Goal: Task Accomplishment & Management: Manage account settings

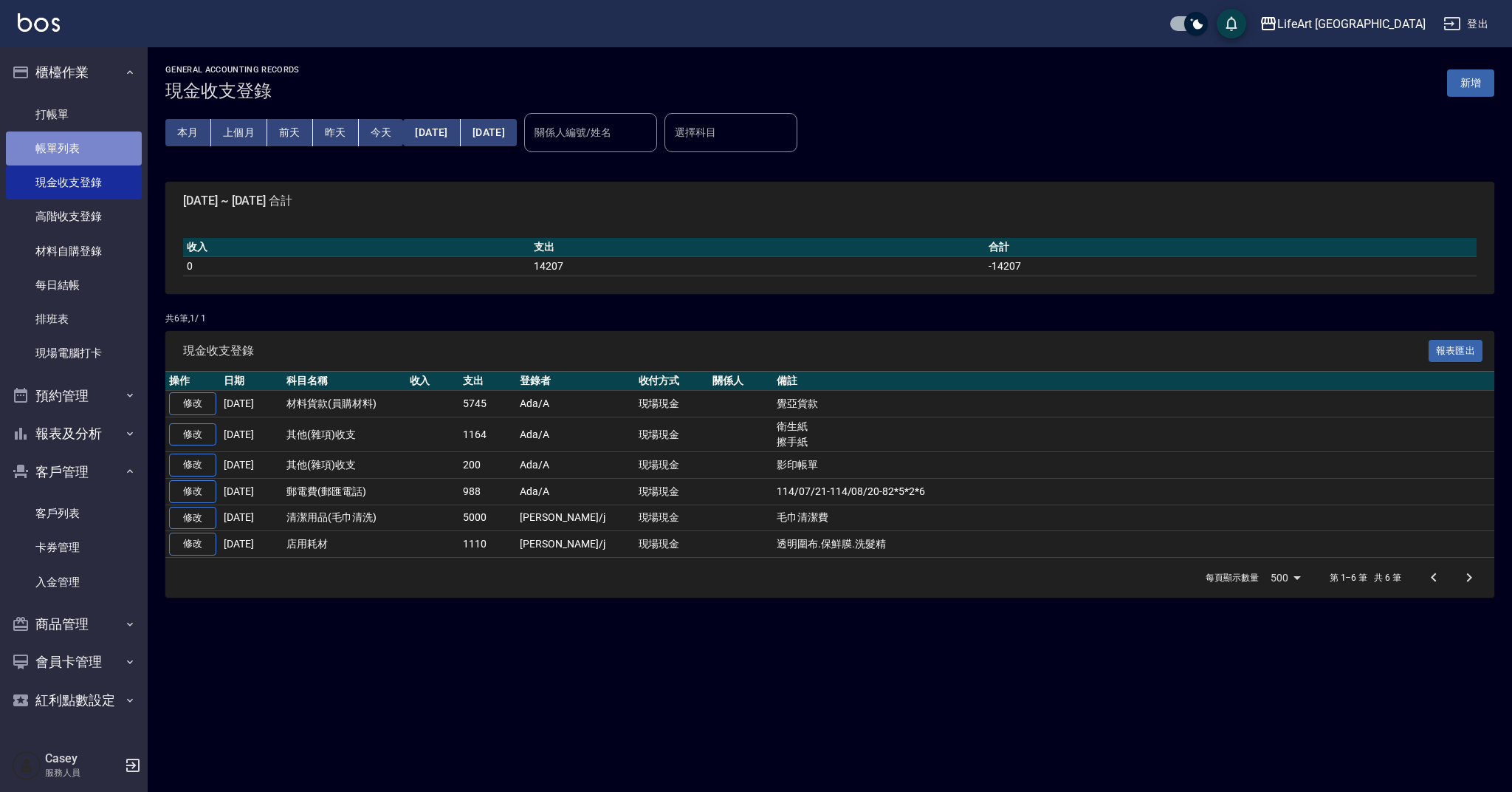
click at [84, 156] on link "帳單列表" at bounding box center [74, 148] width 136 height 34
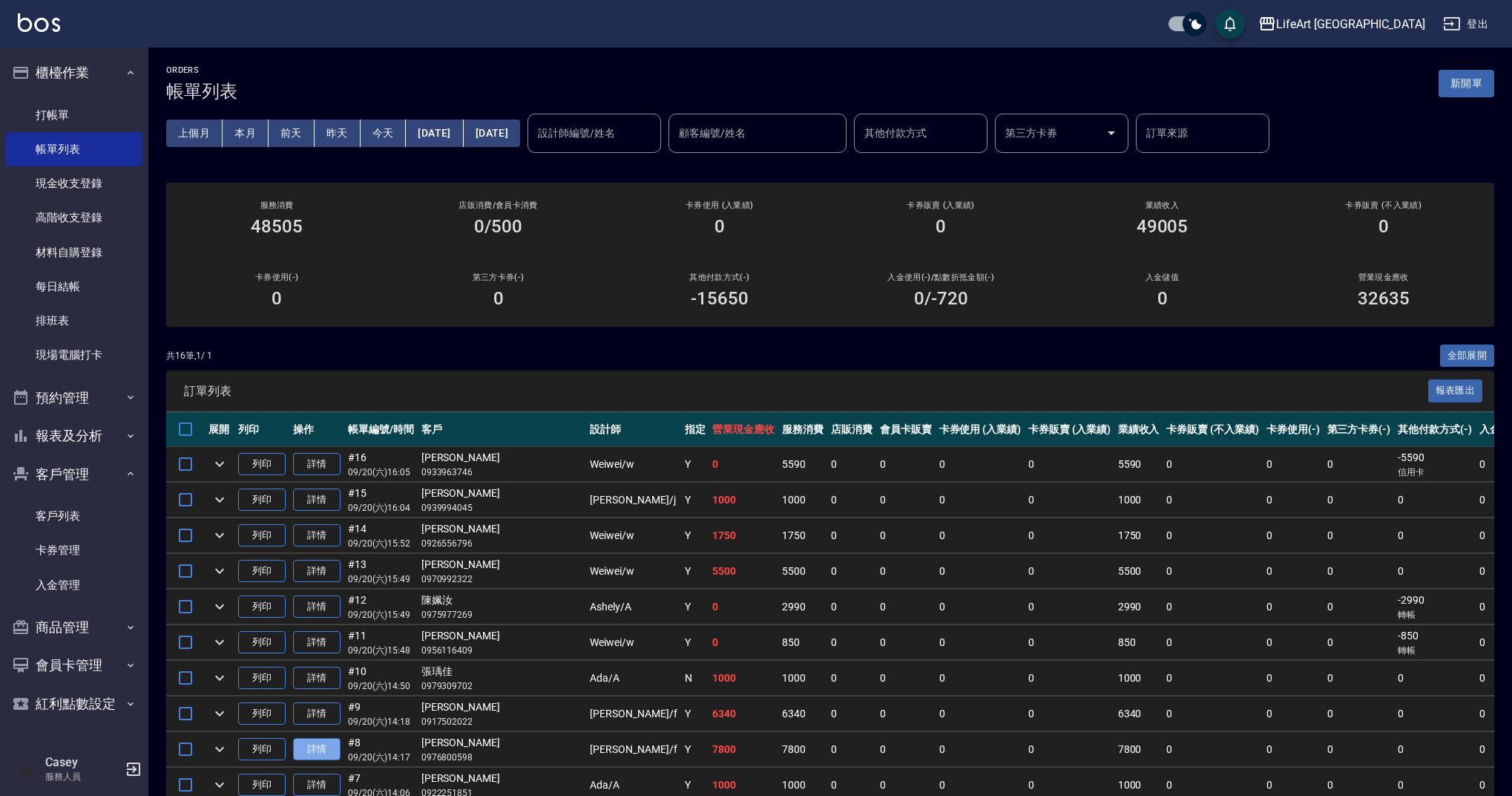
click at [308, 751] on link "詳情" at bounding box center [317, 749] width 47 height 23
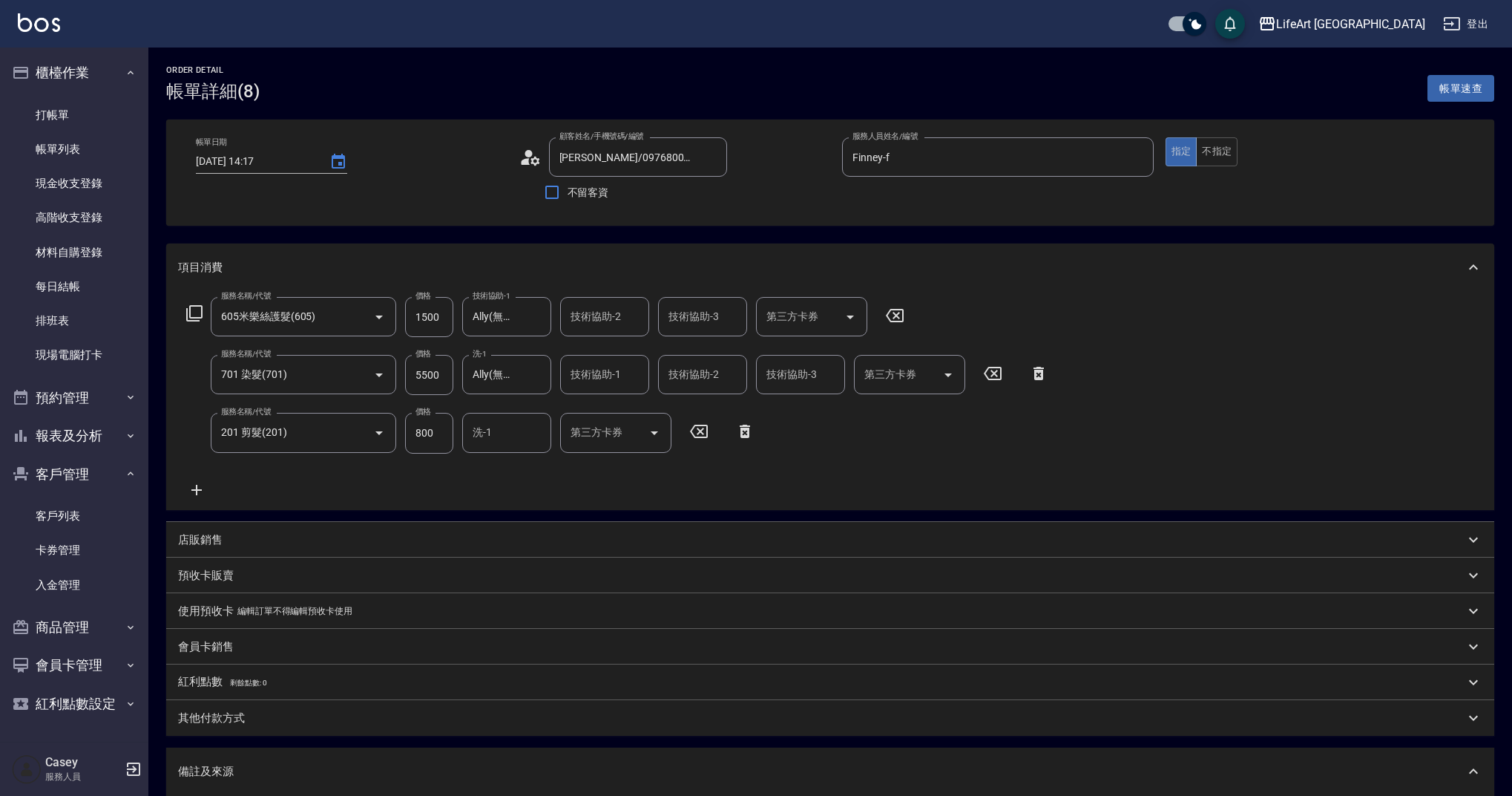
type input "[DATE] 14:17"
type input "[PERSON_NAME]/0976800598/null"
type input "Finney-f"
type input "設計師原本客人"
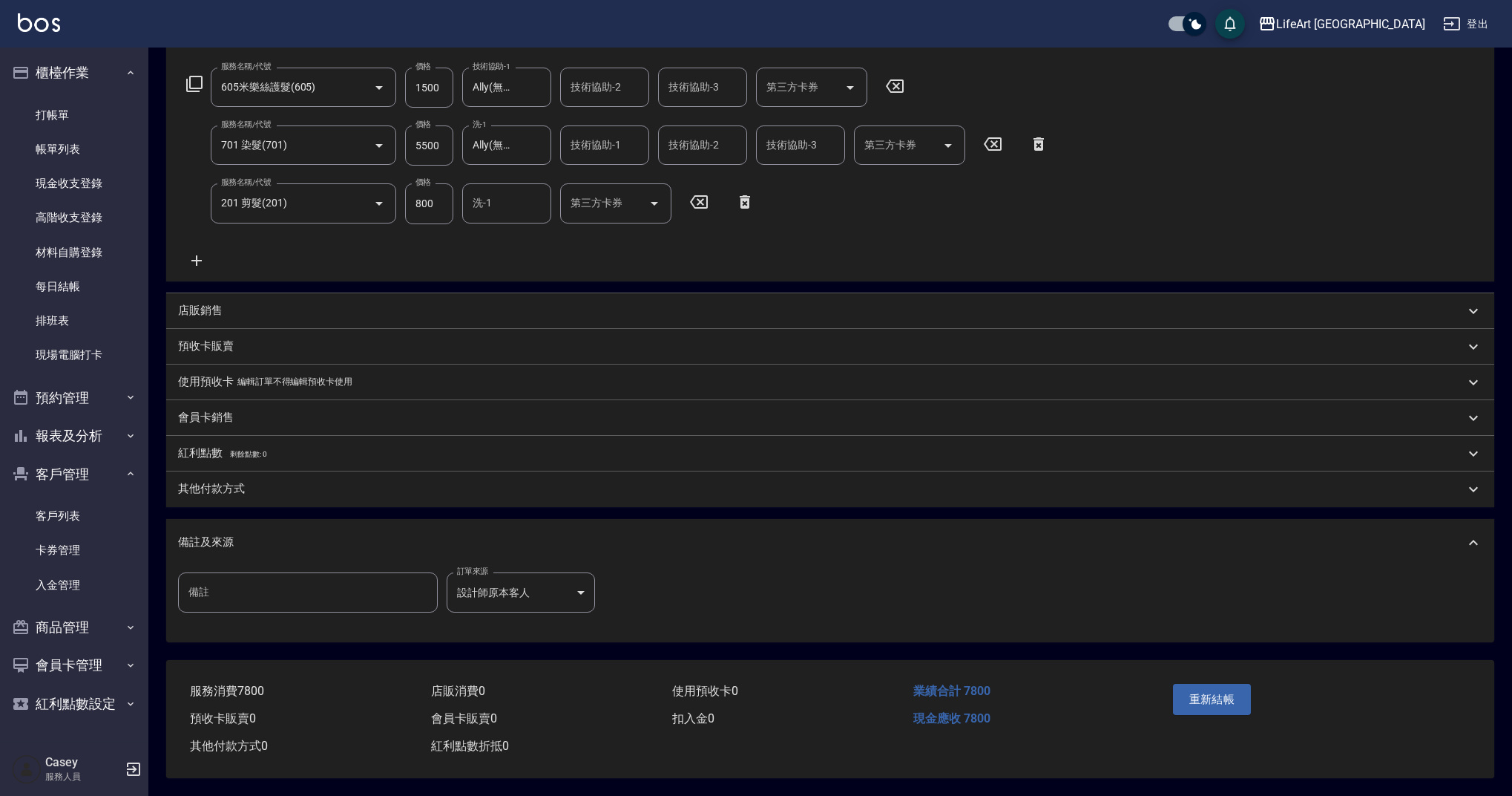
drag, startPoint x: 320, startPoint y: 475, endPoint x: 337, endPoint y: 481, distance: 18.0
click at [320, 481] on div "其他付款方式" at bounding box center [821, 488] width 1287 height 15
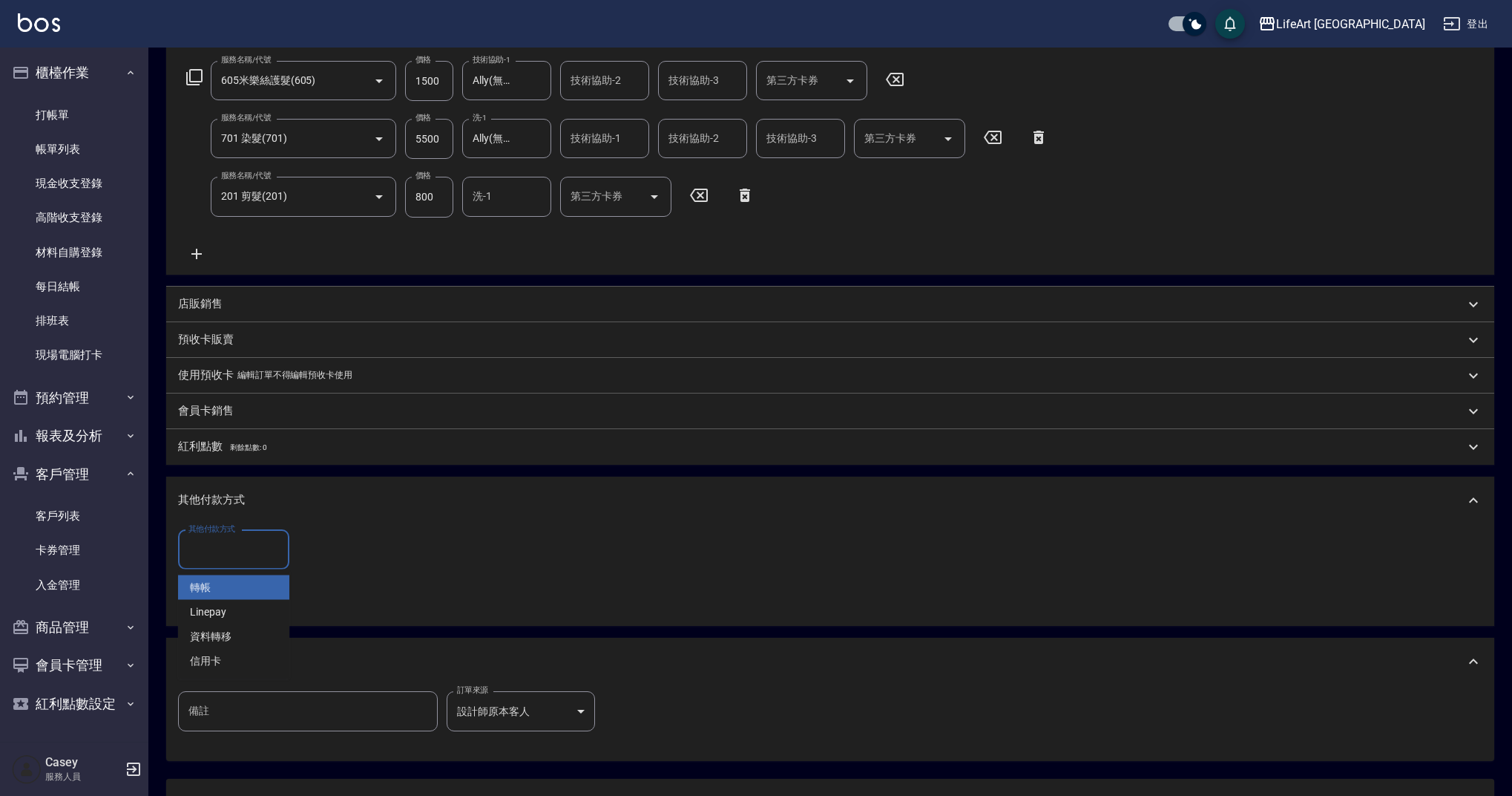
click at [198, 552] on input "其他付款方式" at bounding box center [233, 550] width 98 height 26
click at [221, 582] on span "轉帳" at bounding box center [233, 587] width 112 height 25
type input "轉帳"
drag, startPoint x: 338, startPoint y: 553, endPoint x: 275, endPoint y: 541, distance: 64.1
click at [275, 541] on div "其他付款方式 轉帳 其他付款方式 轉帳金額 0 轉帳金額" at bounding box center [298, 550] width 241 height 40
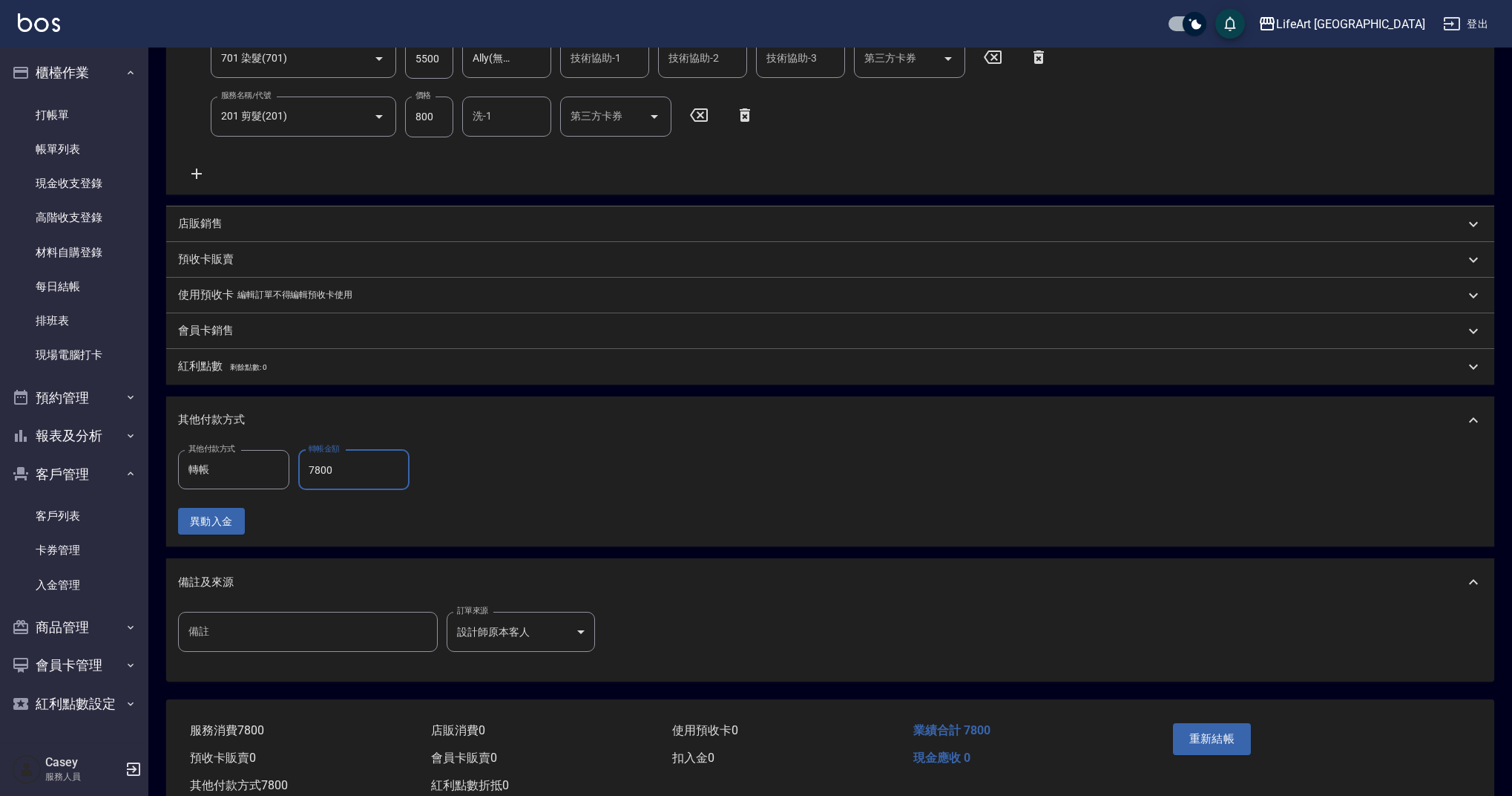
scroll to position [363, 0]
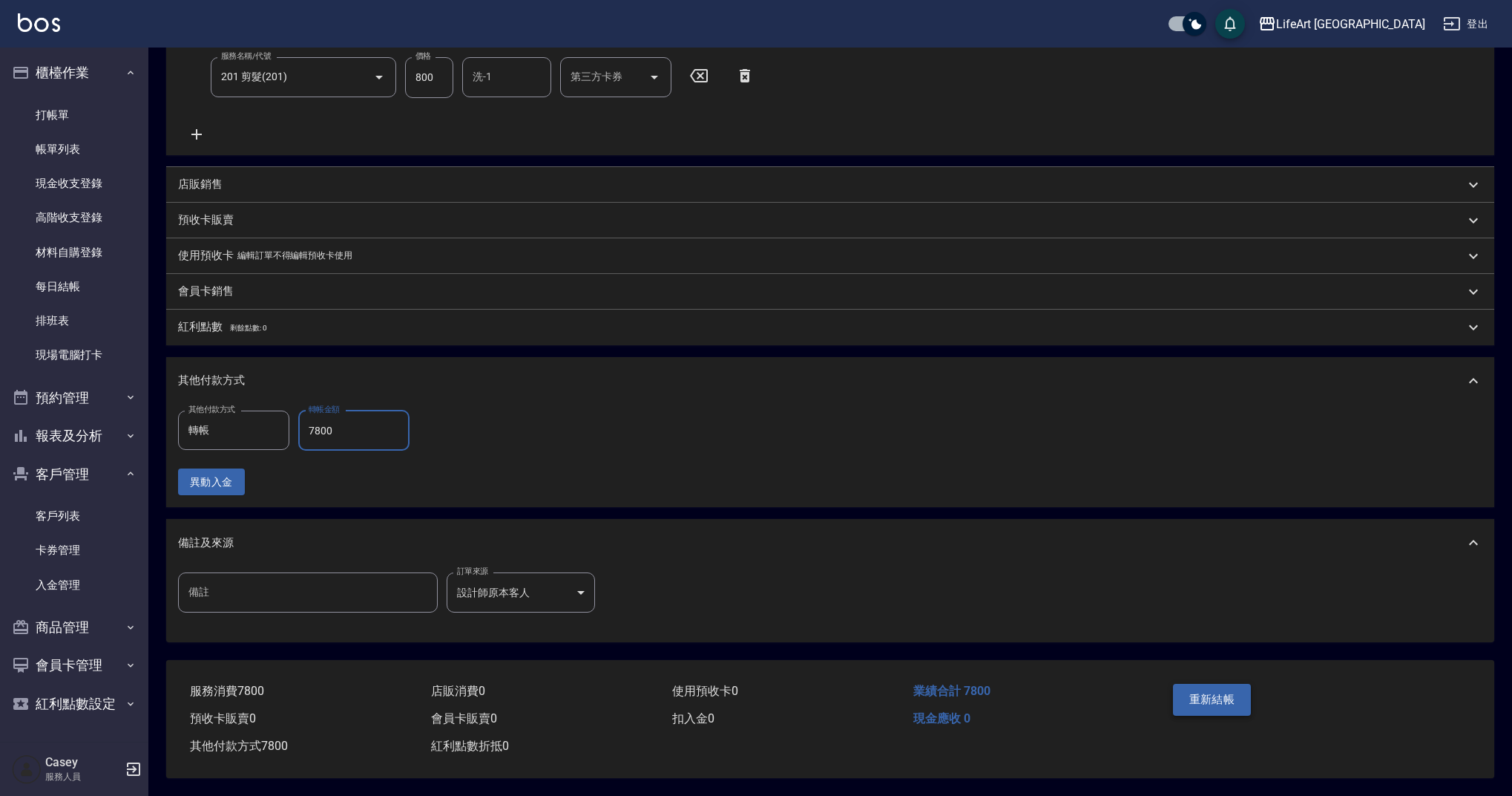
type input "7800"
click at [1198, 700] on button "重新結帳" at bounding box center [1212, 700] width 79 height 31
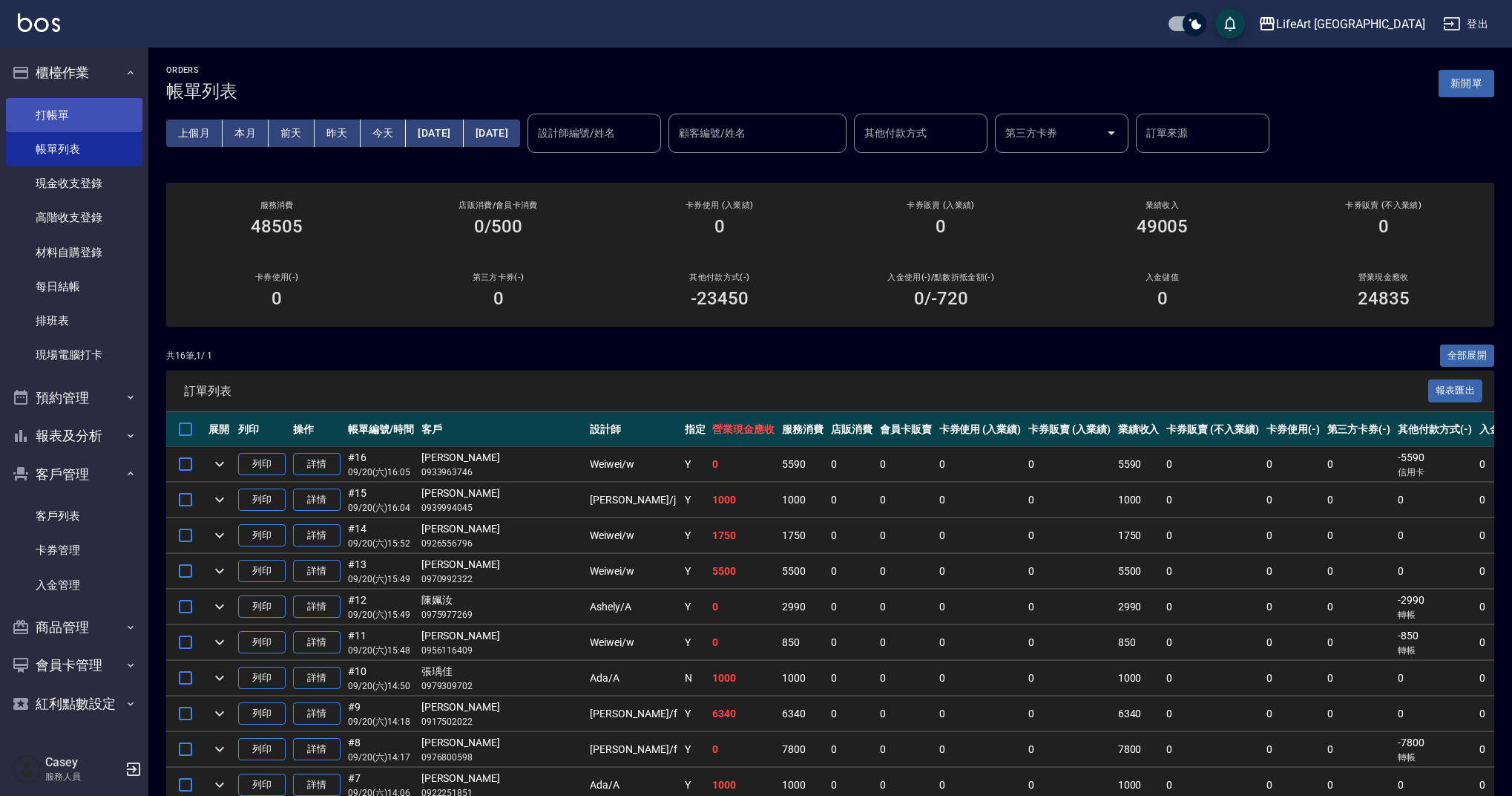
click at [84, 114] on link "打帳單" at bounding box center [74, 115] width 136 height 35
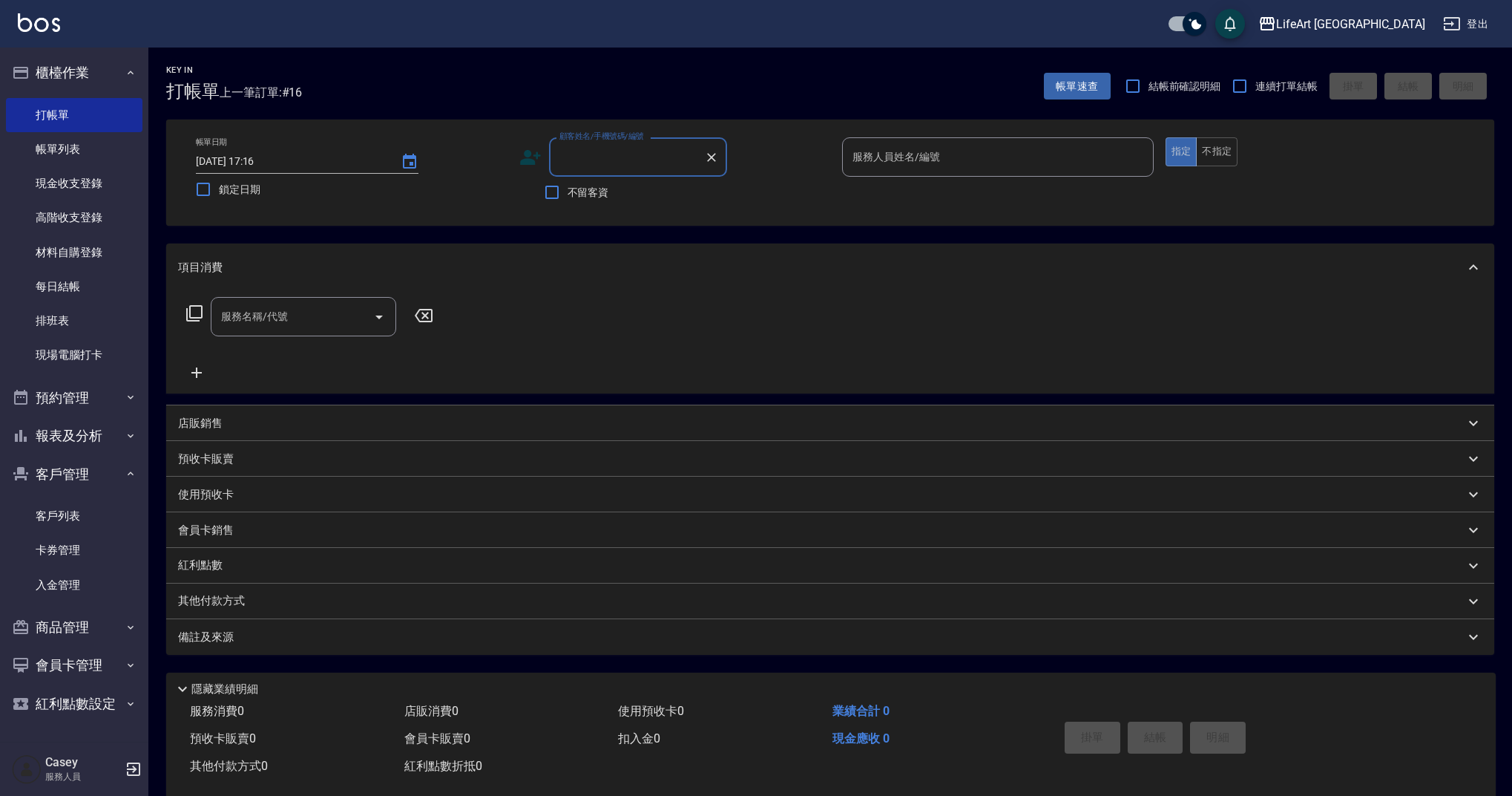
click at [591, 152] on input "顧客姓名/手機號碼/編號" at bounding box center [627, 157] width 143 height 26
click at [615, 197] on li "[PERSON_NAME]/0933732198/" at bounding box center [638, 194] width 178 height 25
type input "[PERSON_NAME]/0933732198/"
type input "Weiwei-w"
click at [257, 325] on input "服務名稱/代號" at bounding box center [292, 316] width 150 height 26
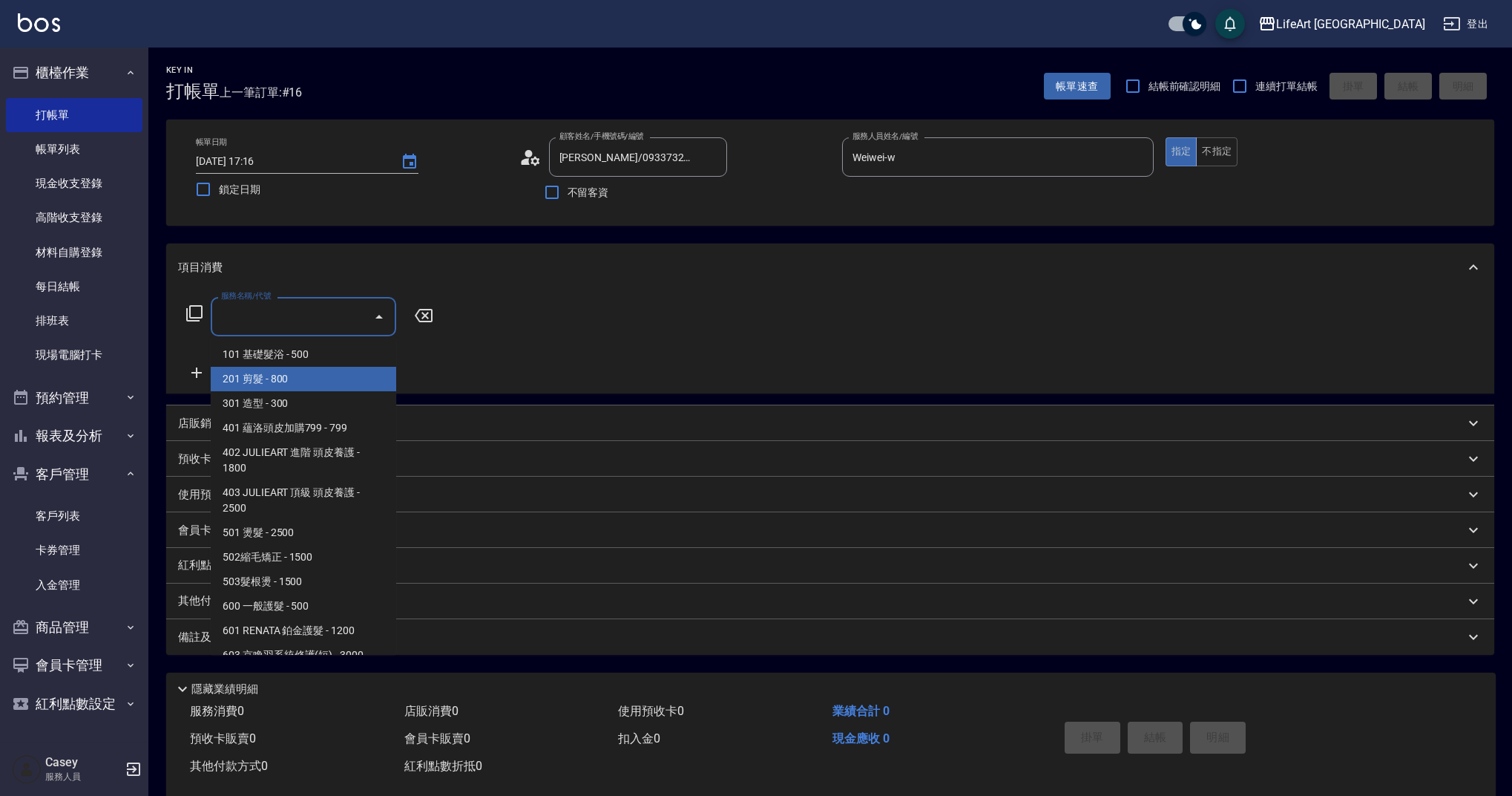
click at [257, 379] on span "201 剪髮 - 800" at bounding box center [303, 379] width 185 height 25
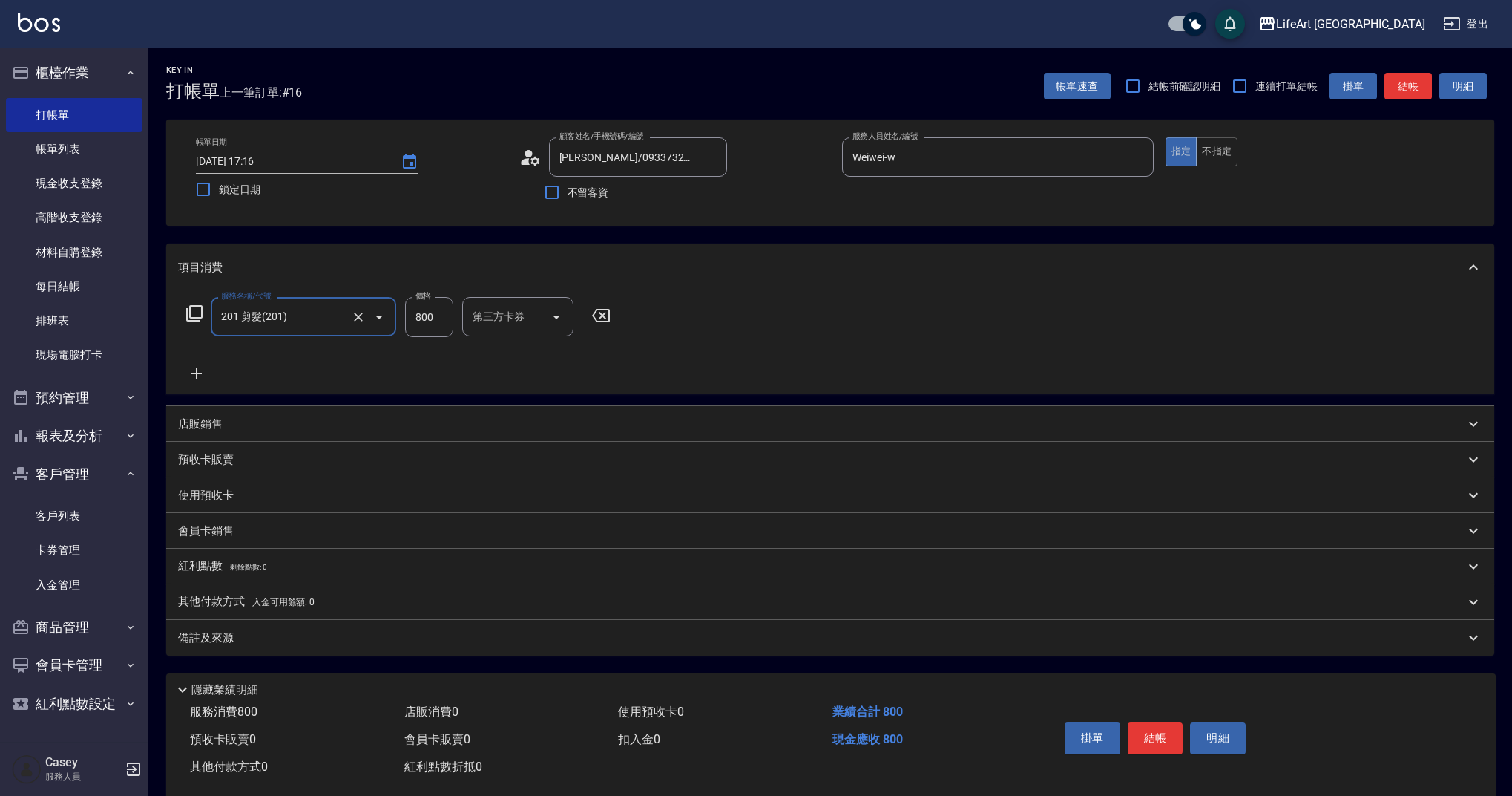
type input "201 剪髮(201)"
drag, startPoint x: 436, startPoint y: 320, endPoint x: 403, endPoint y: 316, distance: 33.2
click at [403, 316] on div "服務名稱/代號 201 剪髮(201) 服務名稱/代號 價格 800 價格 洗-1 洗-1 第三方卡券 第三方卡券" at bounding box center [448, 317] width 539 height 40
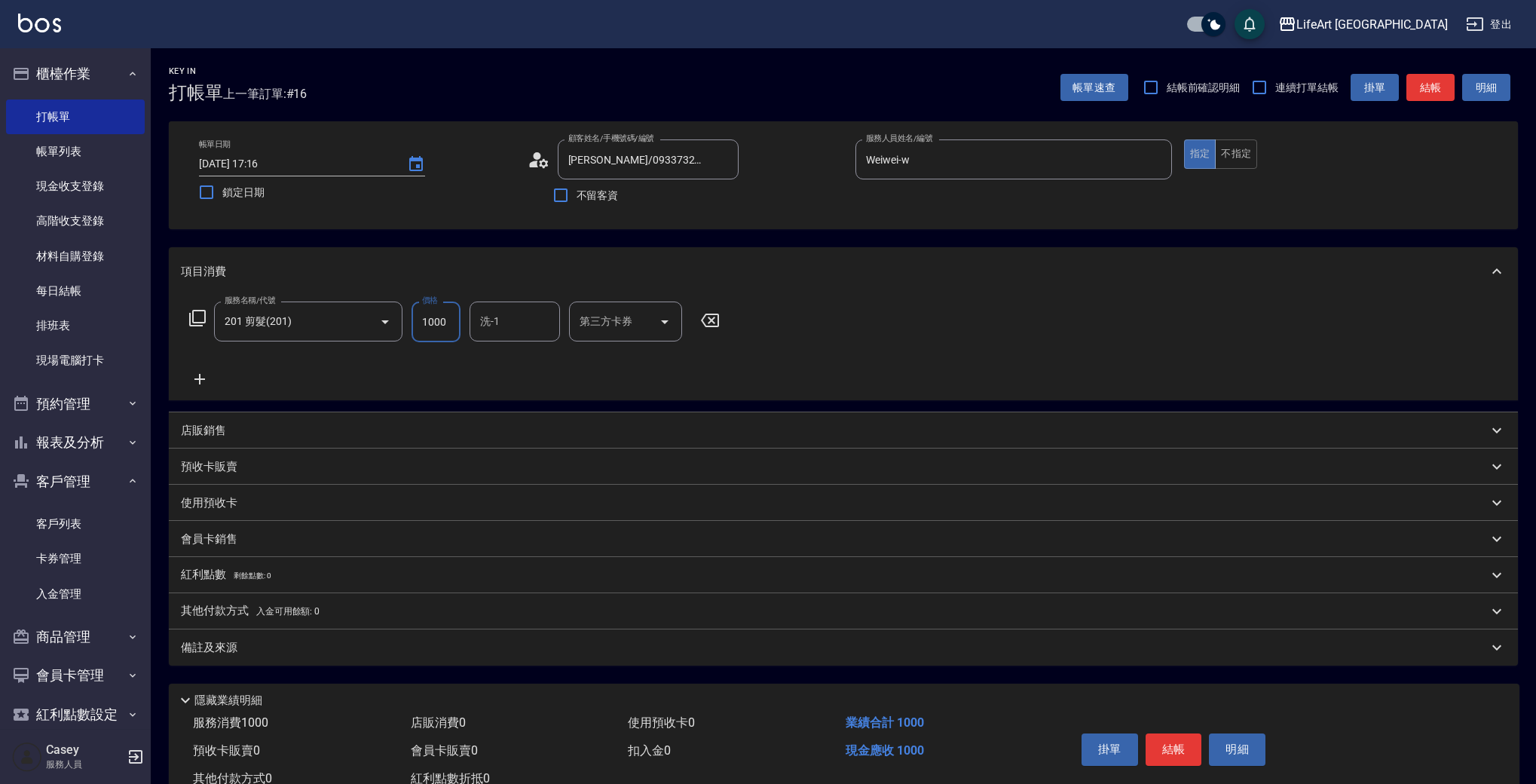
type input "1000"
click at [224, 540] on p "會員卡銷售" at bounding box center [208, 539] width 56 height 16
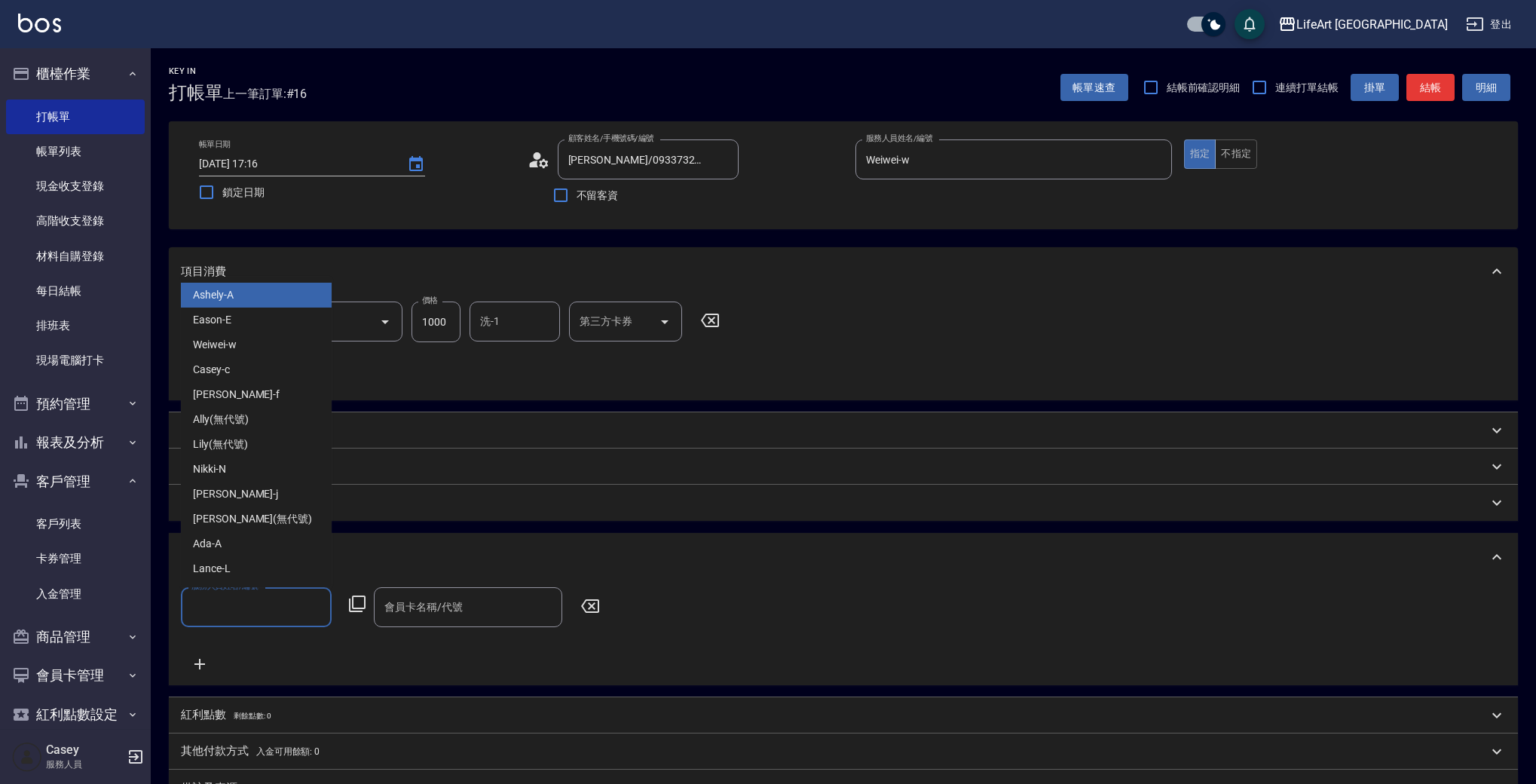
click at [256, 616] on input "服務人員姓名/編號" at bounding box center [256, 607] width 137 height 27
click at [256, 343] on div "Weiwei -w" at bounding box center [256, 344] width 150 height 25
type input "Weiwei-w"
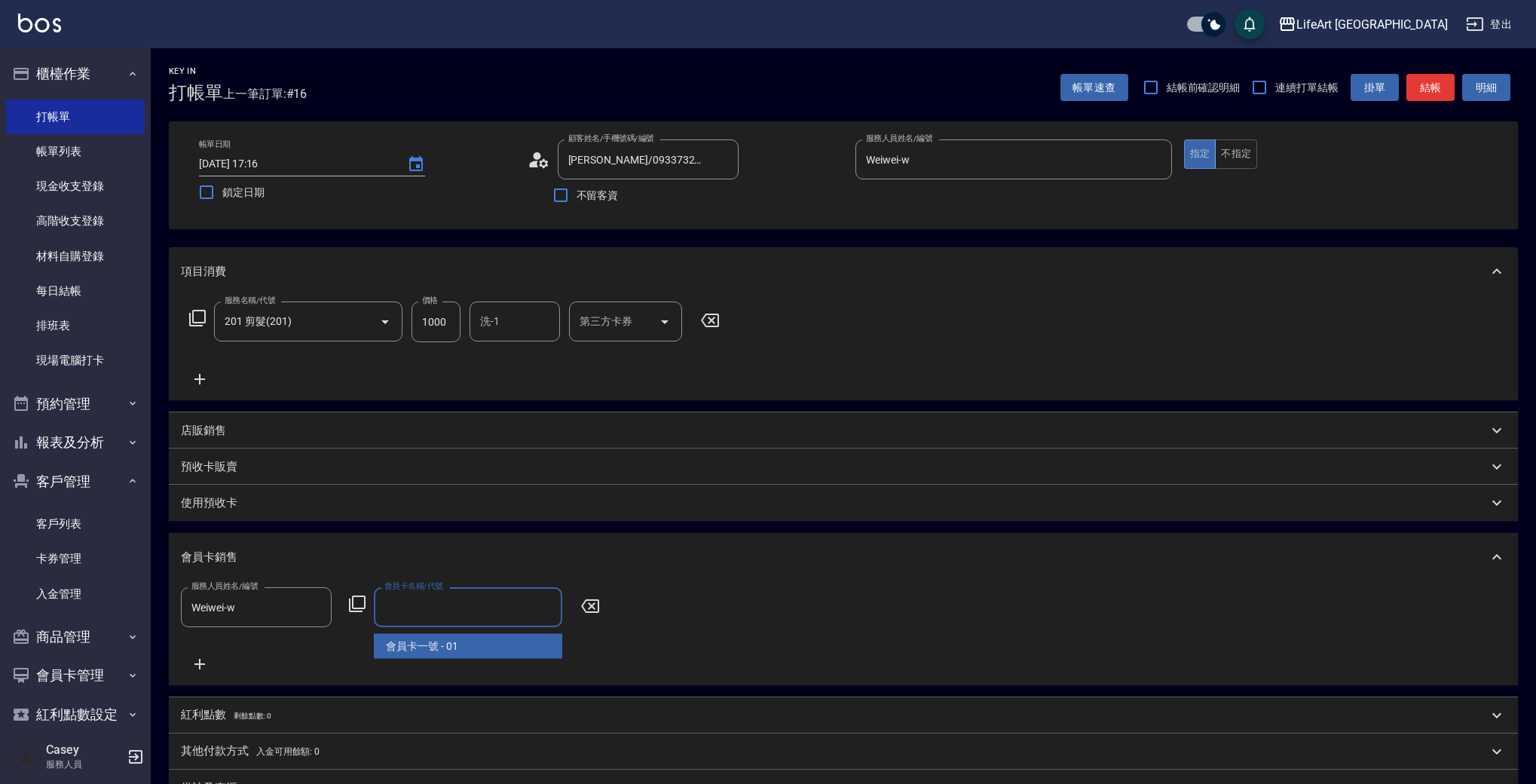
click at [421, 608] on input "會員卡名稱/代號" at bounding box center [469, 607] width 175 height 27
drag, startPoint x: 418, startPoint y: 647, endPoint x: 434, endPoint y: 640, distance: 17.5
click at [418, 647] on span "會員卡一號 - 01" at bounding box center [468, 646] width 188 height 25
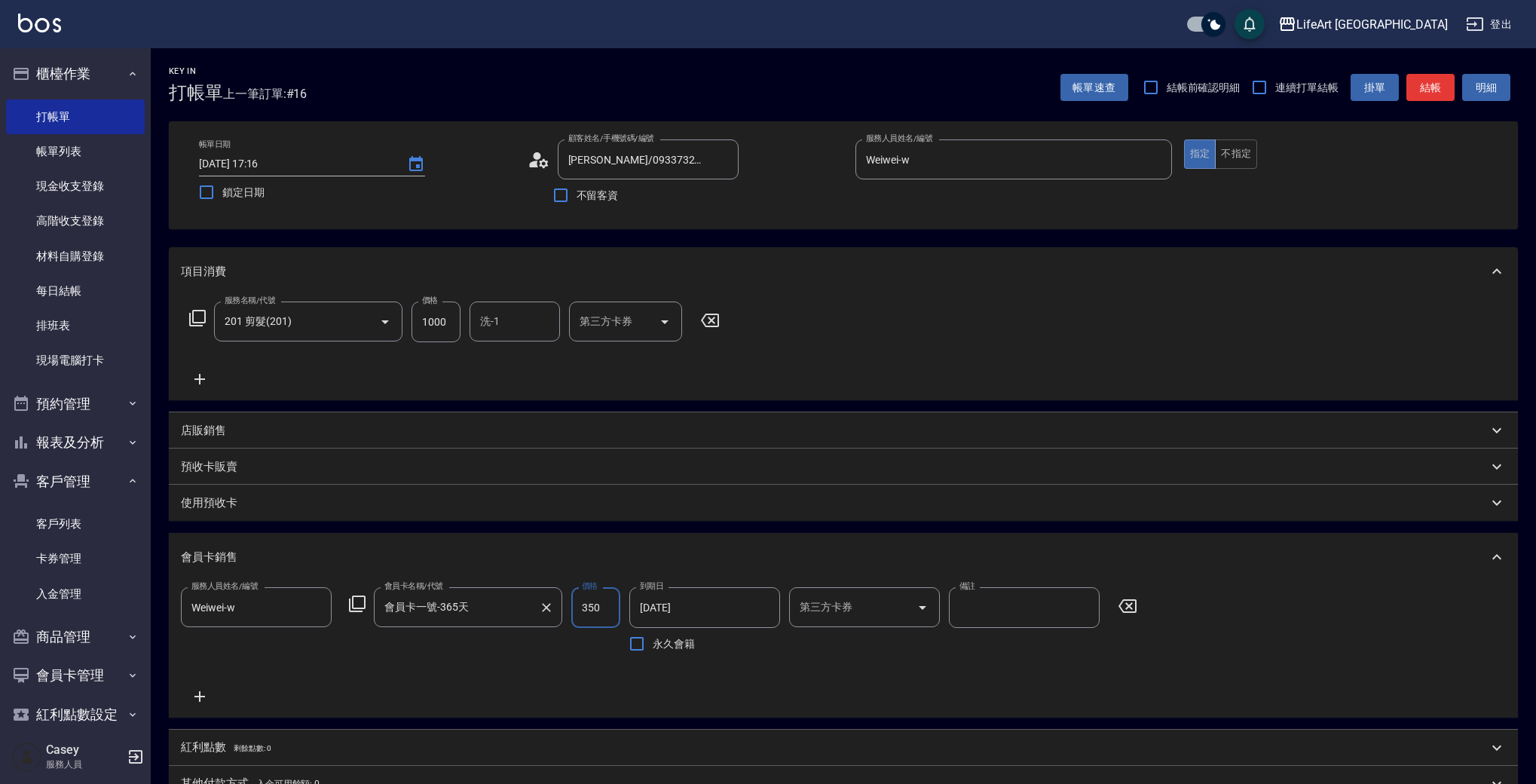
type input "會員卡一號-365天"
drag, startPoint x: 606, startPoint y: 609, endPoint x: 558, endPoint y: 599, distance: 49.0
click at [558, 599] on div "服務人員姓名/編號 Weiwei-w 服務人員姓名/編號 會員卡名稱/代號 會員卡一號-365天 會員卡名稱/代號 價格 350 價格 到期日 [DATE] …" at bounding box center [663, 623] width 966 height 72
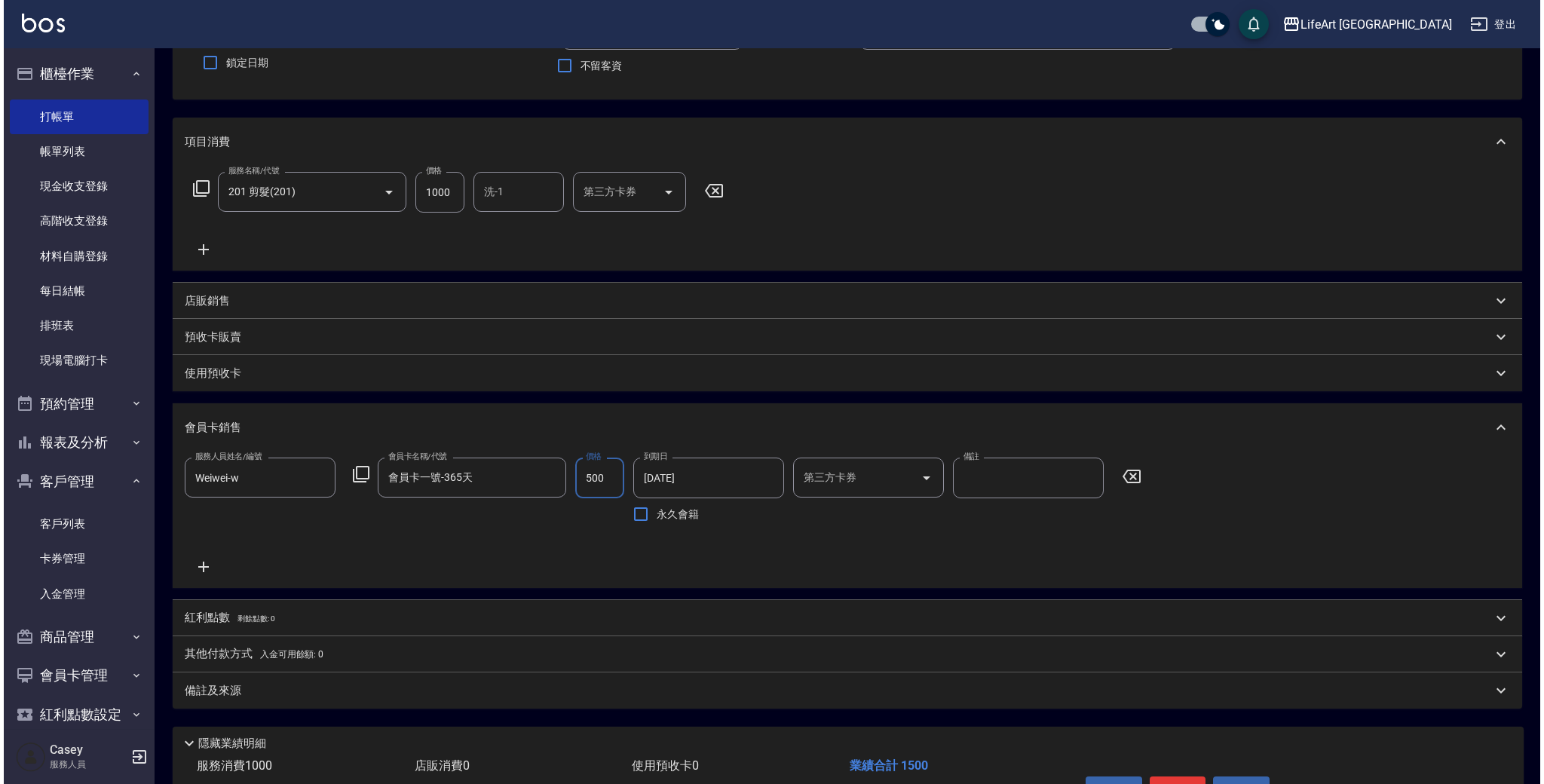
scroll to position [224, 0]
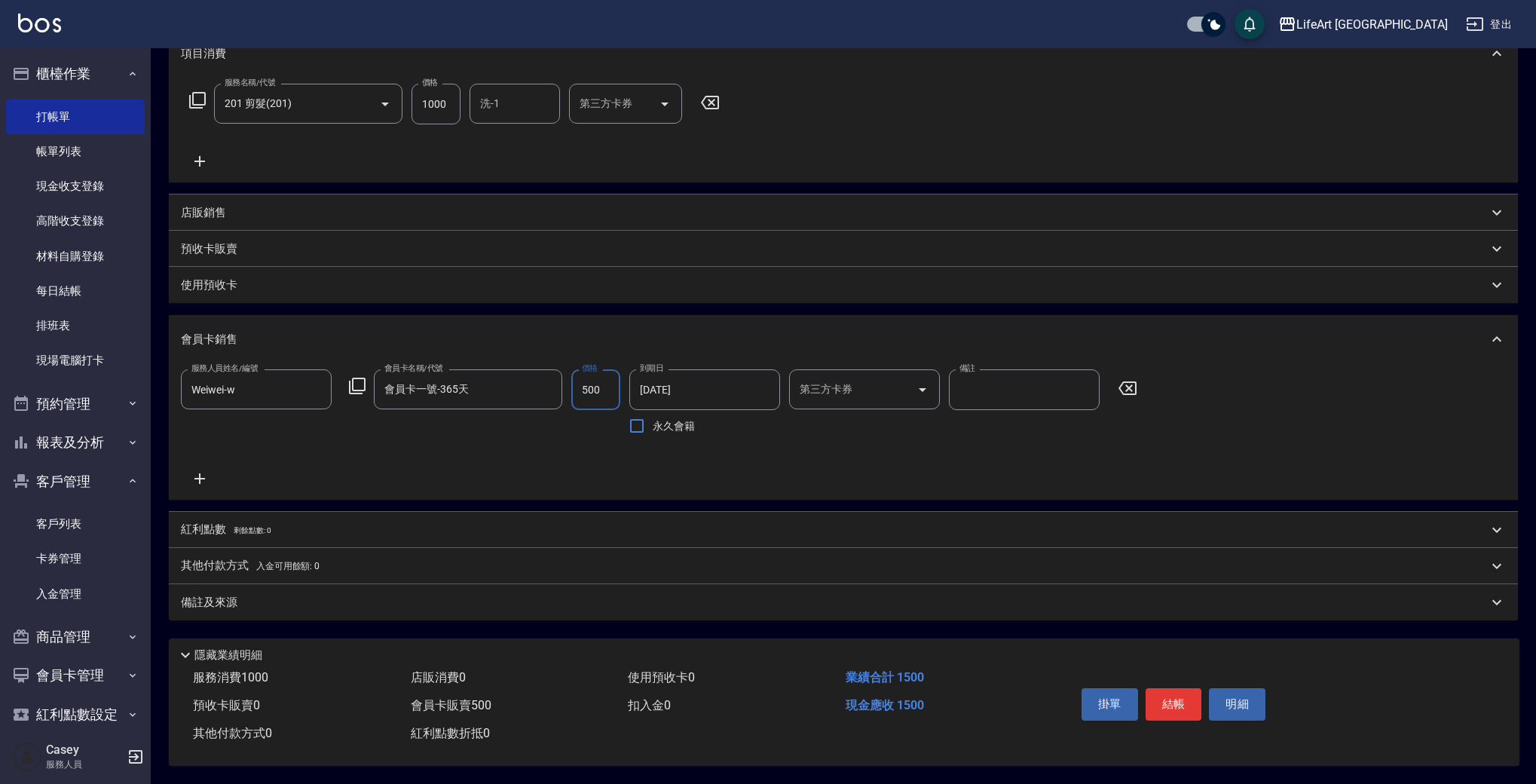
type input "500"
click at [201, 521] on p "紅利點數 剩餘點數: 0" at bounding box center [225, 529] width 89 height 17
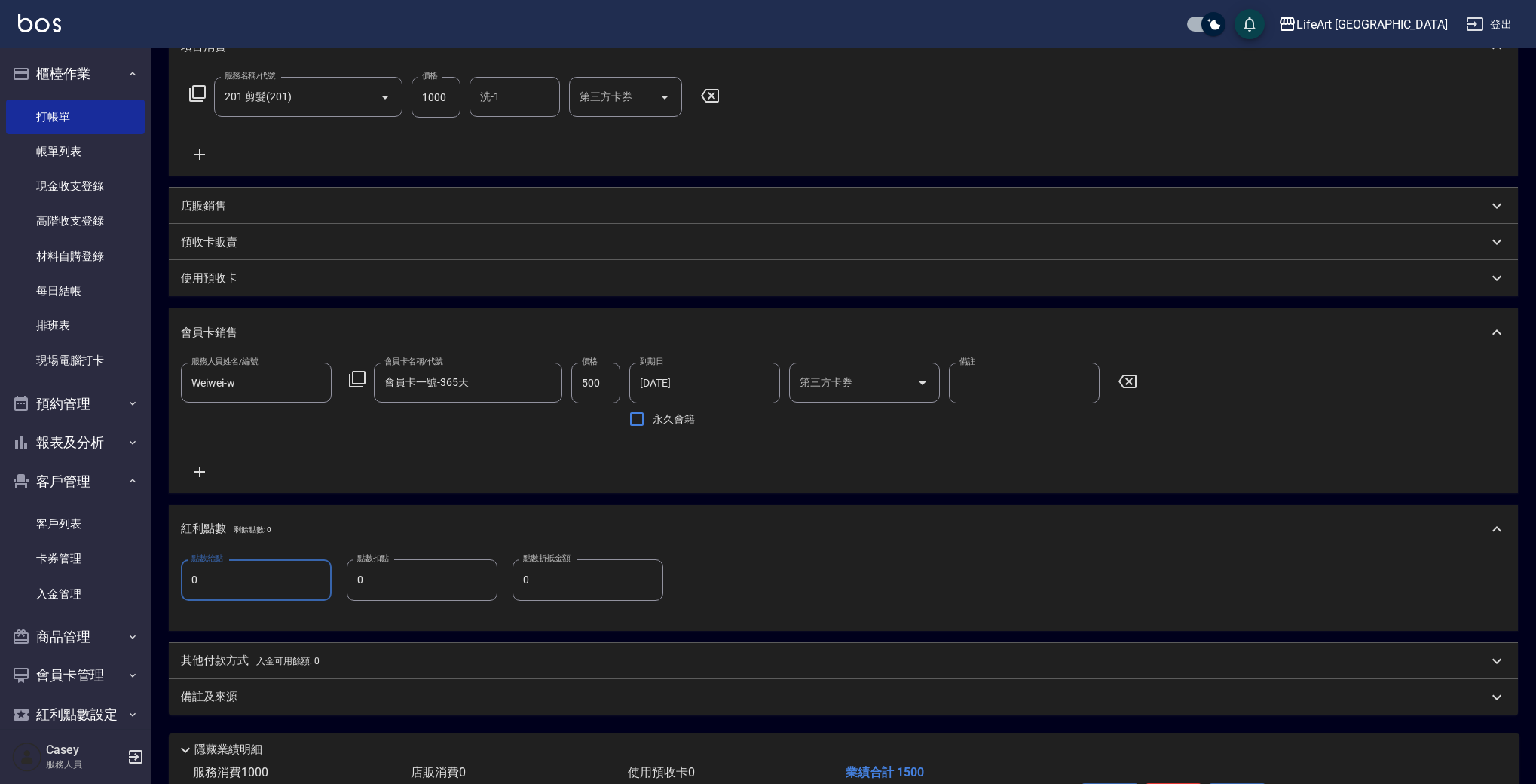
drag, startPoint x: 178, startPoint y: 580, endPoint x: 167, endPoint y: 579, distance: 11.0
click at [167, 579] on div "Key In 打帳單 上一筆訂單:#16 帳單速查 結帳前確認明細 連續打單結帳 掛單 結帳 明細 帳單日期 [DATE] 17:16 鎖定日期 顧客姓名/手…" at bounding box center [843, 351] width 1386 height 1055
type input "2"
click at [288, 695] on div "備註及來源" at bounding box center [834, 696] width 1307 height 16
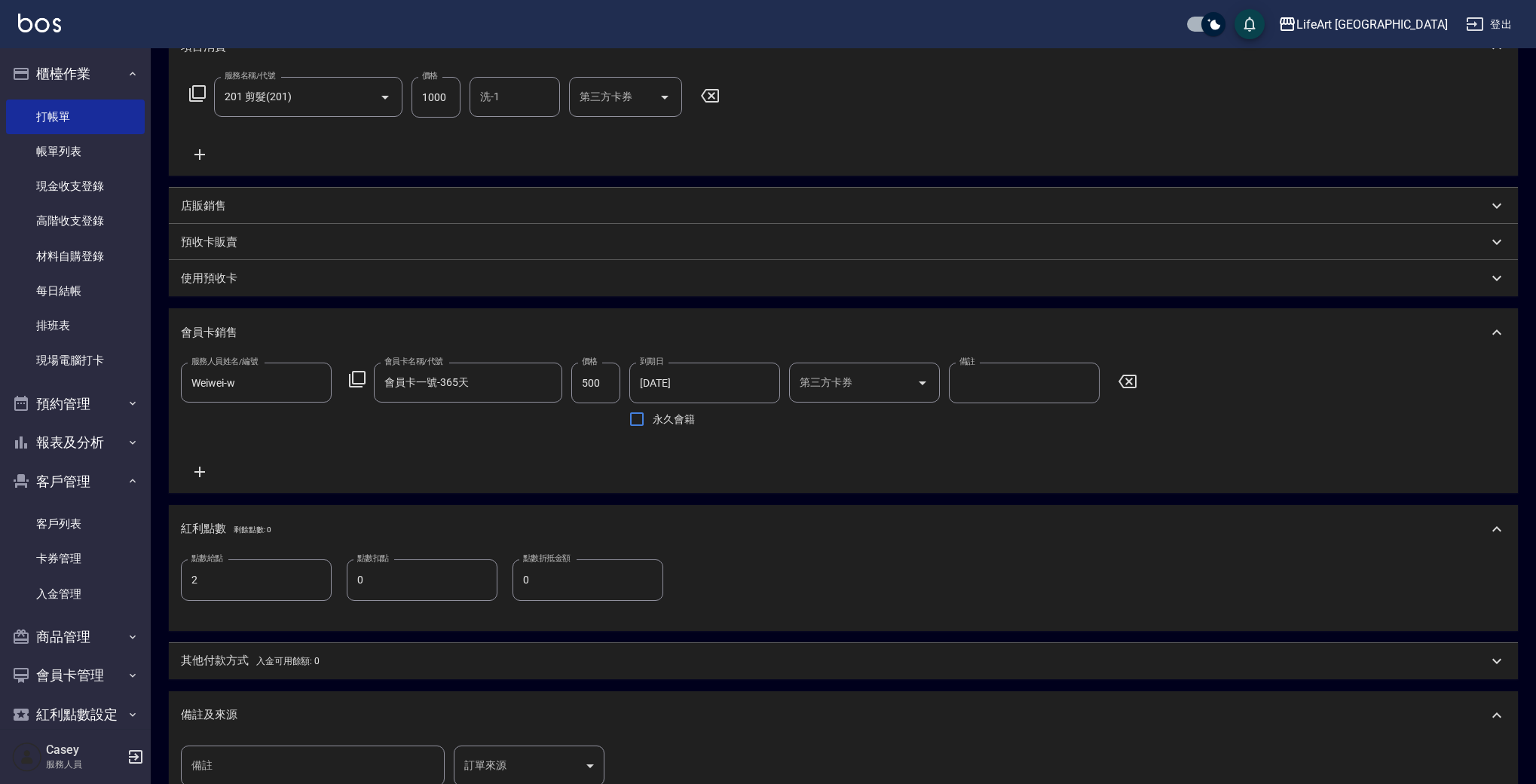
click at [588, 766] on body "LifeArt 蘆洲 登出 櫃檯作業 打帳單 帳單列表 現金收支登錄 高階收支登錄 材料自購登錄 每日結帳 排班表 現場電腦打卡 預約管理 預約管理 單日預約…" at bounding box center [768, 378] width 1536 height 1205
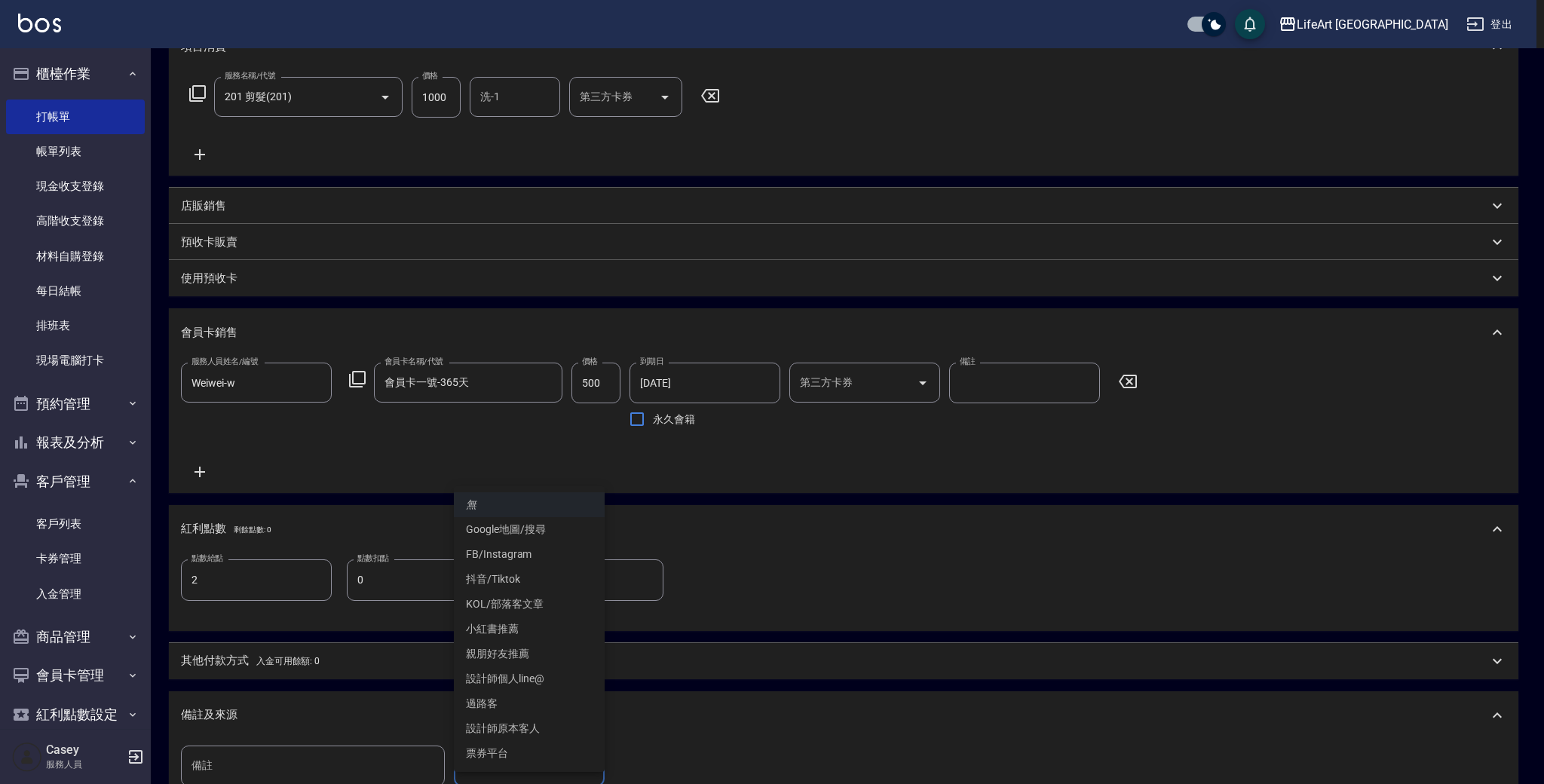
click at [538, 672] on li "設計師個人line@" at bounding box center [529, 678] width 150 height 25
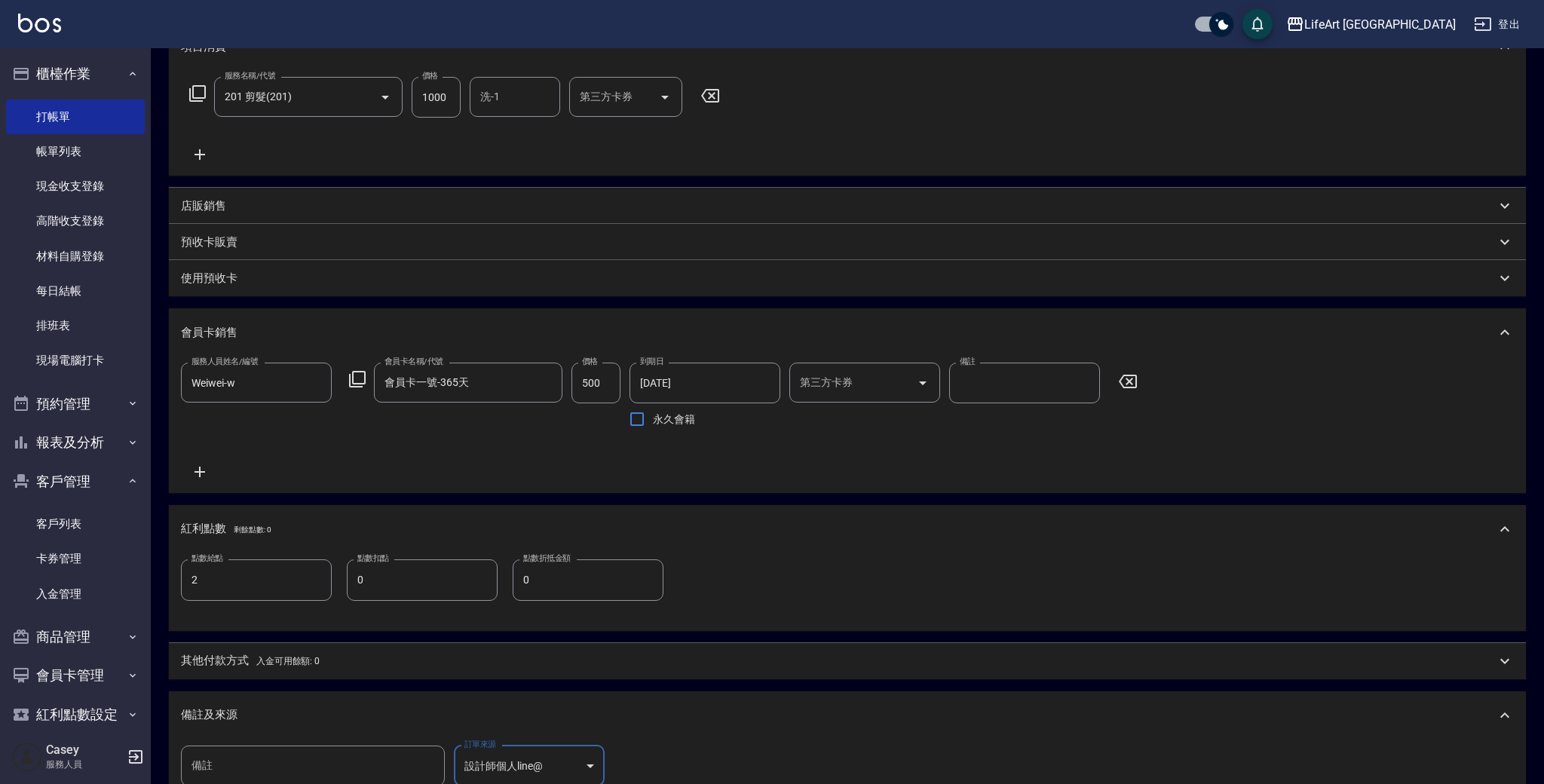
type input "設計師個人line@"
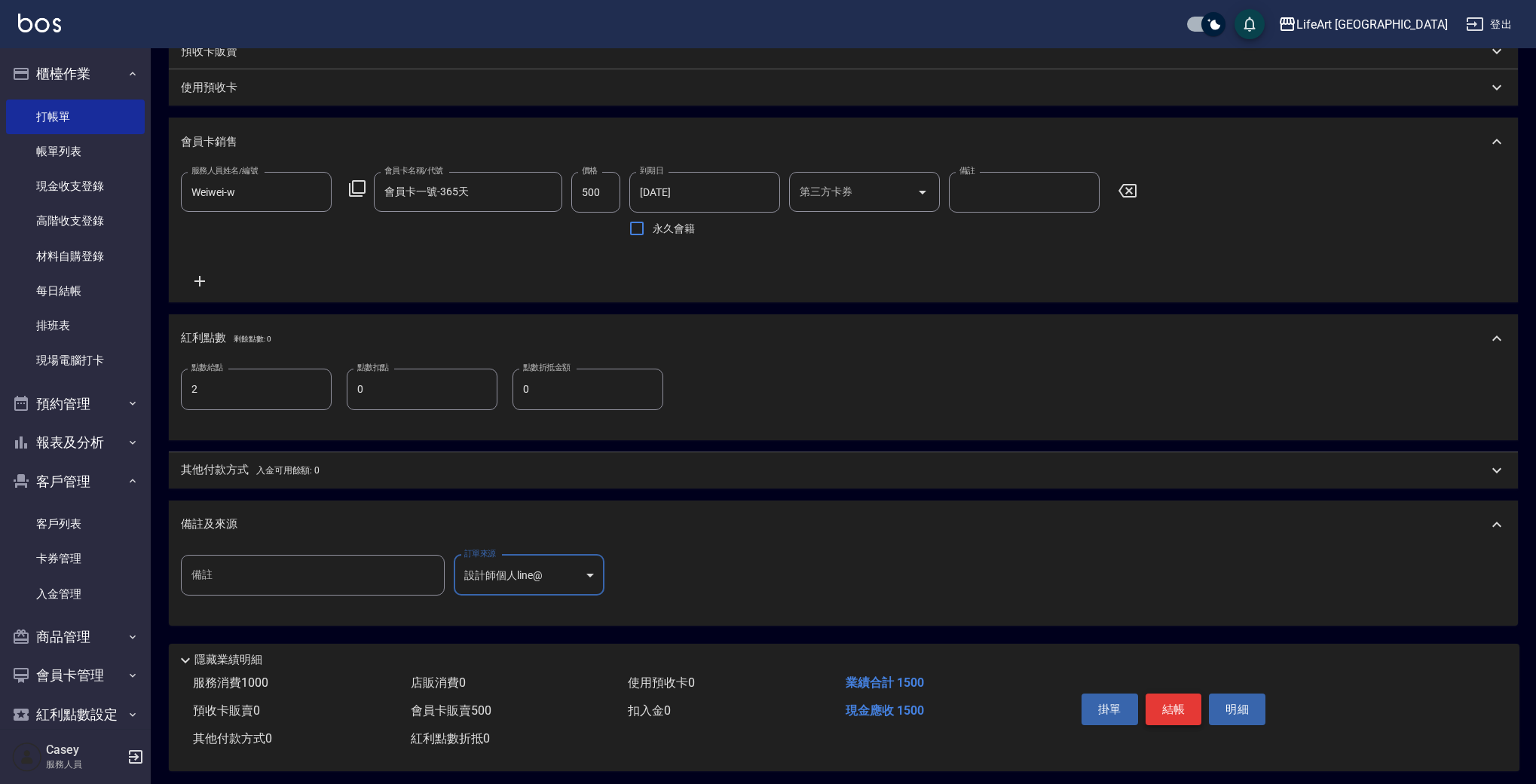
click at [1180, 707] on button "結帳" at bounding box center [1173, 709] width 56 height 31
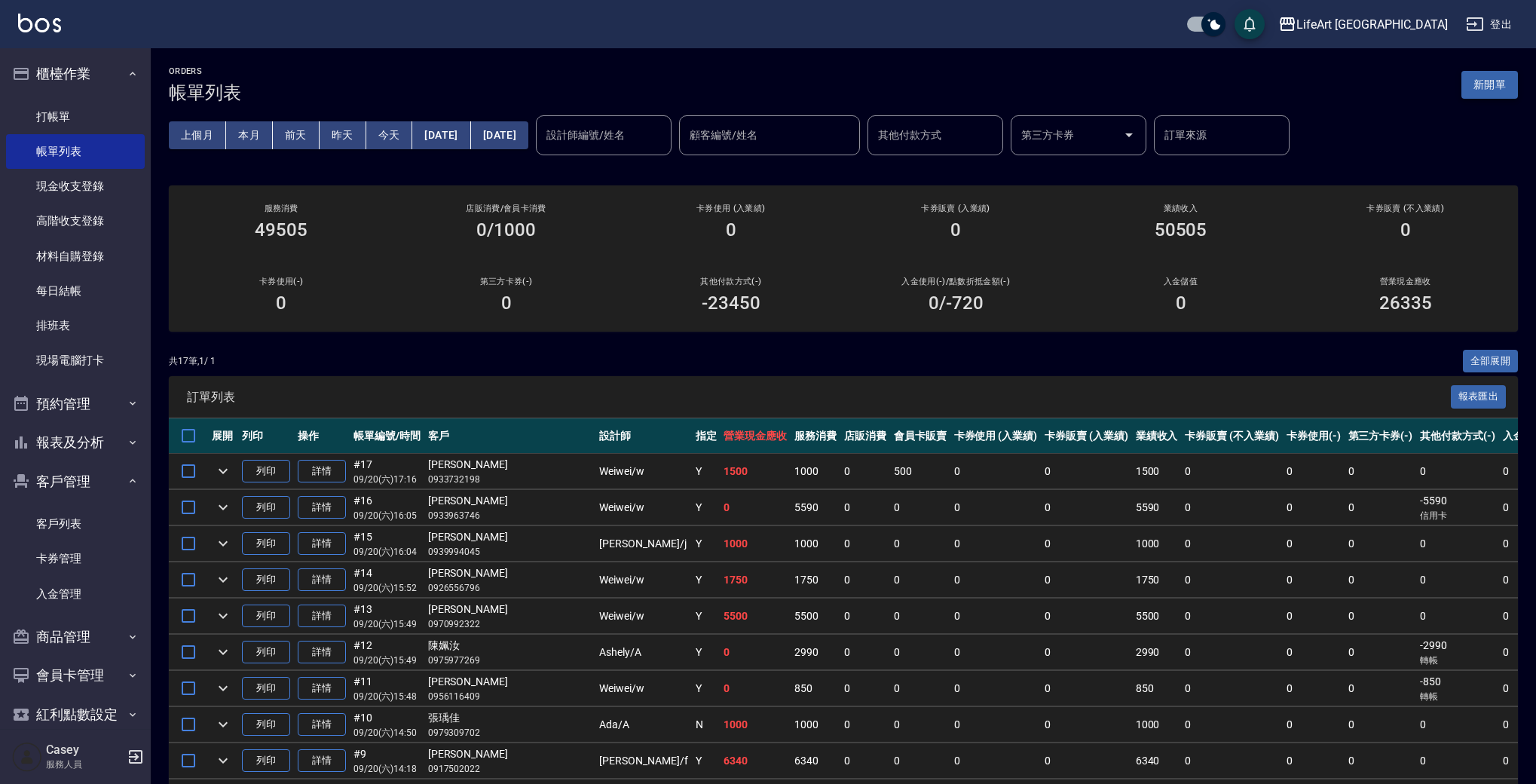
click at [1494, 89] on button "新開單" at bounding box center [1489, 85] width 56 height 28
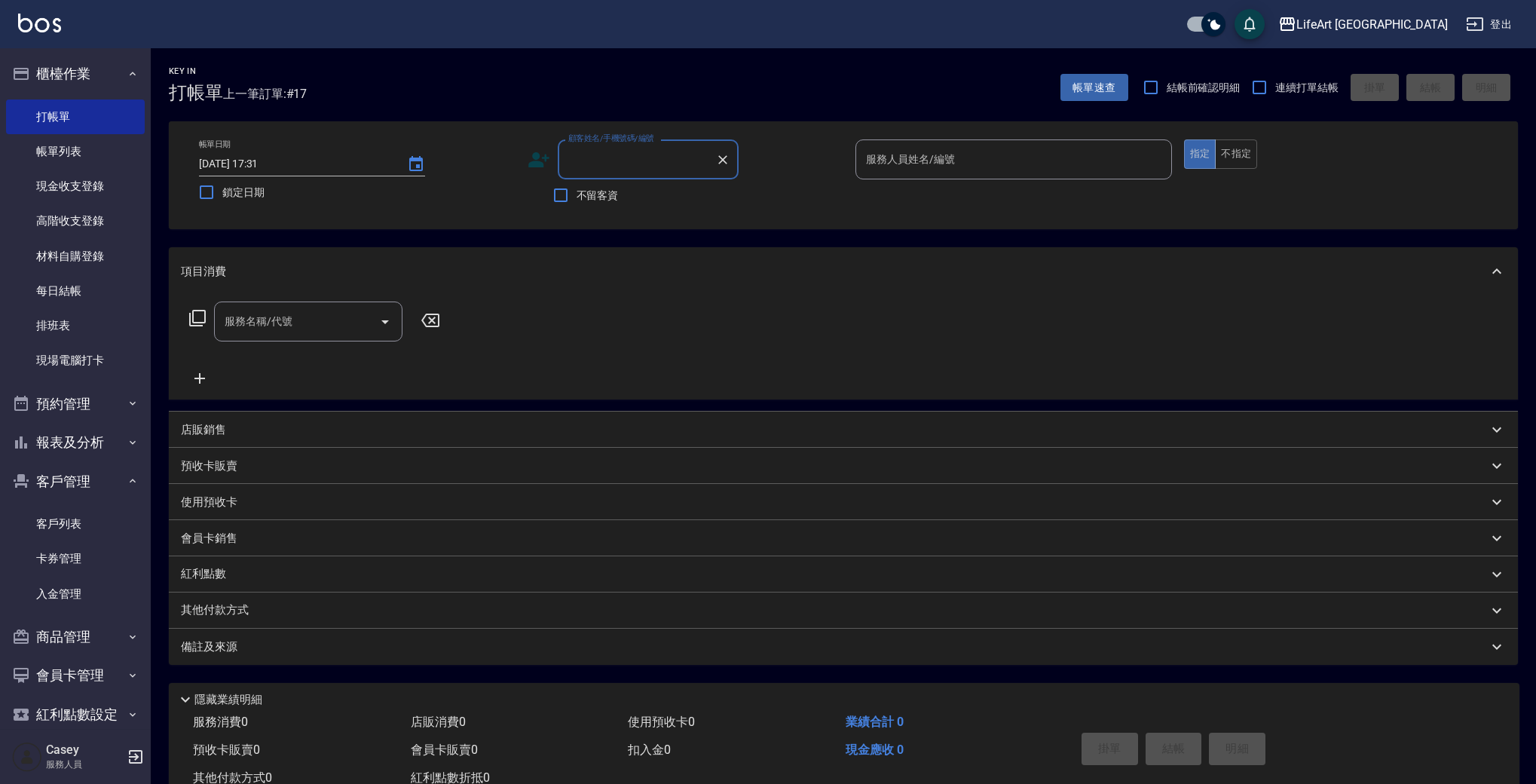
type input "r"
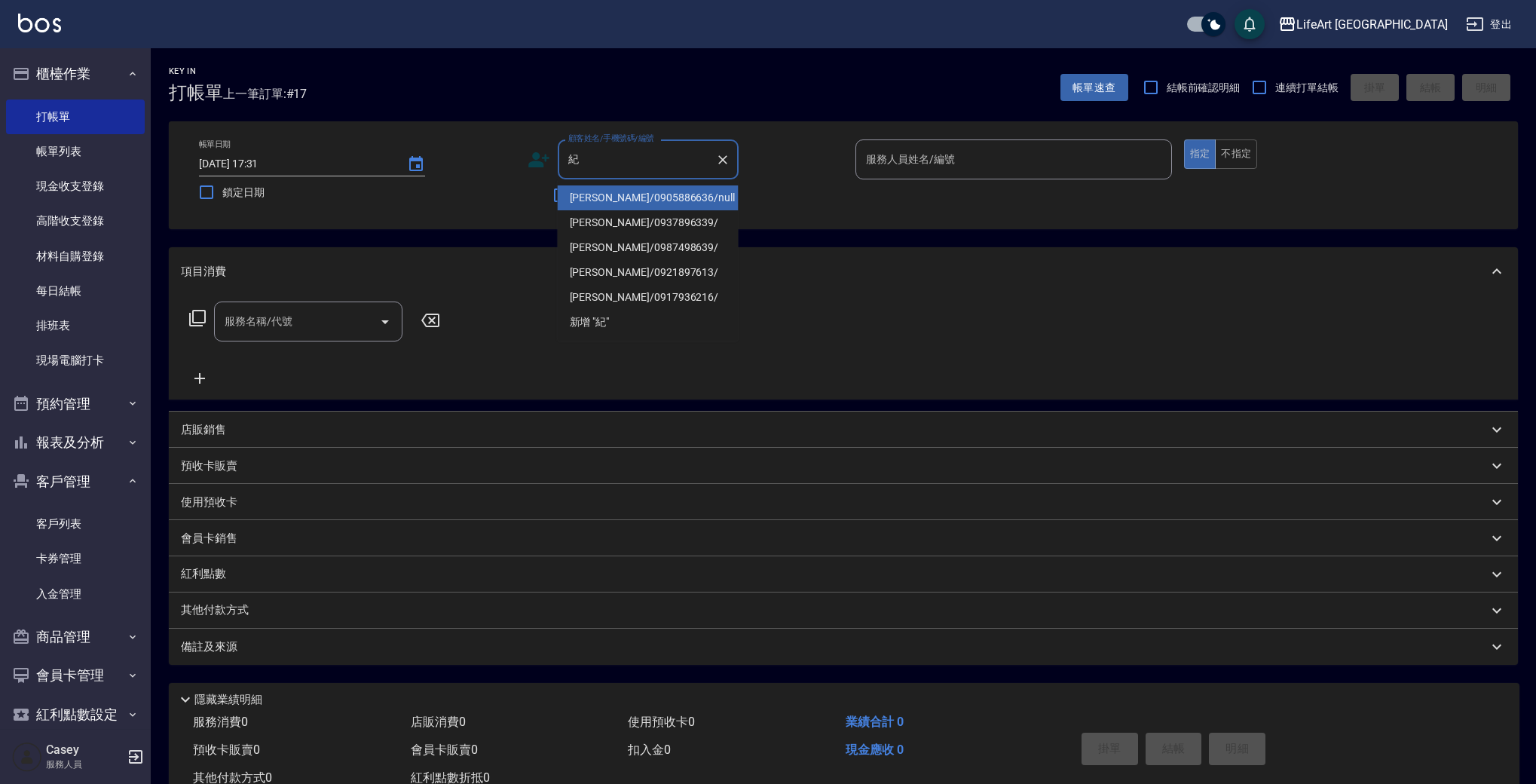
drag, startPoint x: 632, startPoint y: 204, endPoint x: 994, endPoint y: 169, distance: 363.7
click at [632, 204] on li "[PERSON_NAME]/0905886636/null" at bounding box center [649, 197] width 181 height 25
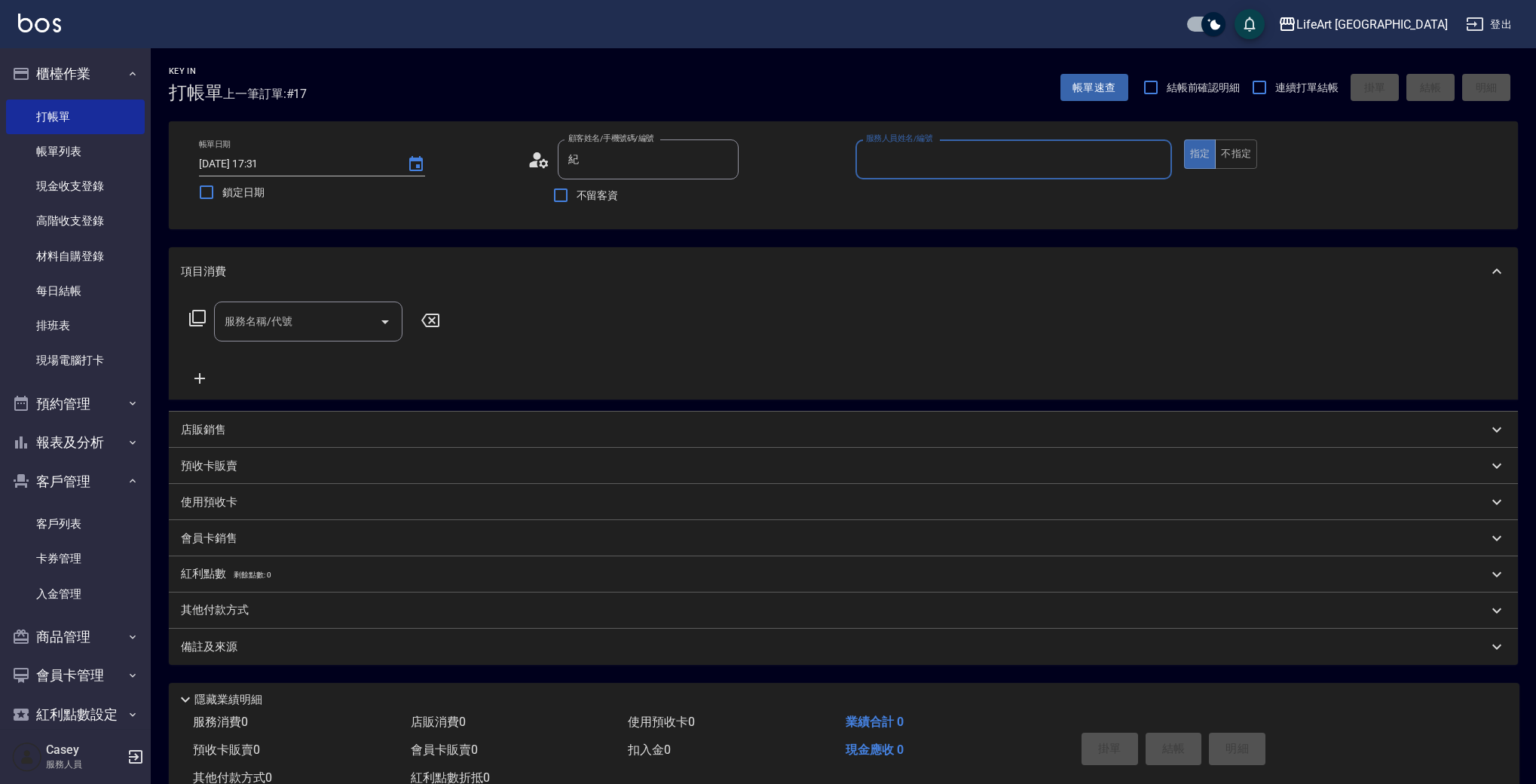
type input "[PERSON_NAME]/0905886636/null"
type input "[PERSON_NAME]"
drag, startPoint x: 266, startPoint y: 315, endPoint x: 273, endPoint y: 329, distance: 15.7
click at [266, 316] on div "服務名稱/代號 服務名稱/代號" at bounding box center [308, 321] width 188 height 40
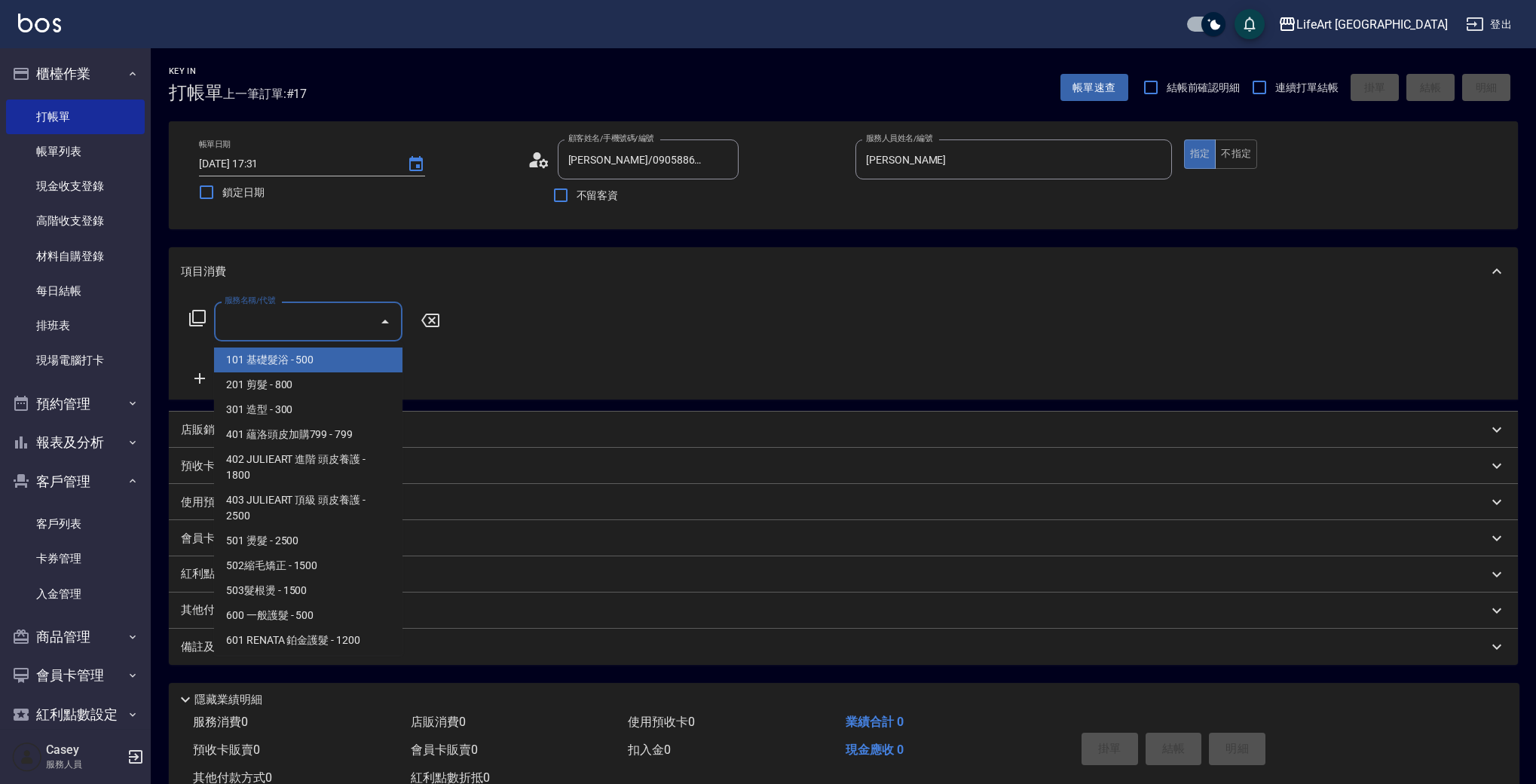
click at [281, 375] on span "201 剪髮 - 800" at bounding box center [308, 385] width 188 height 25
type input "201 剪髮(201)"
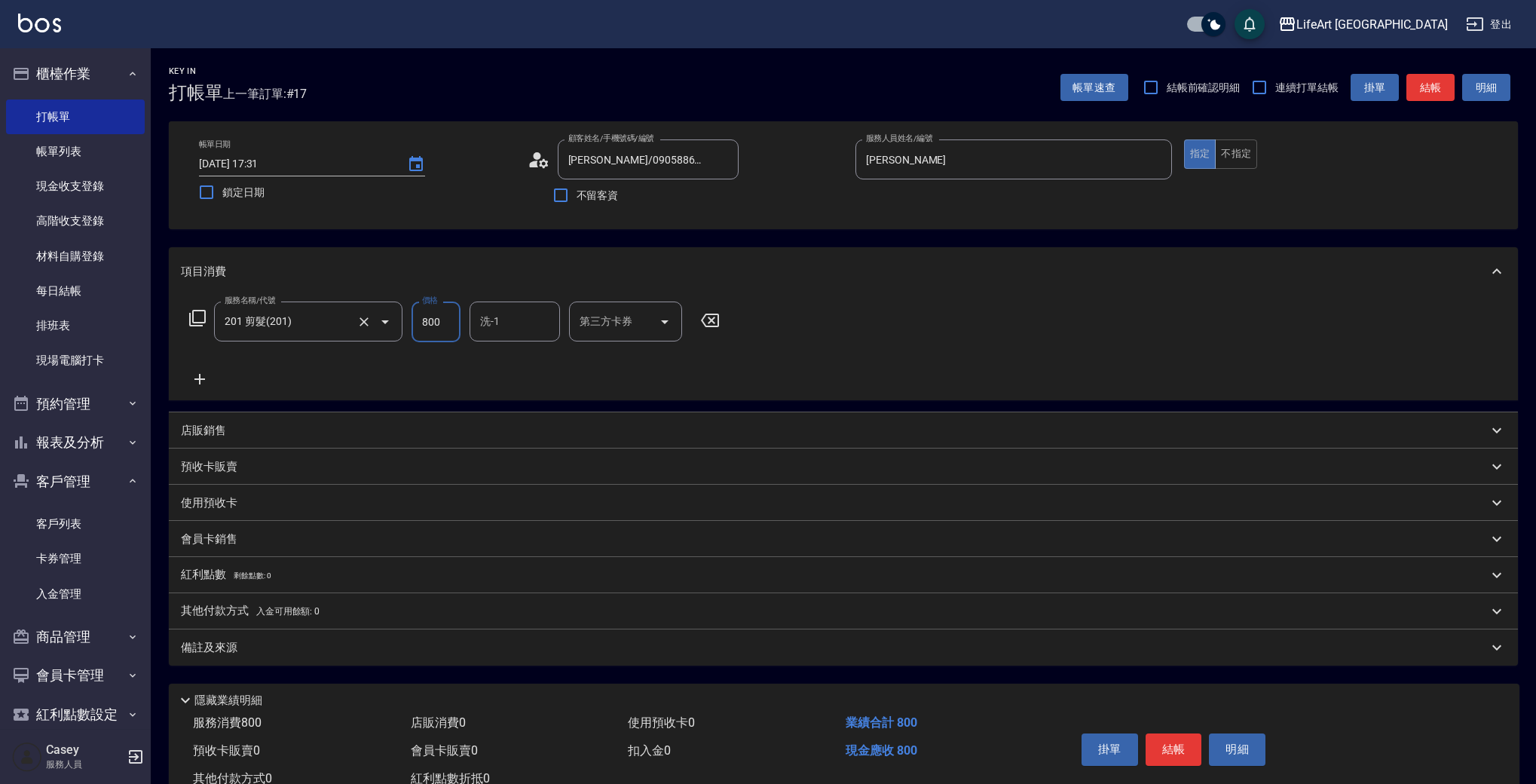
drag, startPoint x: 456, startPoint y: 322, endPoint x: 399, endPoint y: 319, distance: 57.1
click at [397, 319] on div "服務名稱/代號 201 剪髮(201) 服務名稱/代號 價格 800 價格 洗-1 洗-1 第三方卡券 第三方卡券" at bounding box center [455, 322] width 548 height 41
type input "1000"
click at [363, 644] on div "備註及來源" at bounding box center [834, 647] width 1307 height 16
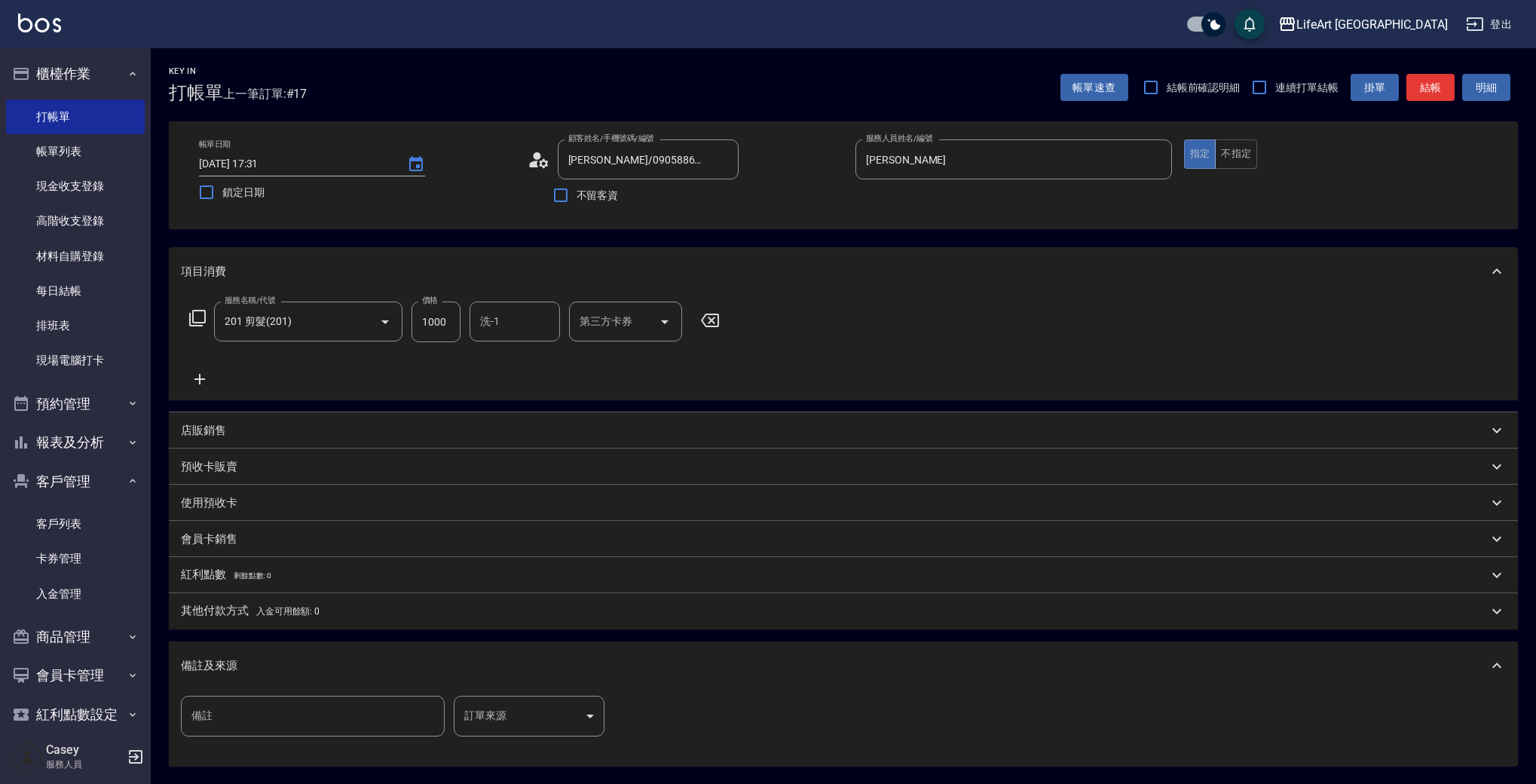
click at [519, 707] on body "LifeArt 蘆洲 登出 櫃檯作業 打帳單 帳單列表 現金收支登錄 高階收支登錄 材料自購登錄 每日結帳 排班表 現場電腦打卡 預約管理 預約管理 單日預約…" at bounding box center [768, 465] width 1536 height 930
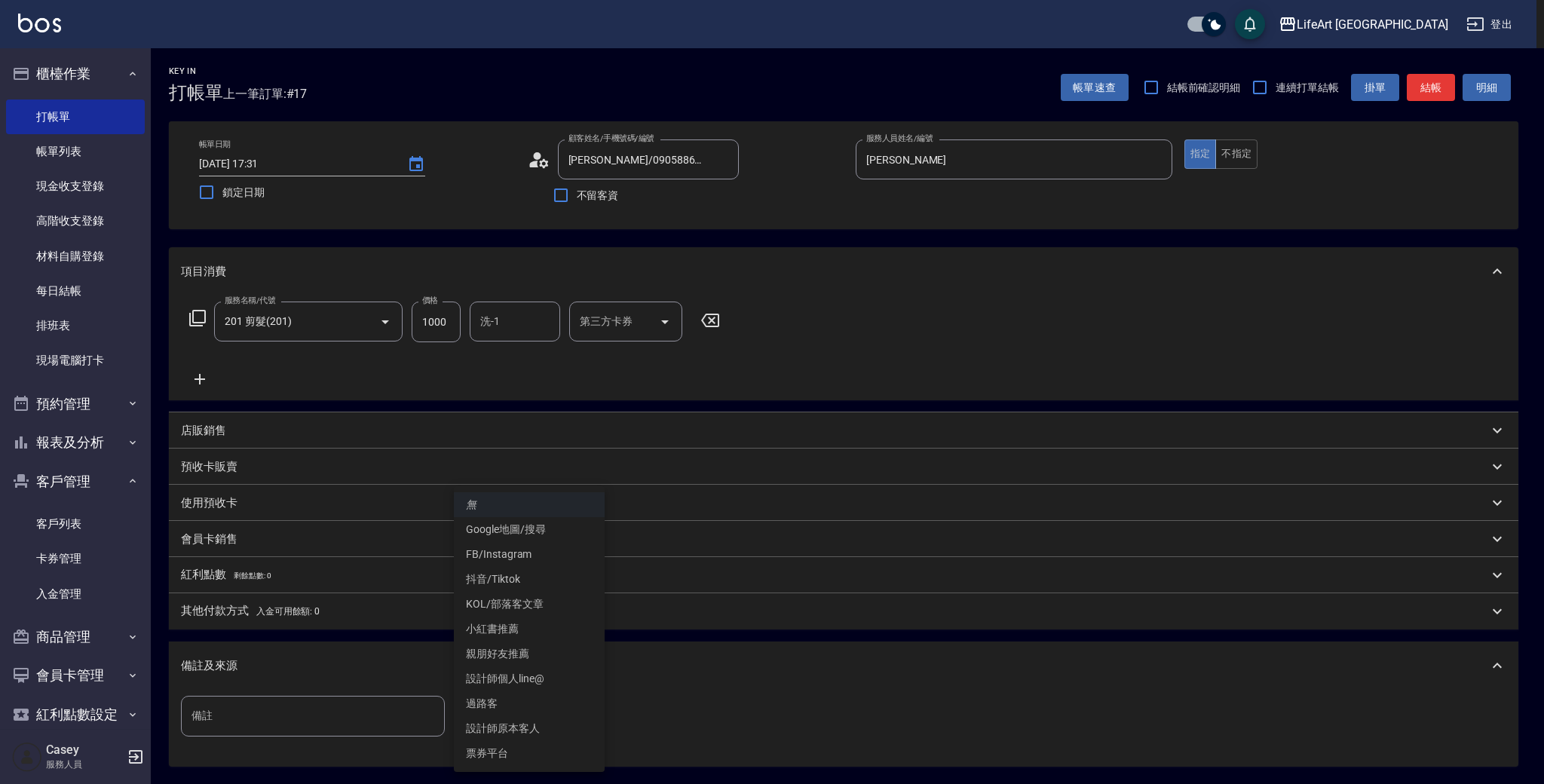
click at [558, 721] on li "設計師原本客人" at bounding box center [529, 728] width 150 height 25
type input "設計師原本客人"
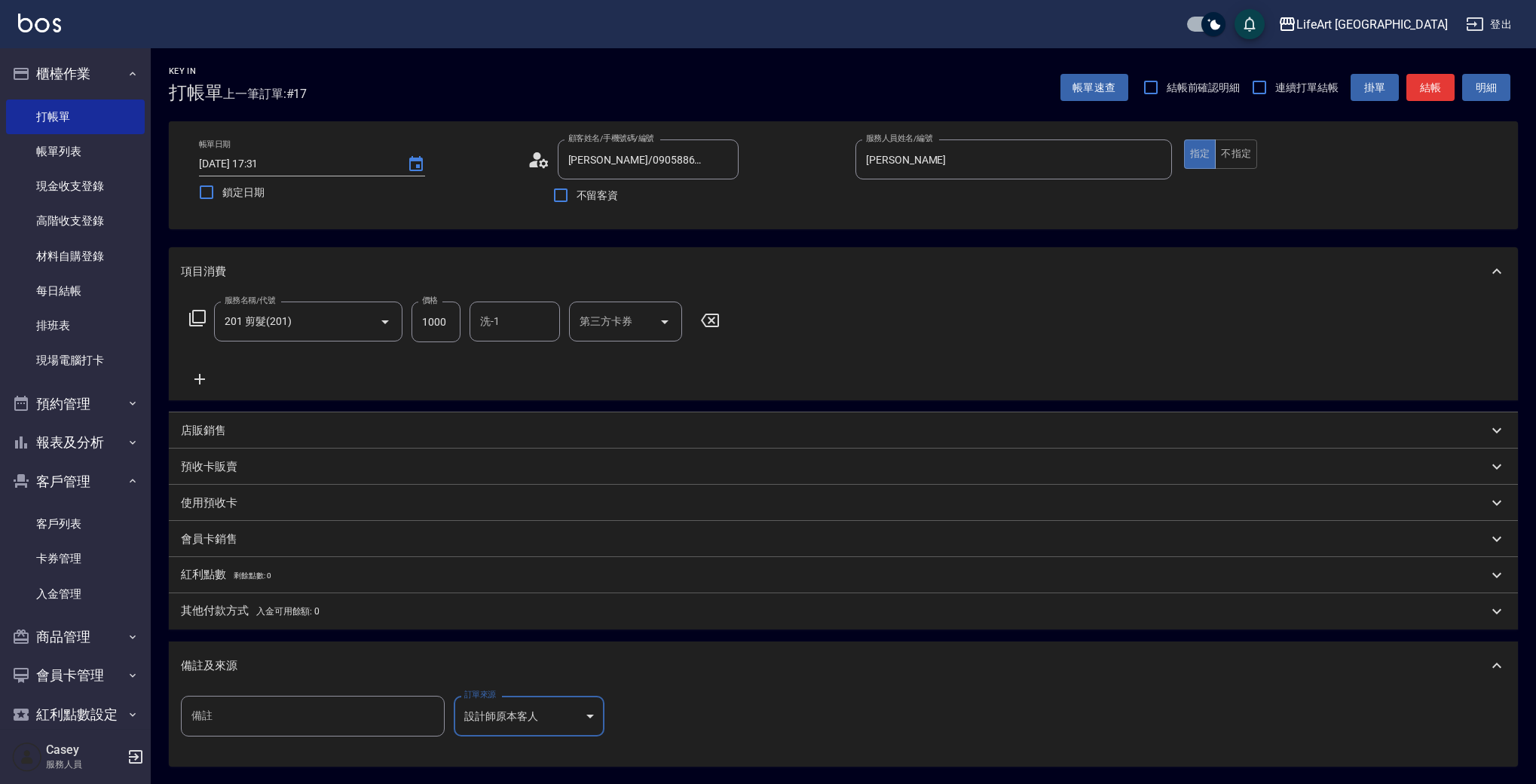
scroll to position [153, 0]
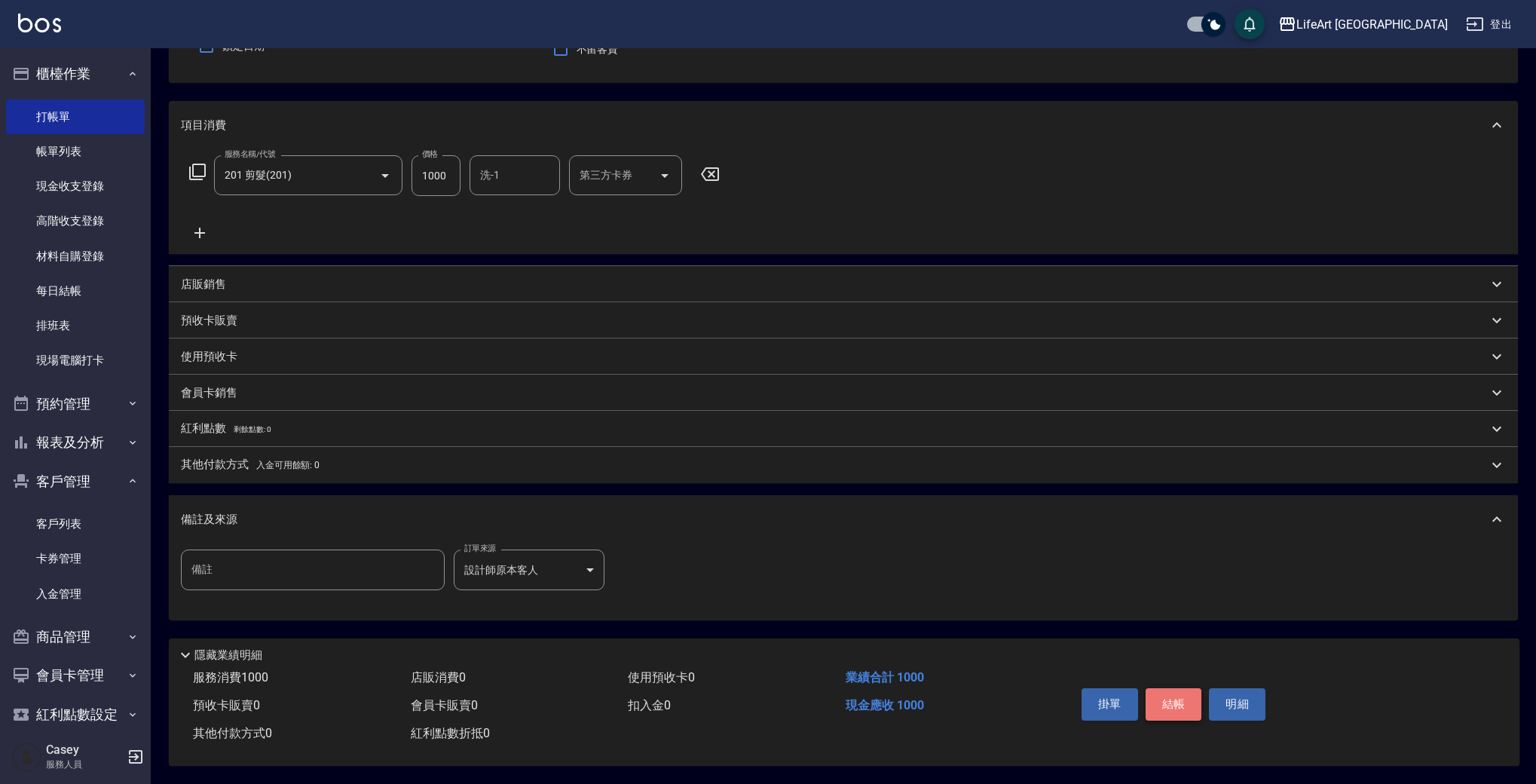
click at [1183, 688] on button "結帳" at bounding box center [1173, 704] width 56 height 31
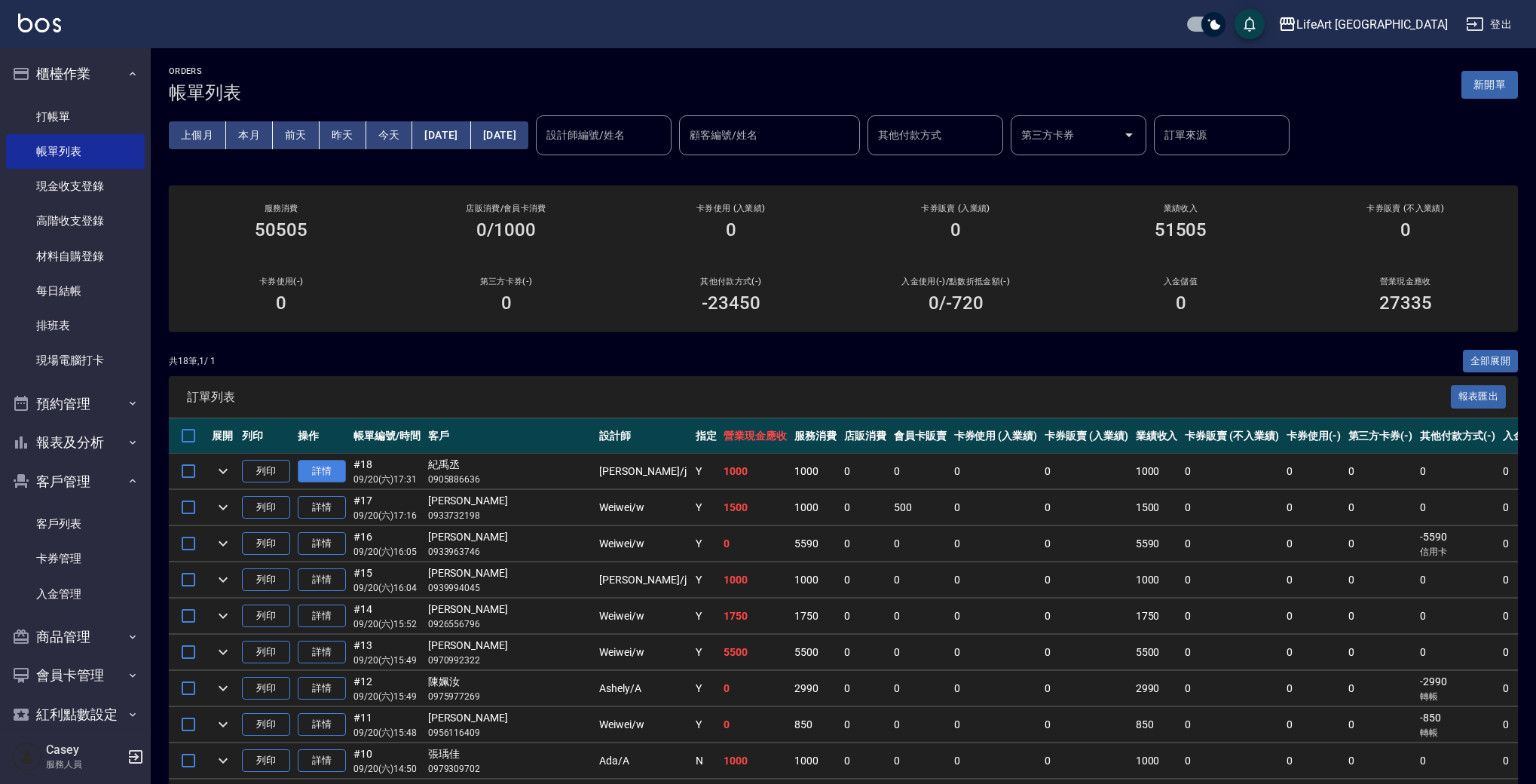
click at [333, 472] on link "詳情" at bounding box center [322, 470] width 48 height 23
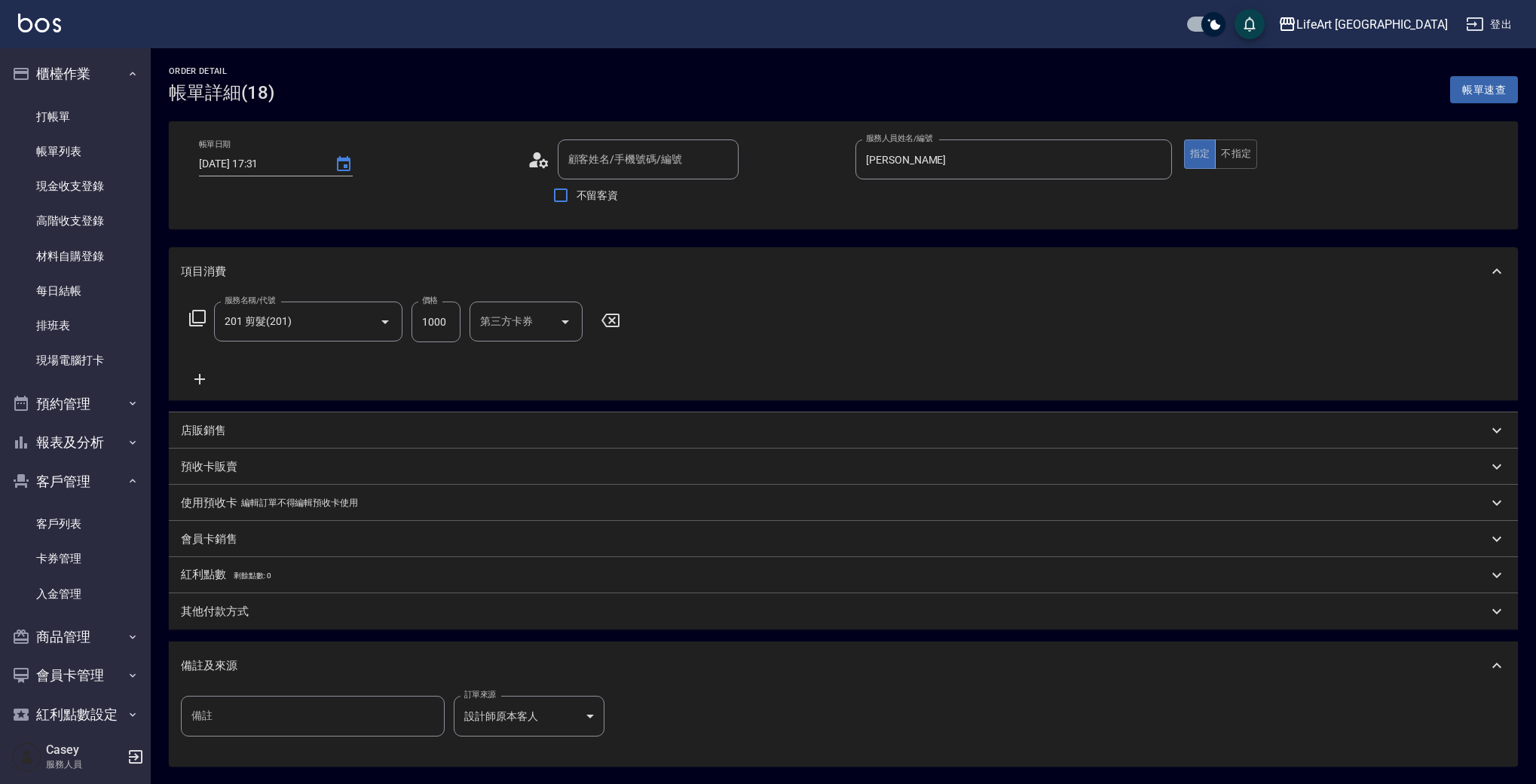
type input "[DATE] 17:31"
type input "[PERSON_NAME]"
type input "[PERSON_NAME]/0905886636/null"
click at [530, 161] on icon at bounding box center [539, 160] width 23 height 23
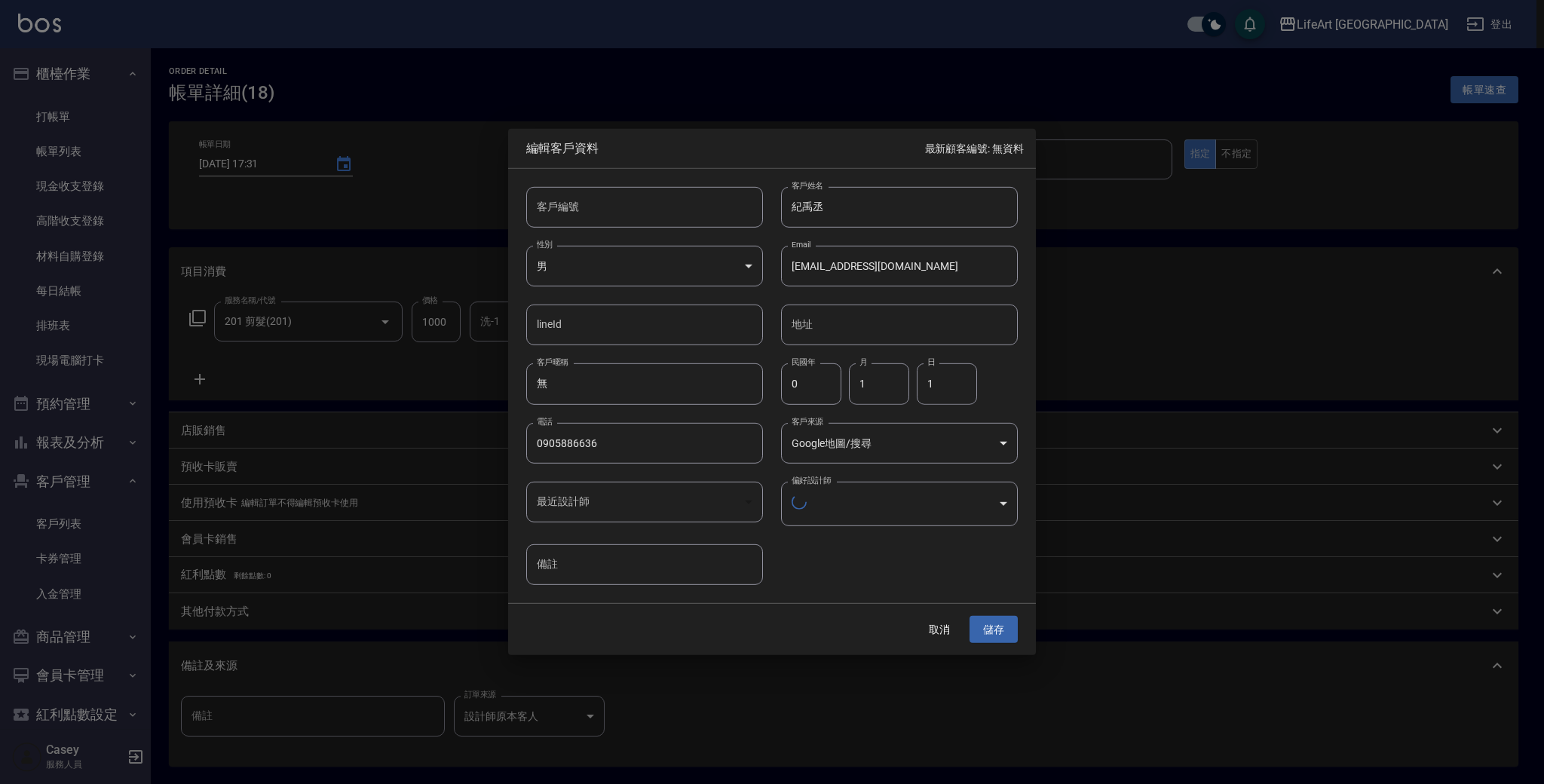
type input "27700f87-835c-4979-bd62-b31346ce9313"
click at [942, 635] on button "取消" at bounding box center [940, 627] width 48 height 28
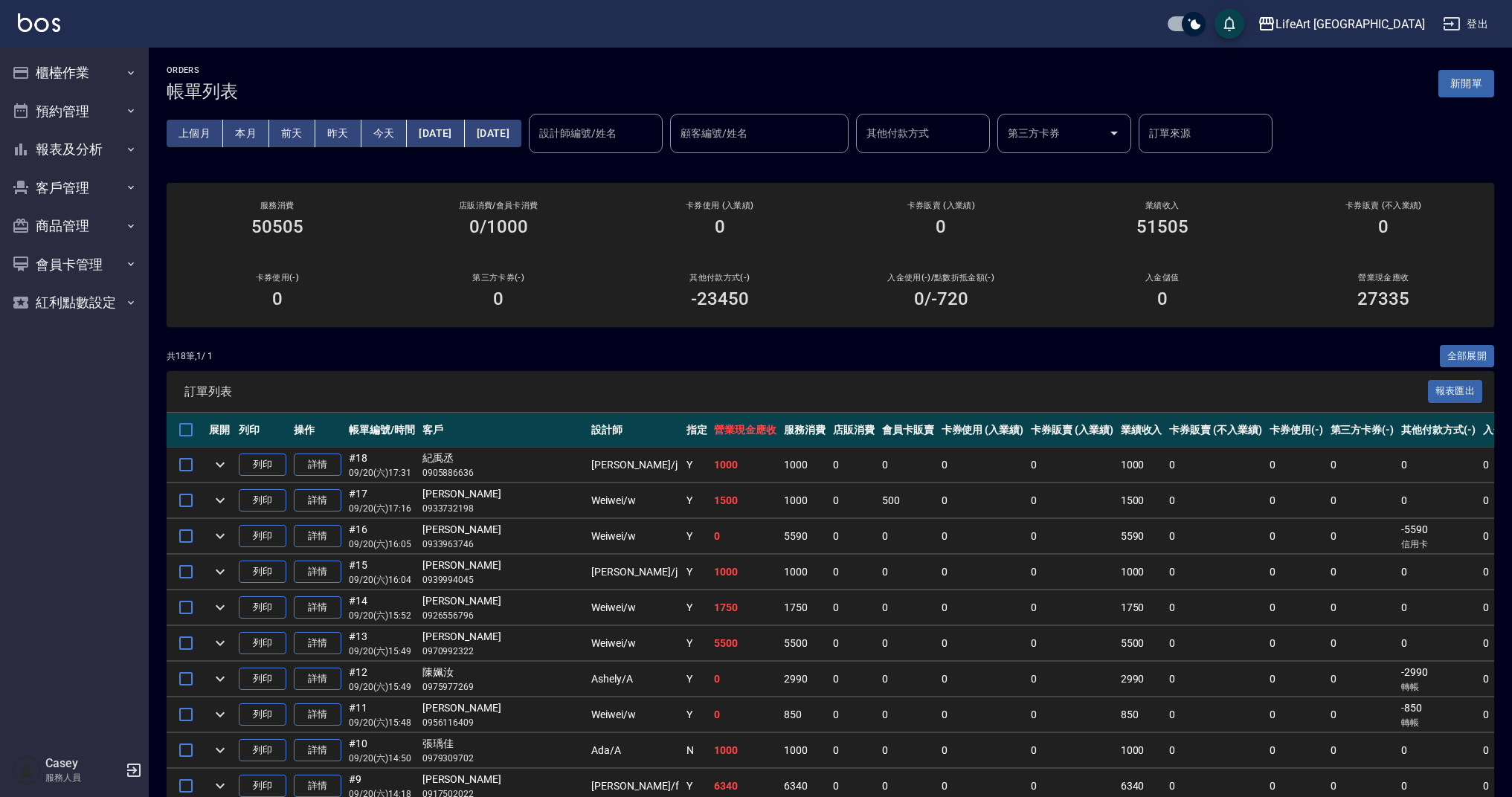
click at [633, 388] on span "訂單列表" at bounding box center [807, 391] width 1243 height 15
click at [1462, 98] on div "ORDERS 帳單列表 新開單" at bounding box center [830, 84] width 1327 height 36
click at [1462, 91] on button "新開單" at bounding box center [1466, 84] width 56 height 27
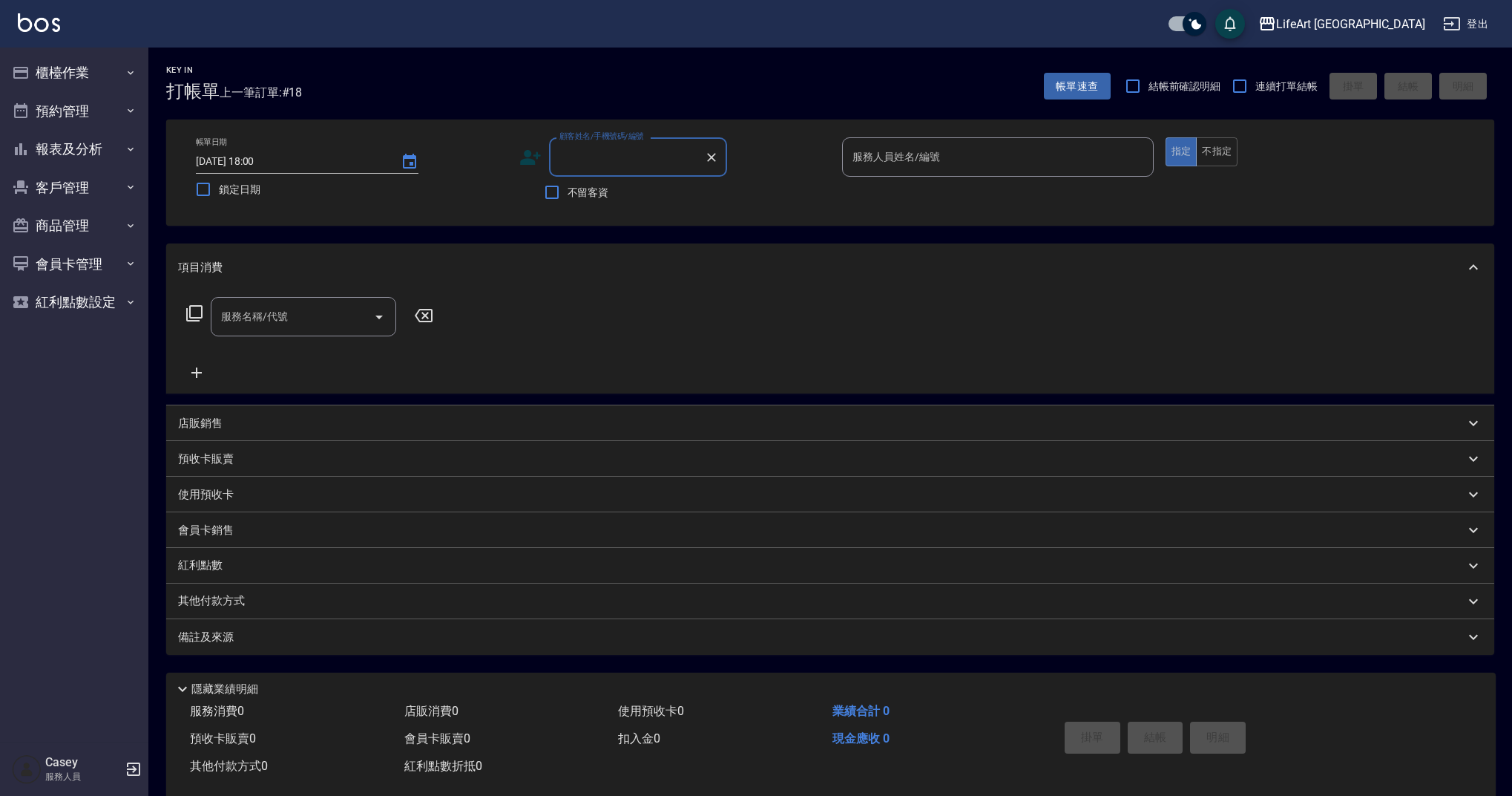
click at [627, 160] on input "顧客姓名/手機號碼/編號" at bounding box center [627, 157] width 143 height 26
click at [643, 198] on li "[PERSON_NAME]/0911444568/null" at bounding box center [638, 194] width 178 height 25
type input "[PERSON_NAME]/0911444568/null"
click at [529, 159] on icon at bounding box center [526, 161] width 9 height 6
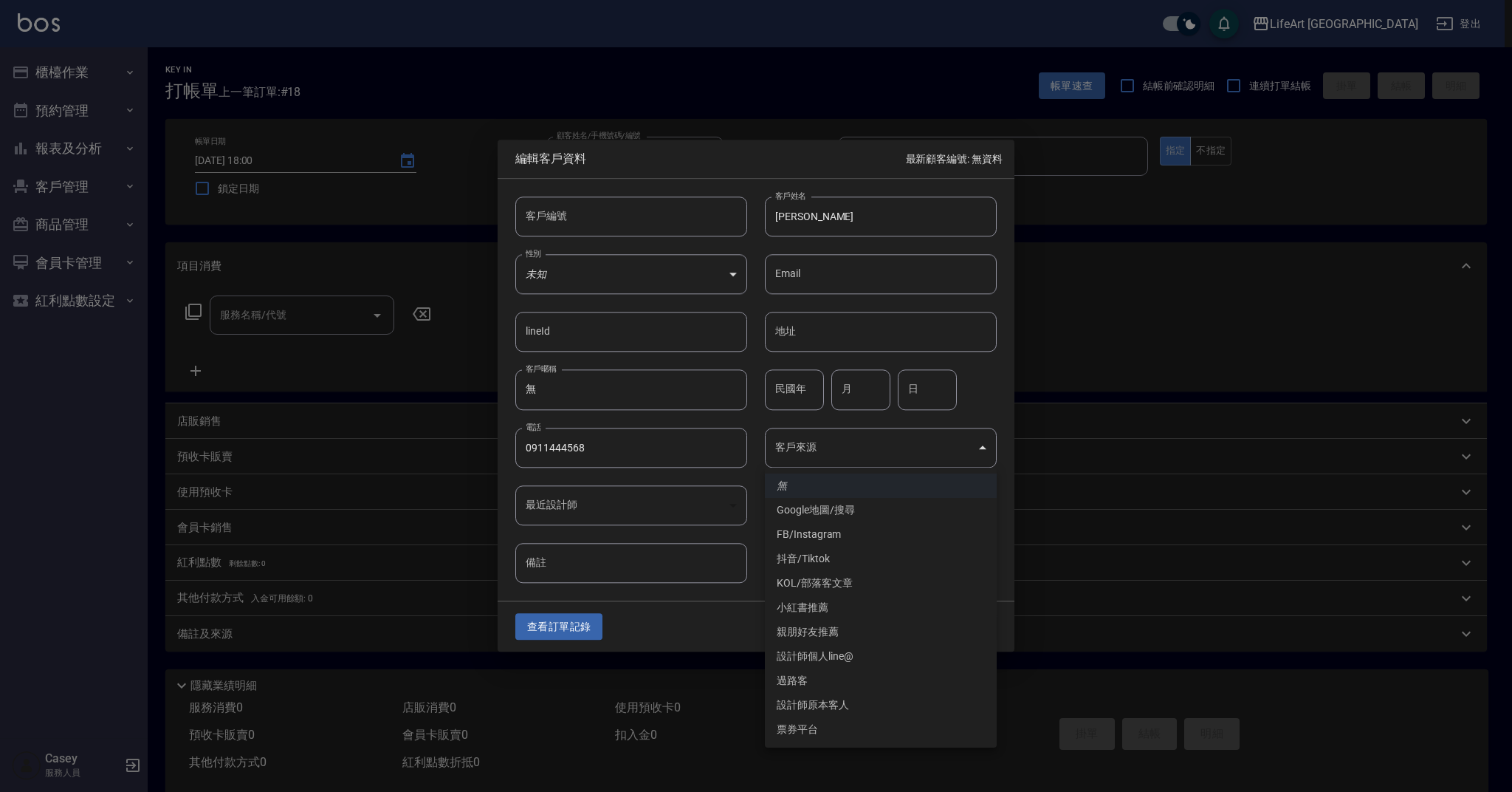
drag, startPoint x: 838, startPoint y: 443, endPoint x: 841, endPoint y: 455, distance: 12.4
click at [838, 443] on body "LifeArt 蘆洲 登出 櫃檯作業 打帳單 帳單列表 現金收支登錄 高階收支登錄 材料自購登錄 每日結帳 排班表 現場電腦打卡 預約管理 預約管理 單日預約…" at bounding box center [756, 406] width 1512 height 812
click at [846, 533] on li "FB/Instagram" at bounding box center [880, 534] width 232 height 24
type input "FB/Instagram"
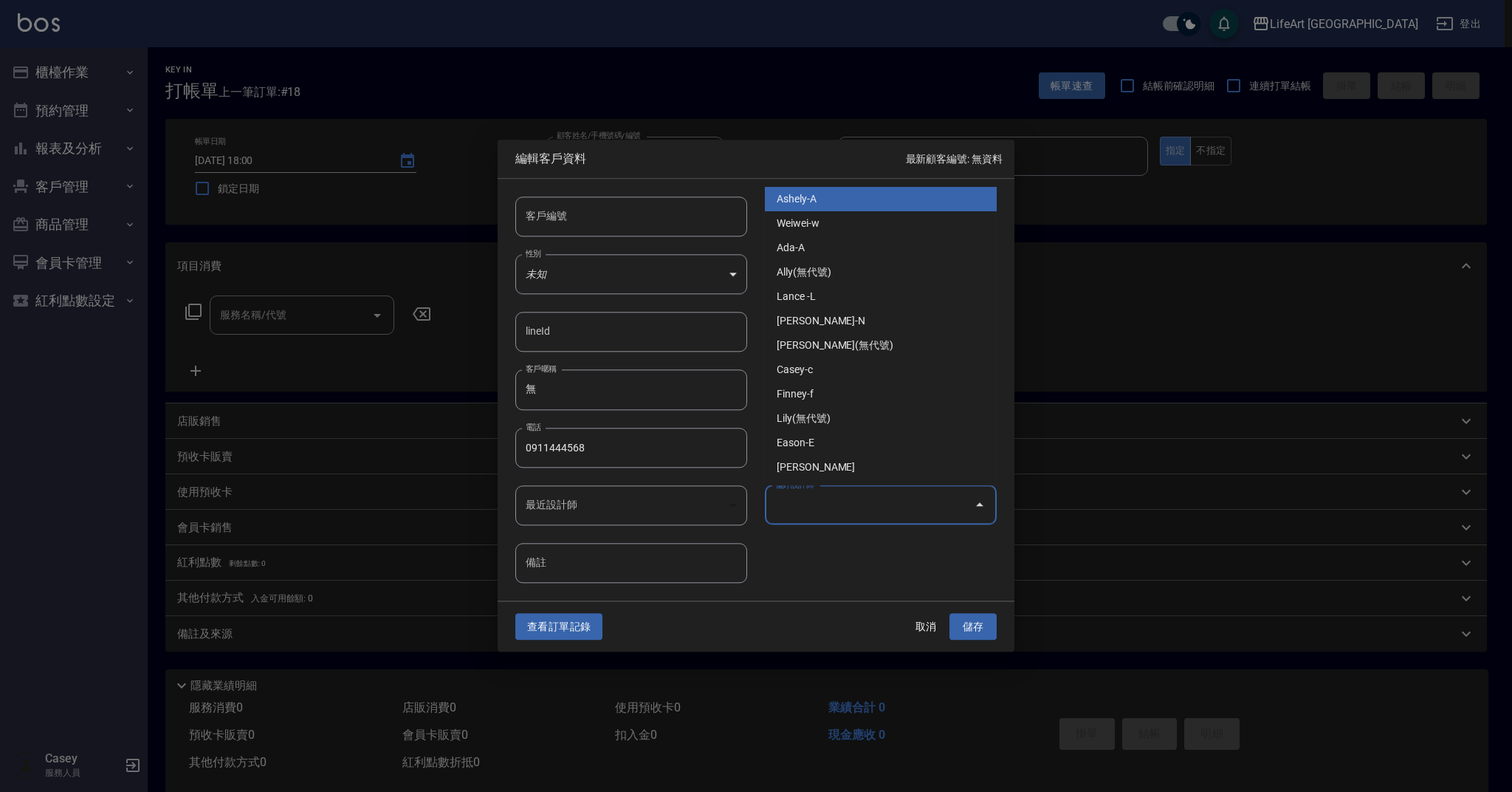
click at [841, 500] on input "偏好設計師" at bounding box center [869, 504] width 196 height 26
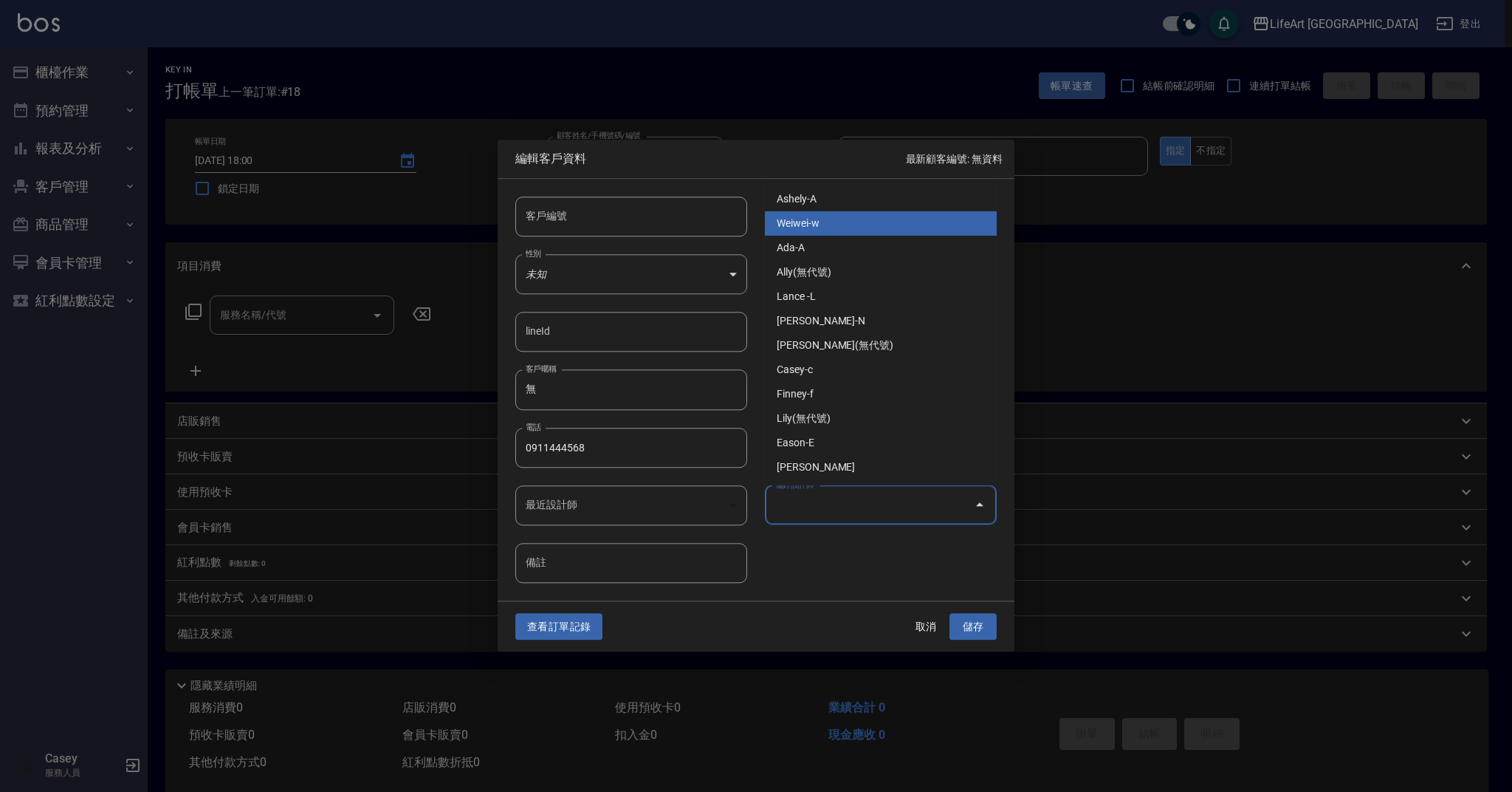
click at [818, 208] on li "Ashely-A" at bounding box center [880, 199] width 232 height 24
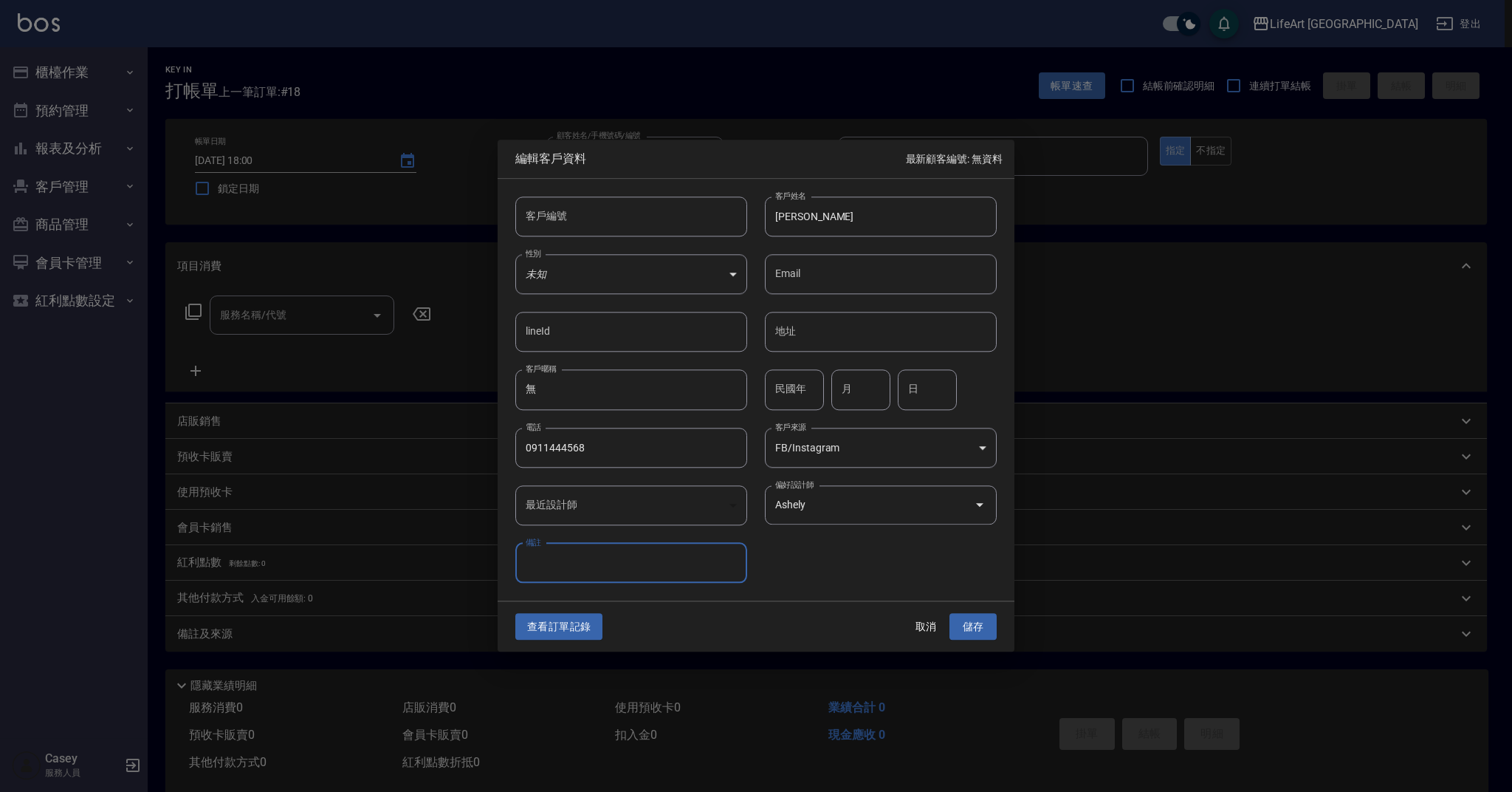
type input "Ashely"
click at [967, 632] on button "儲存" at bounding box center [973, 627] width 47 height 27
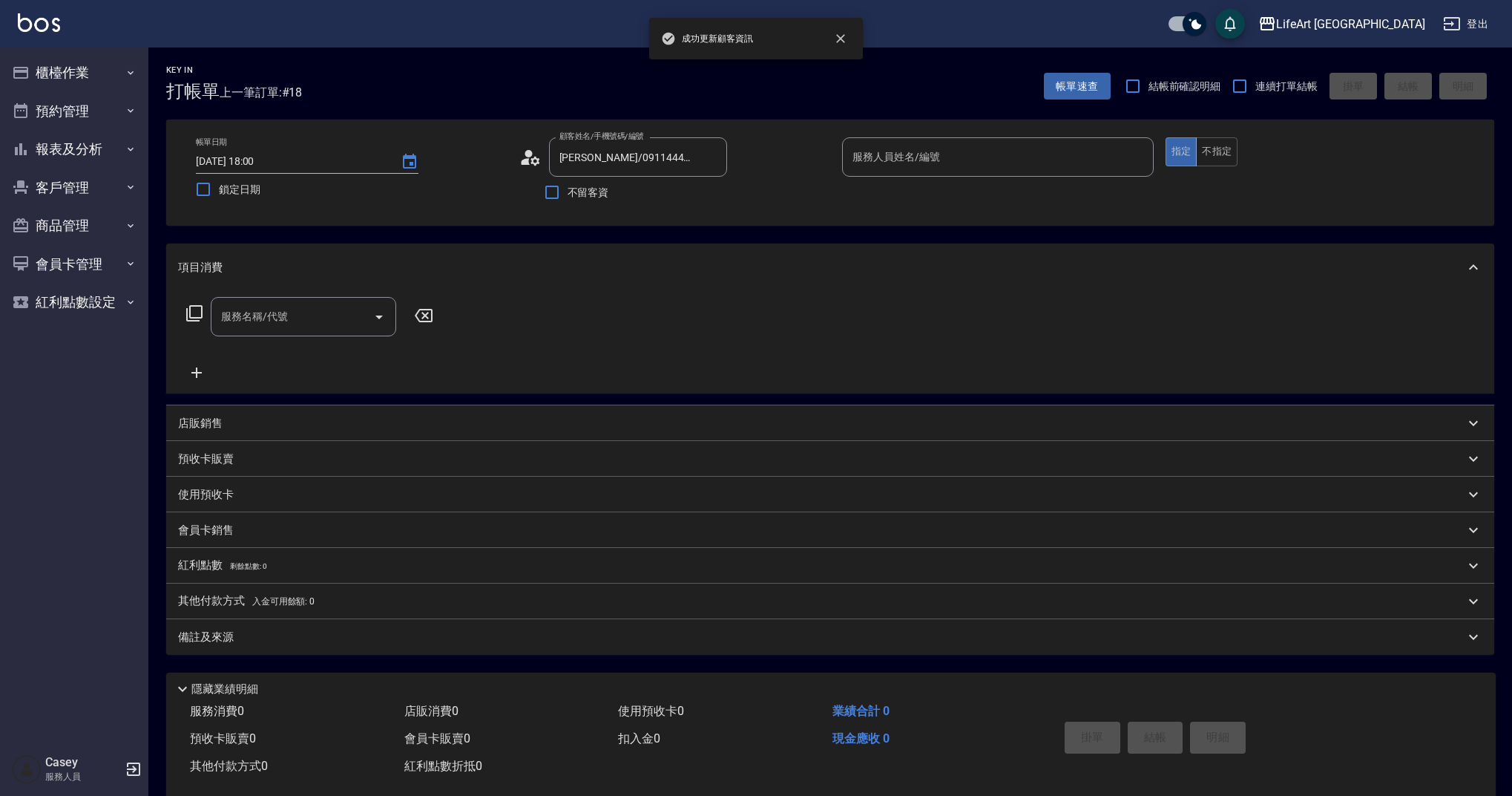
click at [929, 158] on input "服務人員姓名/編號" at bounding box center [998, 157] width 298 height 26
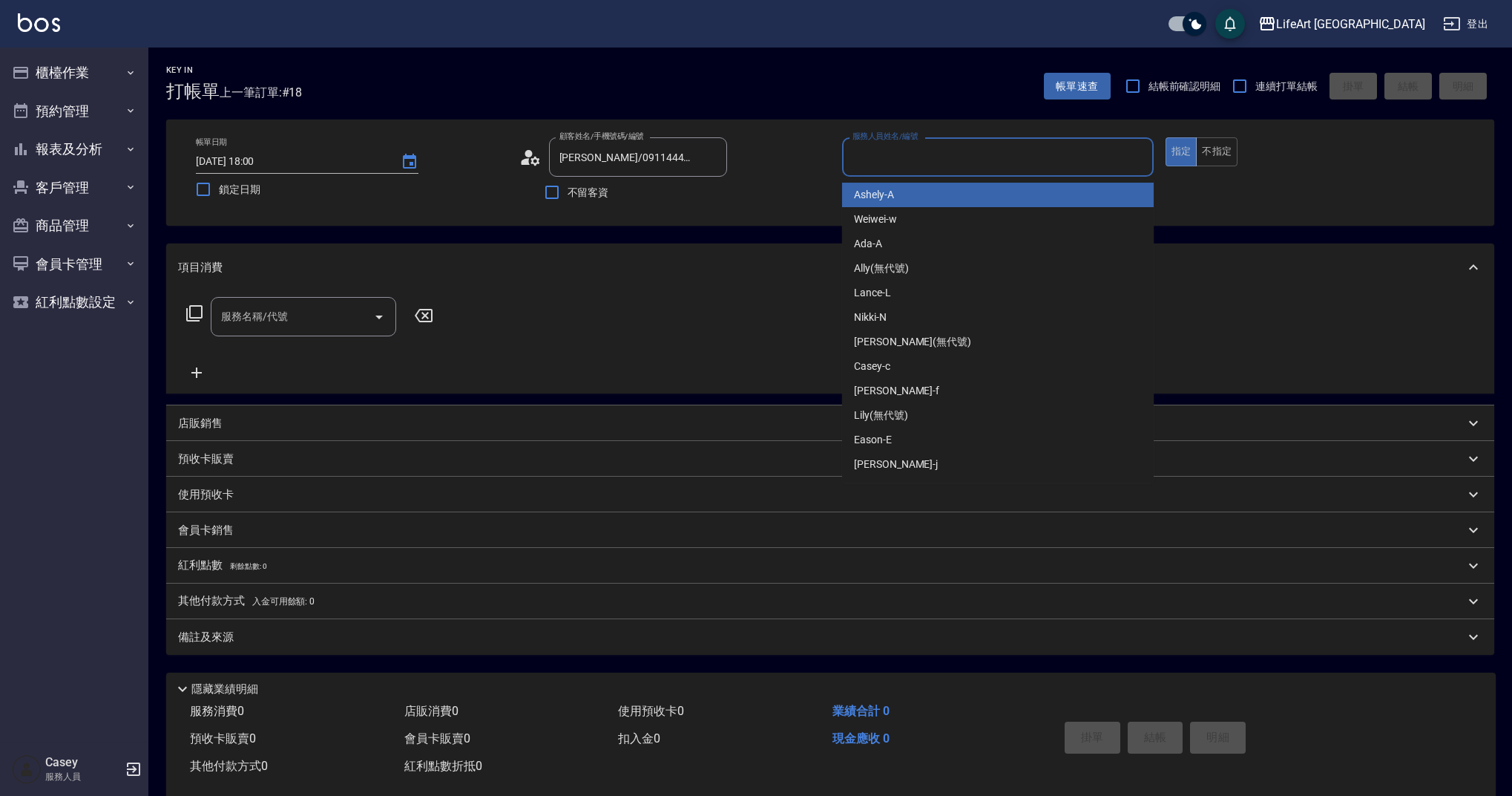
click at [911, 194] on div "Ashely -A" at bounding box center [997, 194] width 311 height 25
type input "Ashely-A"
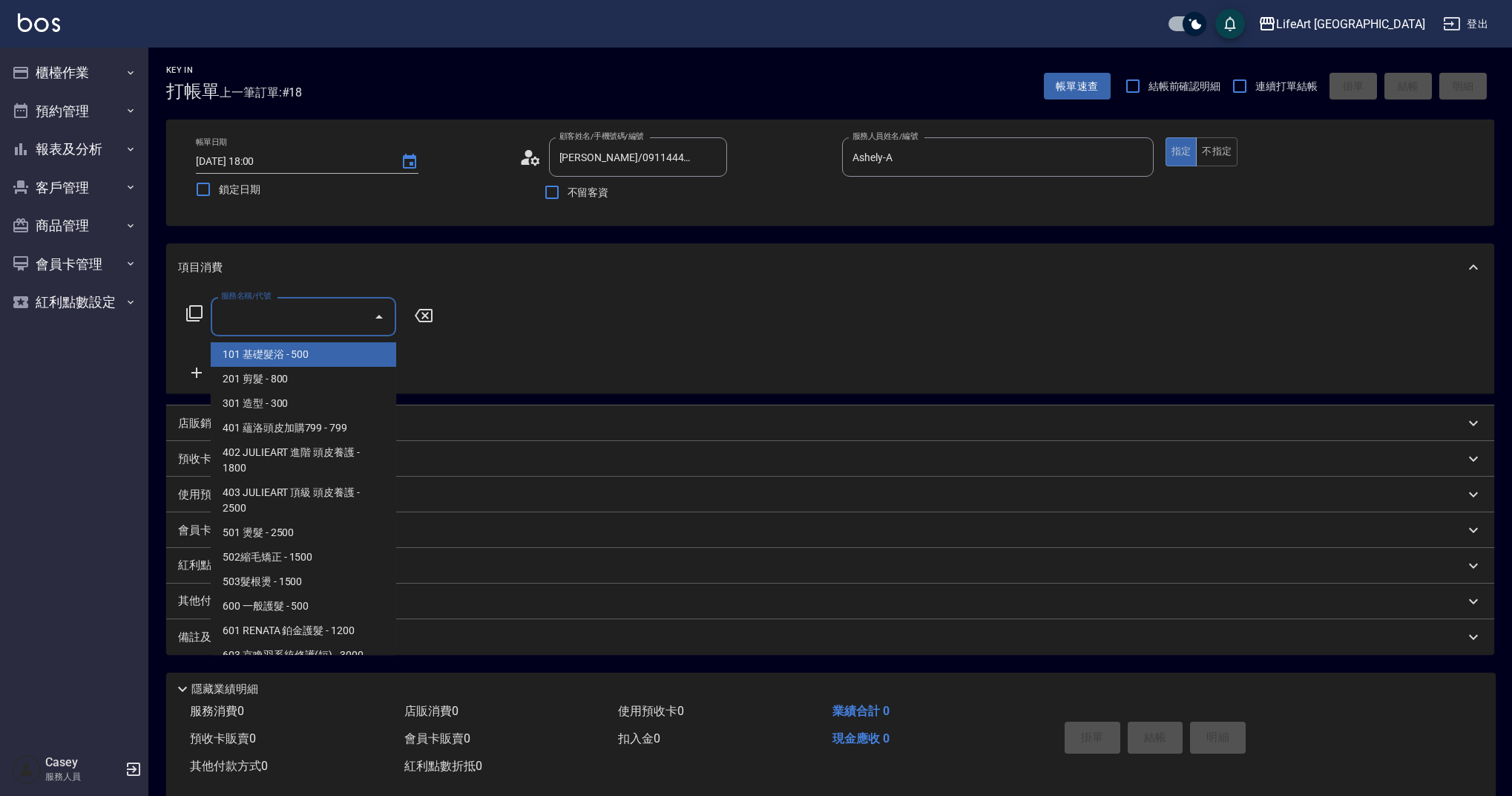
click at [328, 323] on input "服務名稱/代號" at bounding box center [292, 316] width 150 height 26
click at [311, 383] on span "201 剪髮 - 800" at bounding box center [303, 379] width 185 height 25
type input "201 剪髮(201)"
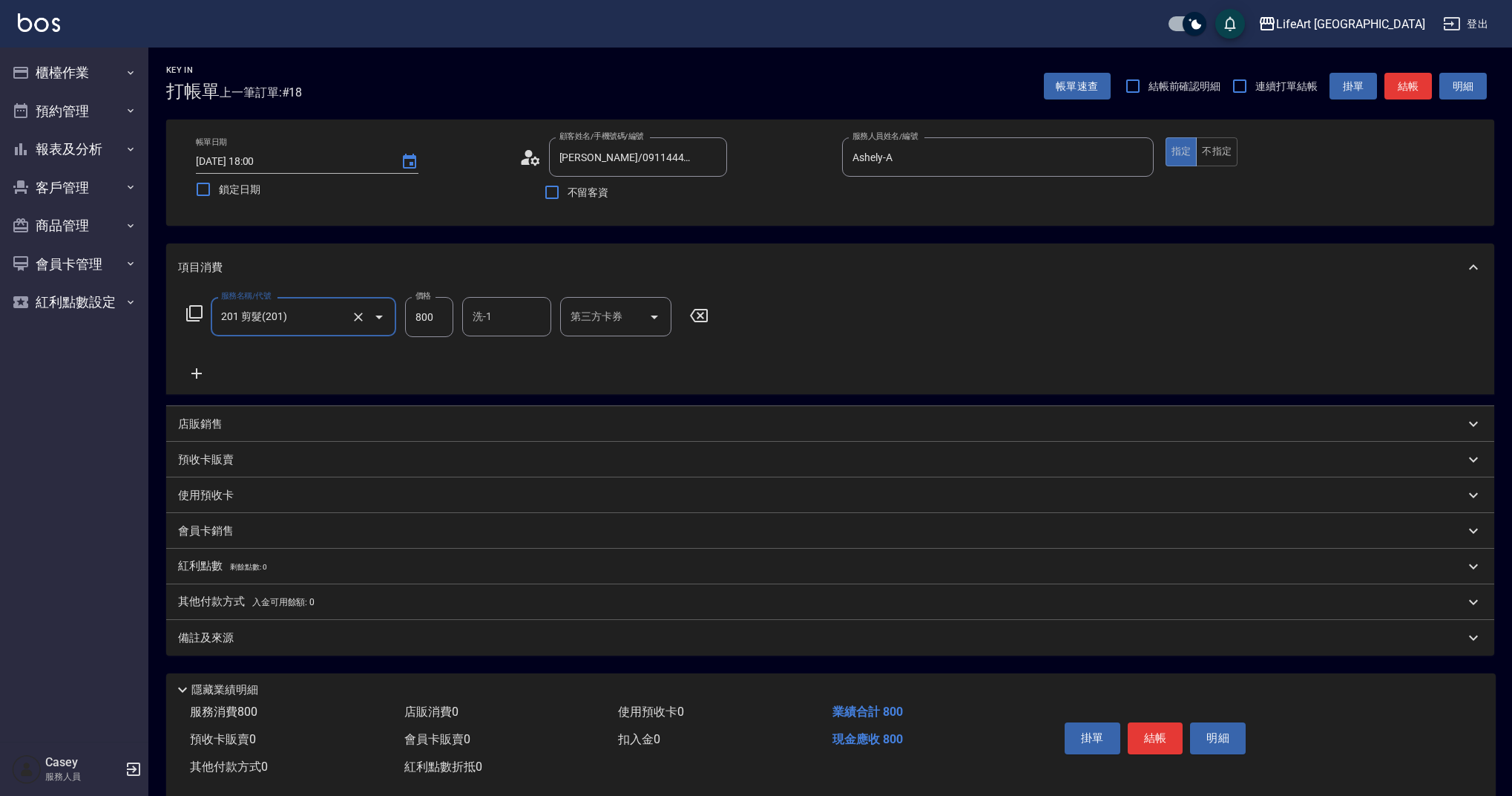
click at [193, 368] on icon at bounding box center [196, 373] width 37 height 18
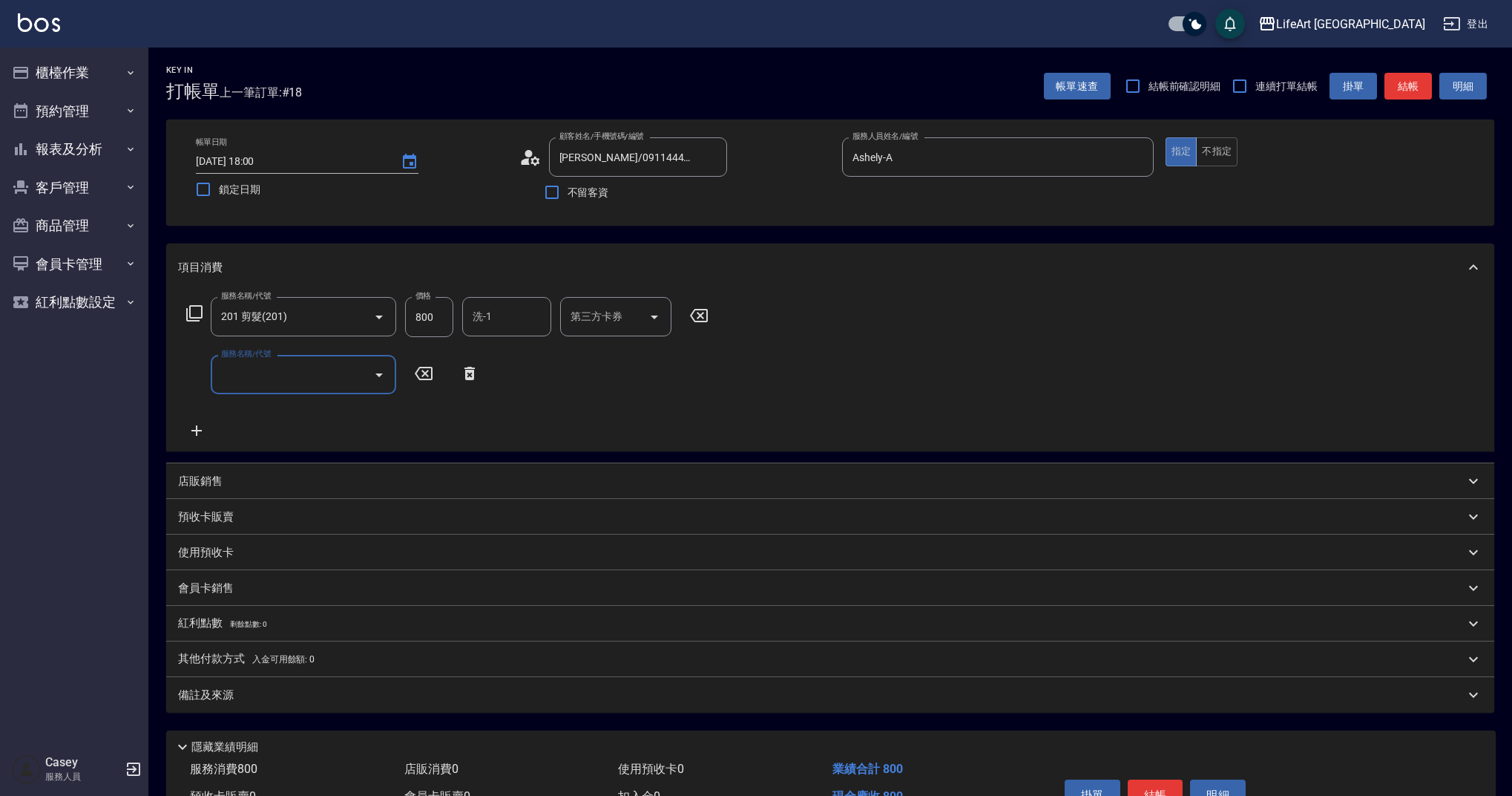
click at [257, 366] on input "服務名稱/代號" at bounding box center [292, 374] width 150 height 26
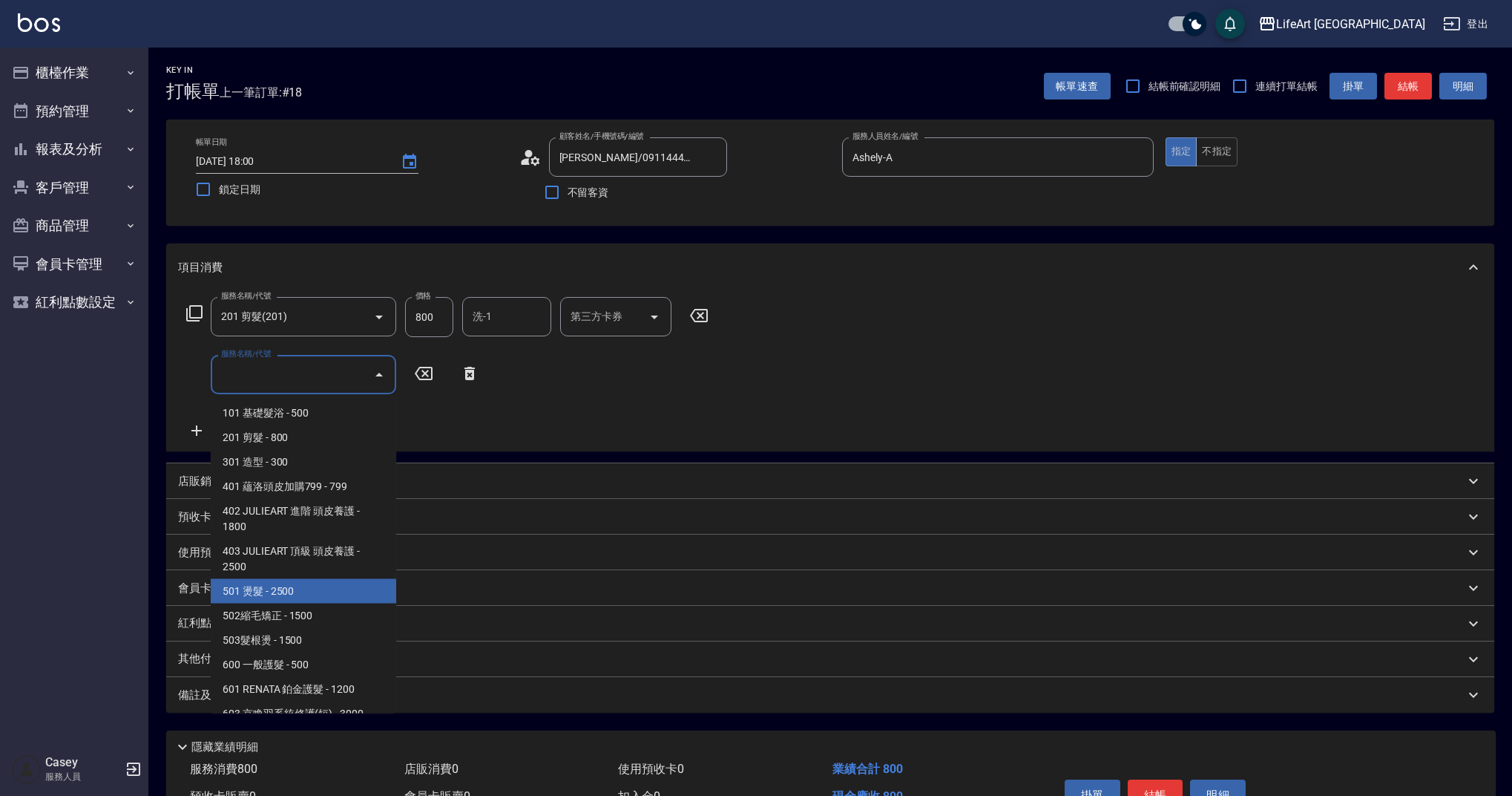
click at [311, 593] on span "501 燙髮 - 2500" at bounding box center [303, 591] width 185 height 25
type input "501 燙髮(501)"
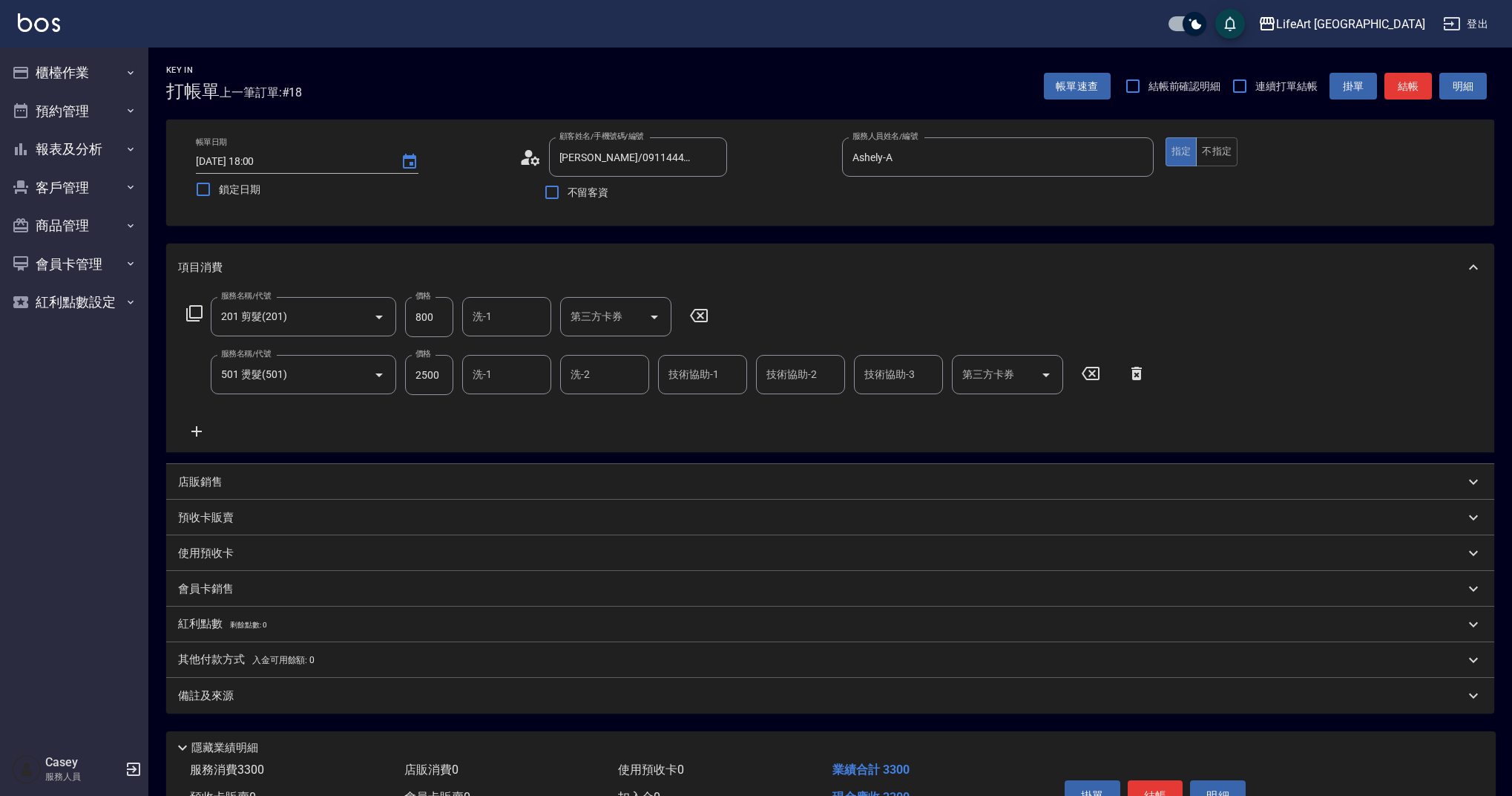
click at [200, 429] on icon at bounding box center [196, 432] width 37 height 18
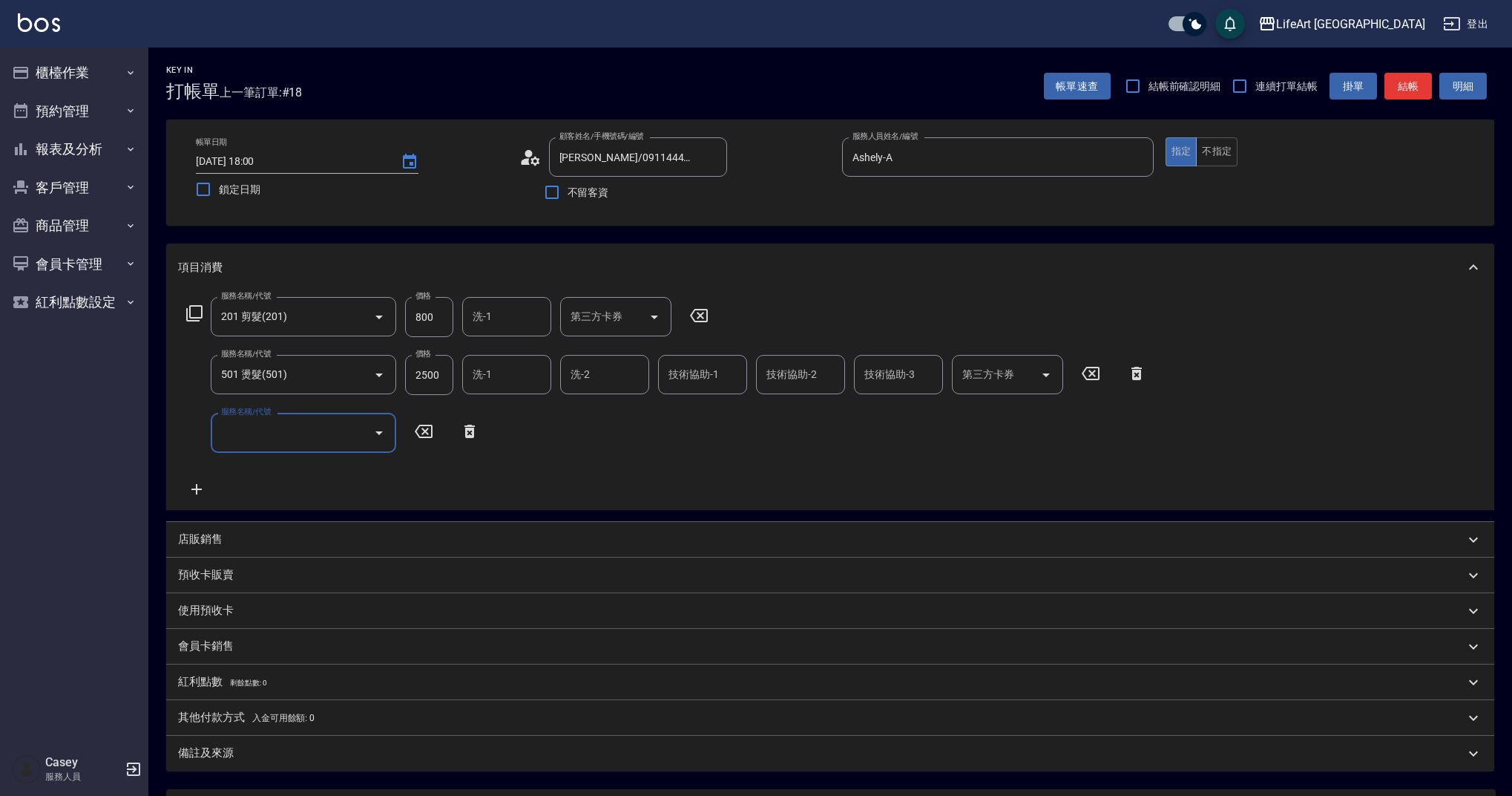
click at [242, 432] on div "服務名稱/代號 服務名稱/代號" at bounding box center [303, 432] width 185 height 39
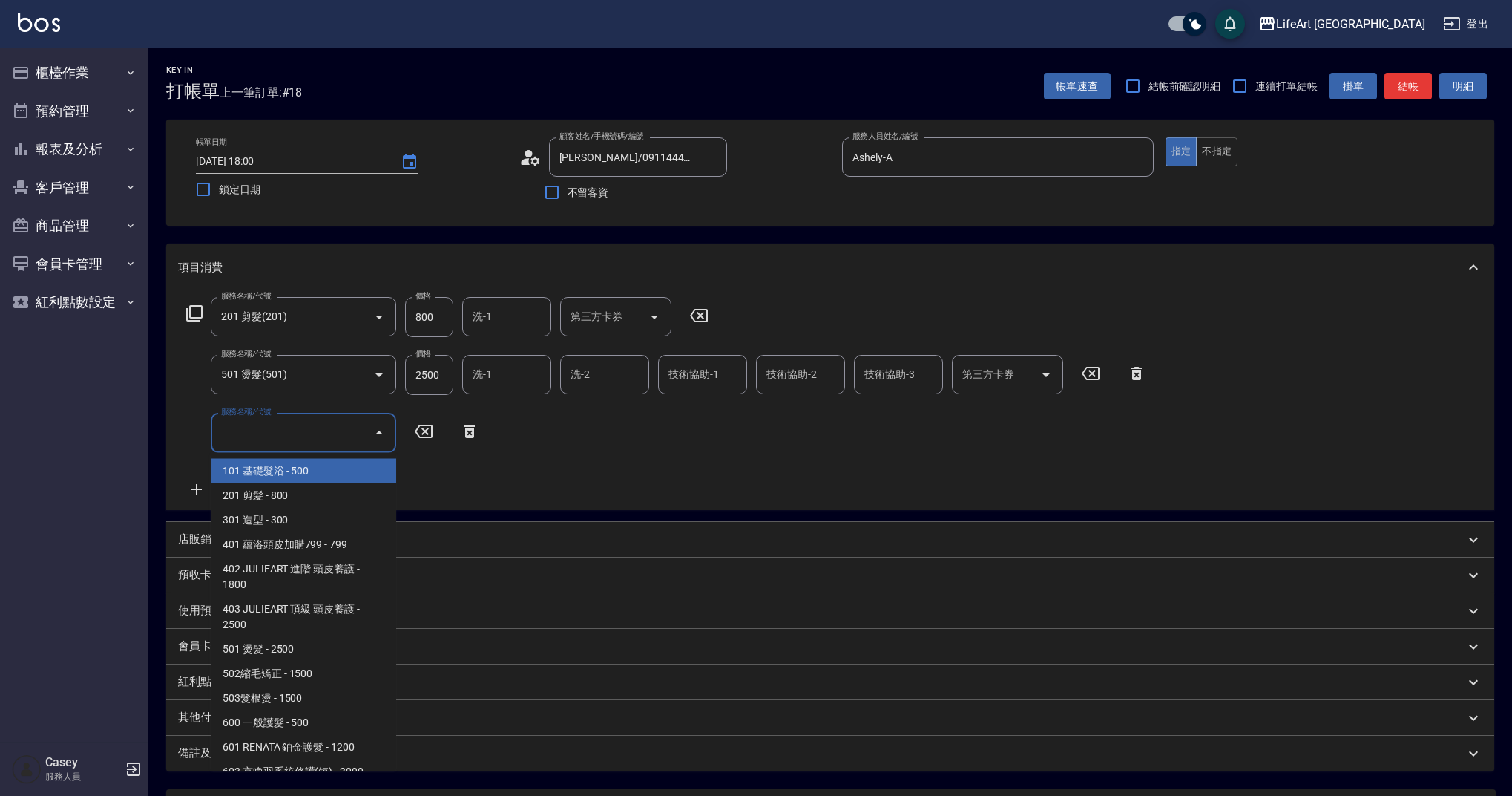
click at [343, 443] on input "服務名稱/代號" at bounding box center [292, 433] width 150 height 26
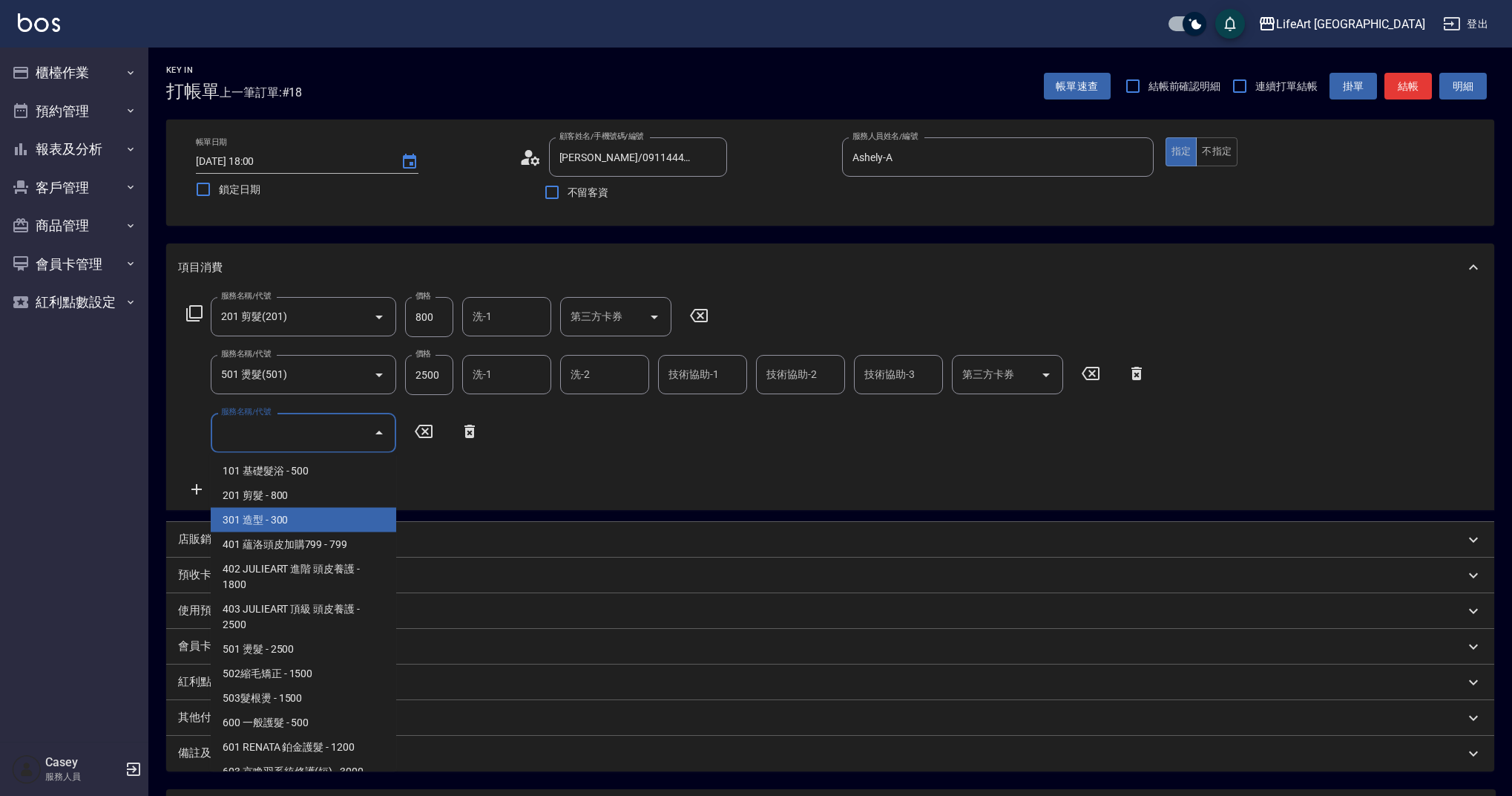
scroll to position [190, 0]
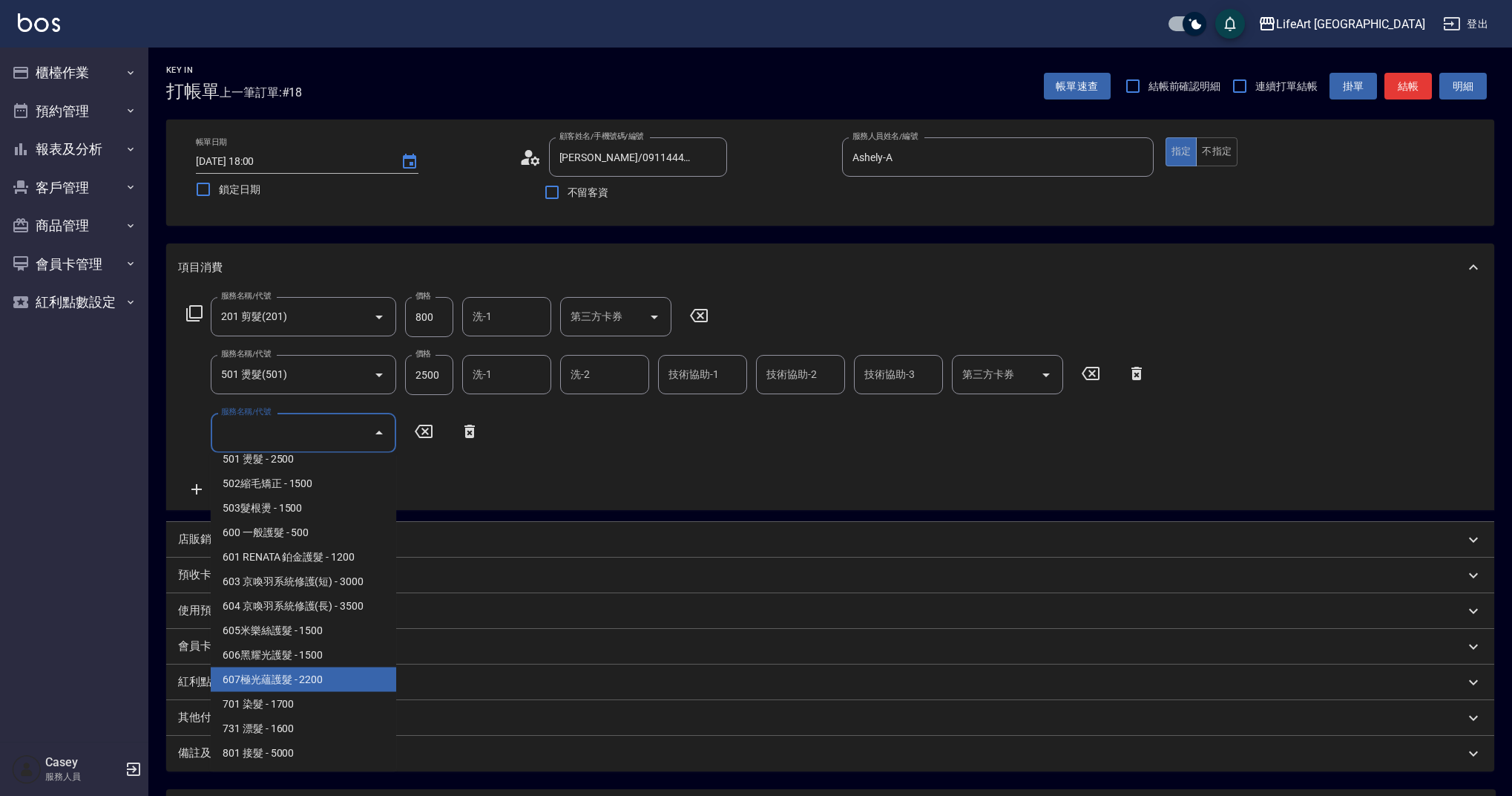
click at [341, 682] on span "607極光蘊護髮 - 2200" at bounding box center [303, 680] width 185 height 25
type input "607極光蘊護髮(607)"
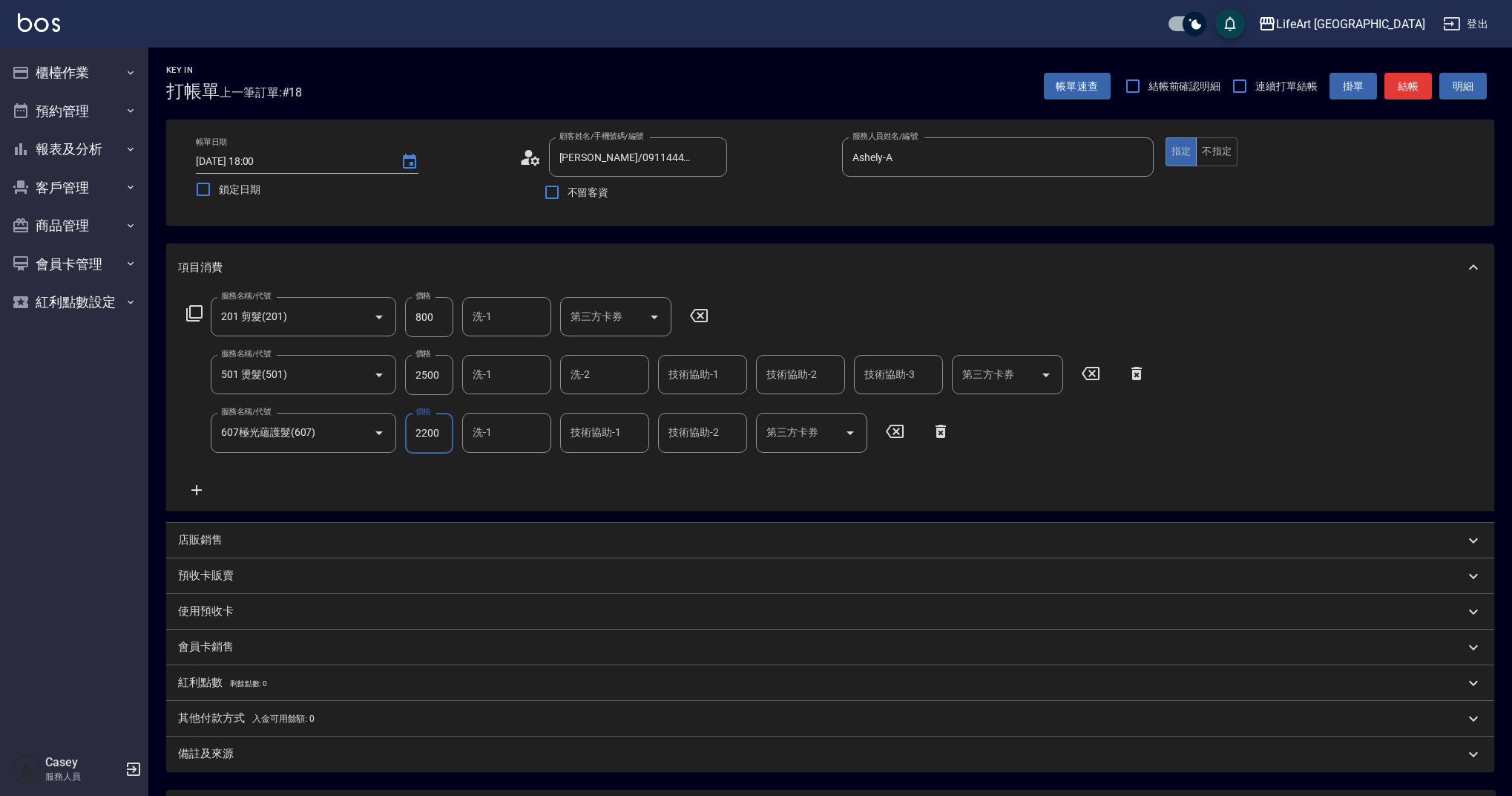
click at [437, 369] on input "2500" at bounding box center [429, 375] width 48 height 40
type input "3500"
click at [491, 483] on div "服務名稱/代號 201 剪髮(201) 服務名稱/代號 價格 800 價格 洗-1 洗-1 第三方卡券 第三方卡券 服務名稱/代號 501 燙髮(501) 服…" at bounding box center [667, 397] width 977 height 201
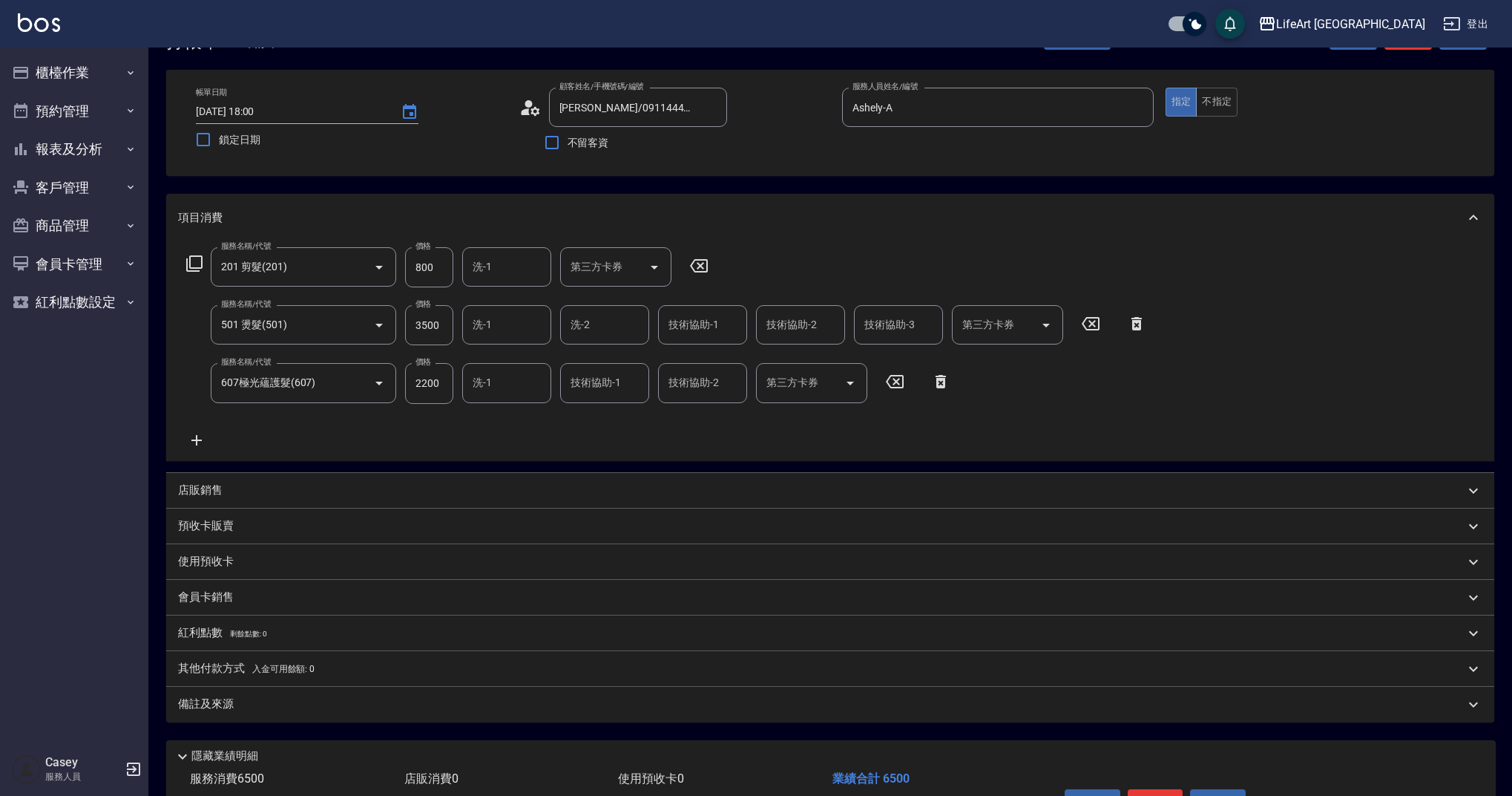
scroll to position [22, 0]
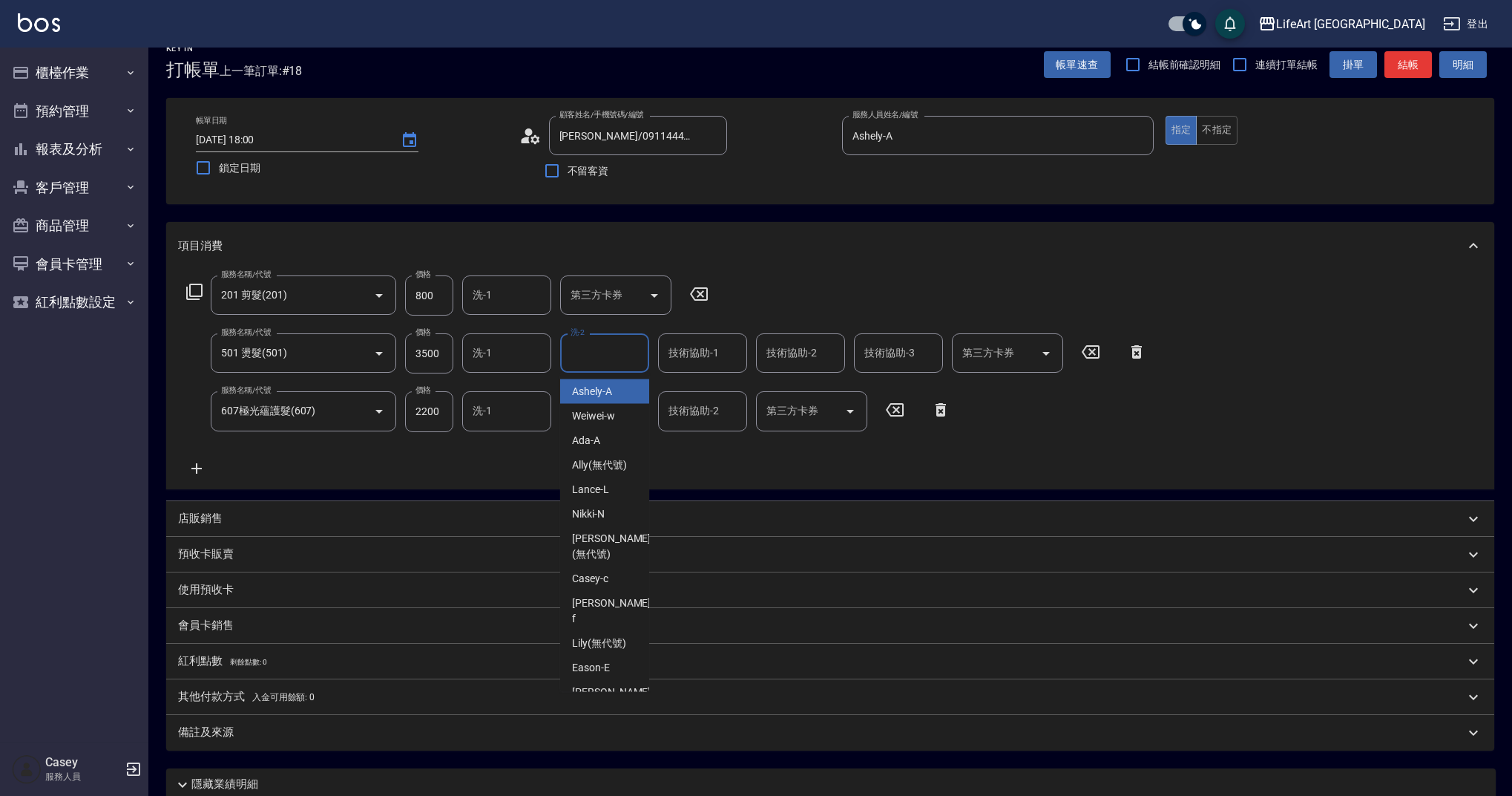
click at [613, 348] on input "洗-2" at bounding box center [604, 353] width 75 height 26
click at [612, 389] on div "Ada -A" at bounding box center [605, 392] width 89 height 25
type input "Ada-A"
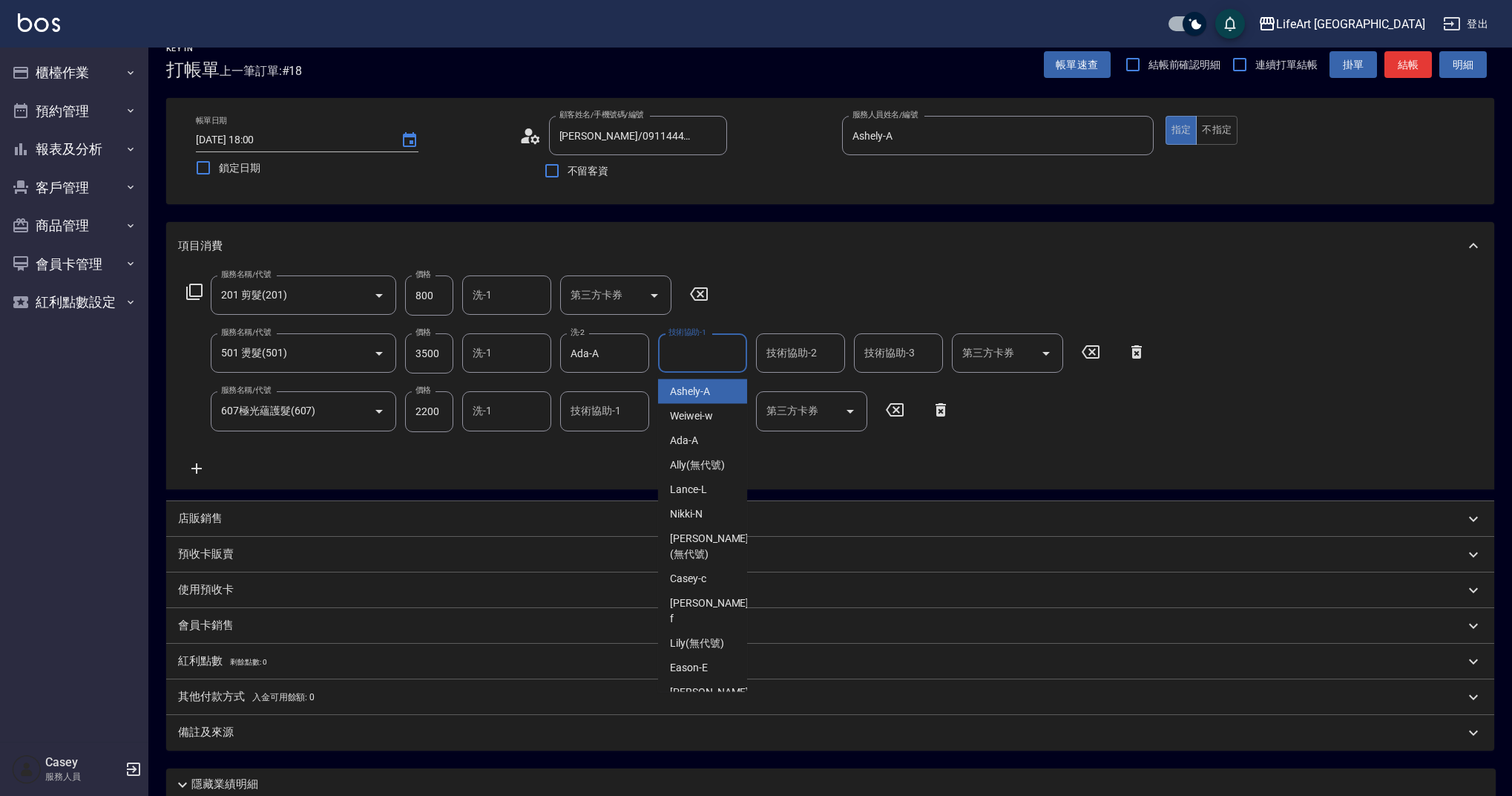
click at [701, 347] on div "技術協助-1 技術協助-1" at bounding box center [703, 353] width 89 height 39
click at [691, 389] on span "Lily (無代號)" at bounding box center [697, 391] width 54 height 15
type input "Lily(無代號)"
click at [599, 413] on input "技術協助-1" at bounding box center [604, 411] width 75 height 26
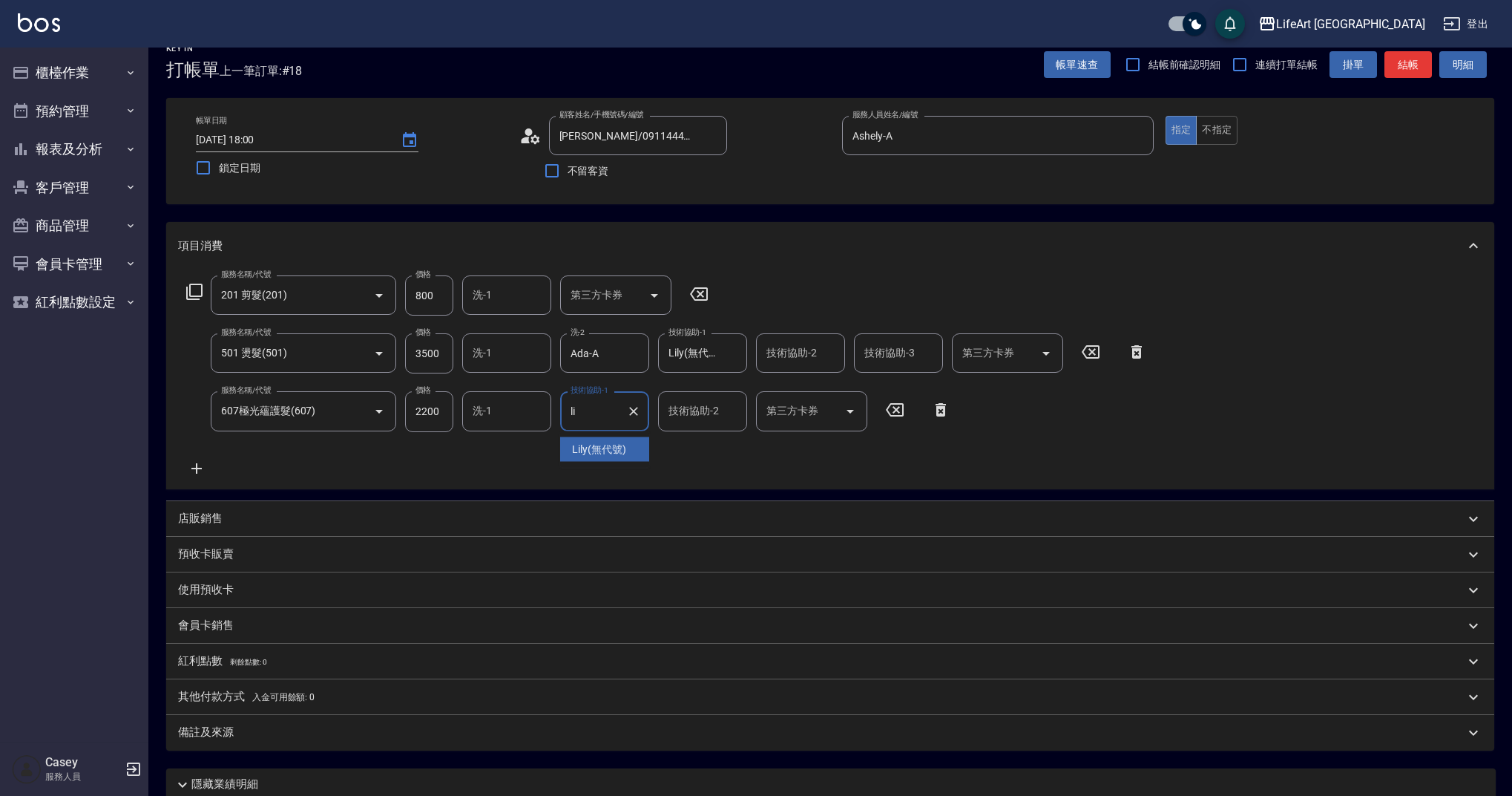
click at [601, 453] on span "Lily (無代號)" at bounding box center [599, 449] width 54 height 15
type input "Lily(無代號)"
click at [622, 464] on div "服務名稱/代號 201 剪髮(201) 服務名稱/代號 價格 800 價格 洗-1 洗-1 第三方卡券 第三方卡券 服務名稱/代號 501 燙髮(501) 服…" at bounding box center [667, 375] width 977 height 201
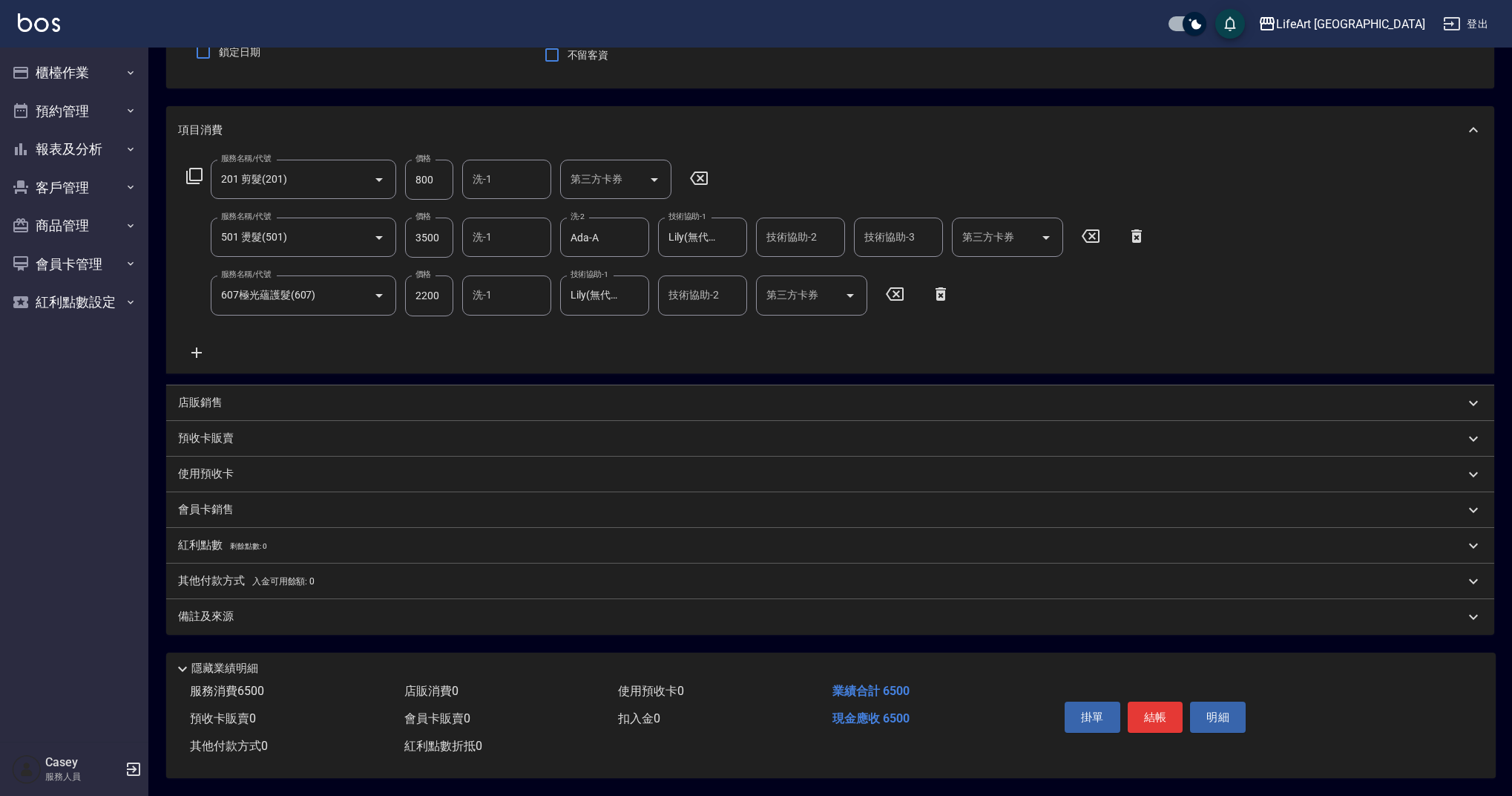
click at [347, 612] on div "備註及來源" at bounding box center [821, 616] width 1287 height 15
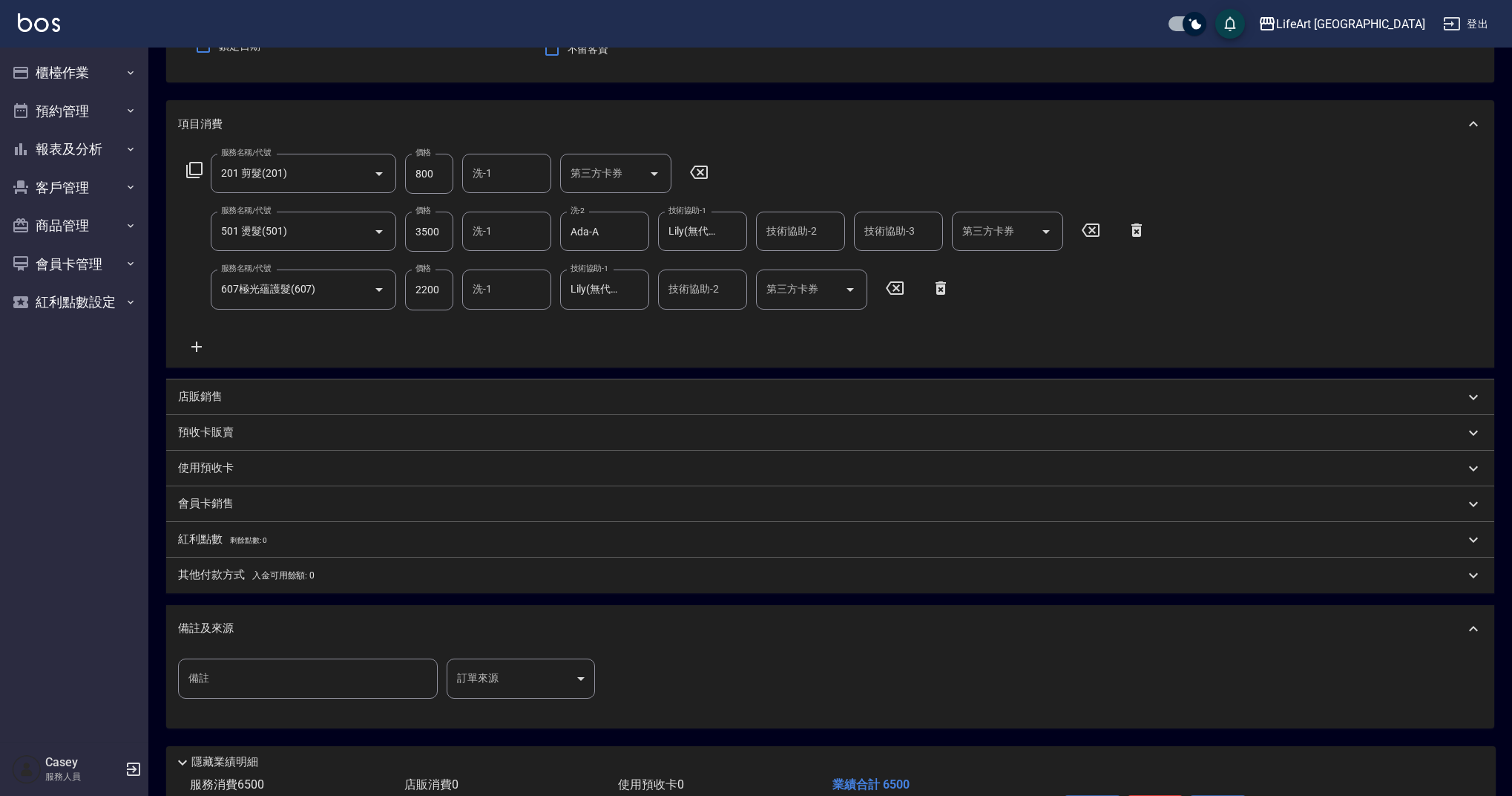
click at [539, 668] on body "LifeArt 蘆洲 登出 櫃檯作業 打帳單 帳單列表 現金收支登錄 高階收支登錄 材料自購登錄 每日結帳 排班表 現場電腦打卡 預約管理 預約管理 單日預約…" at bounding box center [756, 373] width 1512 height 1033
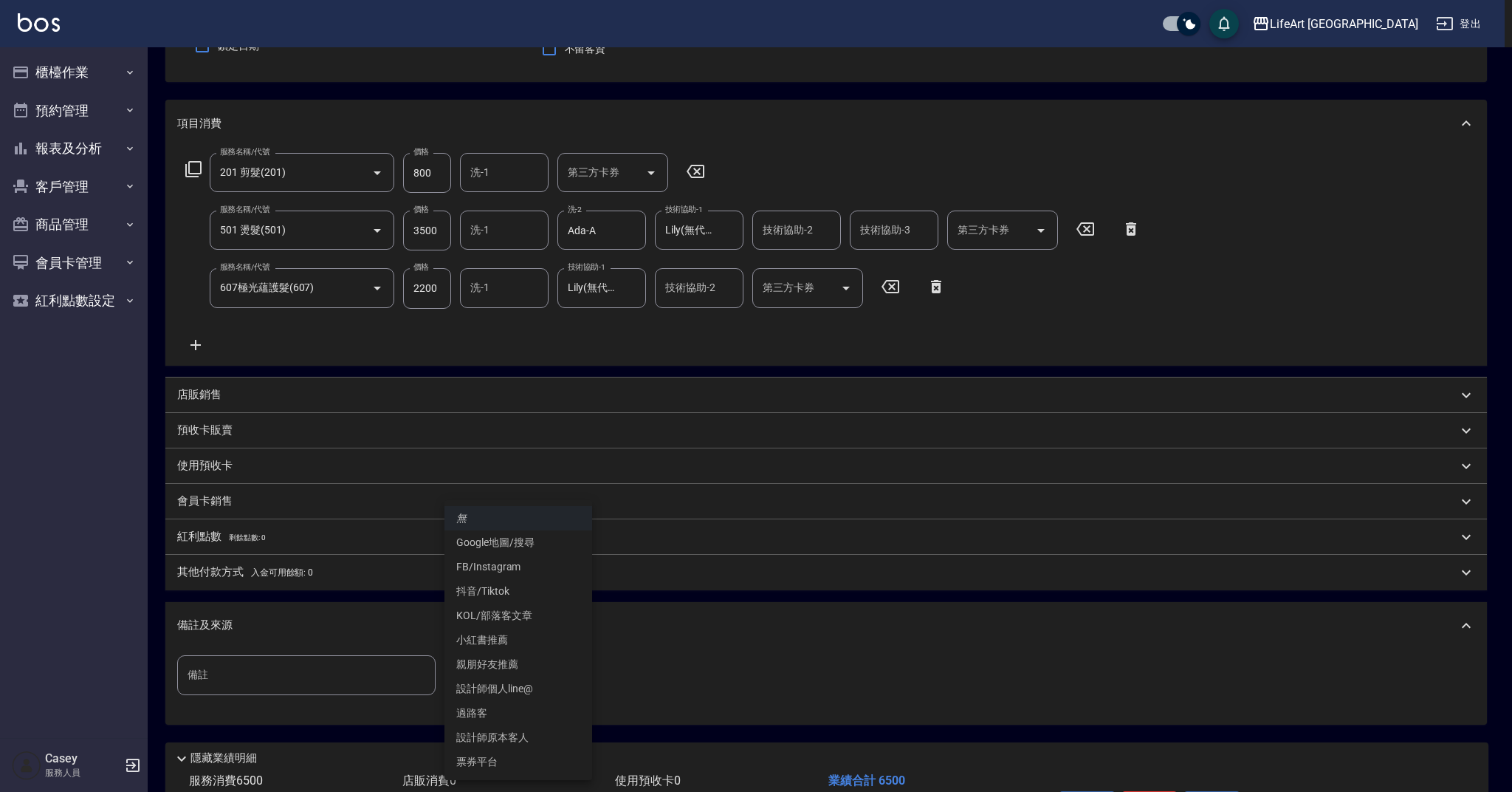
click at [516, 580] on li "抖音/Tiktok" at bounding box center [518, 591] width 147 height 24
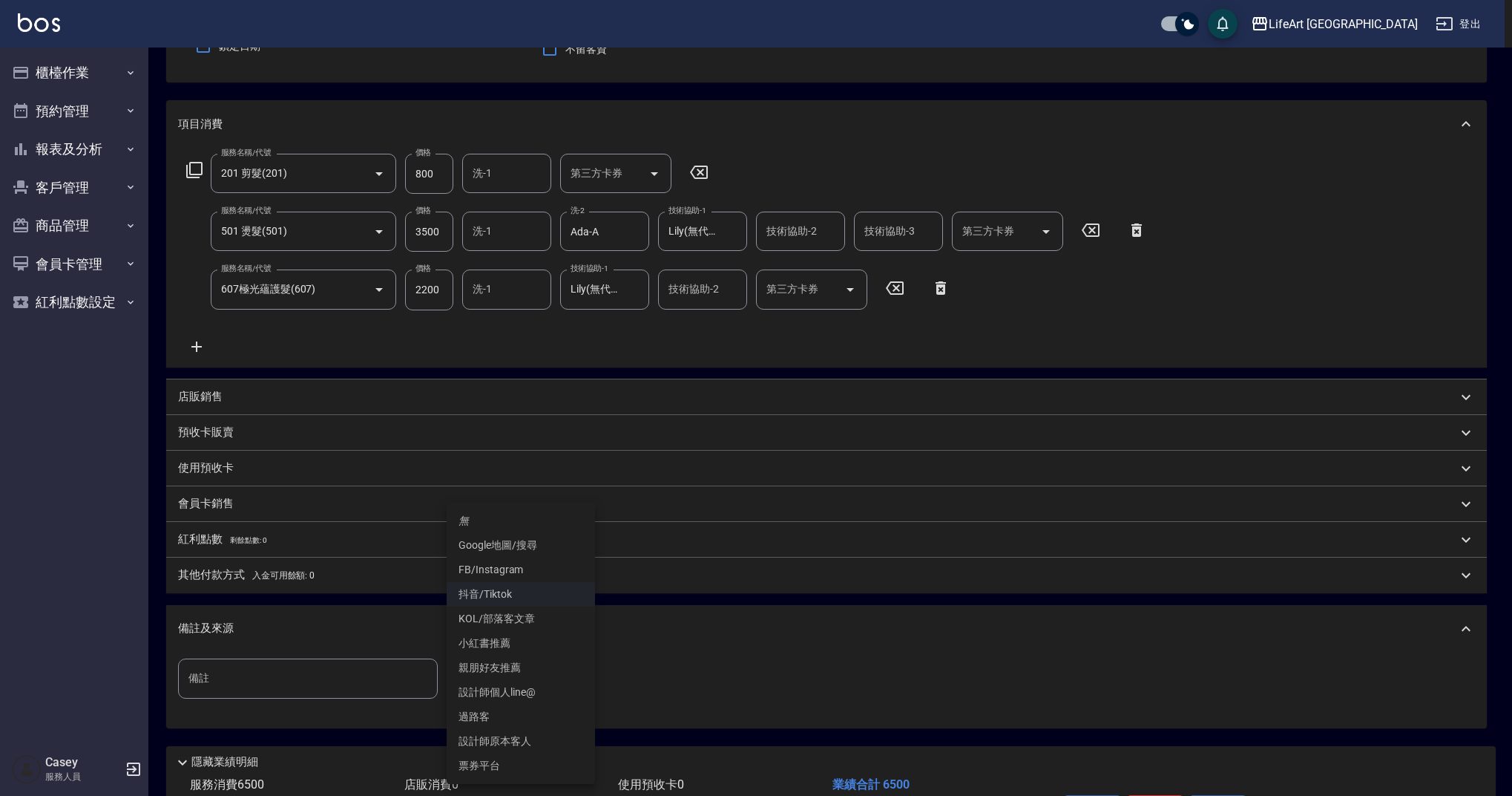
click at [521, 696] on body "LifeArt 蘆洲 登出 櫃檯作業 打帳單 帳單列表 現金收支登錄 高階收支登錄 材料自購登錄 每日結帳 排班表 現場電腦打卡 預約管理 預約管理 單日預約…" at bounding box center [756, 373] width 1512 height 1033
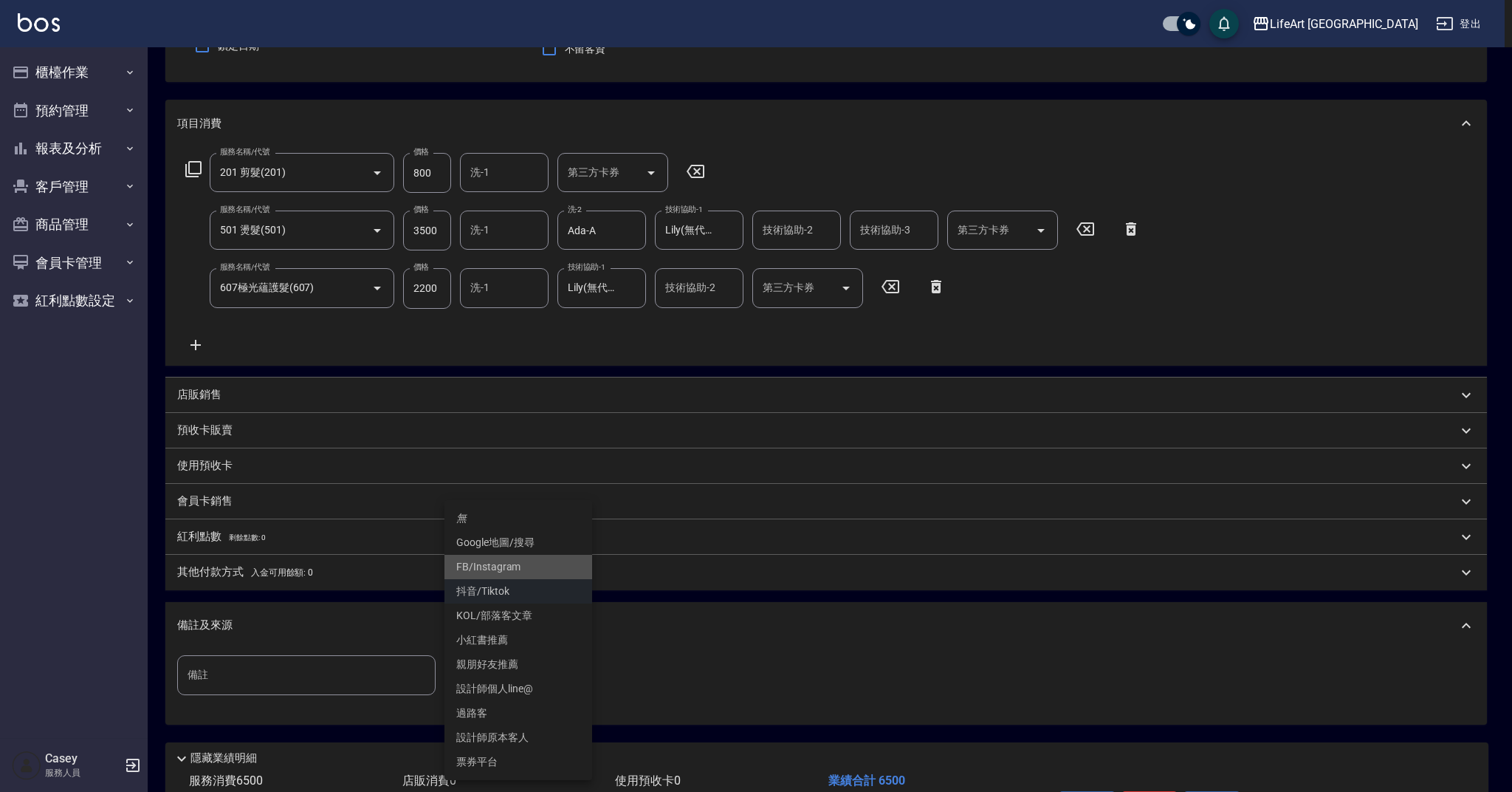
click at [511, 572] on li "FB/Instagram" at bounding box center [518, 567] width 147 height 24
type input "FB/Instagram"
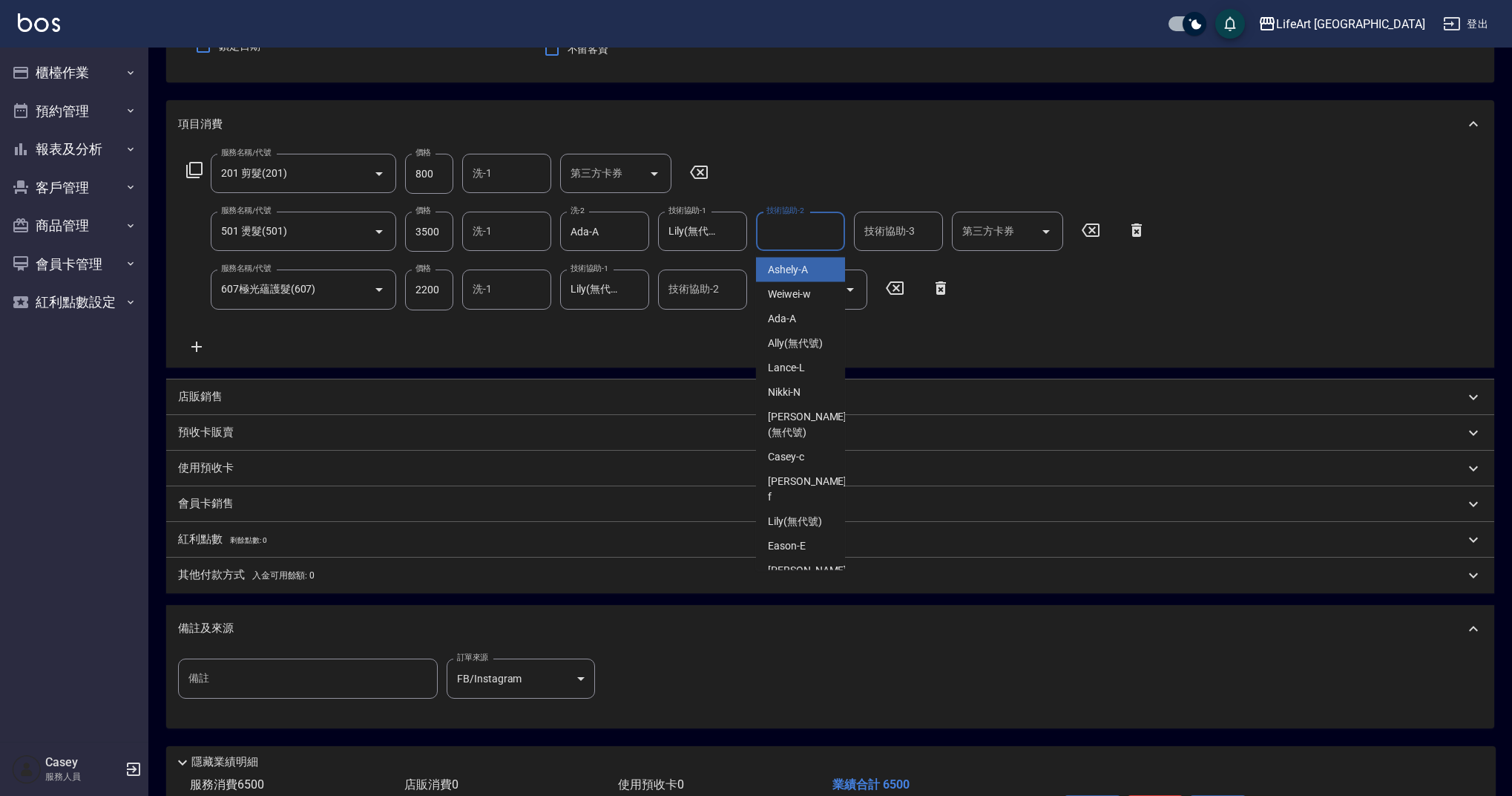
click at [804, 221] on div "技術協助-2 技術協助-2" at bounding box center [801, 231] width 89 height 39
click at [806, 269] on span "Lily (無代號)" at bounding box center [796, 269] width 54 height 15
type input "Lily(無代號)"
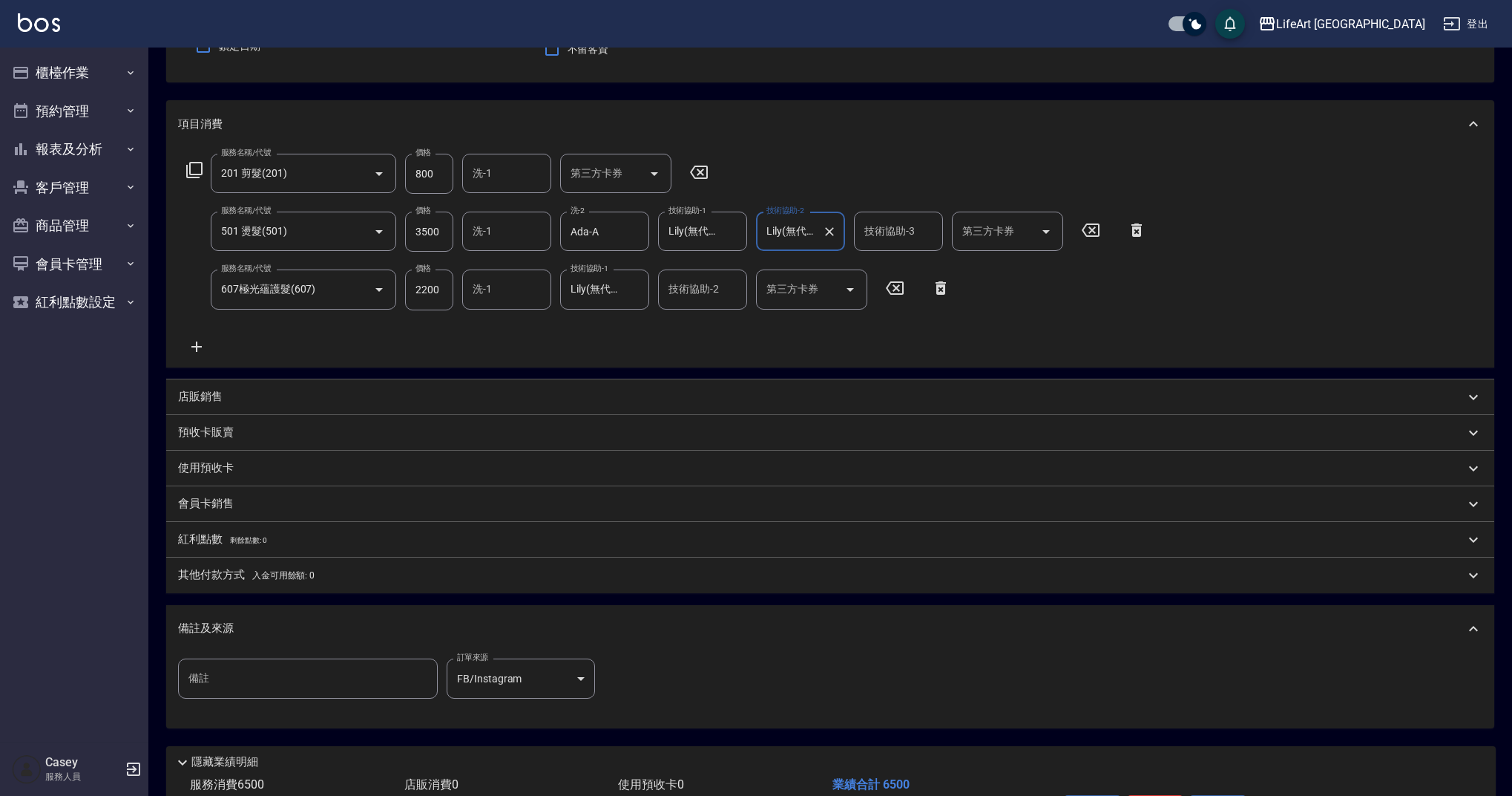
scroll to position [244, 0]
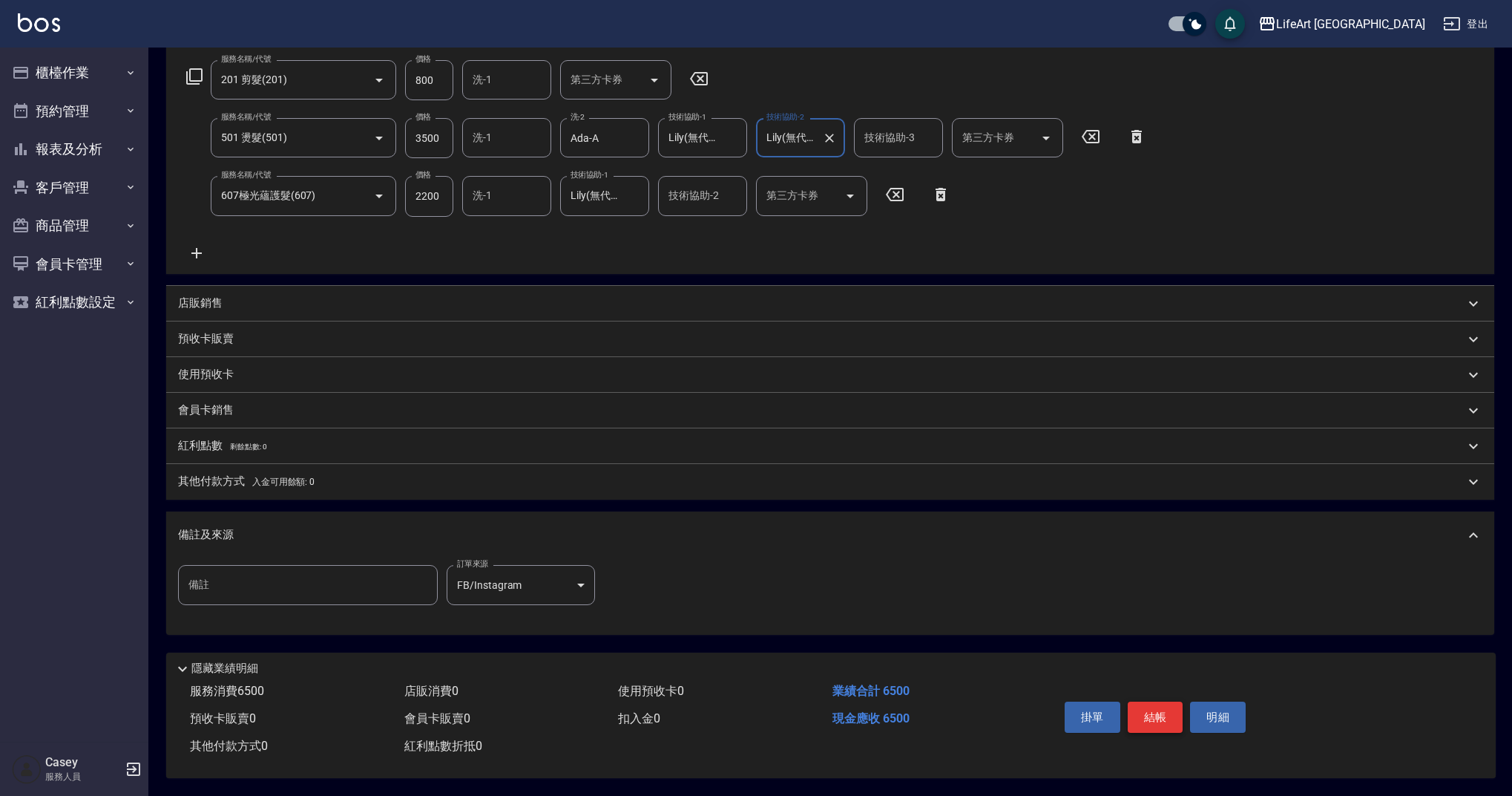
click at [1163, 721] on button "結帳" at bounding box center [1155, 717] width 55 height 31
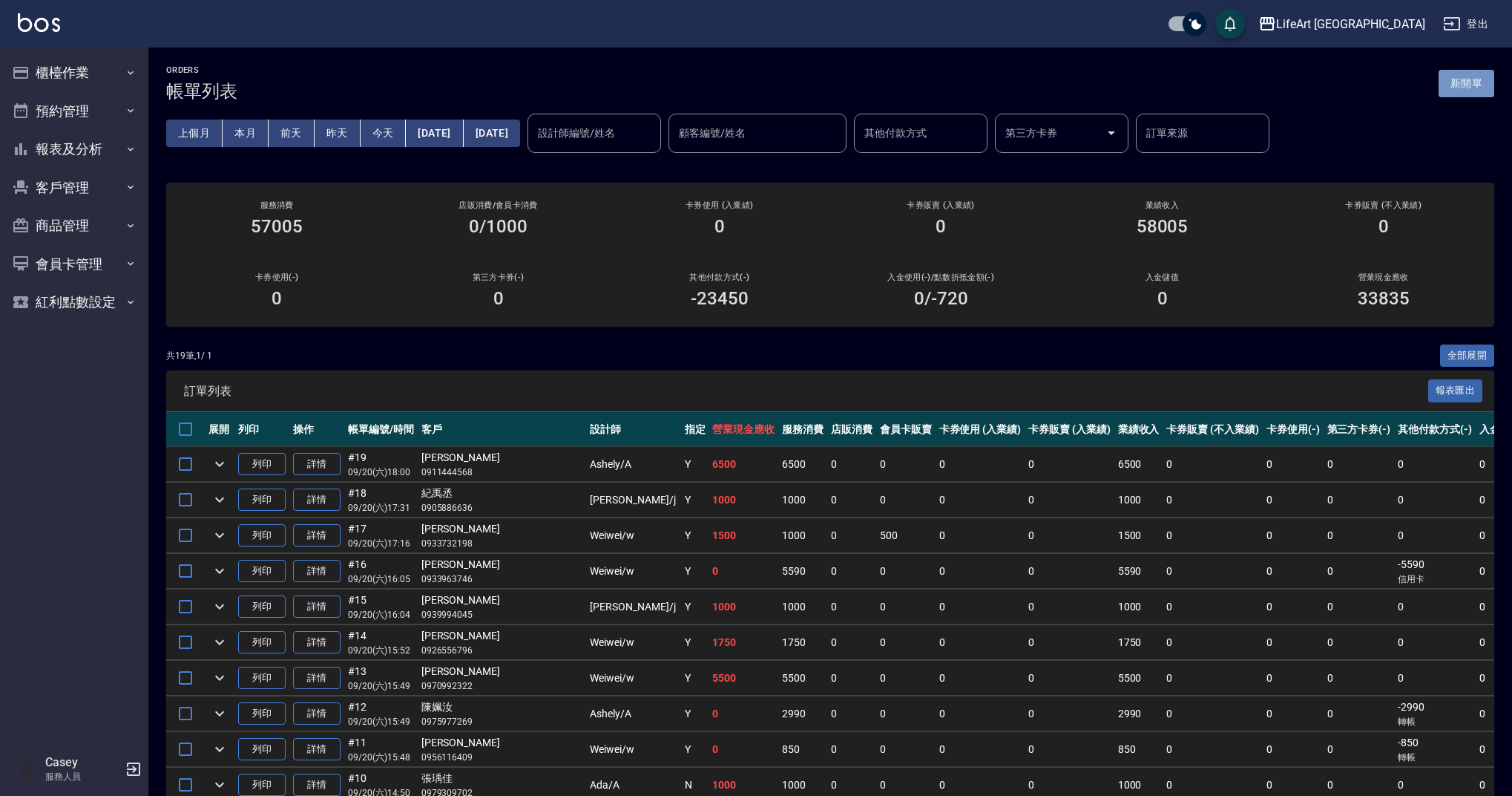
click at [1450, 88] on button "新開單" at bounding box center [1466, 84] width 55 height 27
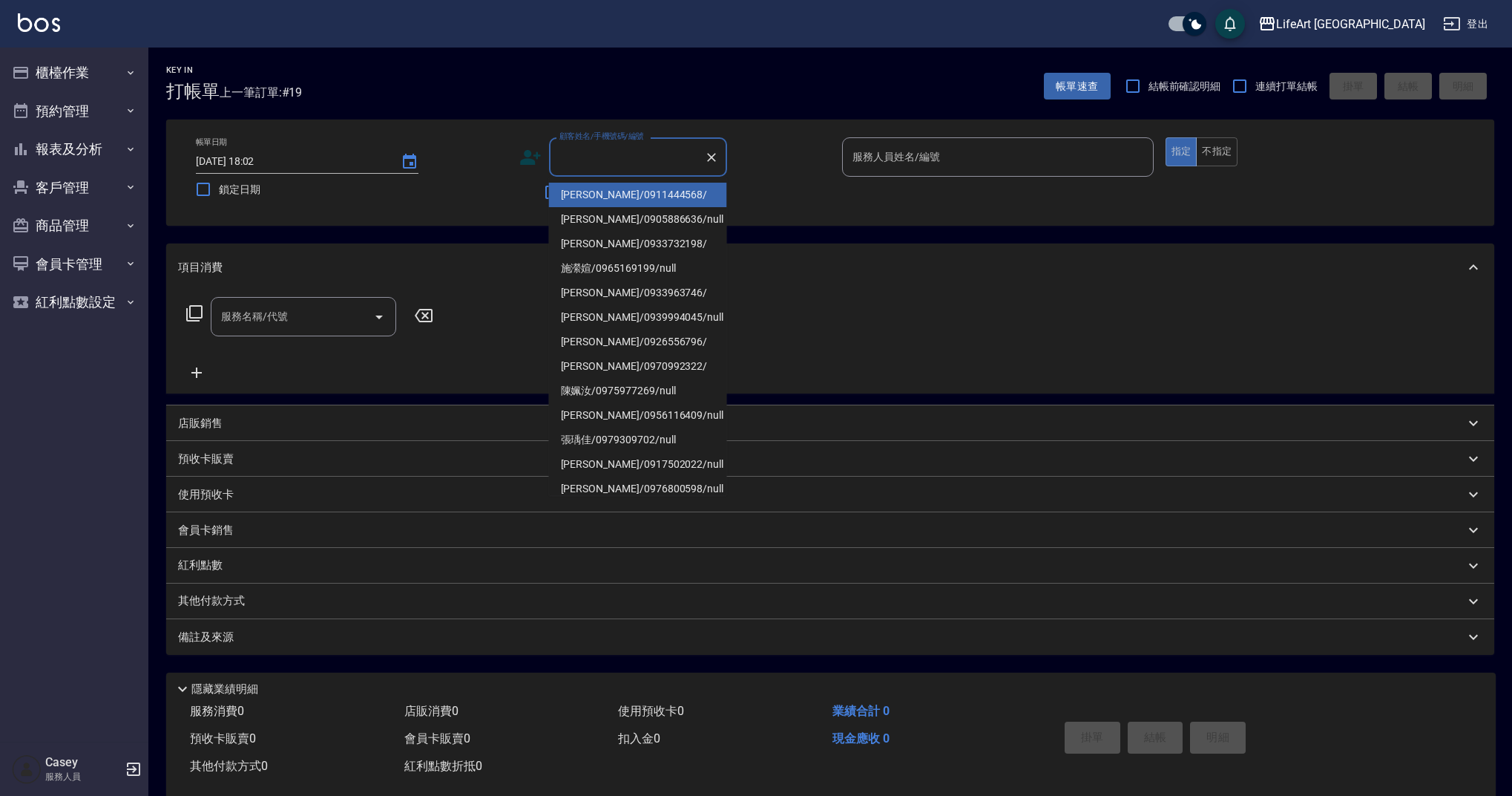
click at [644, 165] on input "顧客姓名/手機號碼/編號" at bounding box center [627, 157] width 143 height 26
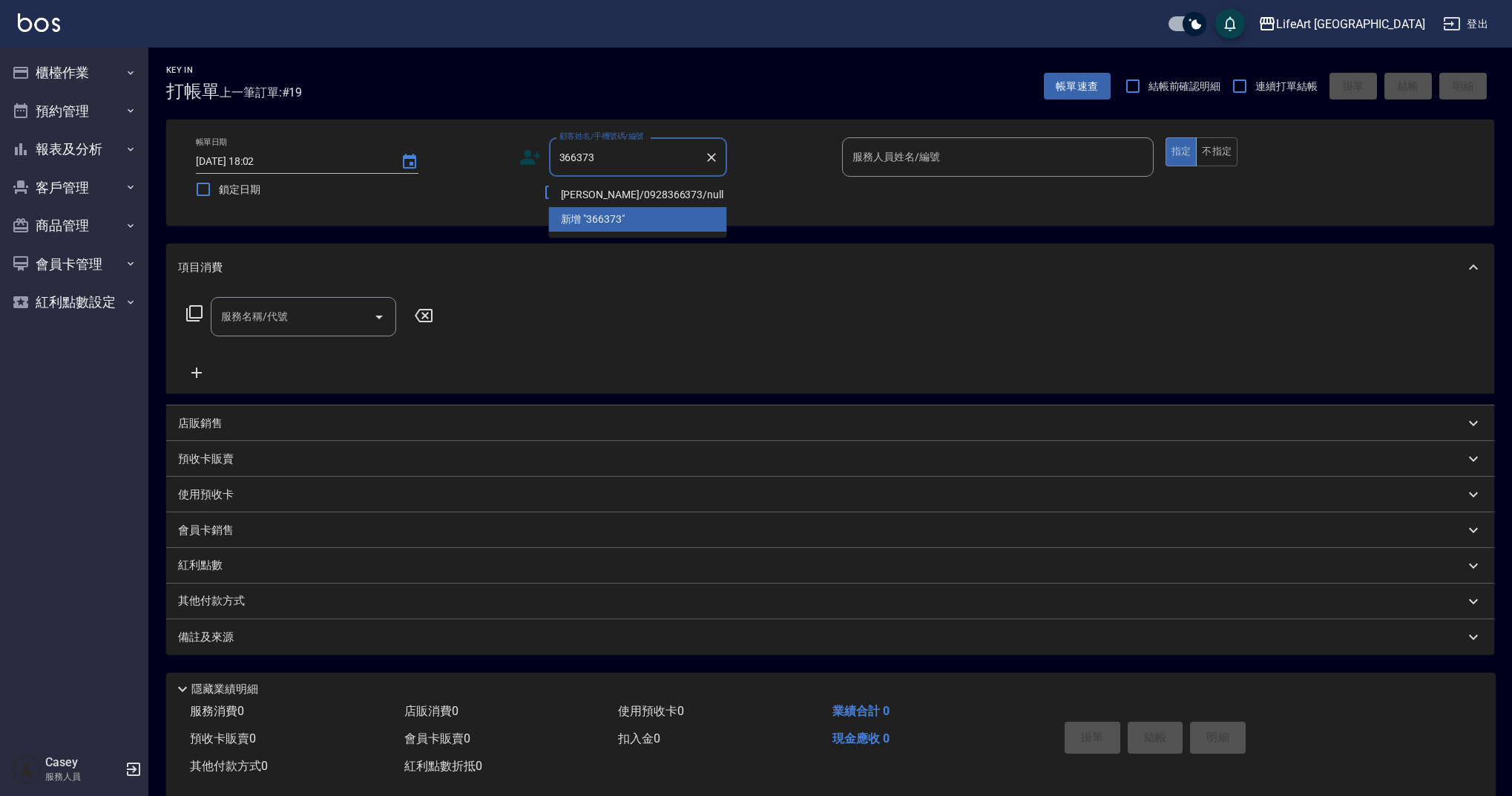
click at [642, 193] on li "林妤靜/0928366373/null" at bounding box center [638, 194] width 178 height 25
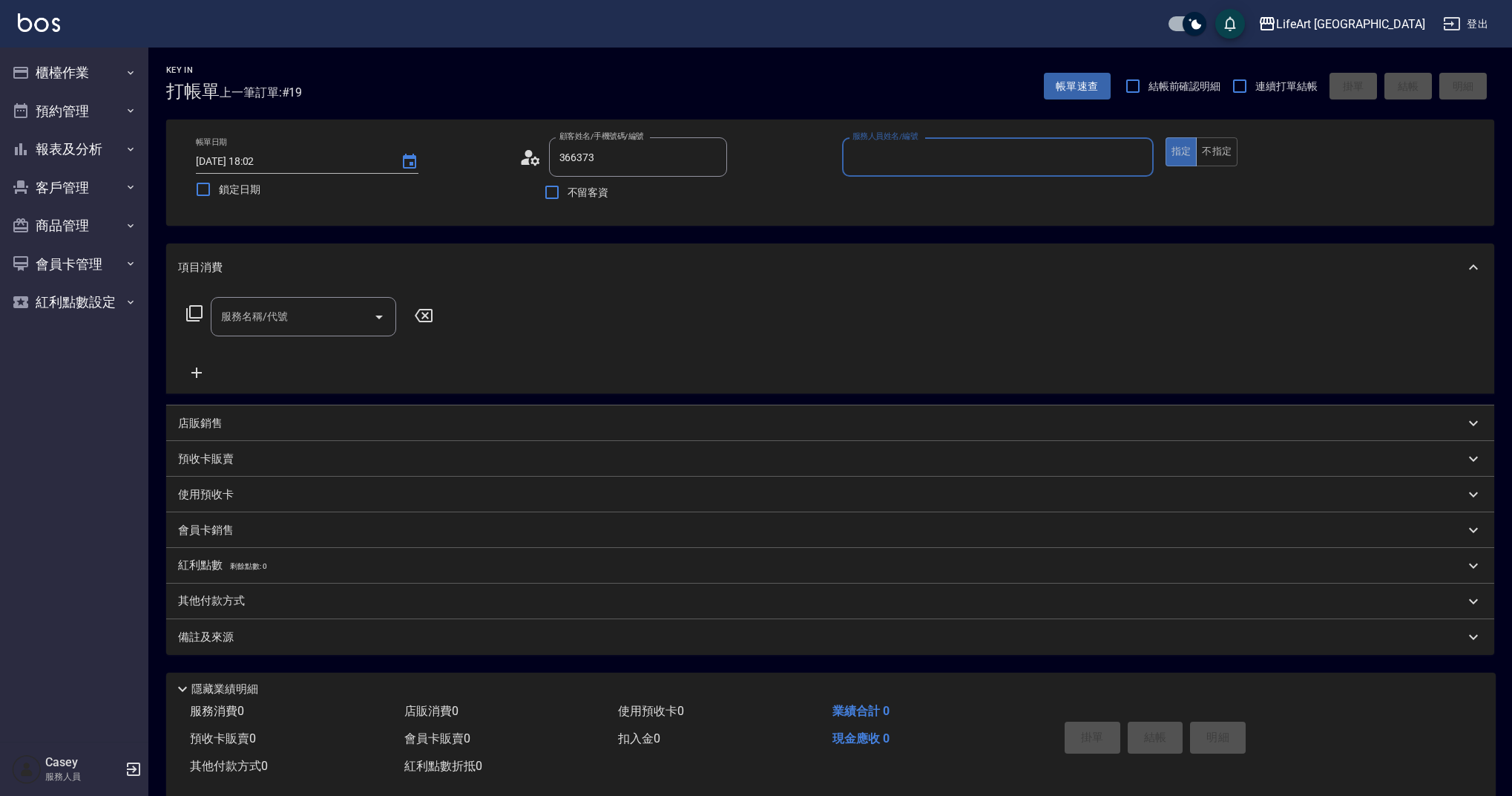
type input "林妤靜/0928366373/null"
type input "Ashely-A"
click at [907, 148] on input "Ashely-A" at bounding box center [987, 157] width 276 height 26
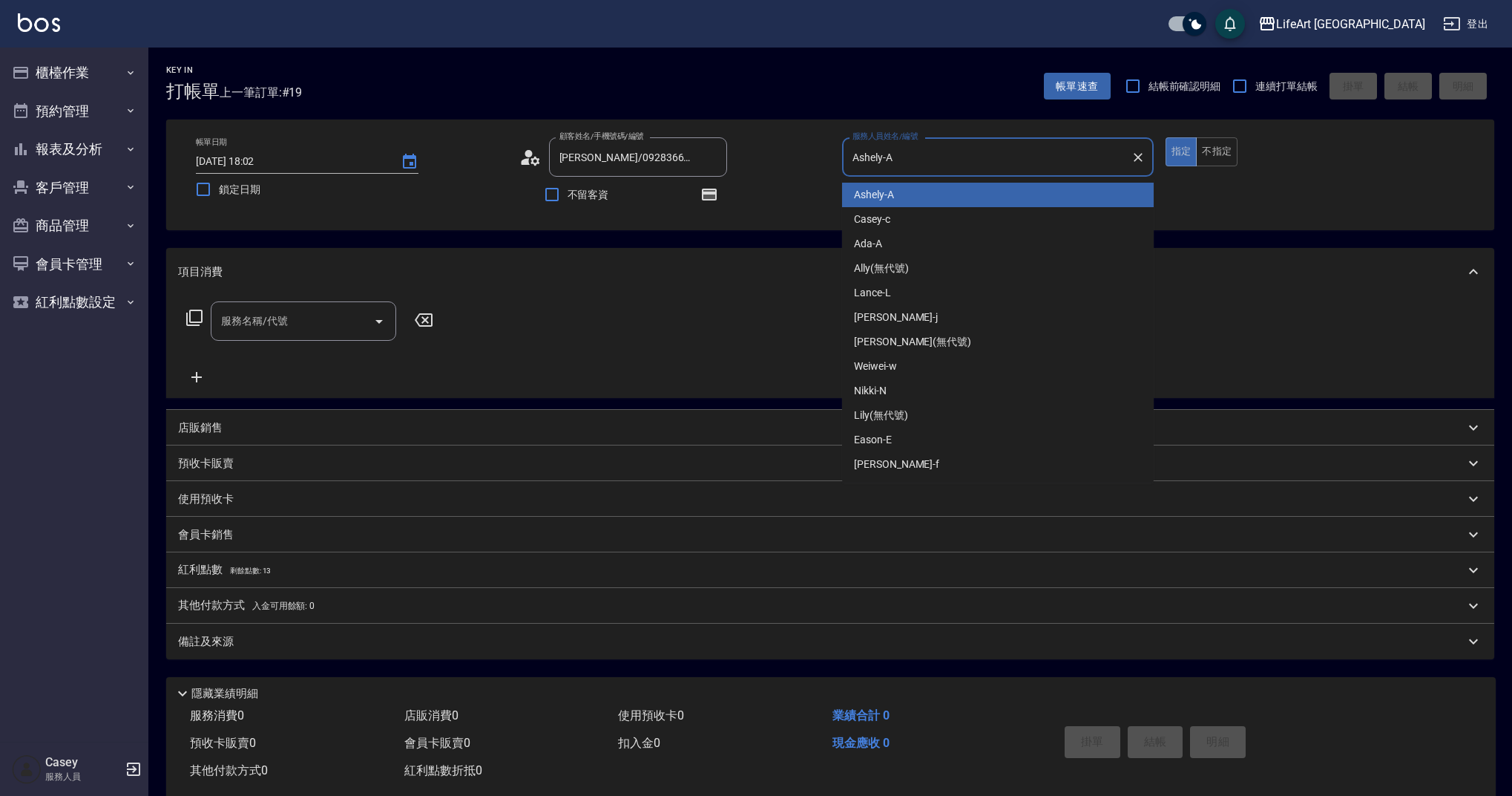
click at [898, 190] on div "Ashely -A" at bounding box center [997, 194] width 311 height 25
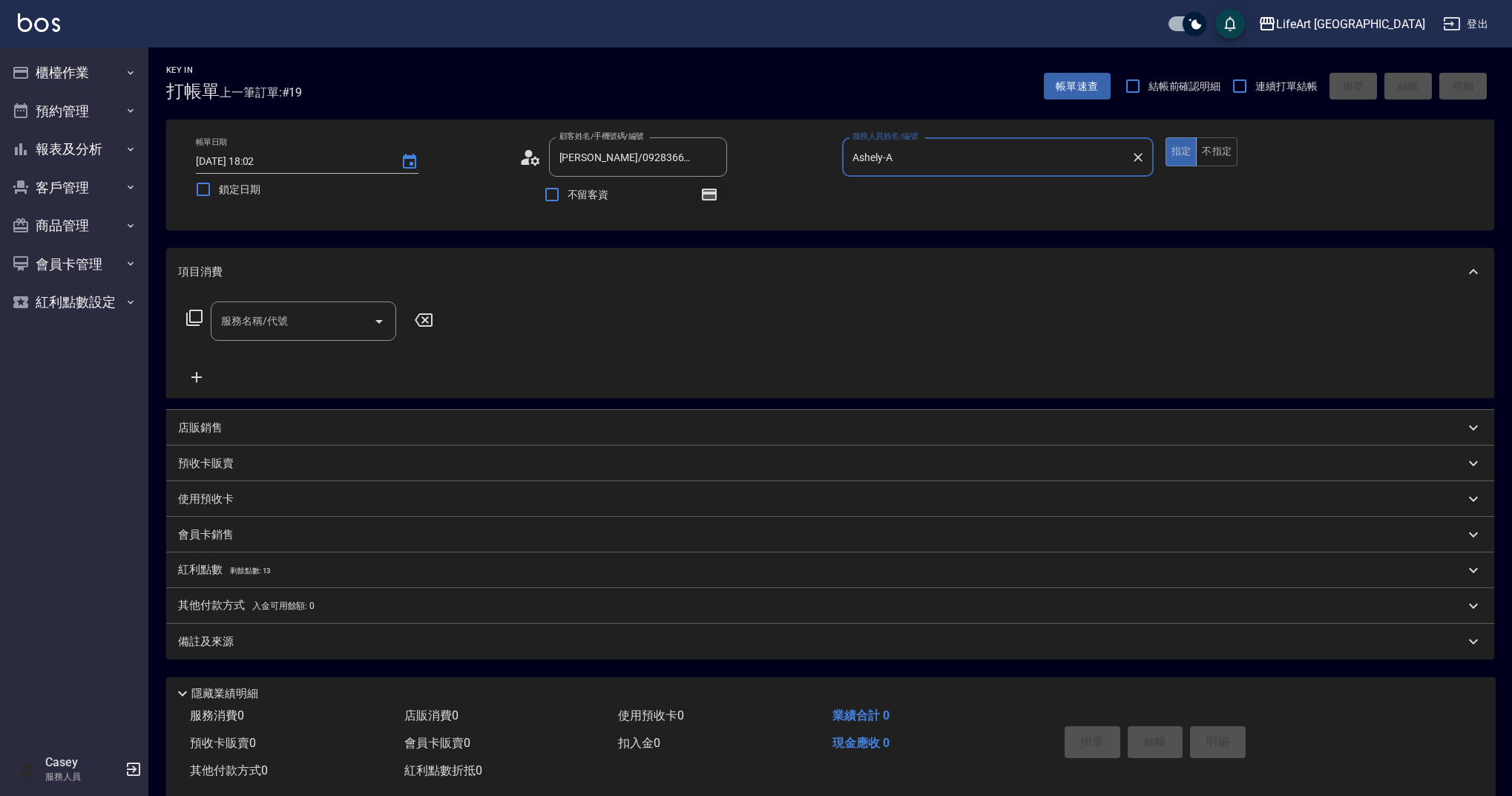
click at [706, 194] on icon "button" at bounding box center [709, 194] width 15 height 12
click at [312, 327] on input "服務名稱/代號" at bounding box center [292, 321] width 150 height 26
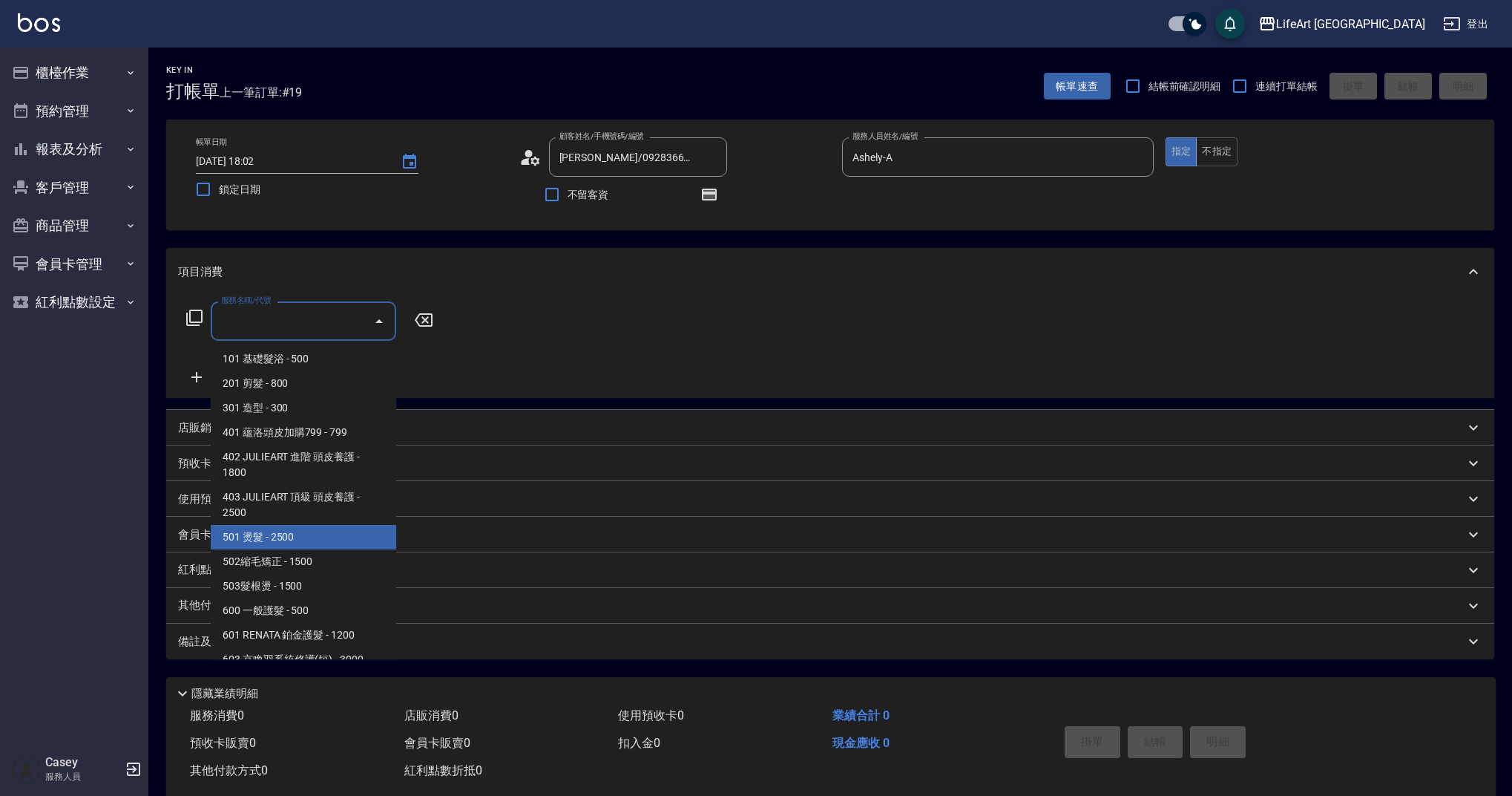
click at [336, 532] on span "501 燙髮 - 2500" at bounding box center [303, 537] width 185 height 25
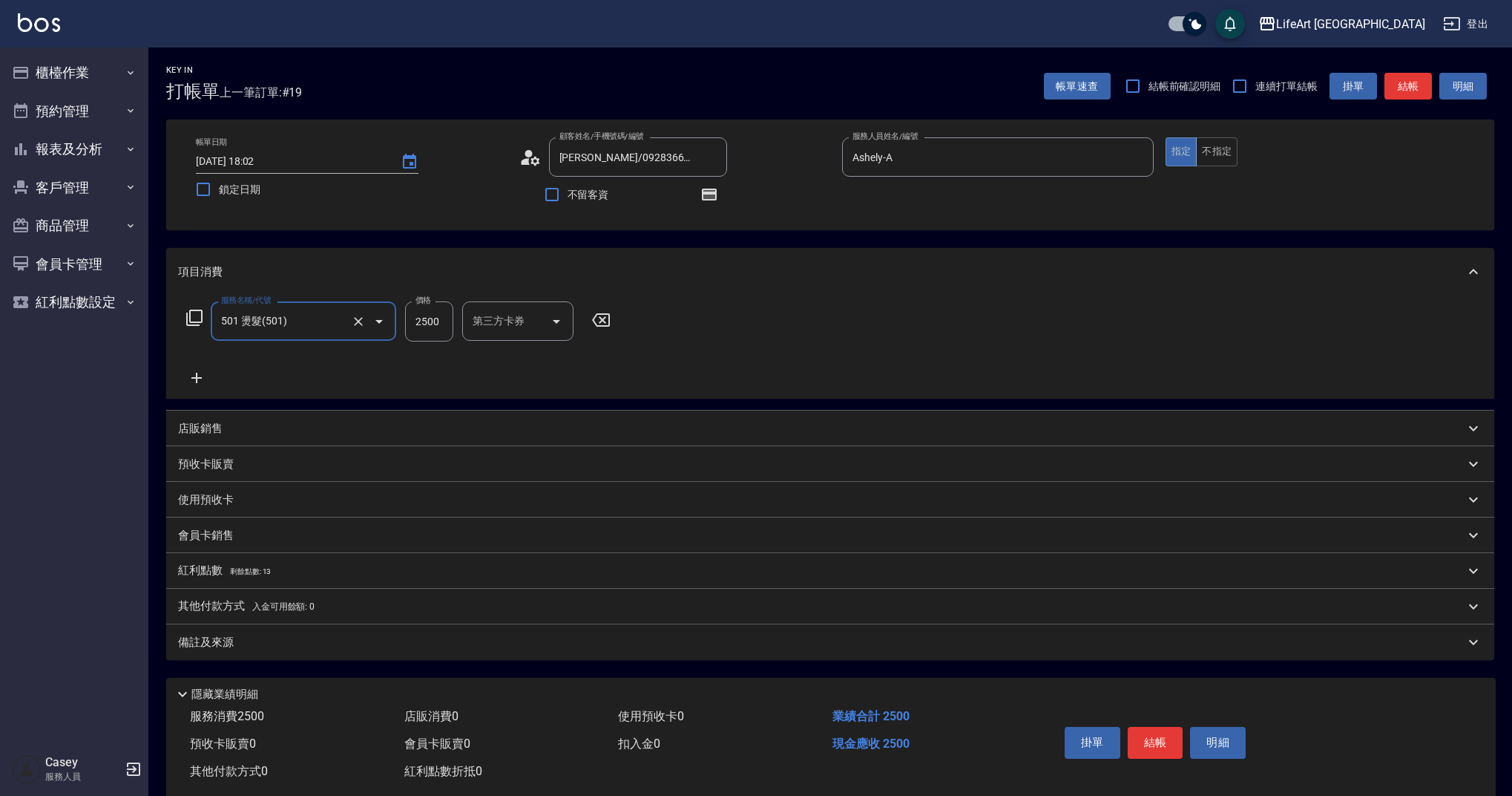
type input "501 燙髮(501)"
click at [201, 375] on icon at bounding box center [196, 378] width 37 height 18
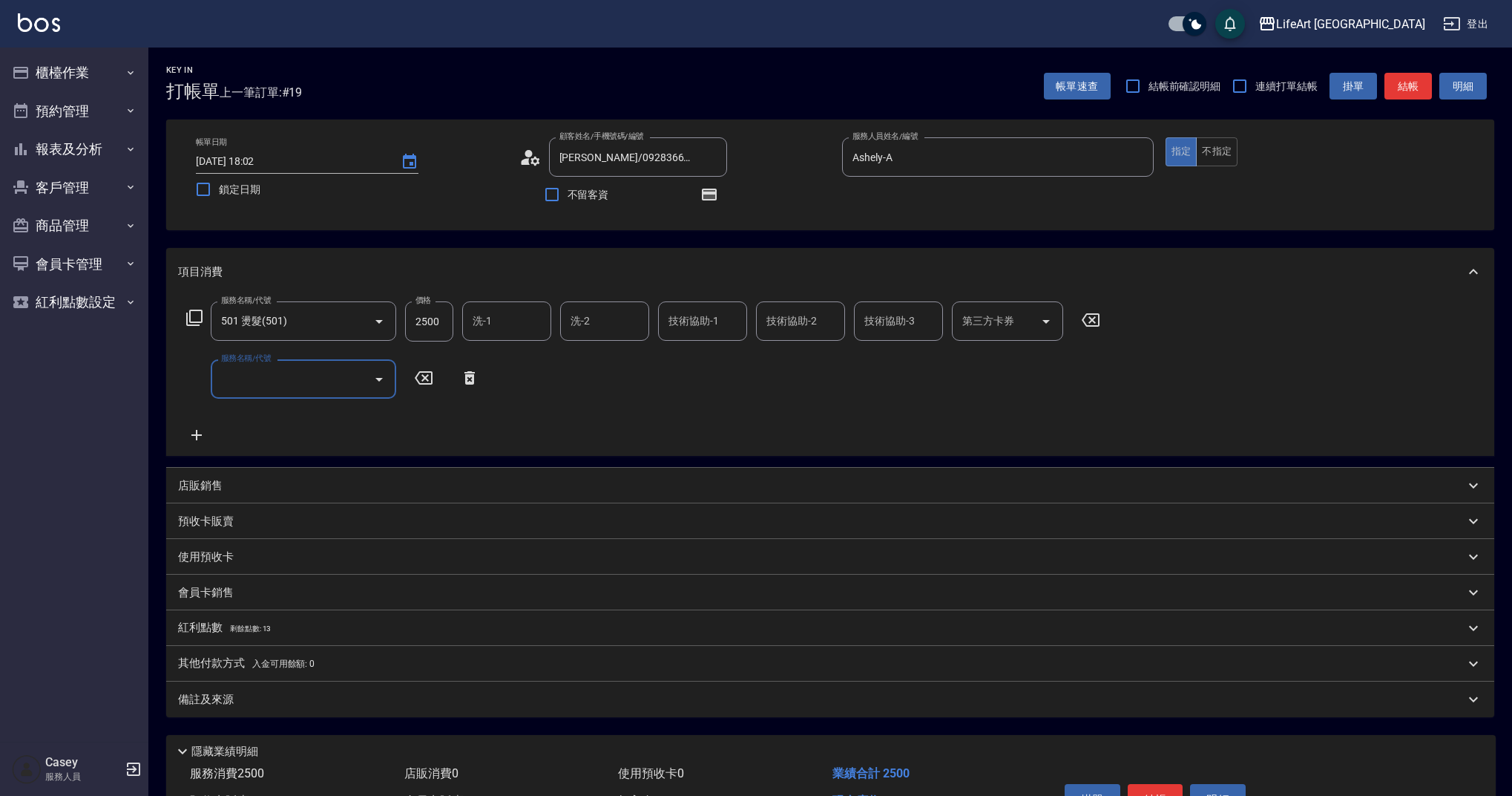
click at [266, 381] on input "服務名稱/代號" at bounding box center [292, 379] width 150 height 26
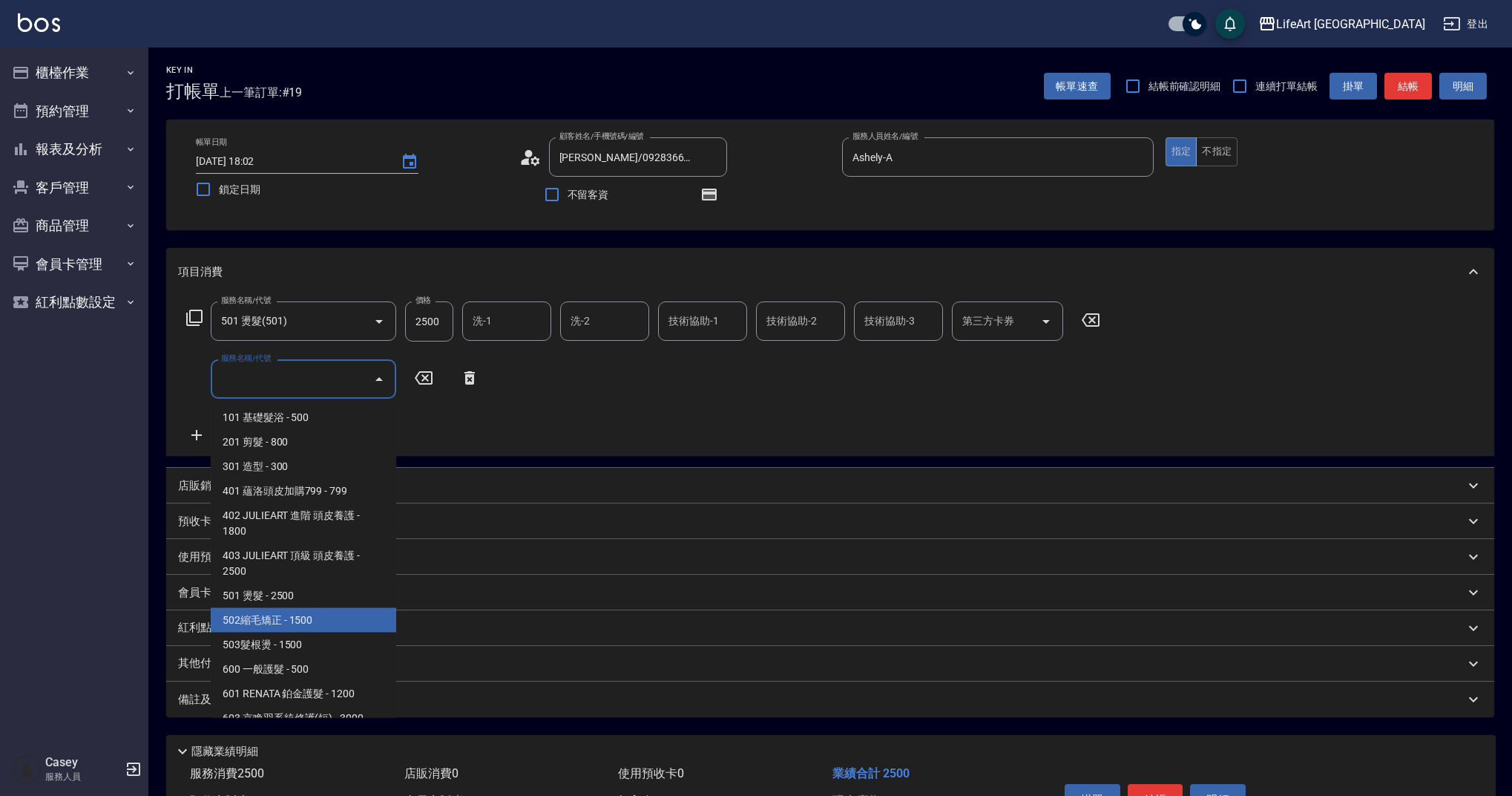
scroll to position [190, 0]
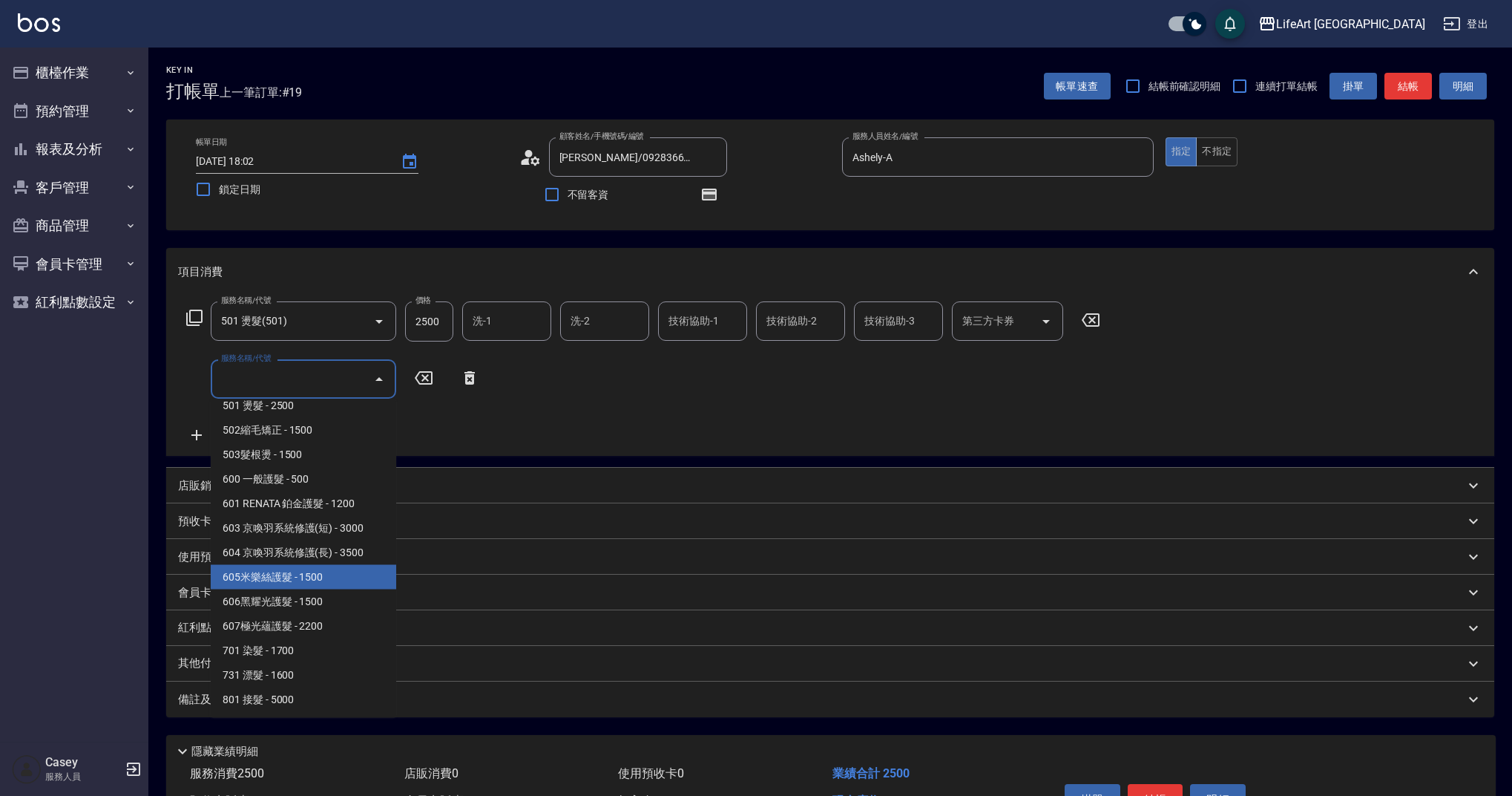
click at [353, 581] on span "605米樂絲護髮 - 1500" at bounding box center [303, 577] width 185 height 25
type input "605米樂絲護髮(605)"
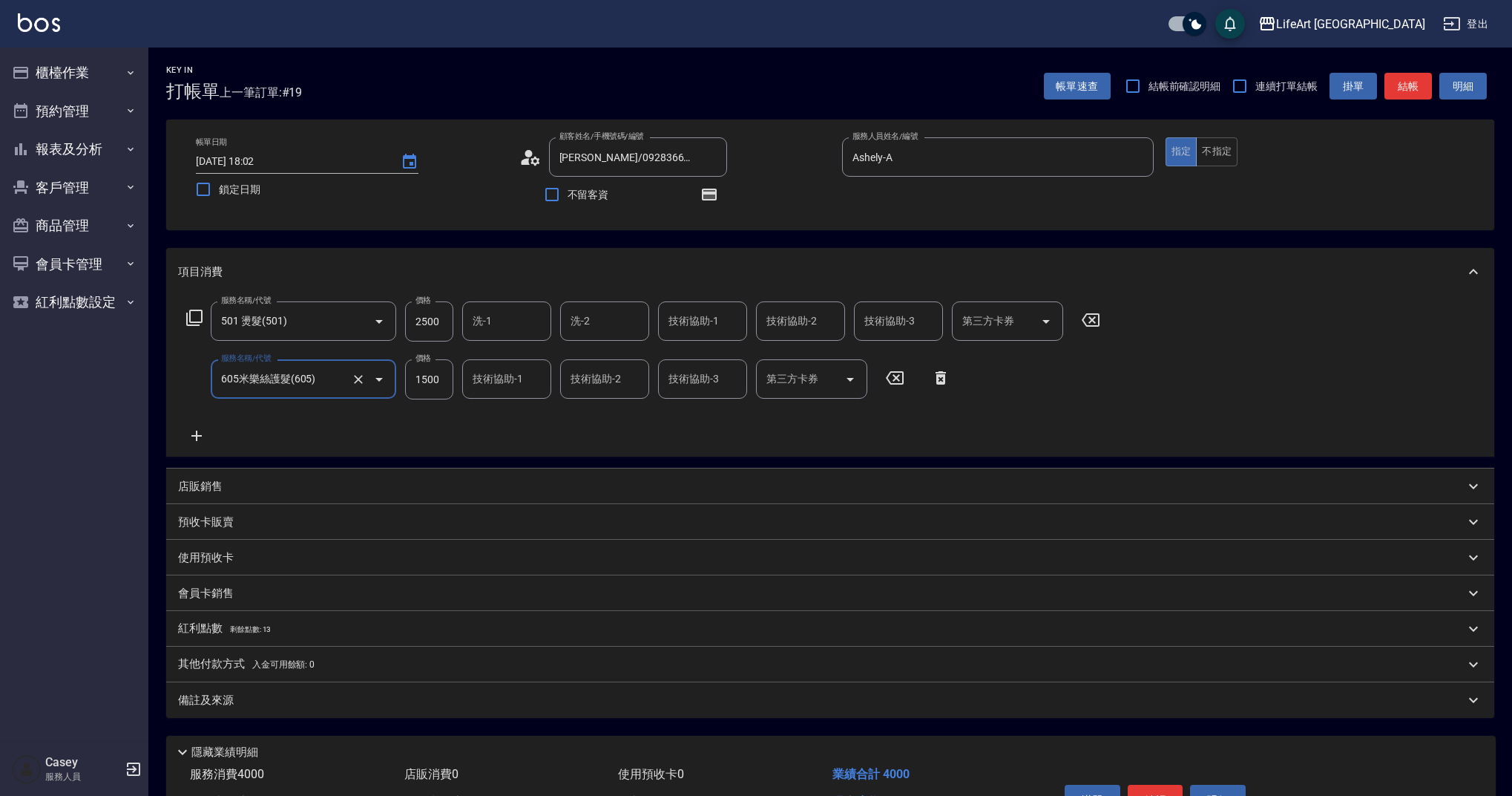
click at [442, 332] on input "2500" at bounding box center [429, 322] width 48 height 40
type input "4700"
click at [707, 311] on div "技術協助-1 技術協助-1" at bounding box center [703, 321] width 89 height 39
click at [687, 359] on span "Lily (無代號)" at bounding box center [697, 358] width 54 height 15
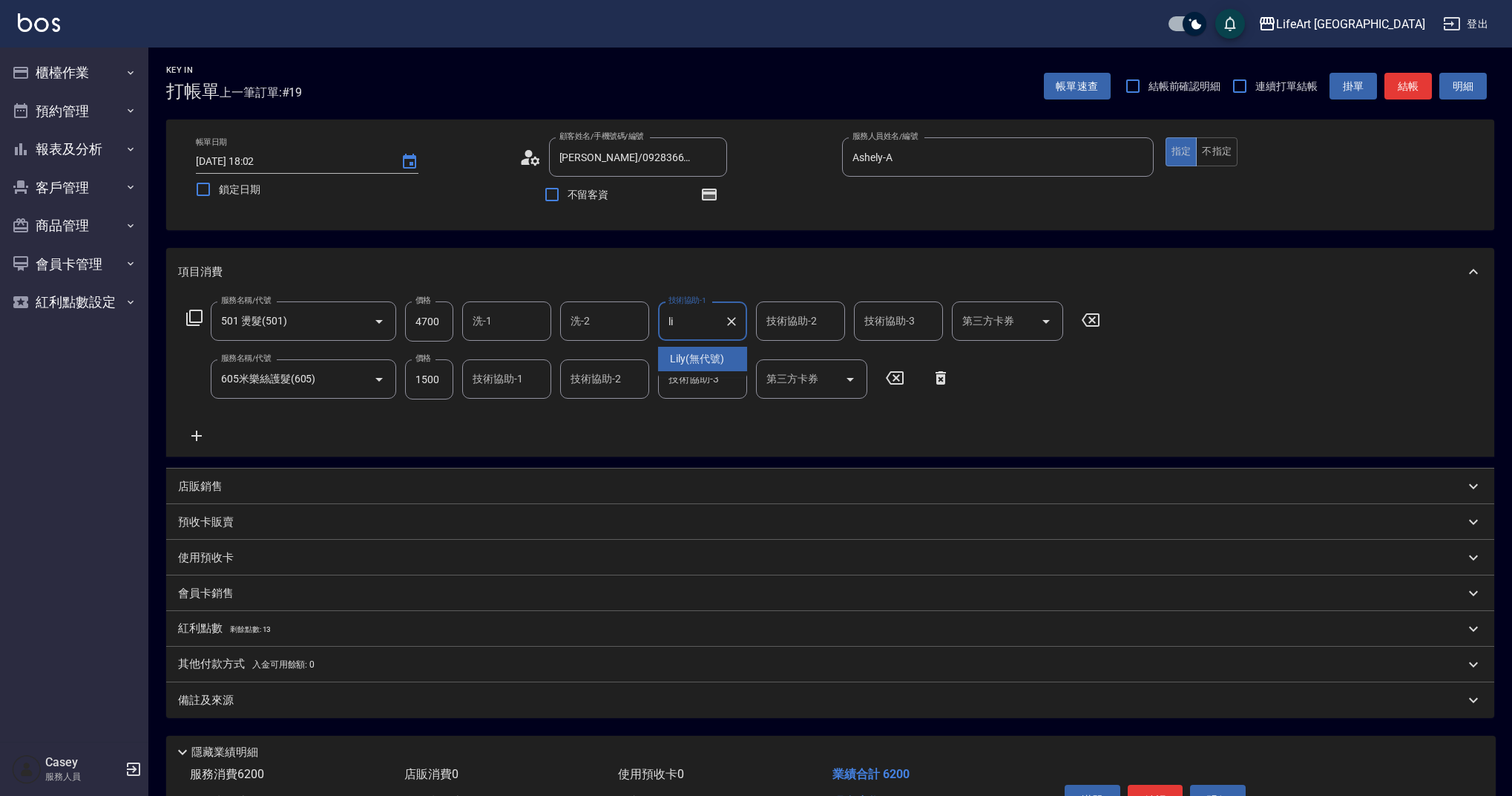
type input "Lily(無代號)"
click at [788, 320] on input "技術協助-2" at bounding box center [800, 321] width 75 height 26
click at [785, 363] on span "Lily (無代號)" at bounding box center [796, 358] width 54 height 15
type input "Lily(無代號)"
click at [541, 383] on input "技術協助-1" at bounding box center [506, 379] width 75 height 26
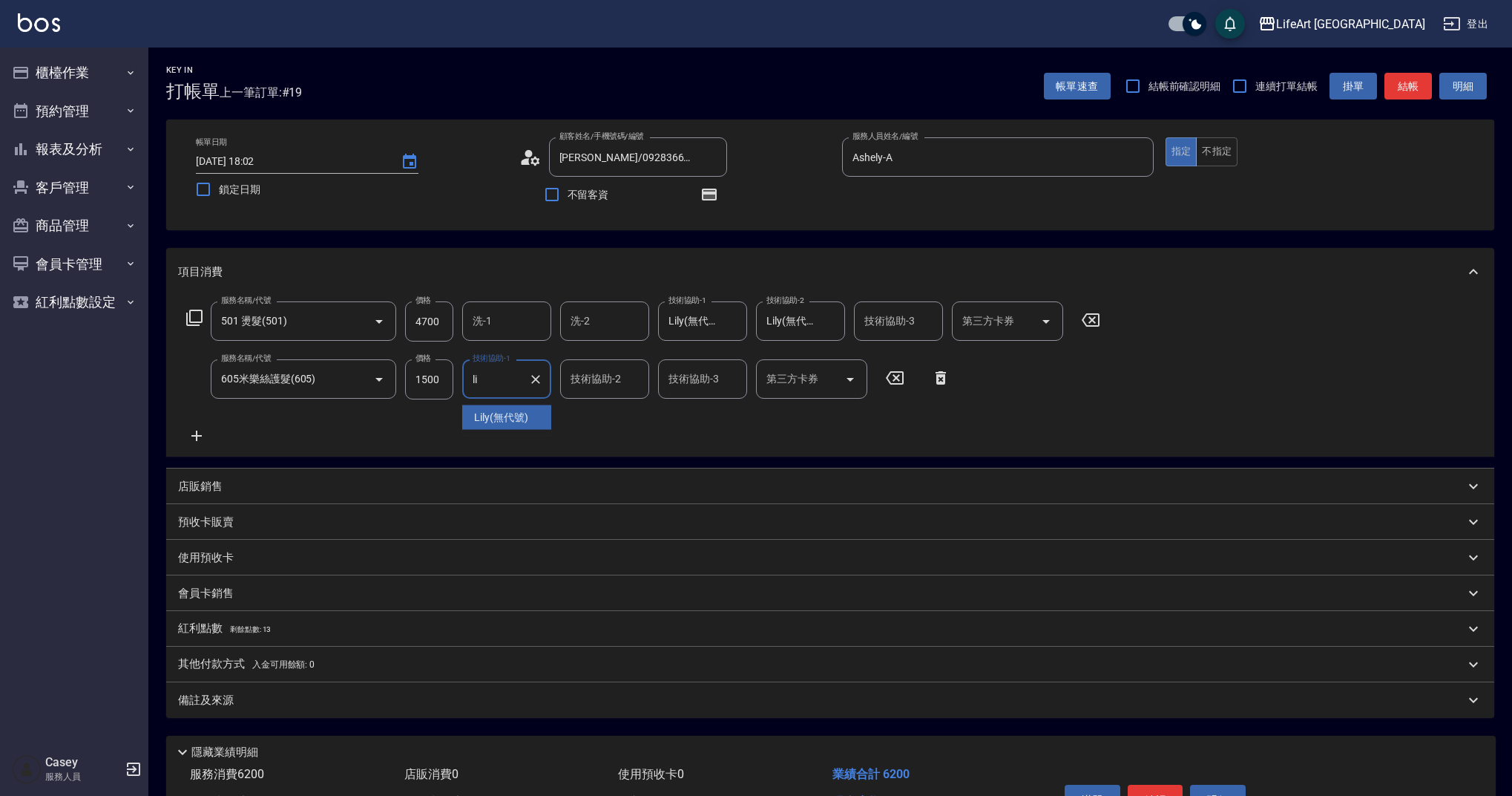
click at [533, 421] on div "Lily (無代號)" at bounding box center [507, 417] width 89 height 25
type input "Lily(無代號)"
click at [262, 632] on span "剩餘點數: 13" at bounding box center [251, 629] width 42 height 8
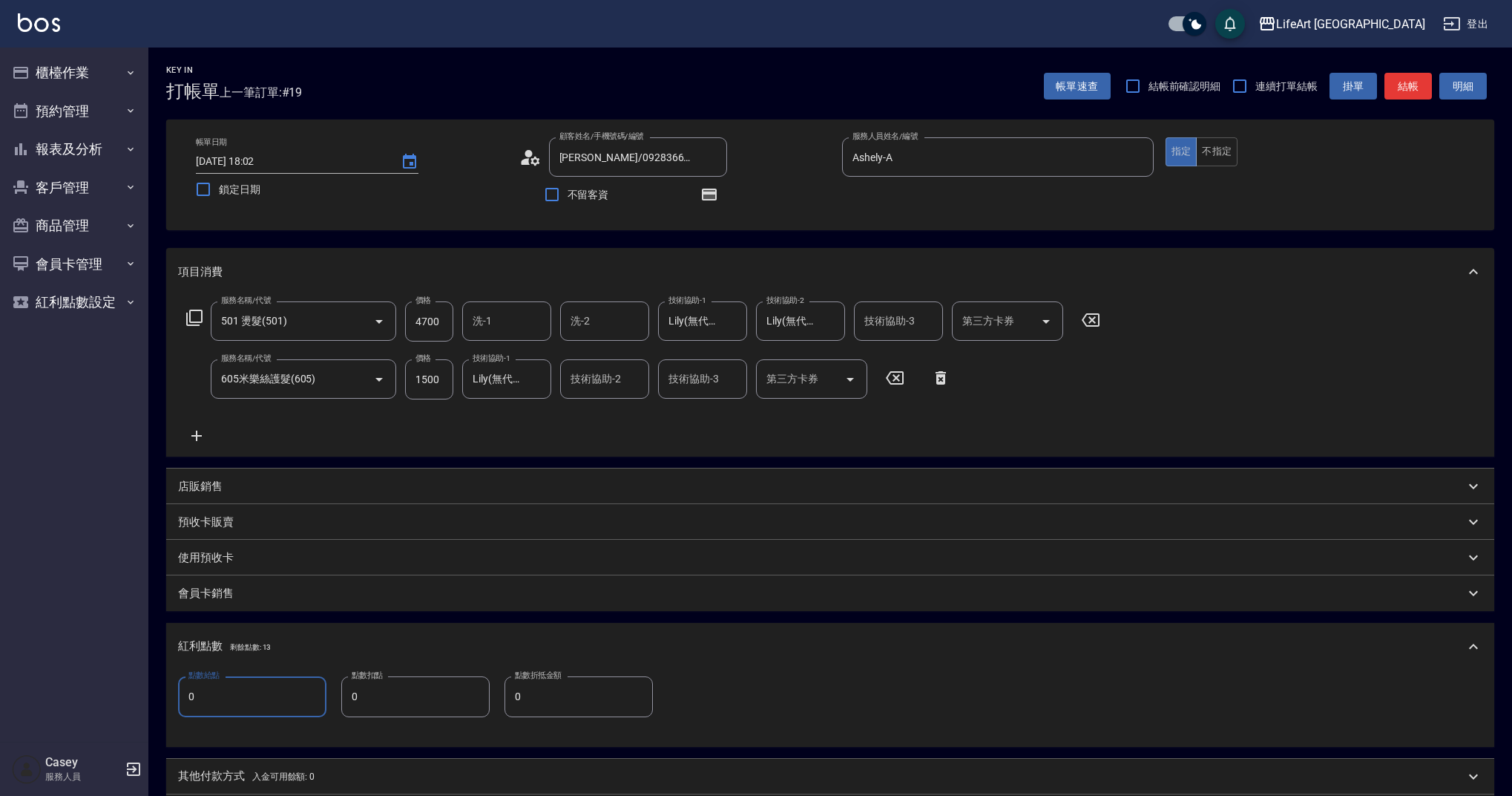
click at [262, 683] on input "0" at bounding box center [252, 696] width 148 height 40
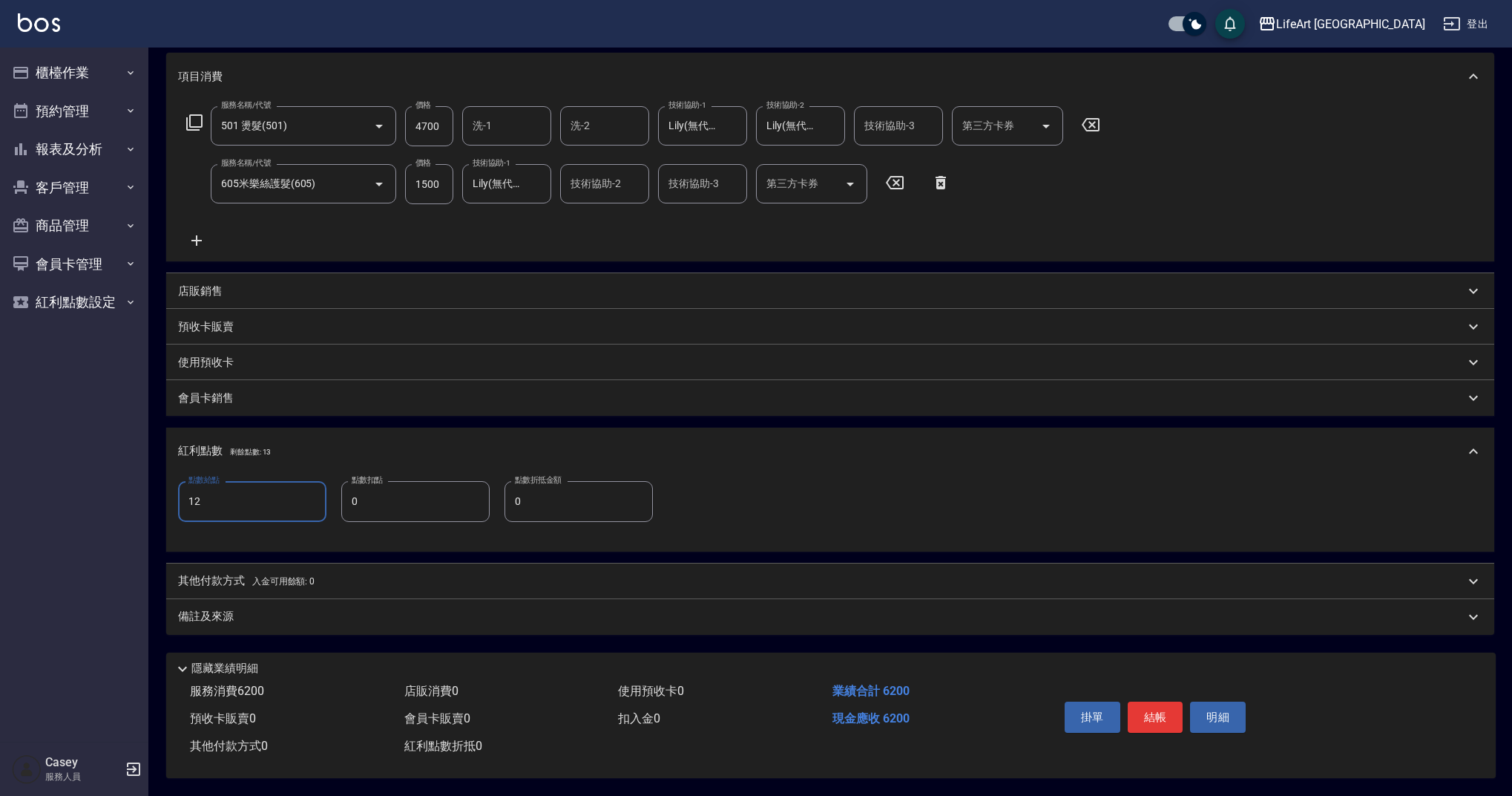
type input "12"
click at [282, 576] on span "入金可用餘額: 0" at bounding box center [283, 581] width 63 height 10
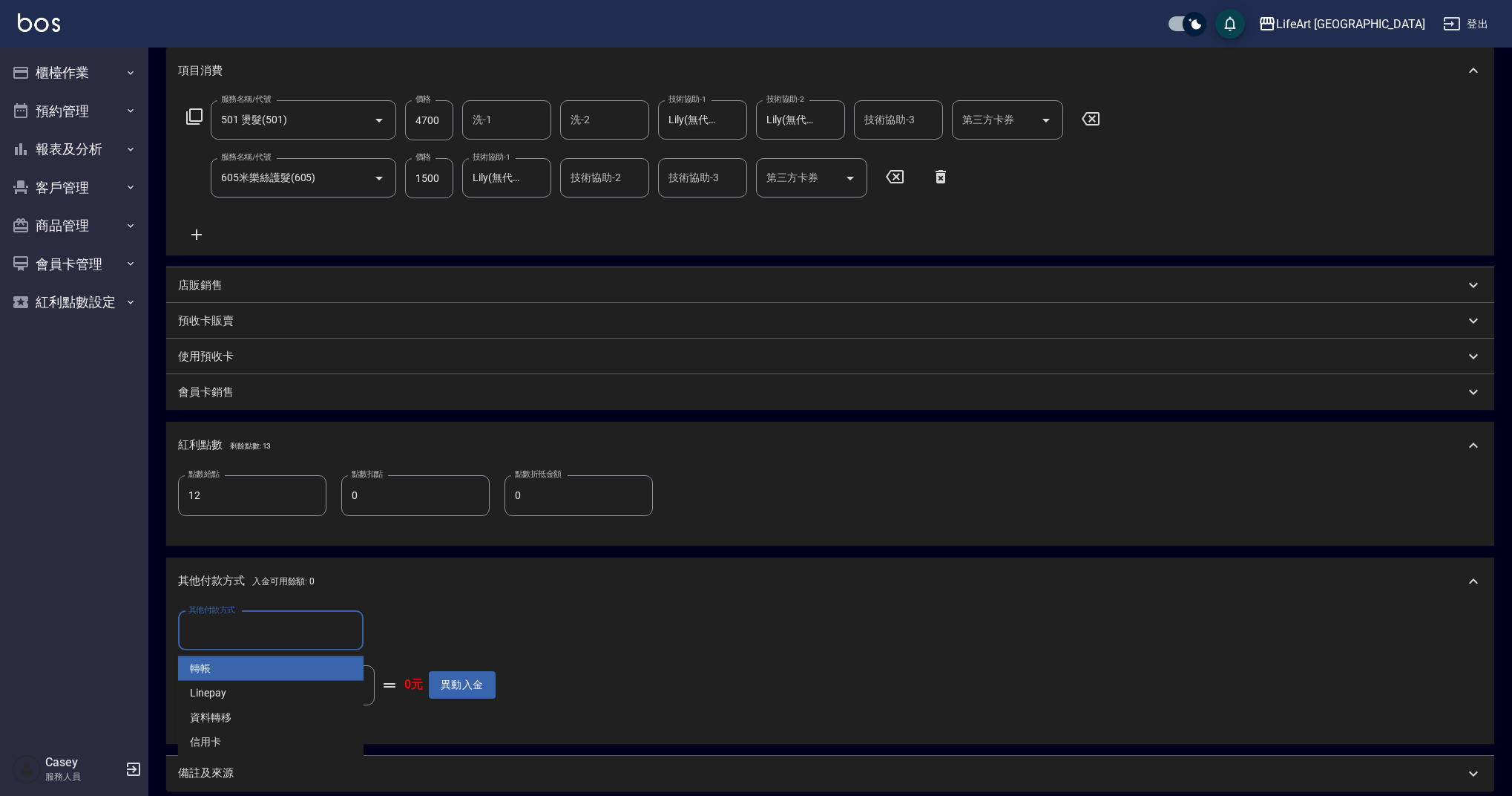
click at [292, 638] on input "其他付款方式" at bounding box center [271, 631] width 173 height 26
click at [262, 693] on span "Linepay" at bounding box center [271, 692] width 185 height 25
type input "Linepay"
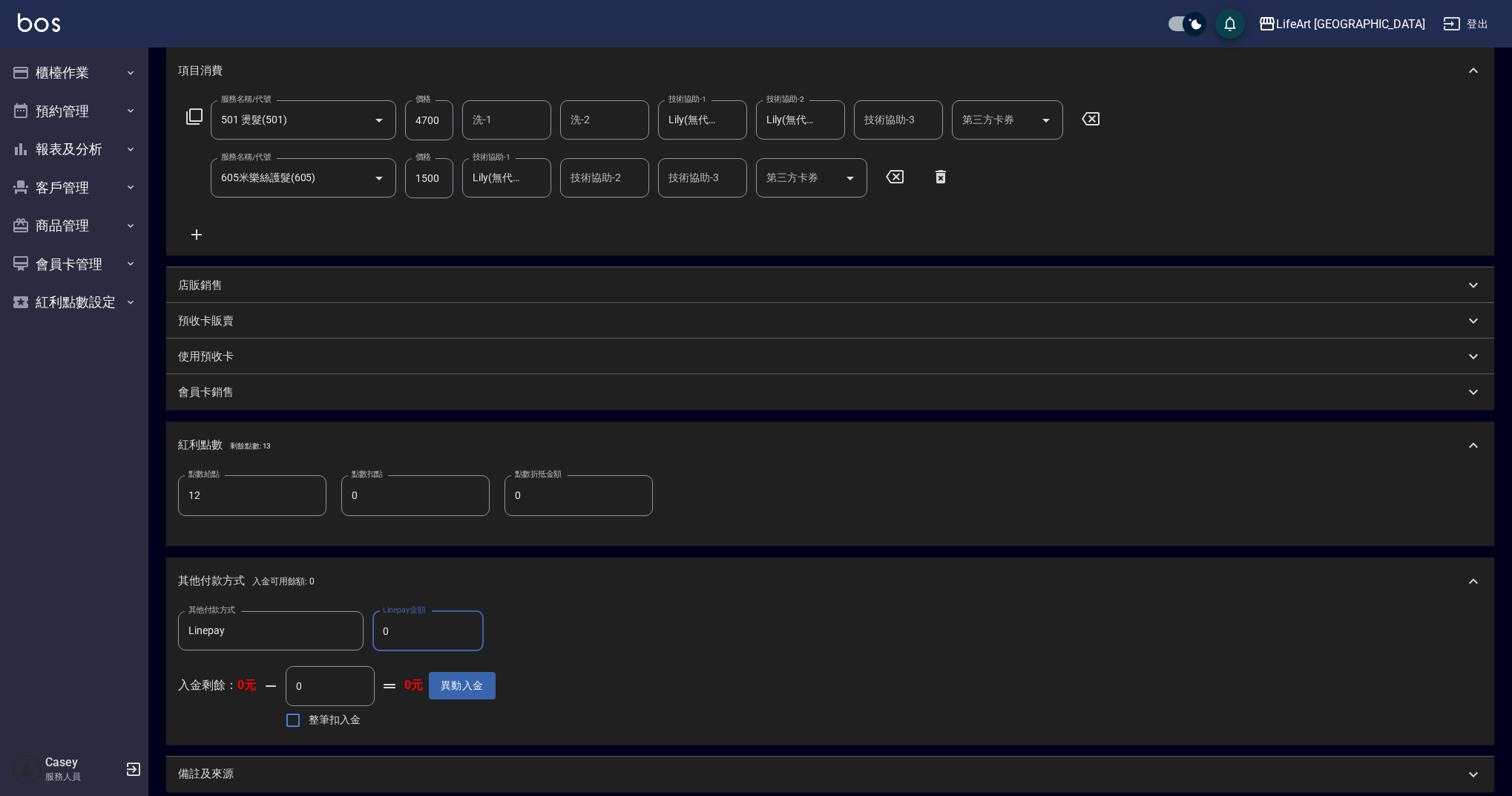
click at [401, 636] on input "0" at bounding box center [428, 631] width 112 height 40
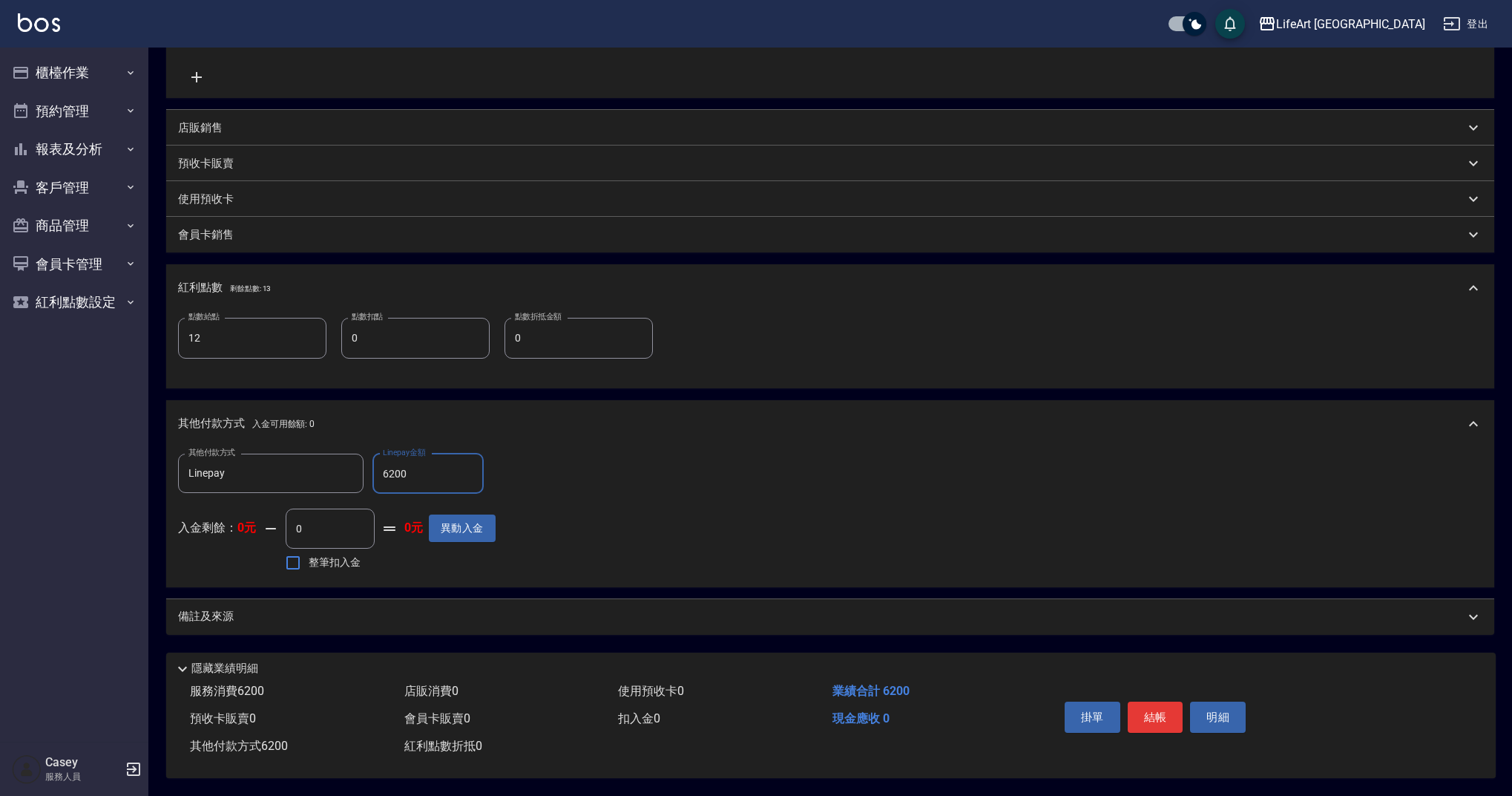
type input "6200"
click at [450, 609] on div "備註及來源" at bounding box center [821, 616] width 1287 height 15
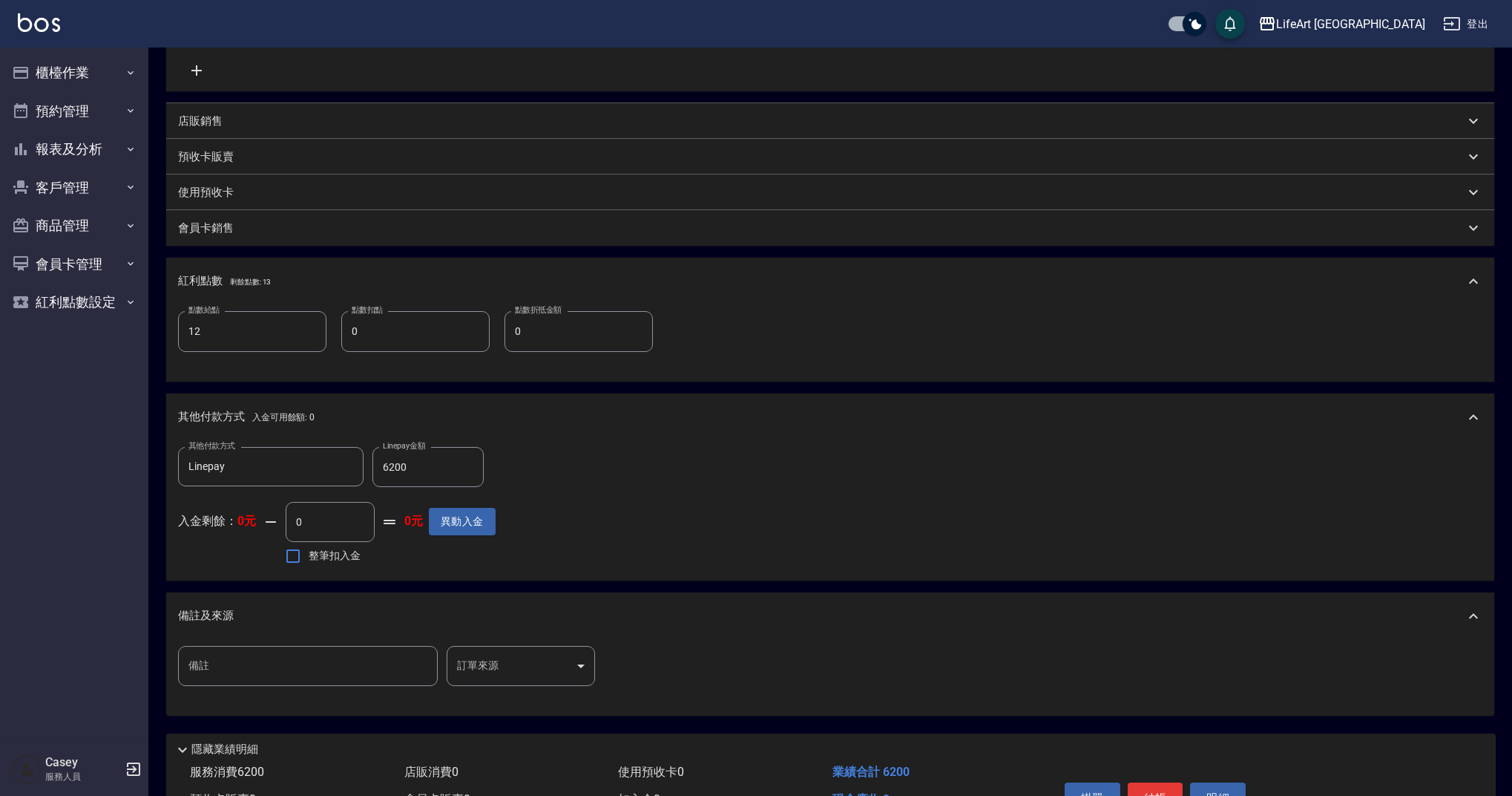
click at [582, 676] on body "LifeArt 蘆洲 登出 櫃檯作業 打帳單 帳單列表 現金收支登錄 高階收支登錄 材料自購登錄 每日結帳 排班表 現場電腦打卡 預約管理 預約管理 單日預約…" at bounding box center [756, 255] width 1512 height 1242
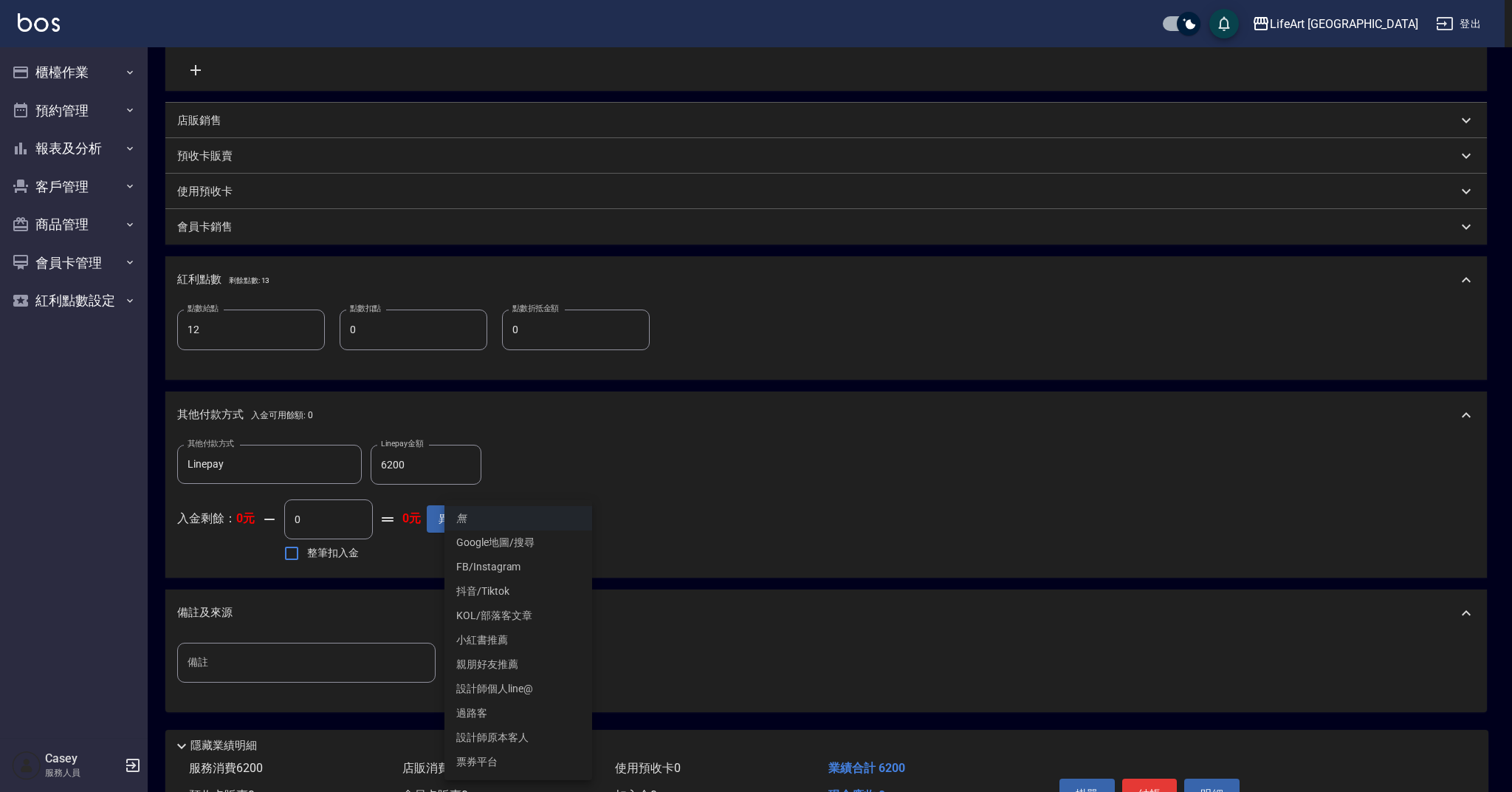
click at [559, 739] on li "設計師原本客人" at bounding box center [518, 737] width 147 height 24
type input "設計師原本客人"
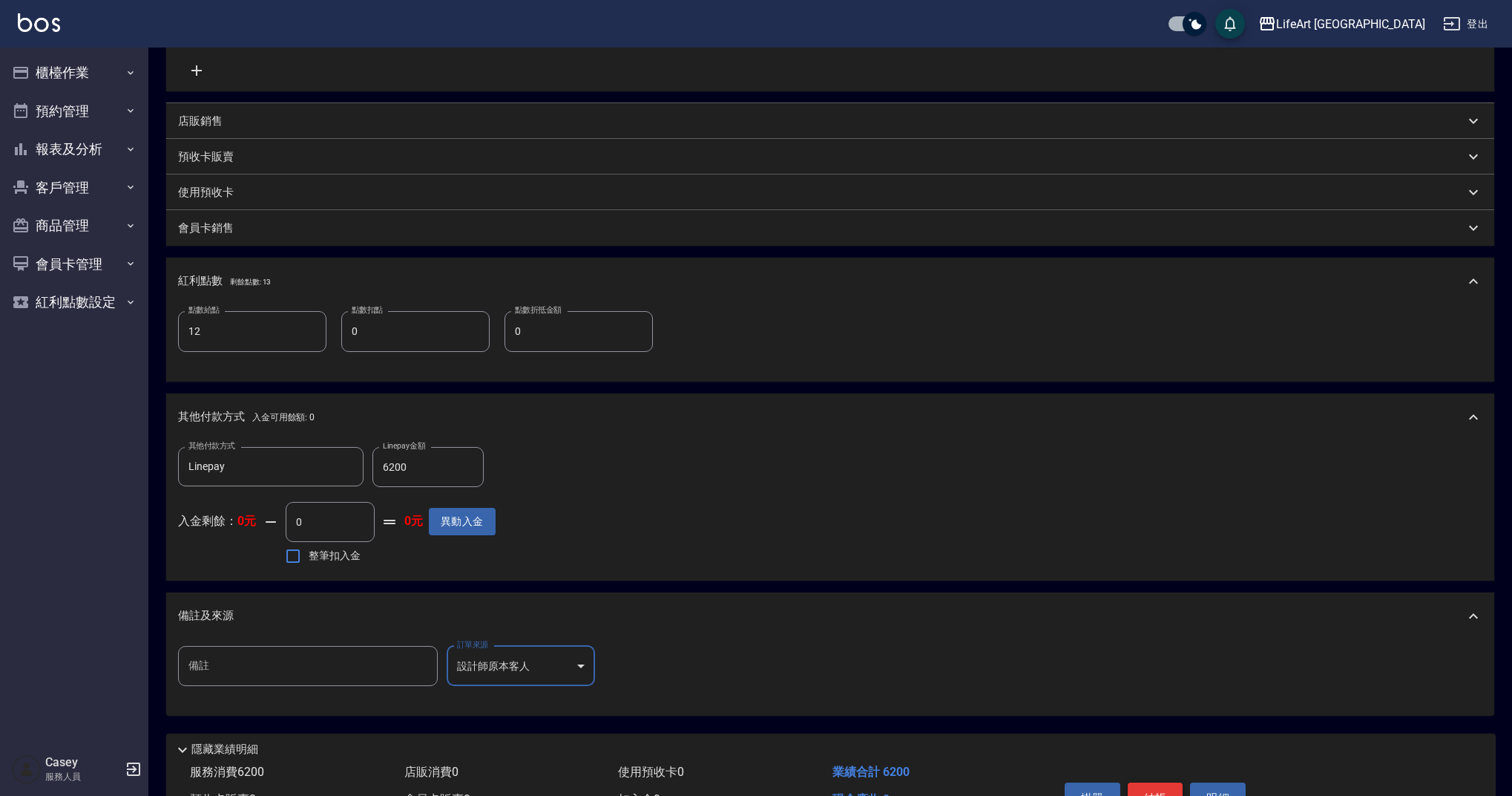
click at [1166, 792] on button "結帳" at bounding box center [1155, 798] width 55 height 31
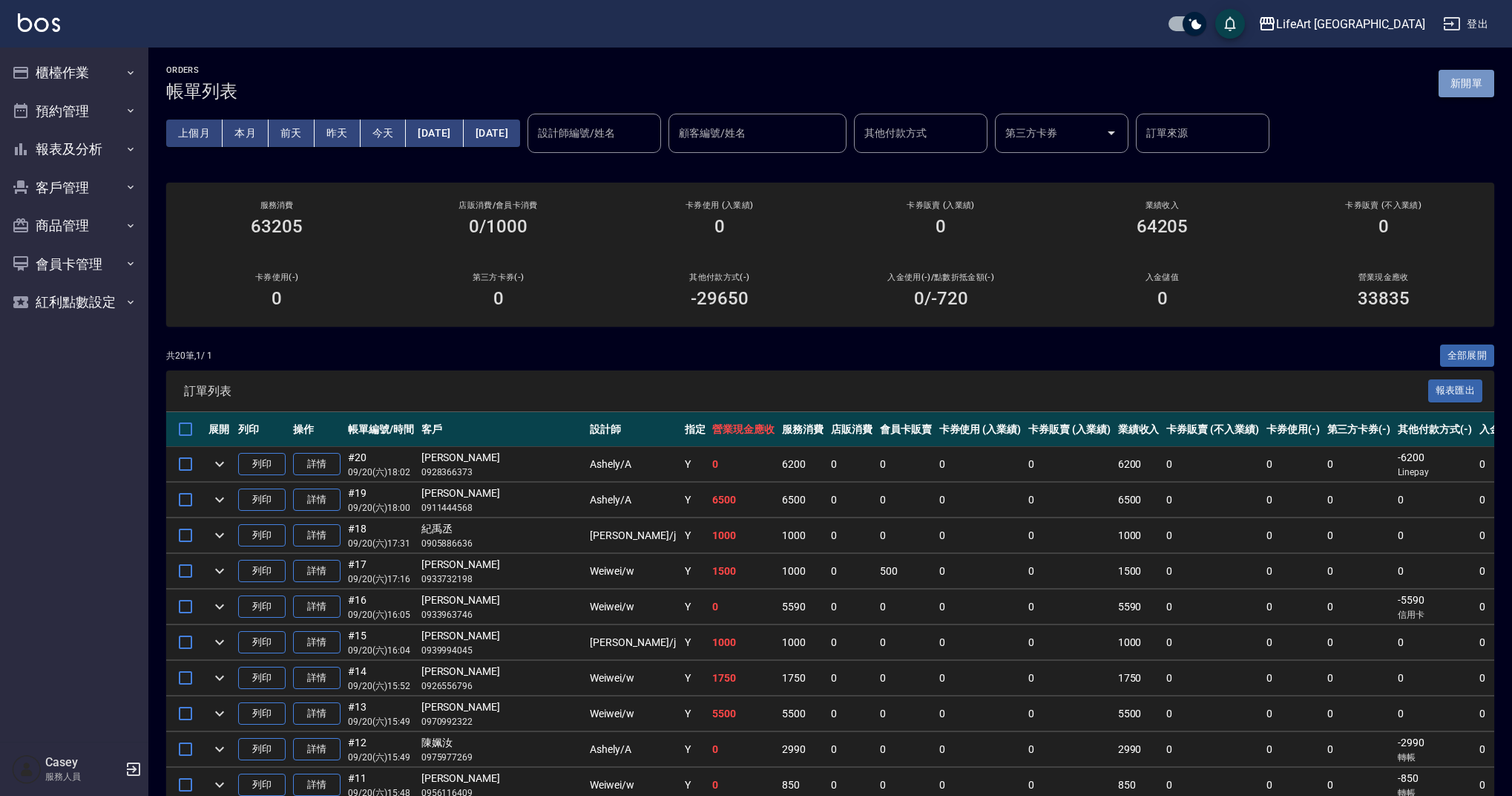
click at [1458, 87] on button "新開單" at bounding box center [1466, 84] width 55 height 27
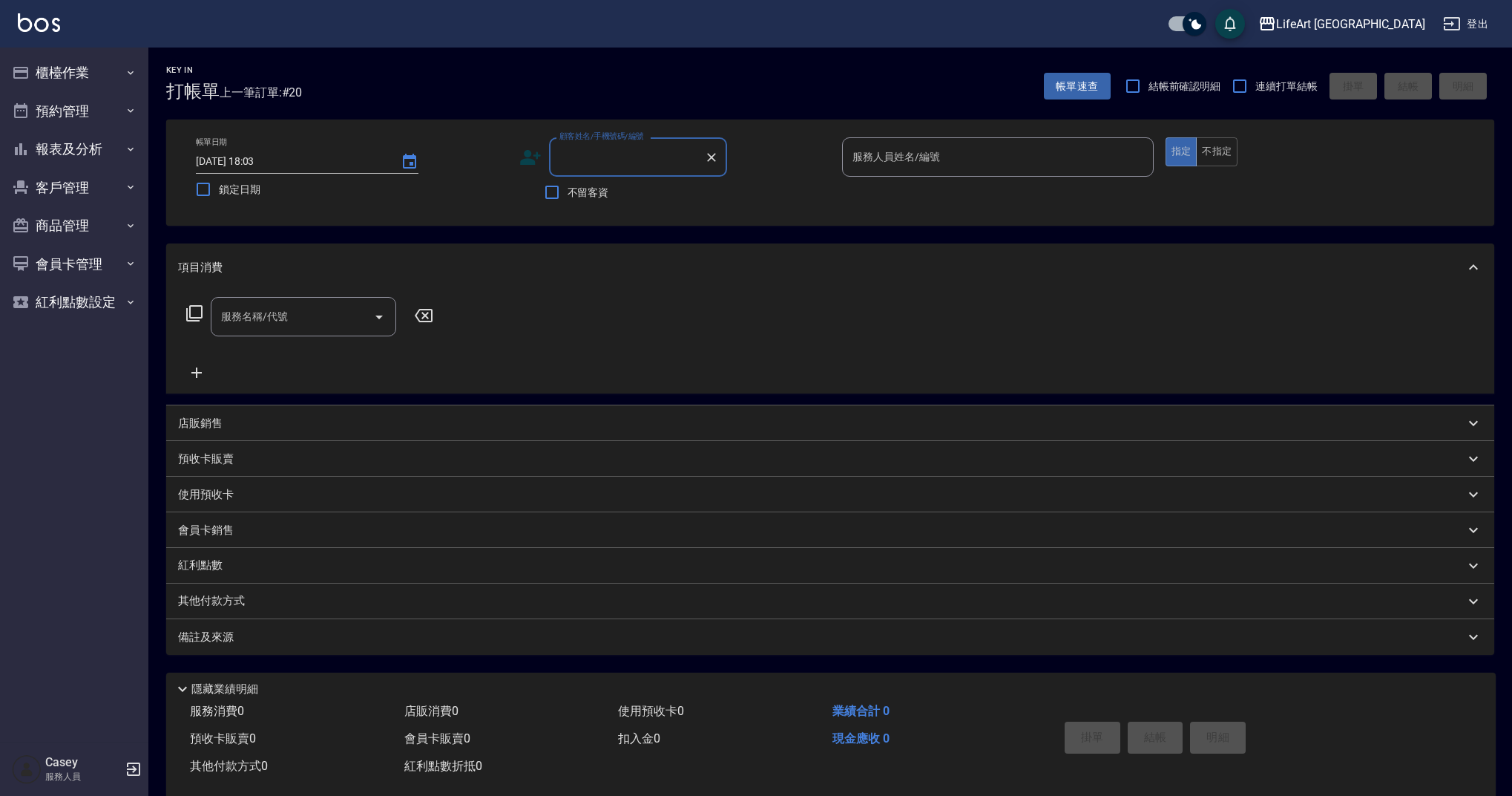
click at [644, 156] on input "顧客姓名/手機號碼/編號" at bounding box center [627, 157] width 143 height 26
click at [671, 194] on li "[PERSON_NAME]/0920873653/null" at bounding box center [638, 194] width 178 height 25
type input "[PERSON_NAME]/0920873653/null"
click at [931, 166] on input "服務人員姓名/編號" at bounding box center [998, 157] width 298 height 26
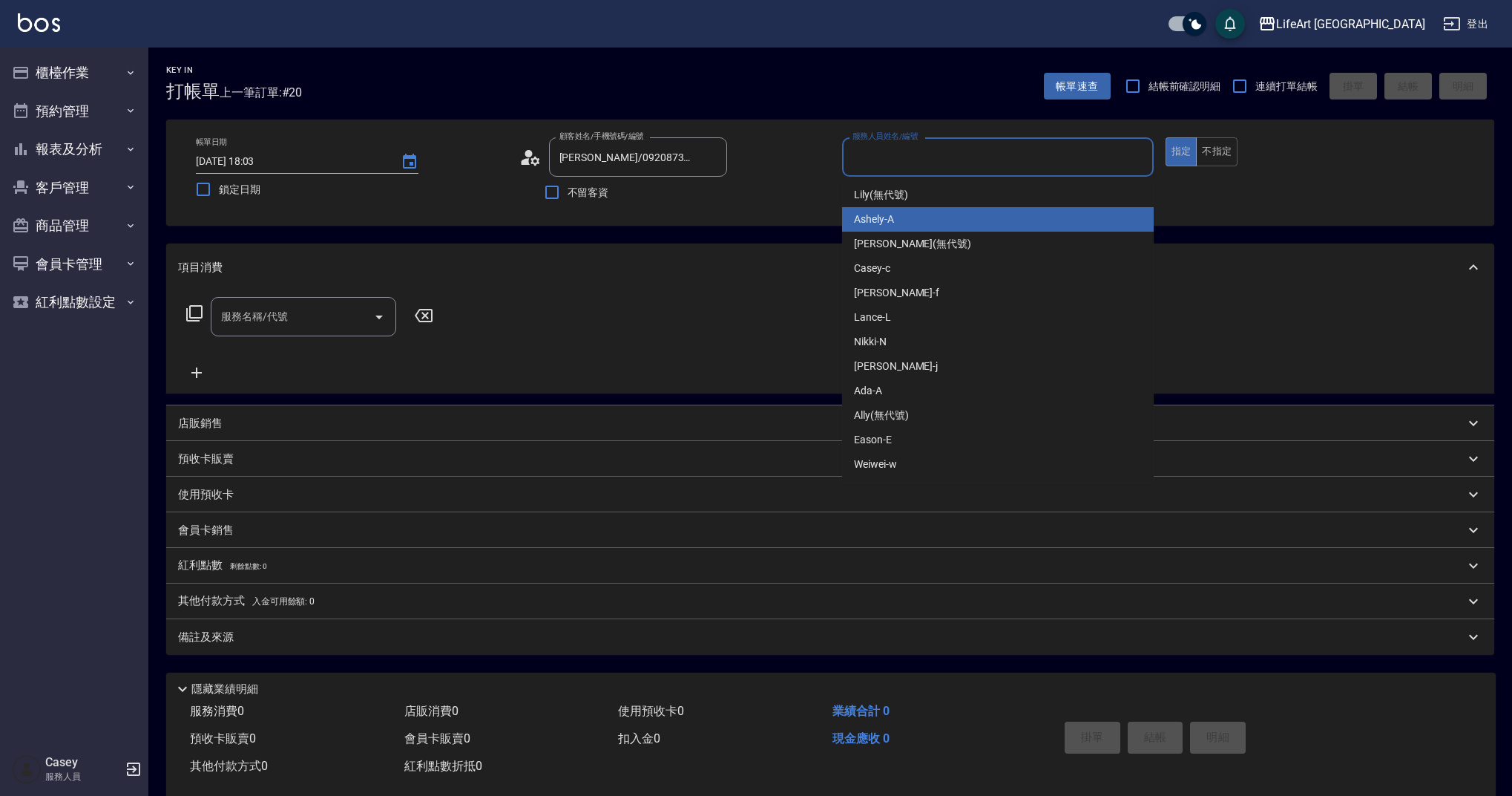
click at [896, 219] on div "Ashely -A" at bounding box center [997, 219] width 311 height 25
type input "Ashely-A"
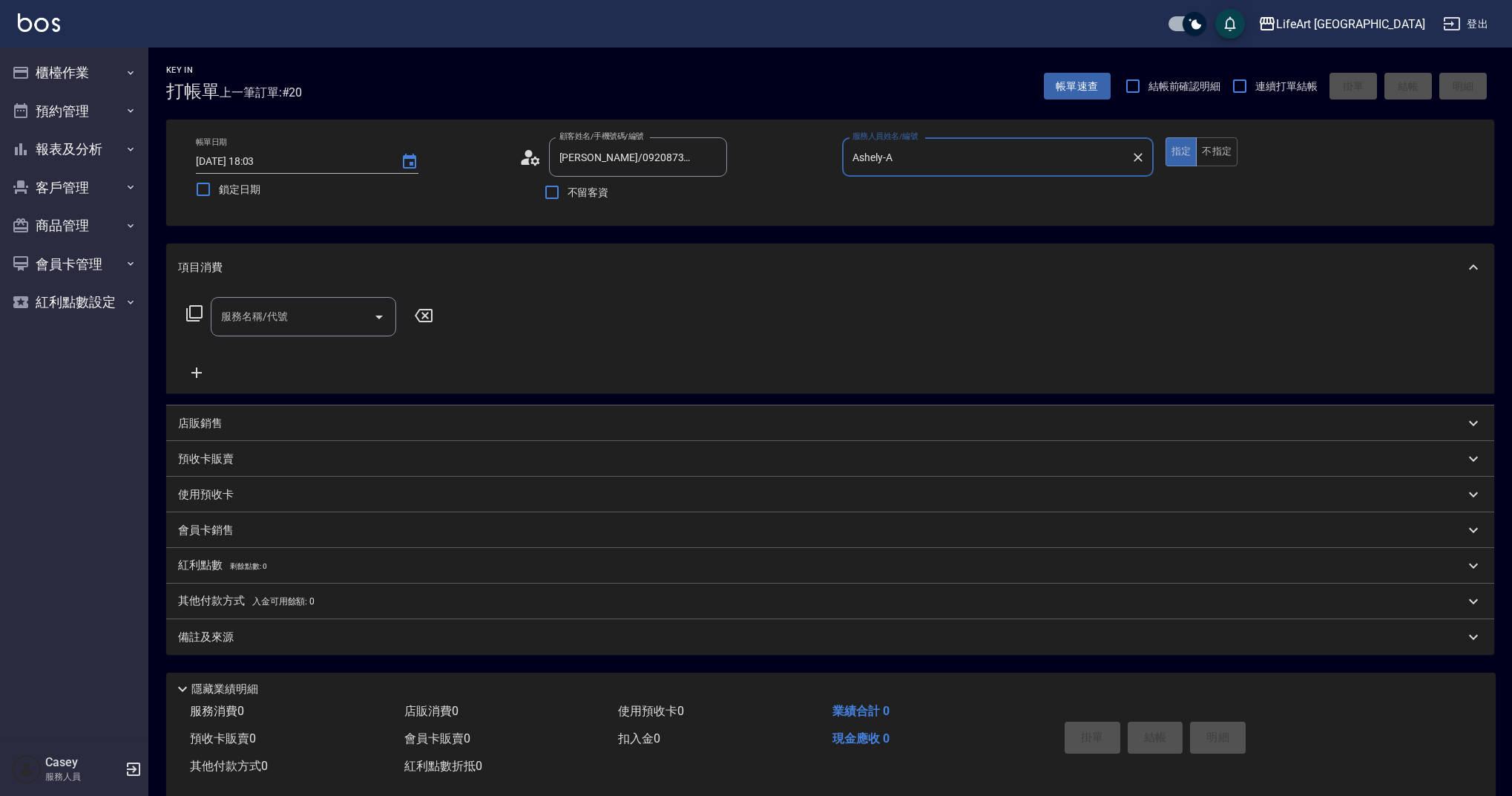
click at [538, 158] on icon at bounding box center [535, 161] width 9 height 9
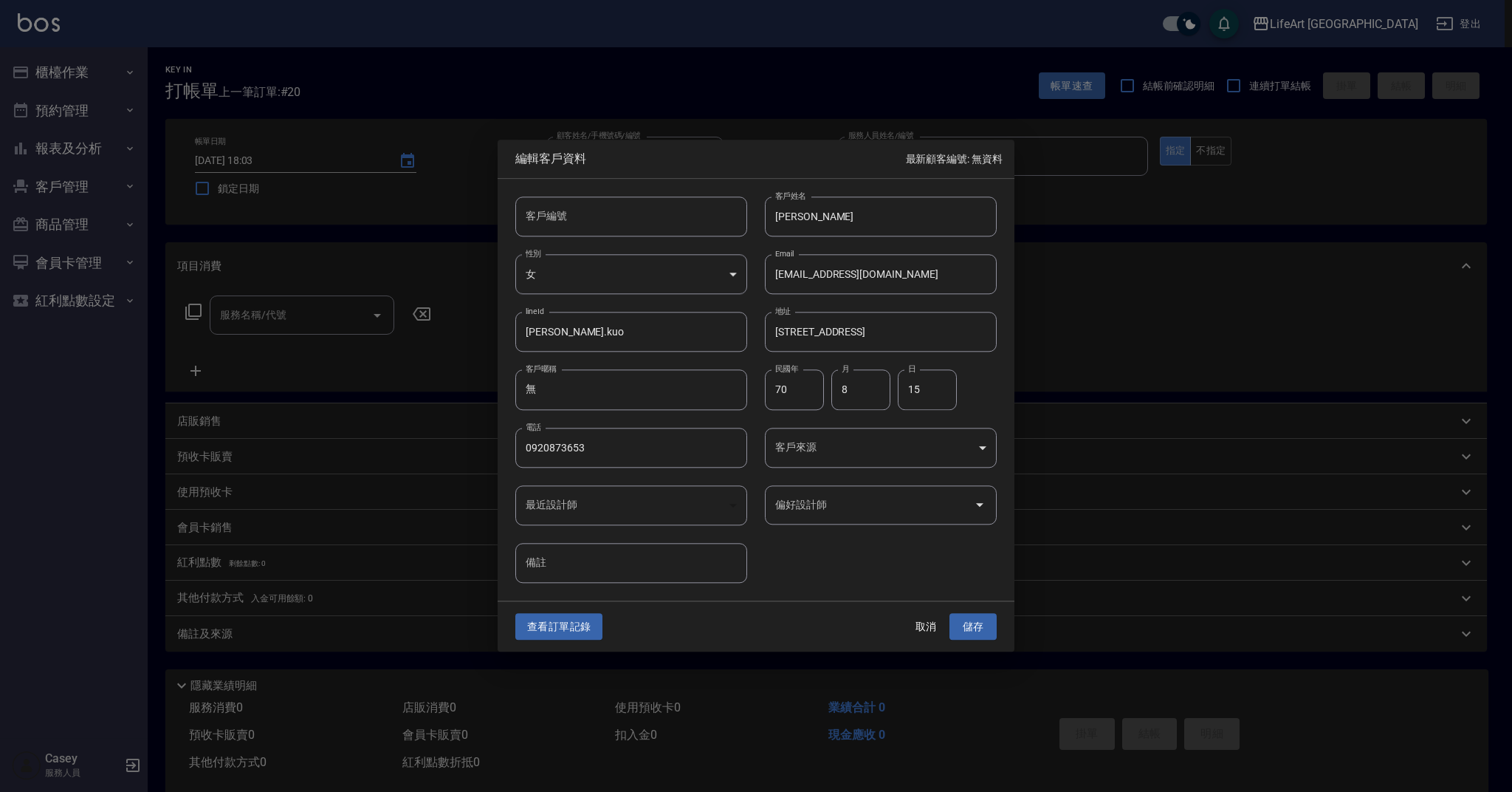
click at [858, 452] on body "LifeArt 蘆洲 登出 櫃檯作業 打帳單 帳單列表 現金收支登錄 高階收支登錄 材料自購登錄 每日結帳 排班表 現場電腦打卡 預約管理 預約管理 單日預約…" at bounding box center [756, 406] width 1512 height 812
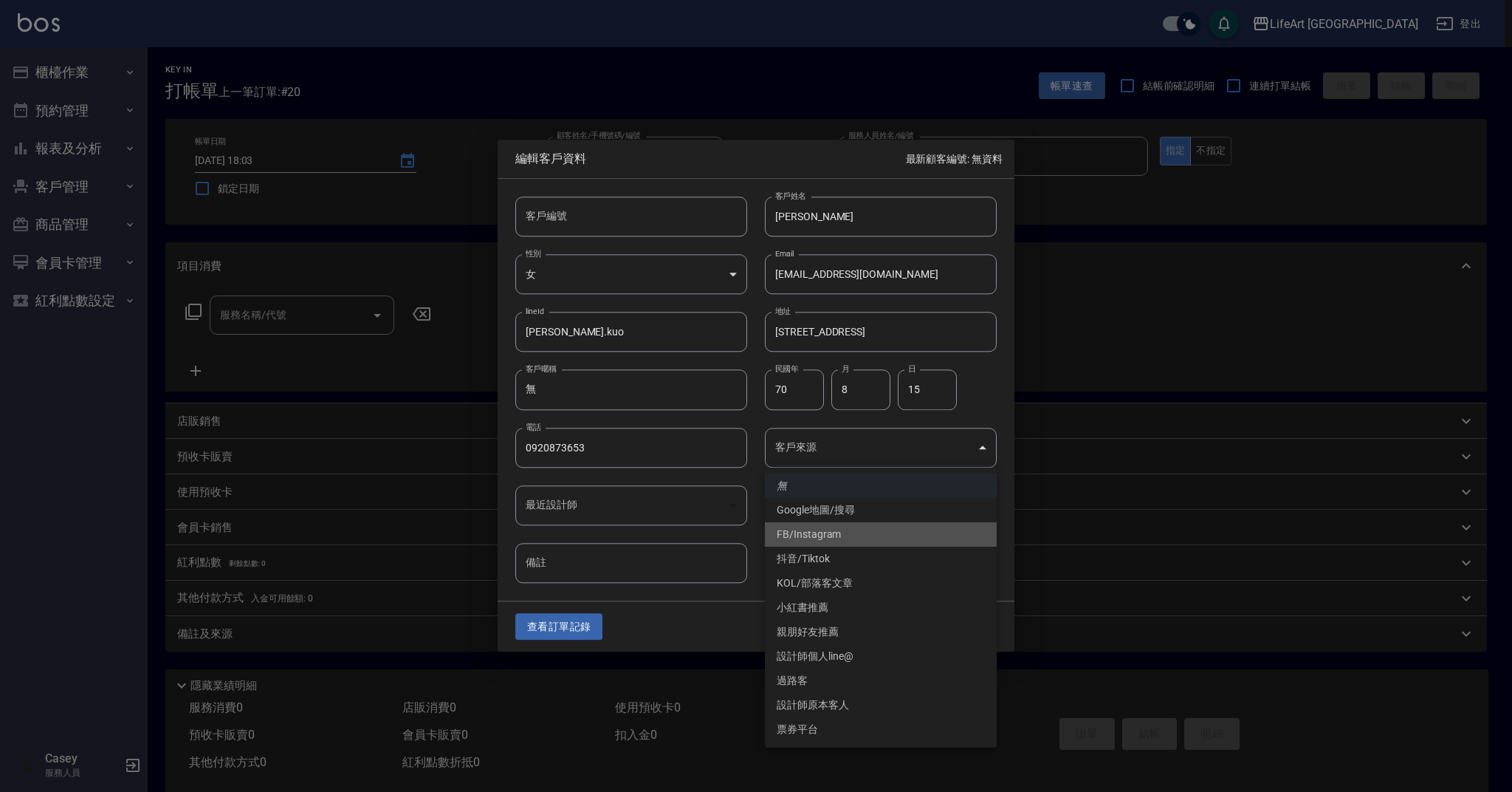
click at [850, 538] on li "FB/Instagram" at bounding box center [880, 534] width 232 height 24
type input "FB/Instagram"
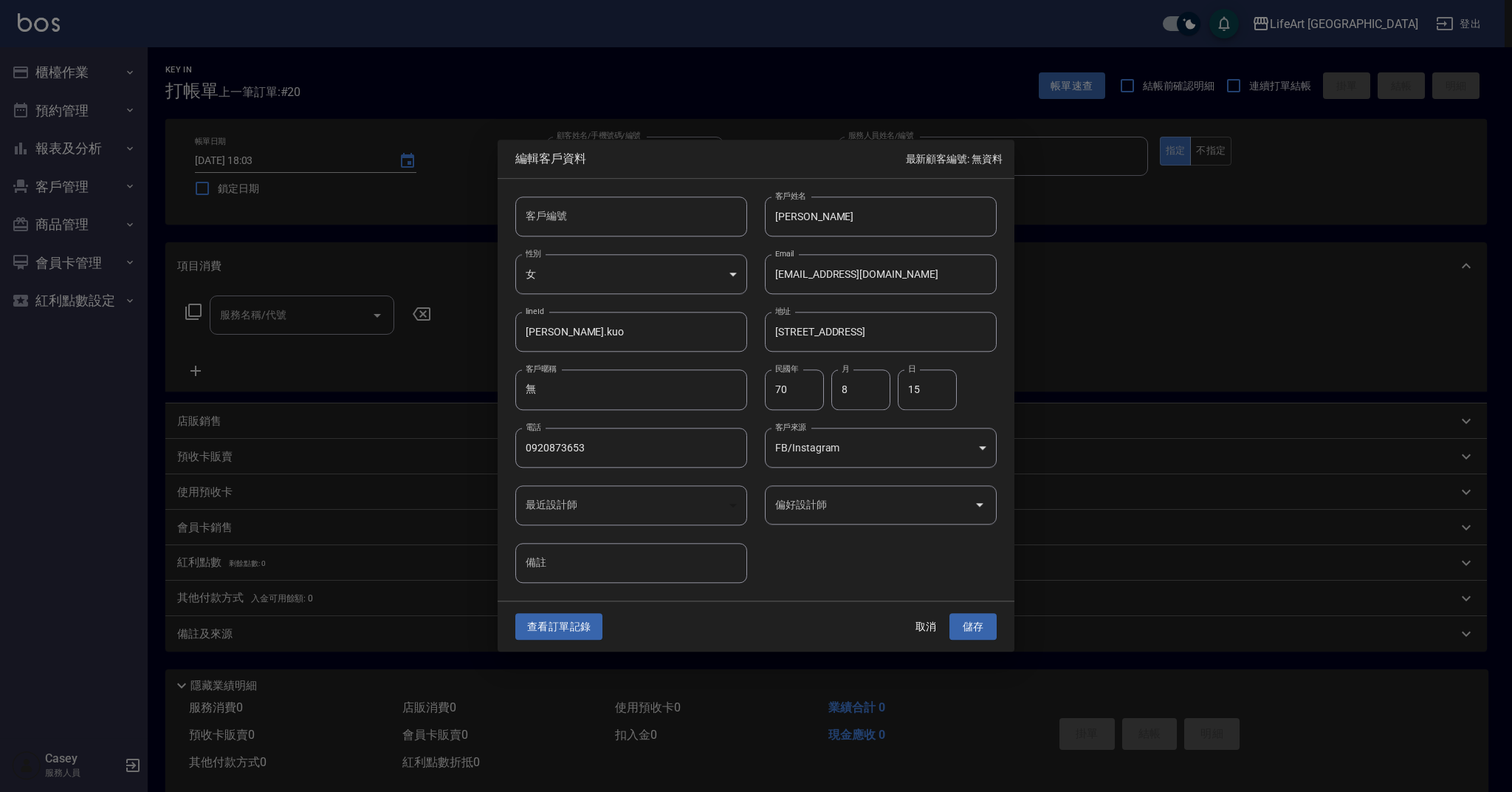
click at [822, 499] on input "偏好設計師" at bounding box center [869, 504] width 196 height 26
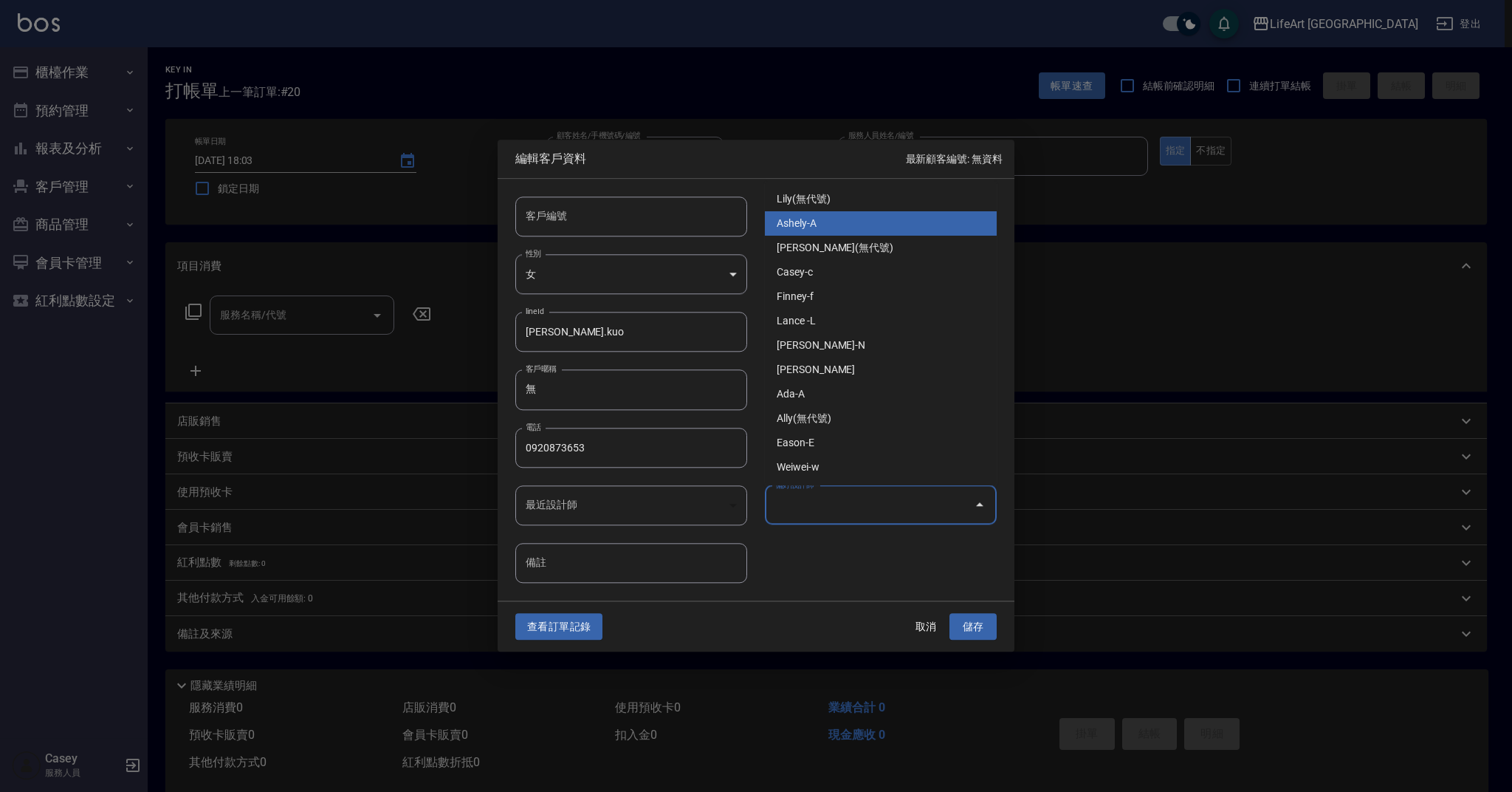
click at [808, 224] on li "Ashely-A" at bounding box center [880, 223] width 232 height 24
type input "Ashely"
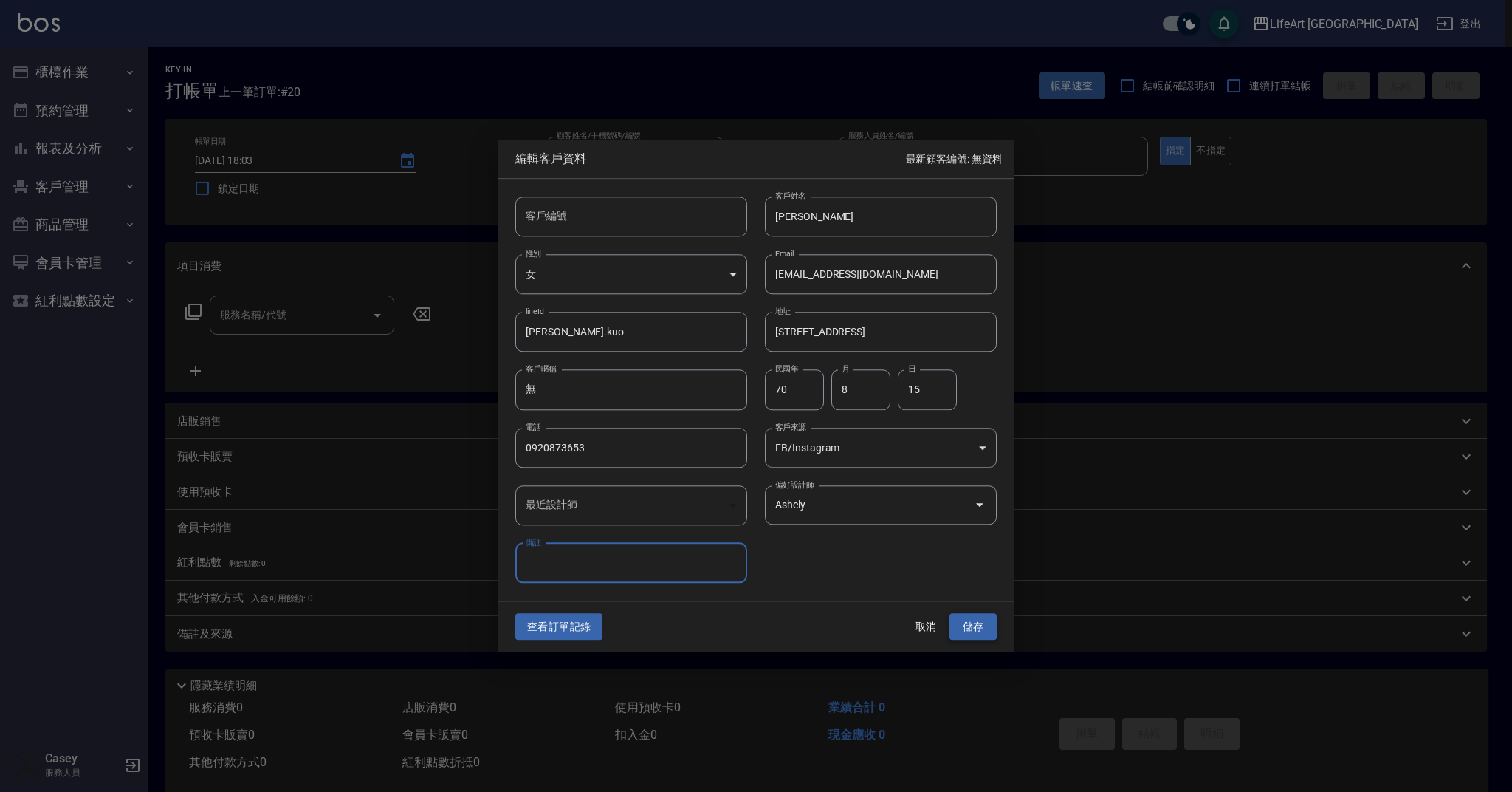
click at [969, 635] on button "儲存" at bounding box center [973, 627] width 47 height 27
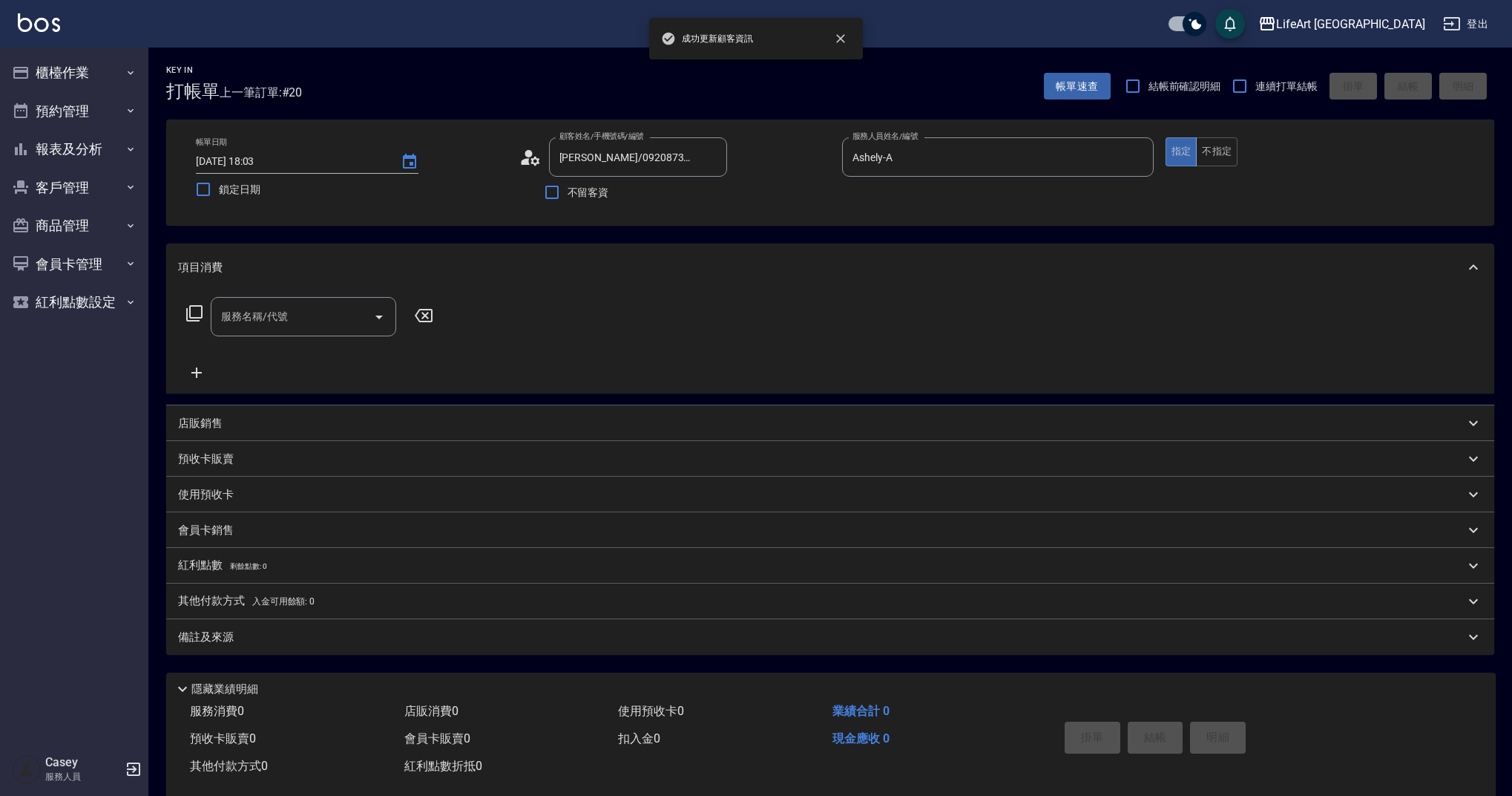
click at [304, 315] on input "服務名稱/代號" at bounding box center [292, 316] width 150 height 26
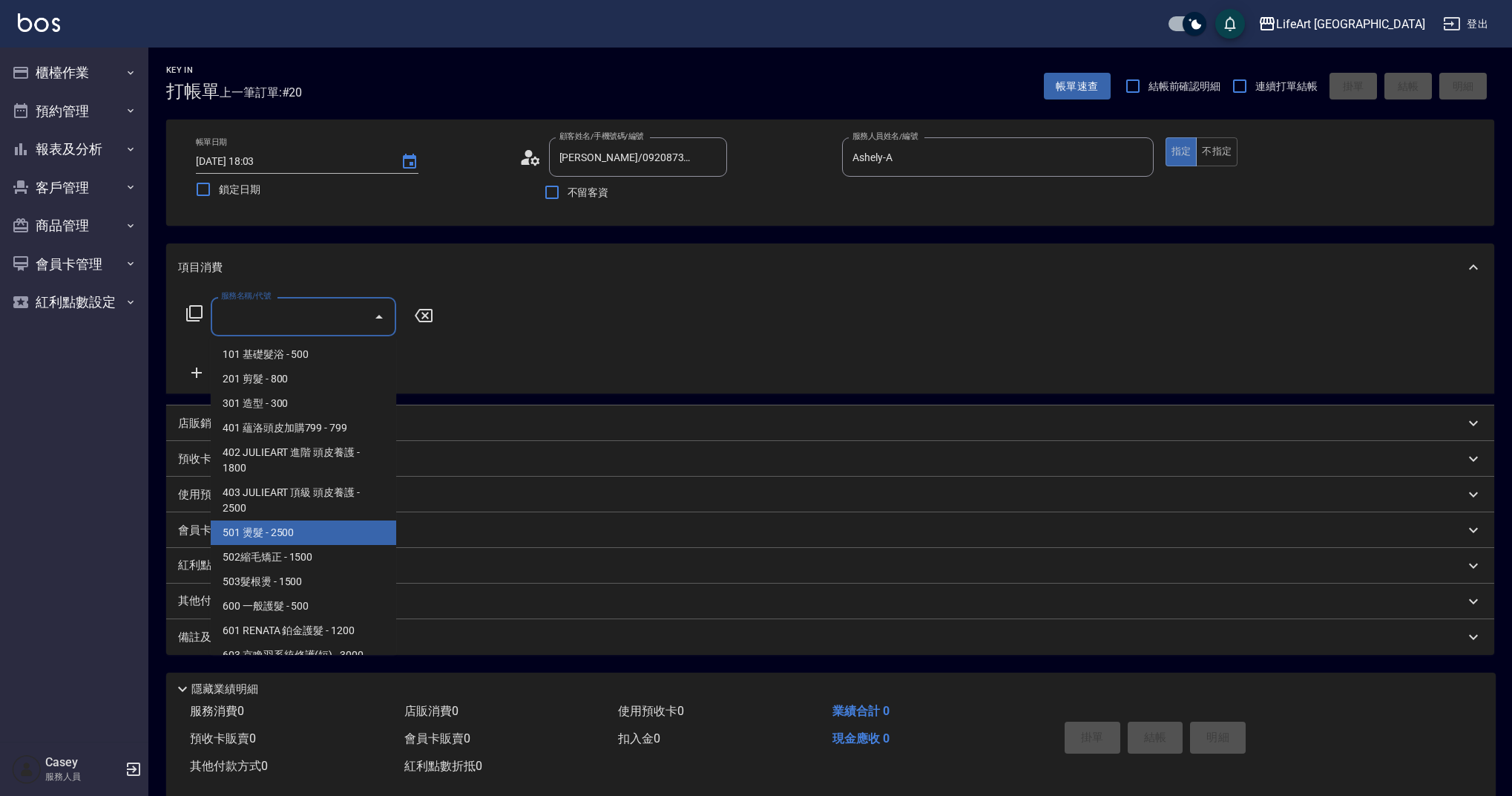
click at [302, 540] on span "501 燙髮 - 2500" at bounding box center [303, 532] width 185 height 25
type input "501 燙髮(501)"
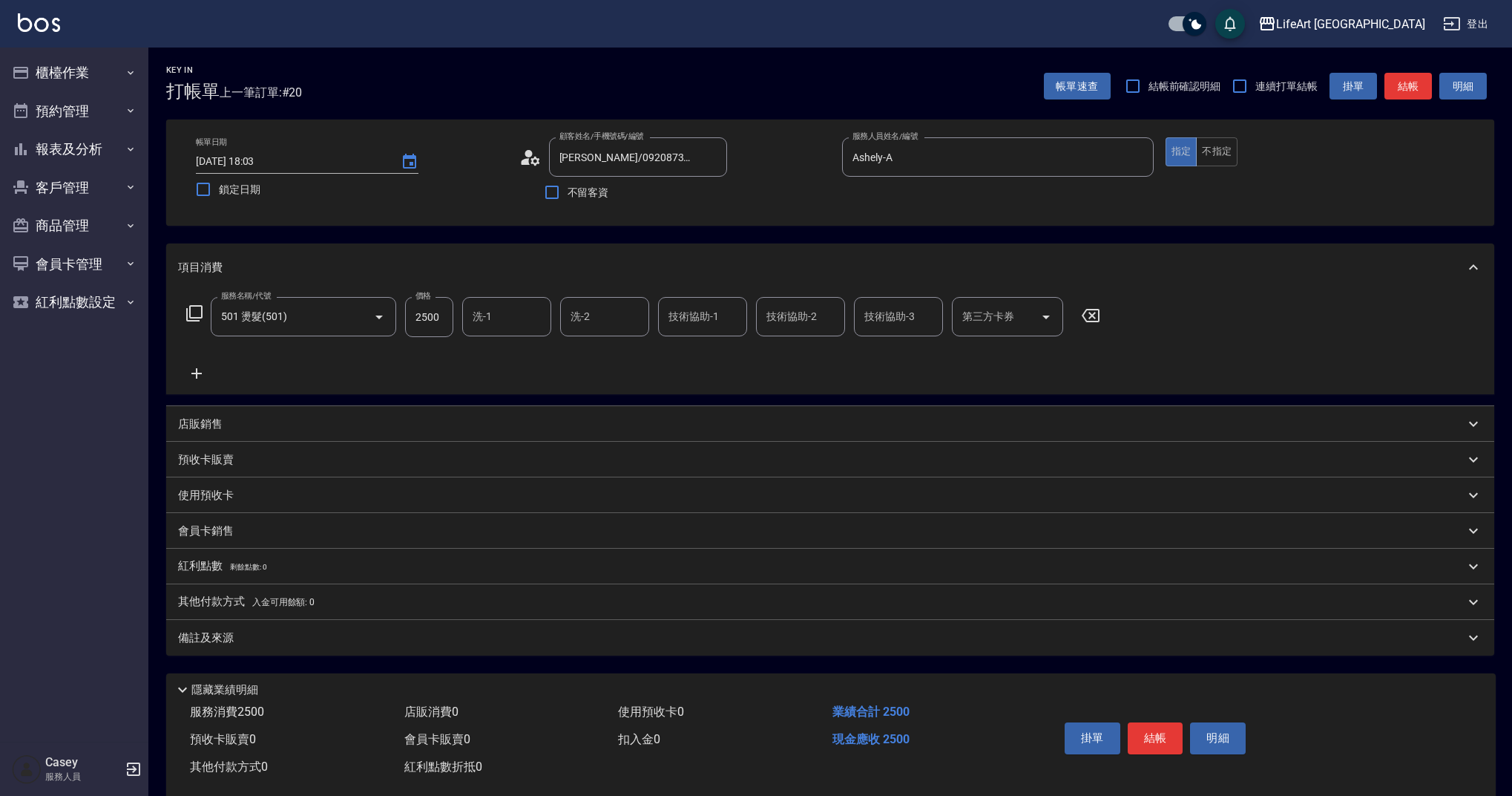
click at [196, 371] on icon at bounding box center [196, 373] width 10 height 10
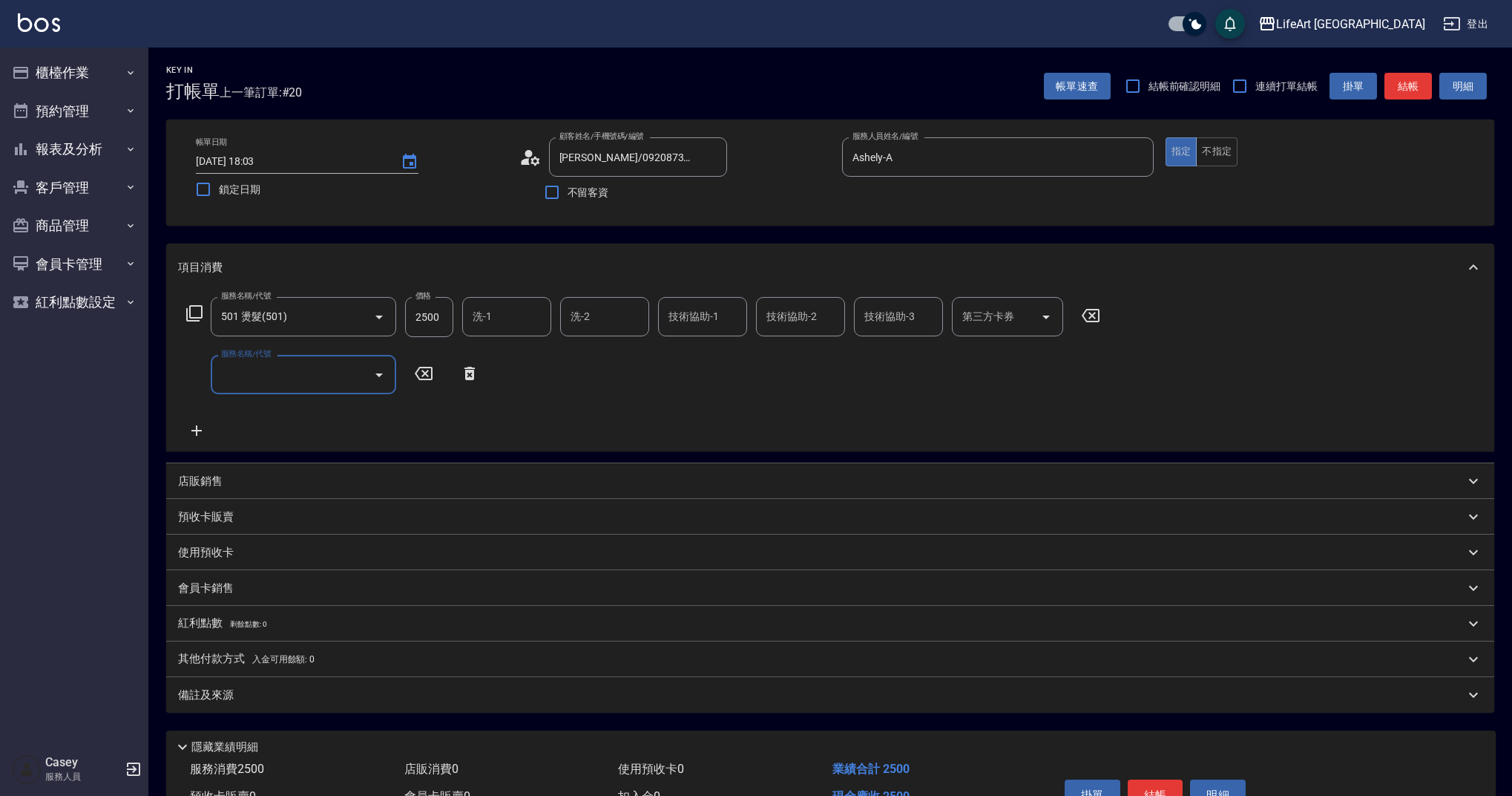
click at [272, 380] on input "服務名稱/代號" at bounding box center [292, 374] width 150 height 26
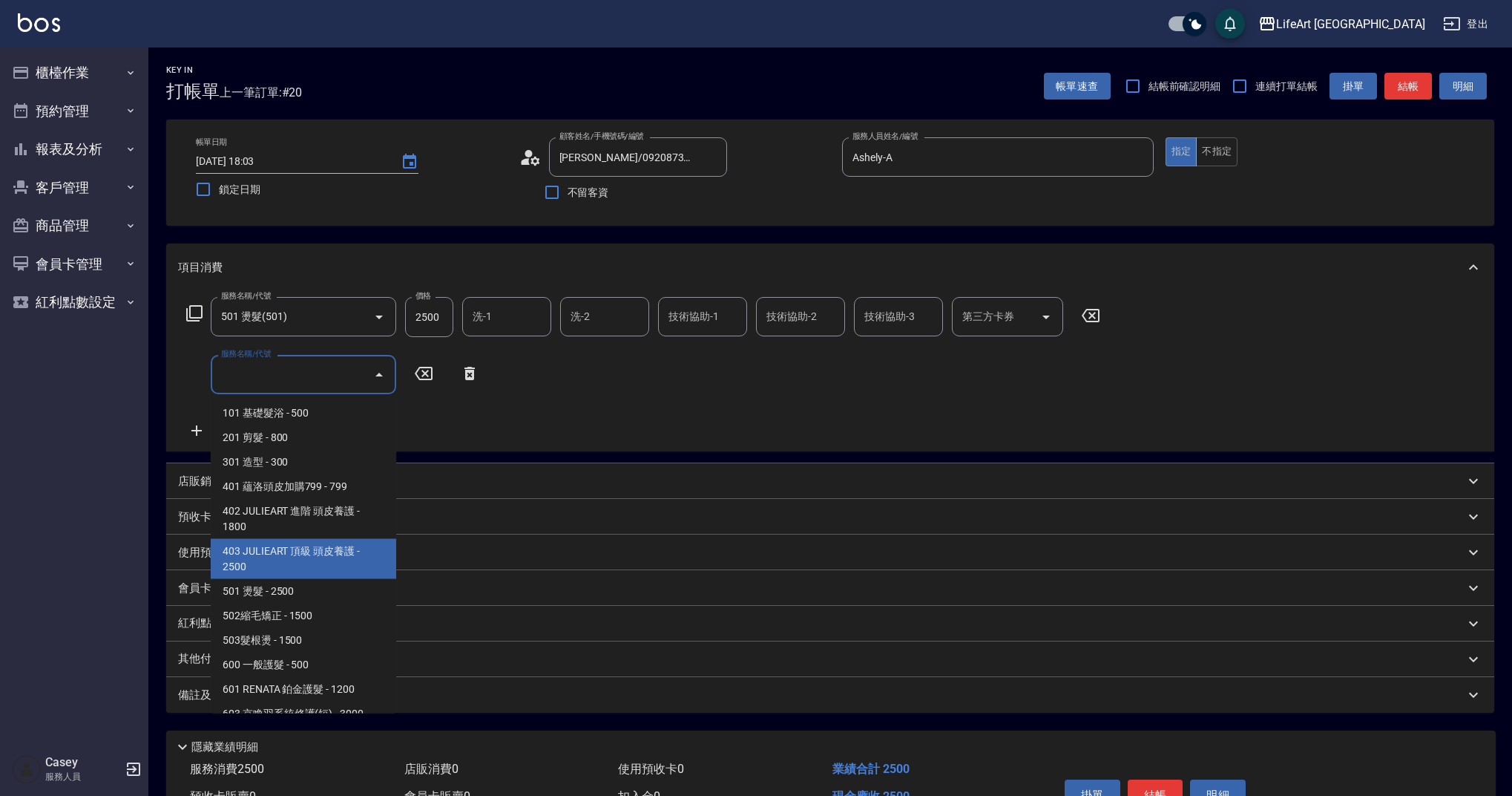
scroll to position [190, 0]
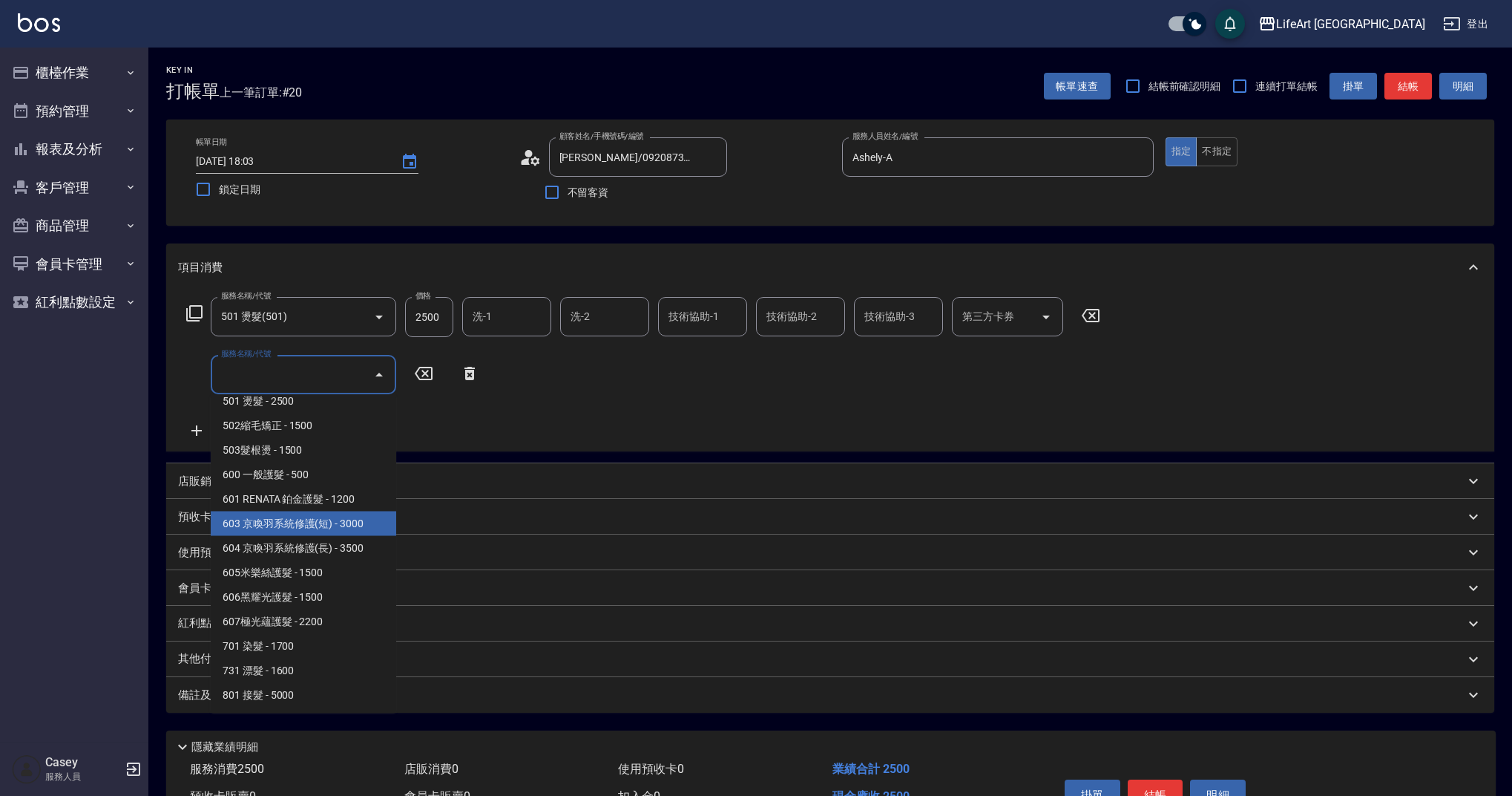
click at [355, 516] on span "603 京喚羽系統修護(短) - 3000" at bounding box center [303, 523] width 185 height 25
type input "603 京喚羽系統修護(短)(603)"
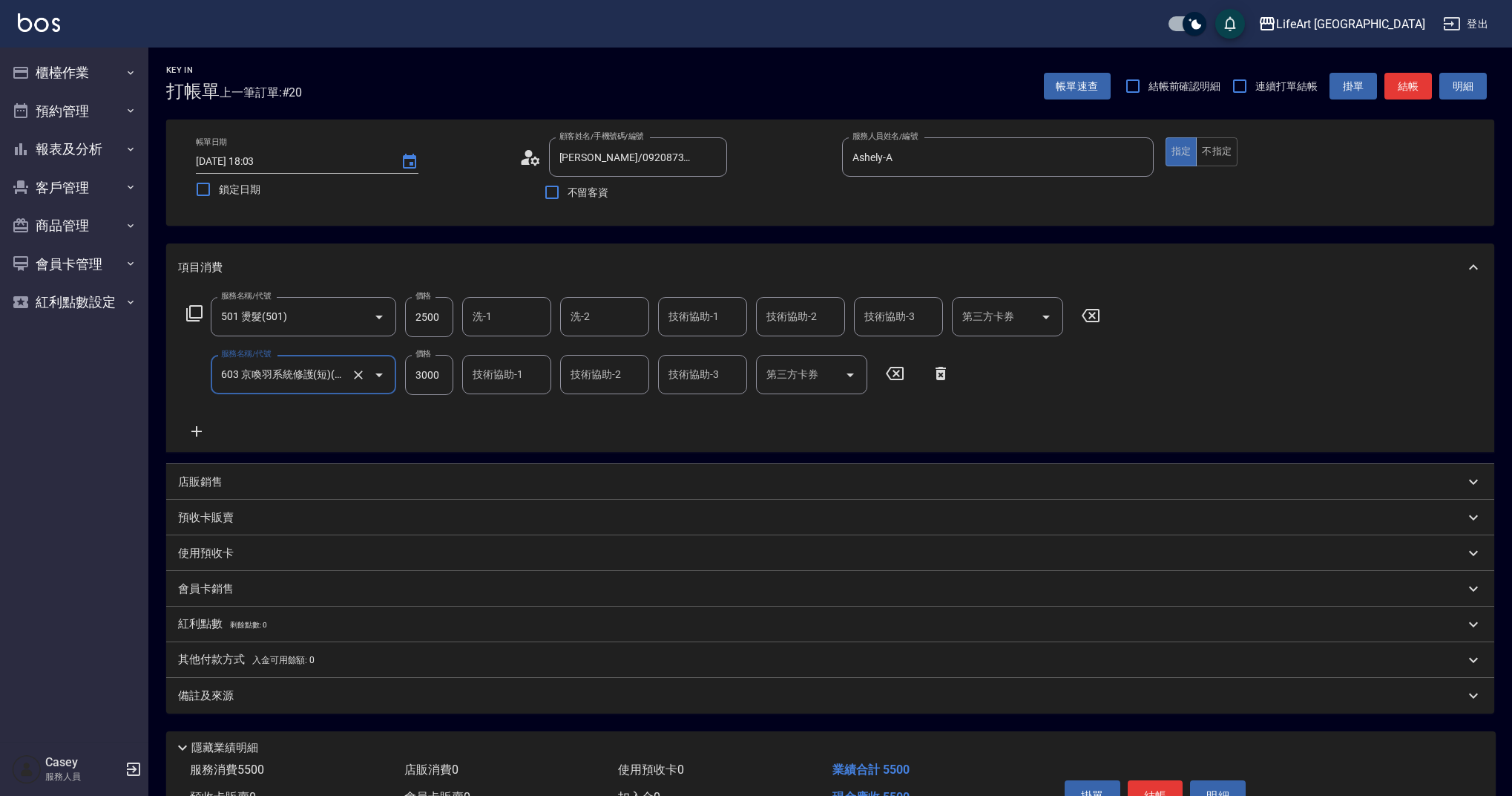
click at [432, 387] on input "3000" at bounding box center [429, 375] width 48 height 40
type input "2500"
click at [438, 323] on input "2500" at bounding box center [429, 317] width 48 height 40
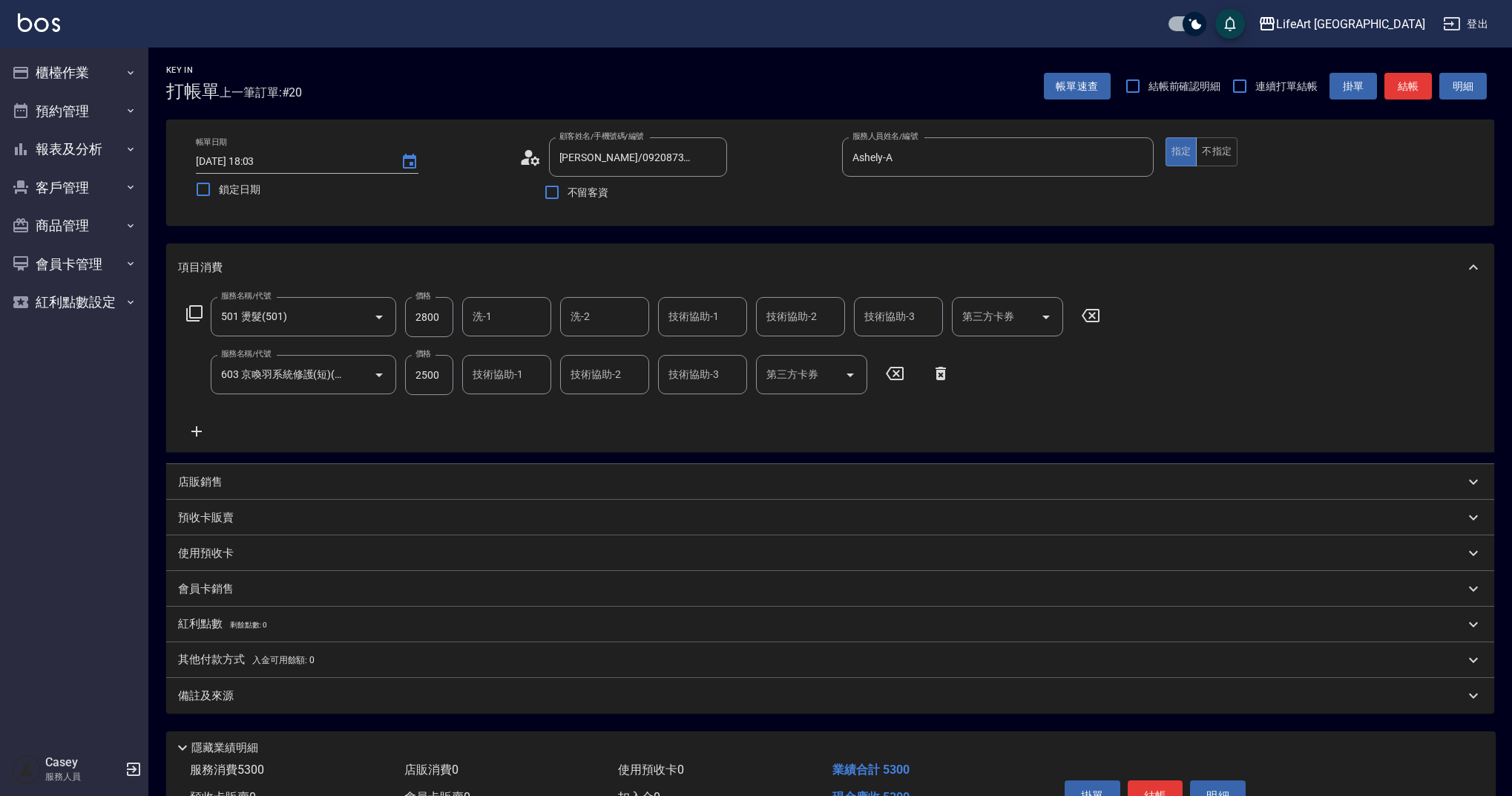
click at [460, 420] on div "服務名稱/代號 501 燙髮(501) 服務名稱/代號 價格 2800 價格 洗-1 洗-1 洗-2 洗-2 技術協助-1 技術協助-1 技術協助-2 技術協…" at bounding box center [643, 369] width 931 height 144
click at [449, 314] on input "2800" at bounding box center [429, 317] width 48 height 40
type input "2000"
click at [205, 431] on icon at bounding box center [196, 432] width 37 height 18
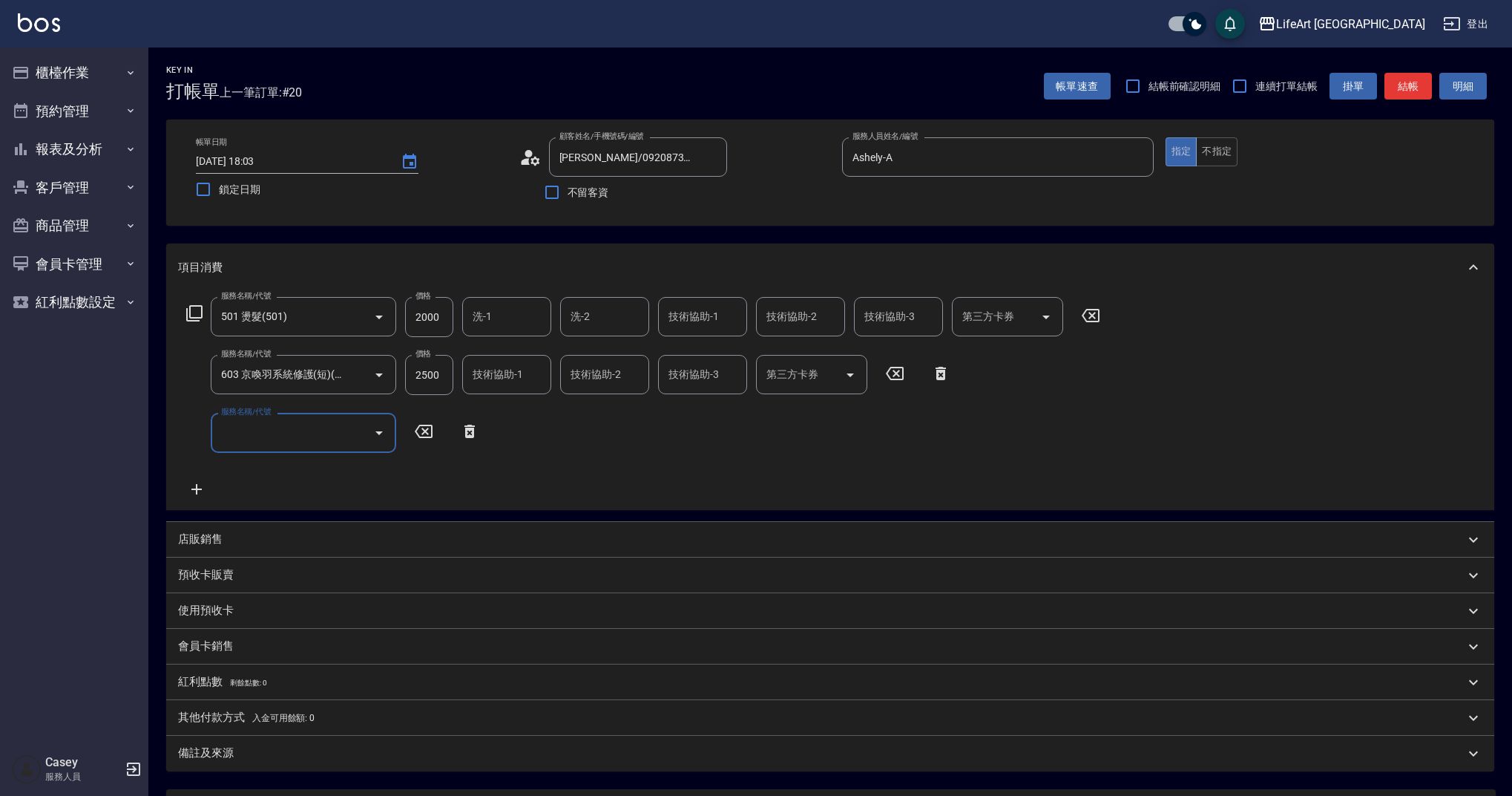
click at [262, 433] on input "服務名稱/代號" at bounding box center [292, 433] width 150 height 26
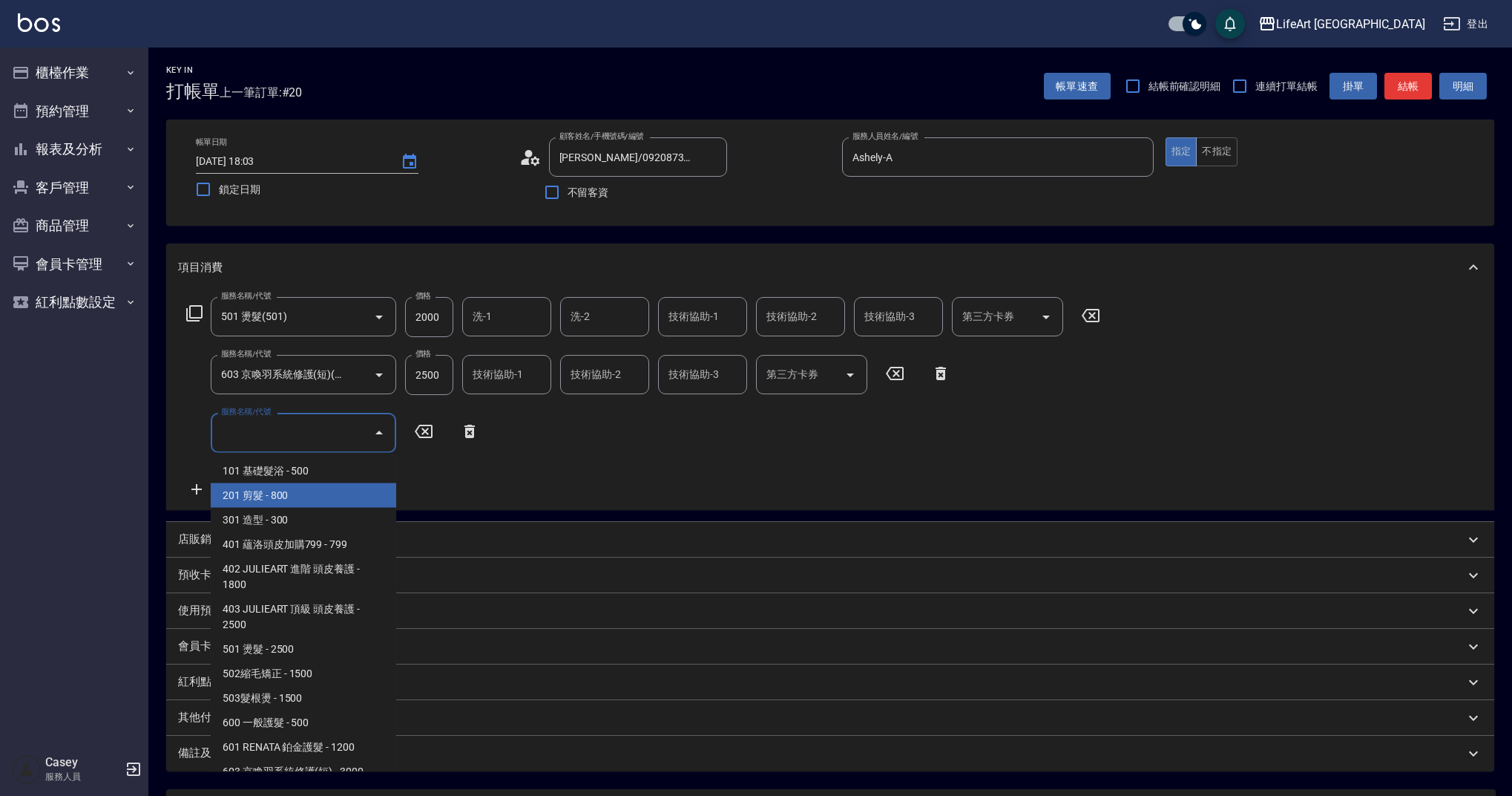
click at [292, 488] on span "201 剪髮 - 800" at bounding box center [303, 495] width 185 height 25
type input "201 剪髮(201)"
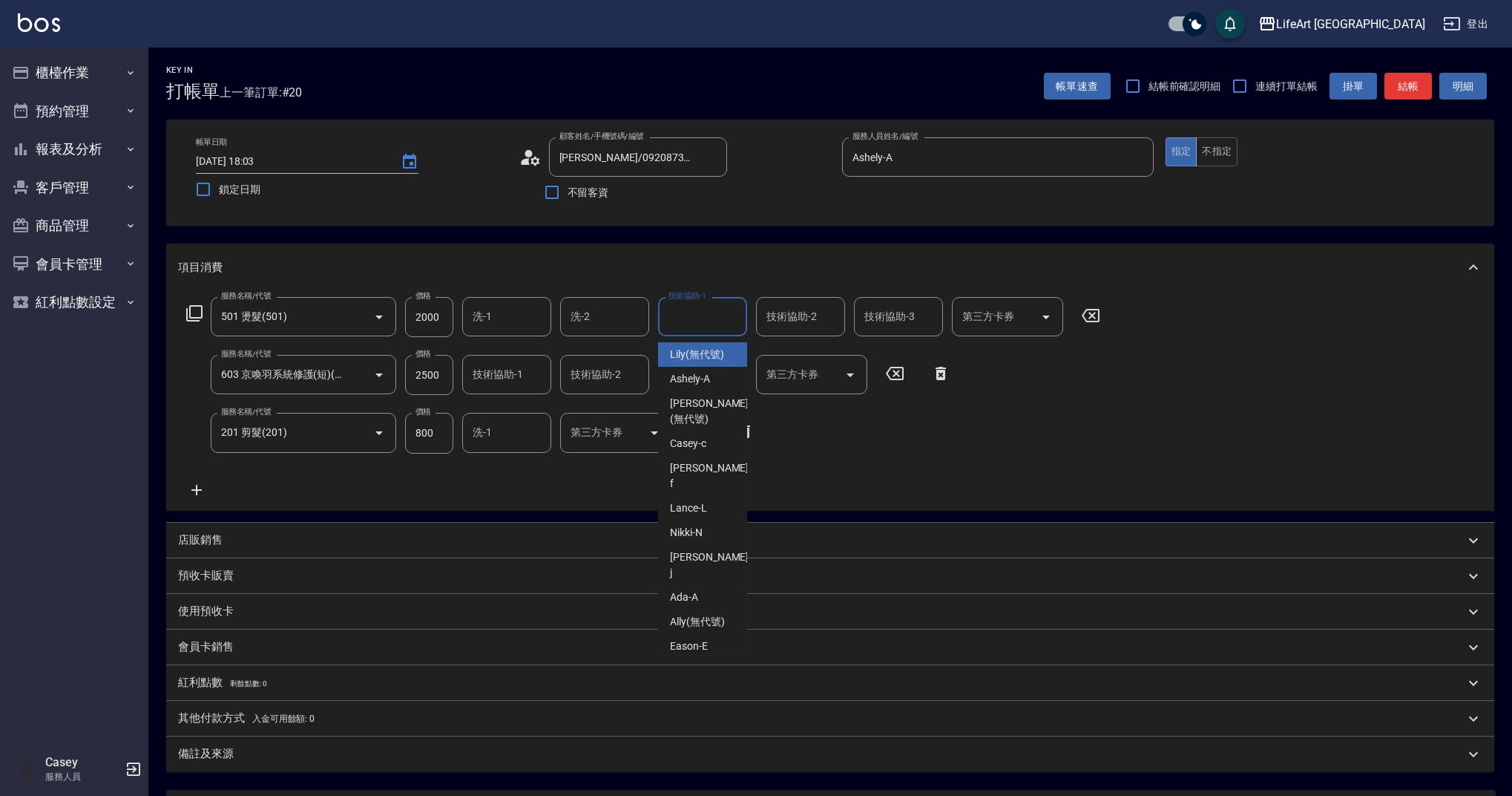
click at [731, 309] on input "技術協助-1" at bounding box center [702, 316] width 75 height 26
click at [696, 353] on span "Lily (無代號)" at bounding box center [697, 354] width 54 height 15
type input "Lily(無代號)"
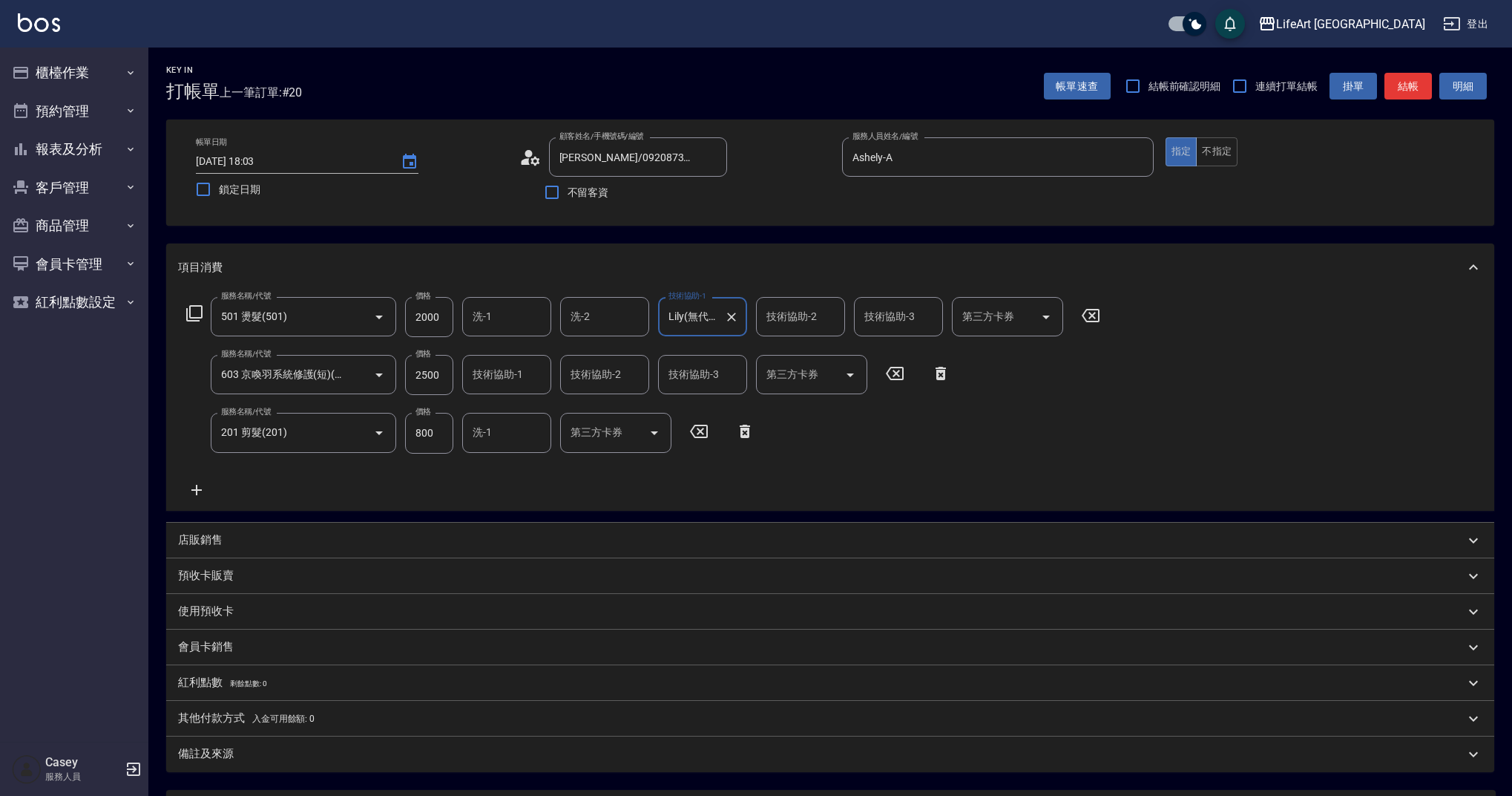
click at [796, 319] on div "技術協助-2 技術協助-2" at bounding box center [801, 316] width 89 height 39
click at [792, 353] on span "Lily (無代號)" at bounding box center [796, 354] width 54 height 15
type input "Lily(無代號)"
click at [834, 321] on icon "Clear" at bounding box center [829, 317] width 15 height 15
click at [785, 319] on input "技術協助-2" at bounding box center [800, 316] width 75 height 26
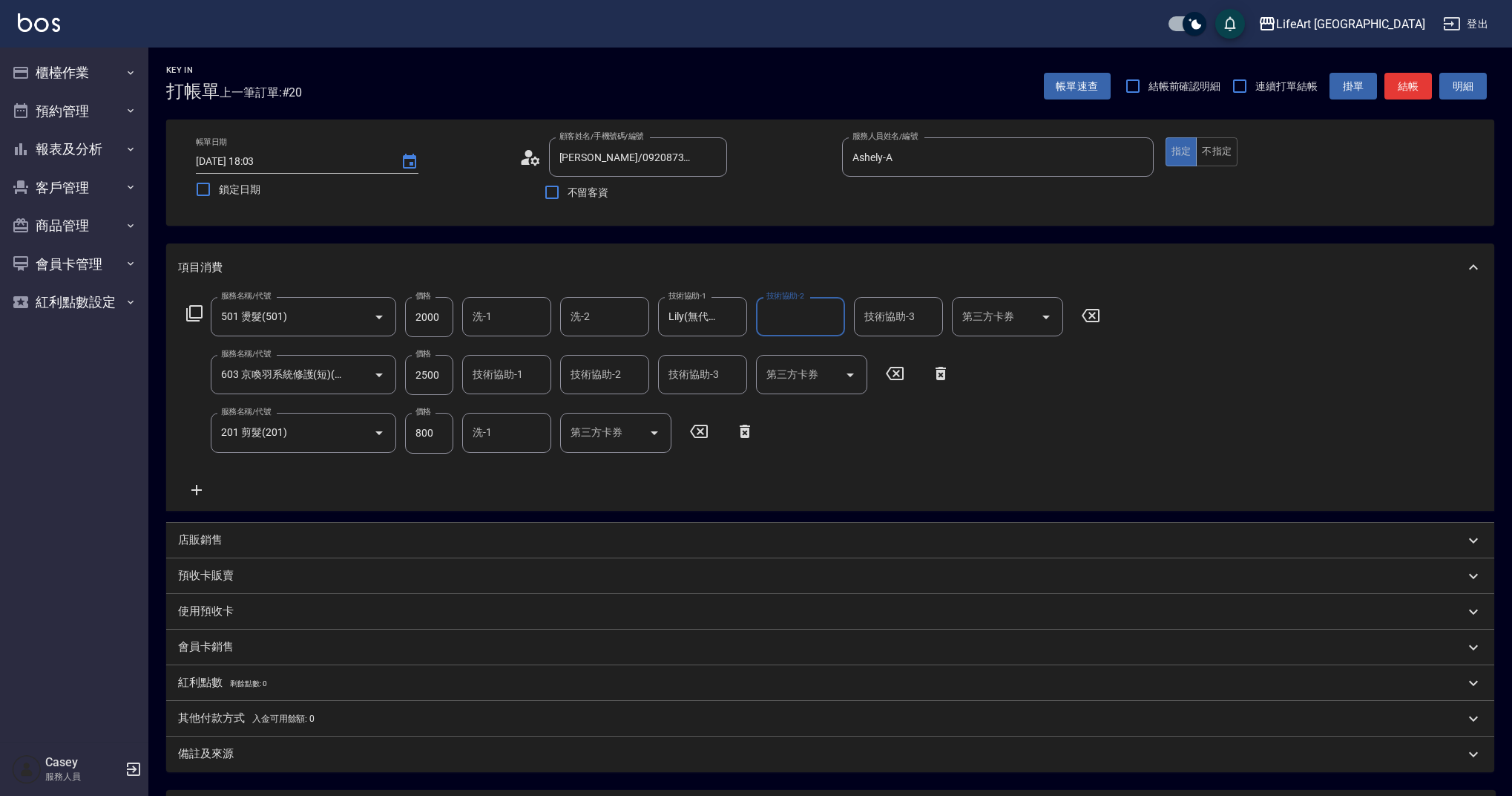
click at [785, 319] on input "技術協助-2" at bounding box center [800, 316] width 75 height 26
click at [506, 375] on input "技術協助-1" at bounding box center [506, 374] width 75 height 26
click at [505, 408] on span "Lily (無代號)" at bounding box center [501, 413] width 54 height 15
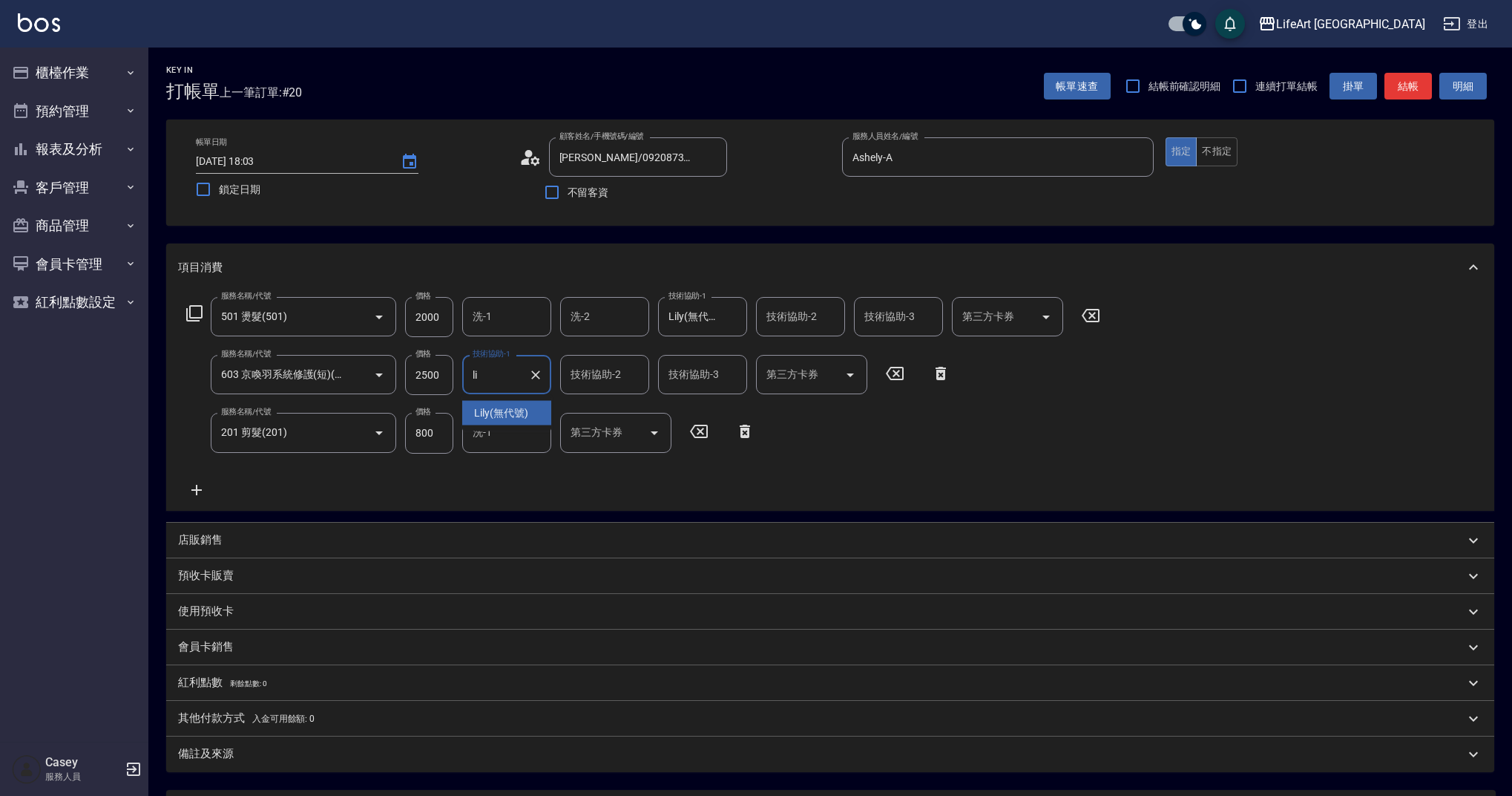
type input "Lily(無代號)"
click at [825, 310] on input "技術協助-2" at bounding box center [800, 316] width 75 height 26
click at [796, 354] on span "Lily (無代號)" at bounding box center [796, 354] width 54 height 15
type input "Lily(無代號)"
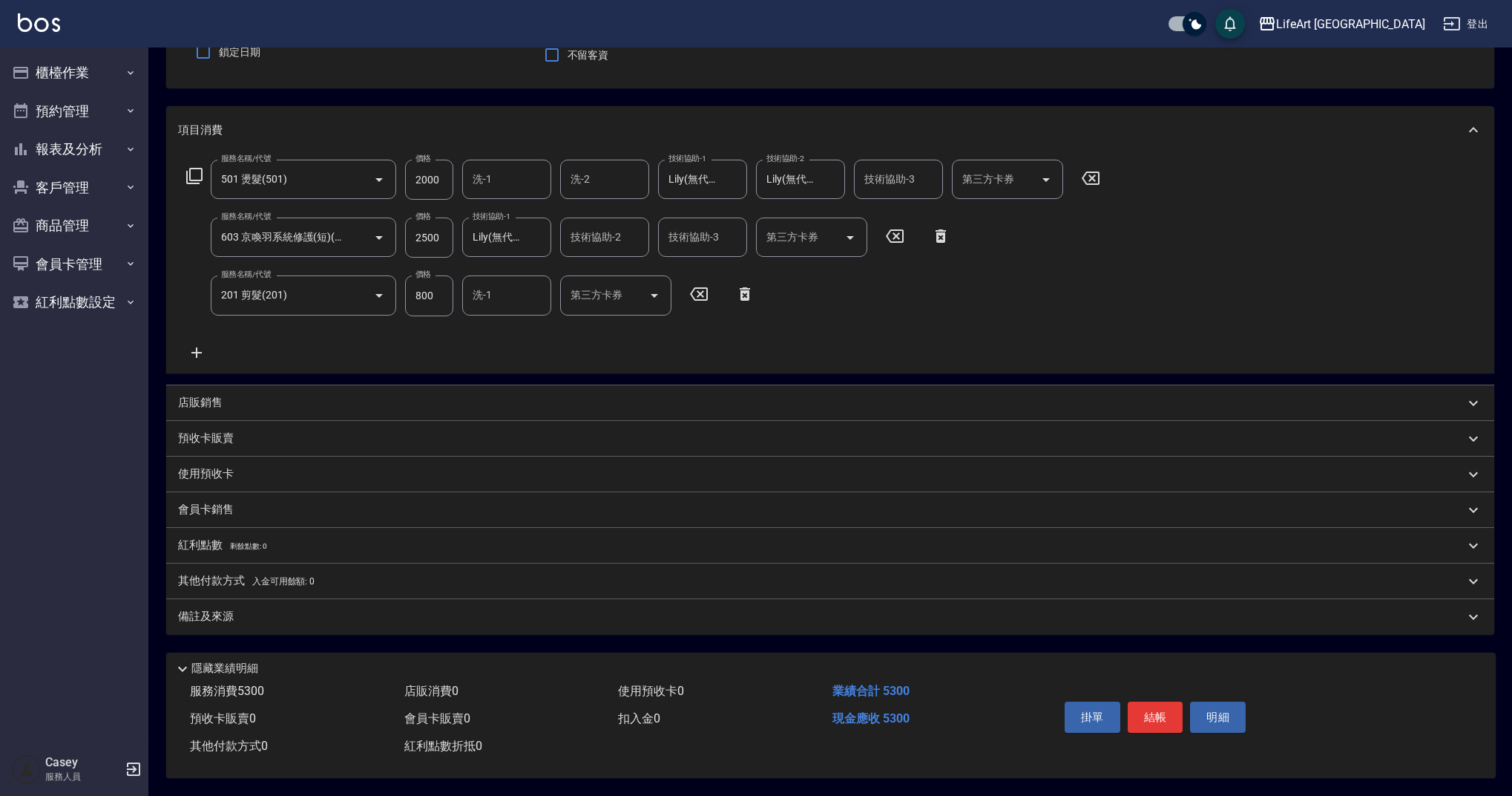
click at [351, 618] on div "備註及來源" at bounding box center [821, 616] width 1287 height 15
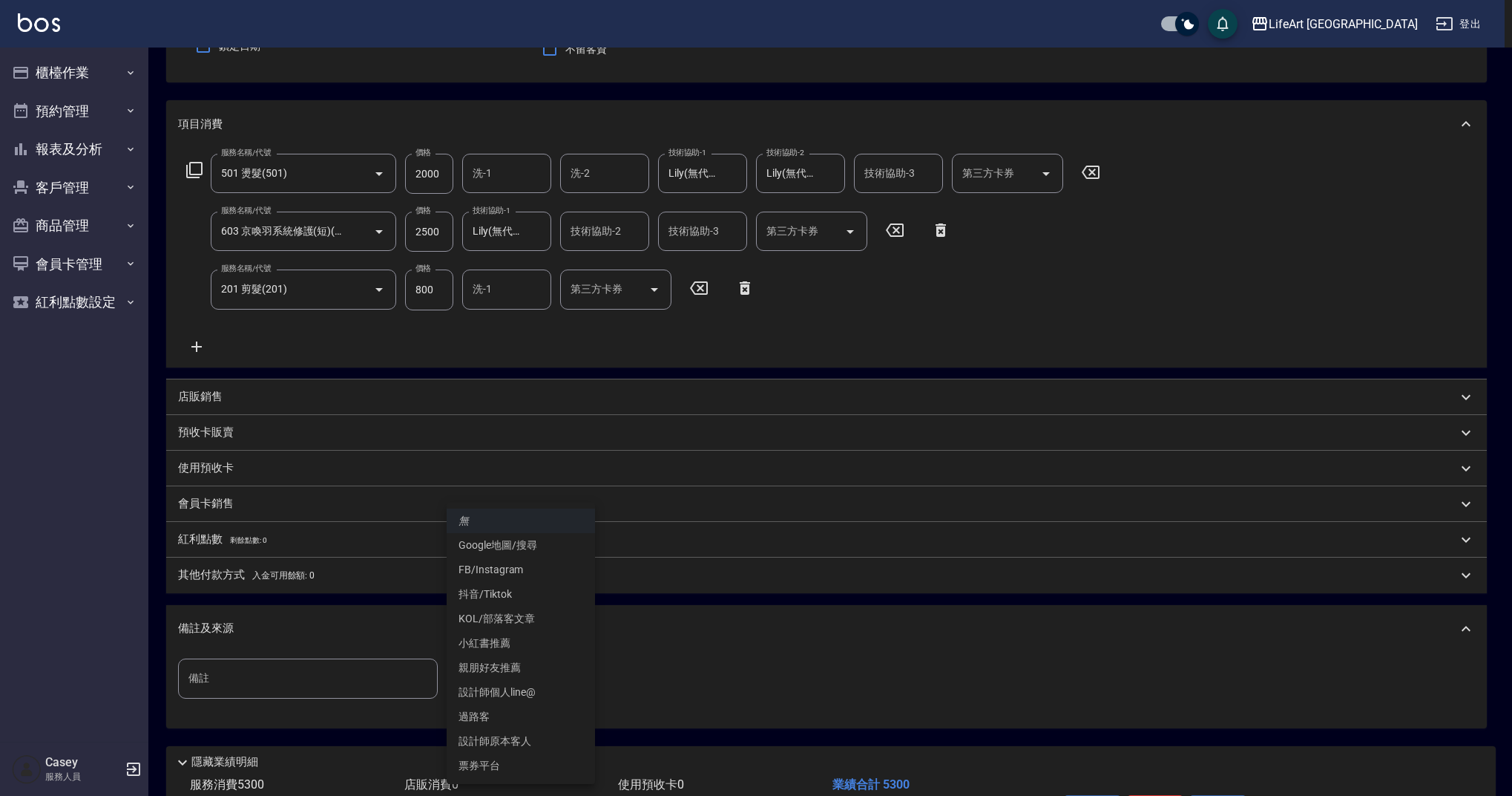
click at [493, 675] on body "LifeArt 蘆洲 登出 櫃檯作業 打帳單 帳單列表 現金收支登錄 高階收支登錄 材料自購登錄 每日結帳 排班表 現場電腦打卡 預約管理 預約管理 單日預約…" at bounding box center [756, 373] width 1512 height 1033
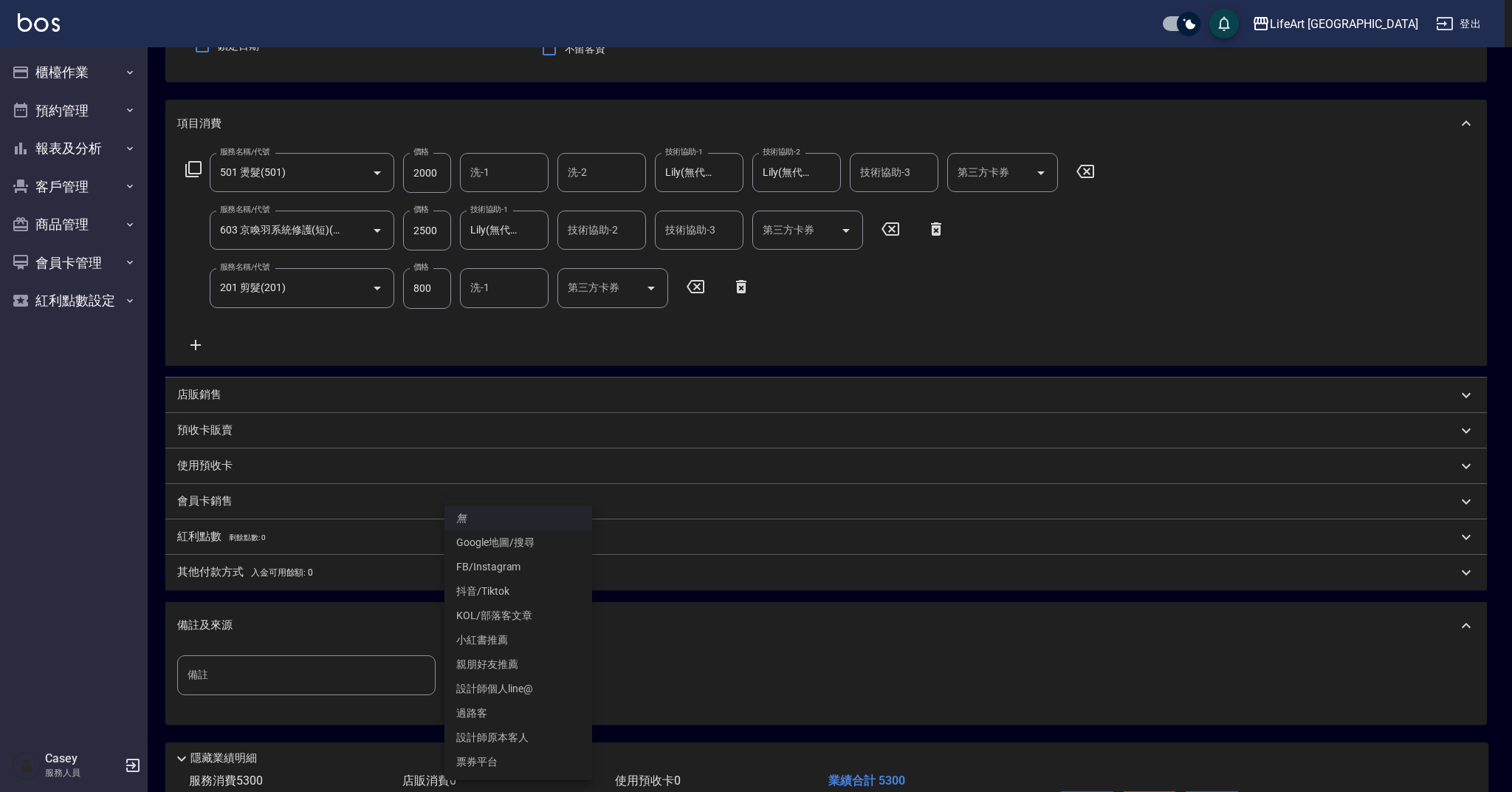
click at [501, 562] on li "FB/Instagram" at bounding box center [518, 567] width 147 height 24
type input "FB/Instagram"
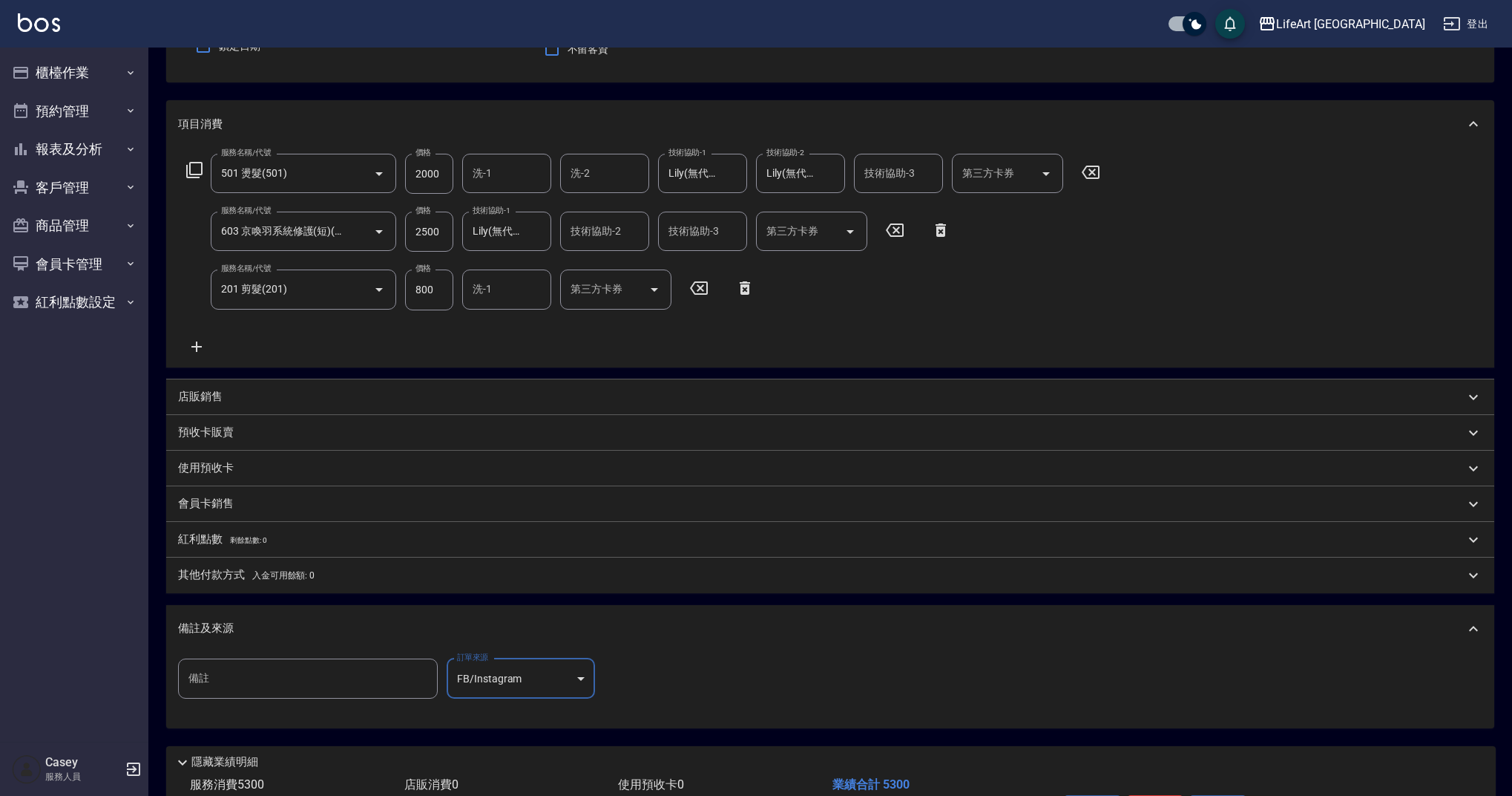
scroll to position [244, 0]
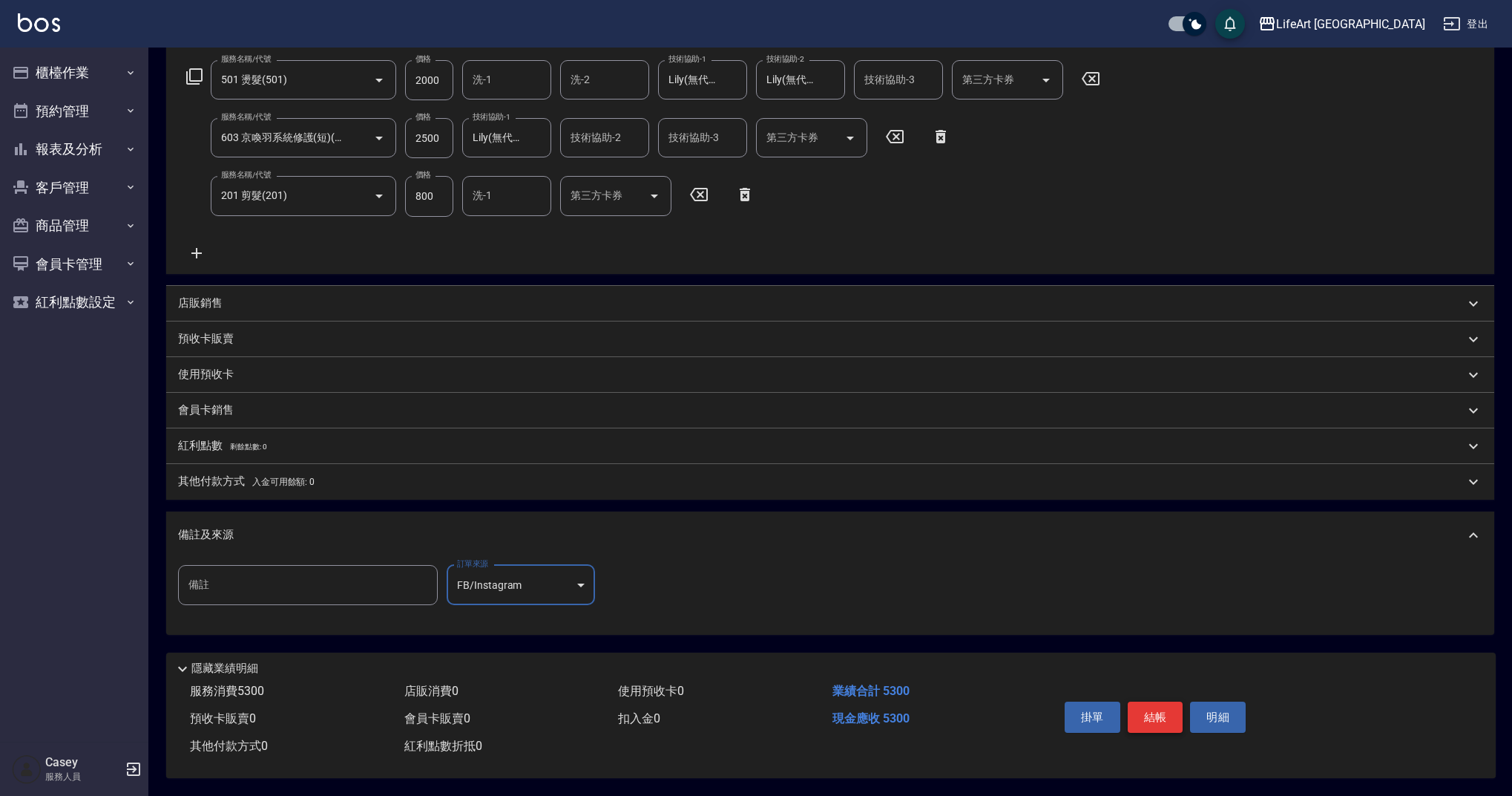
click at [1165, 708] on button "結帳" at bounding box center [1155, 717] width 55 height 31
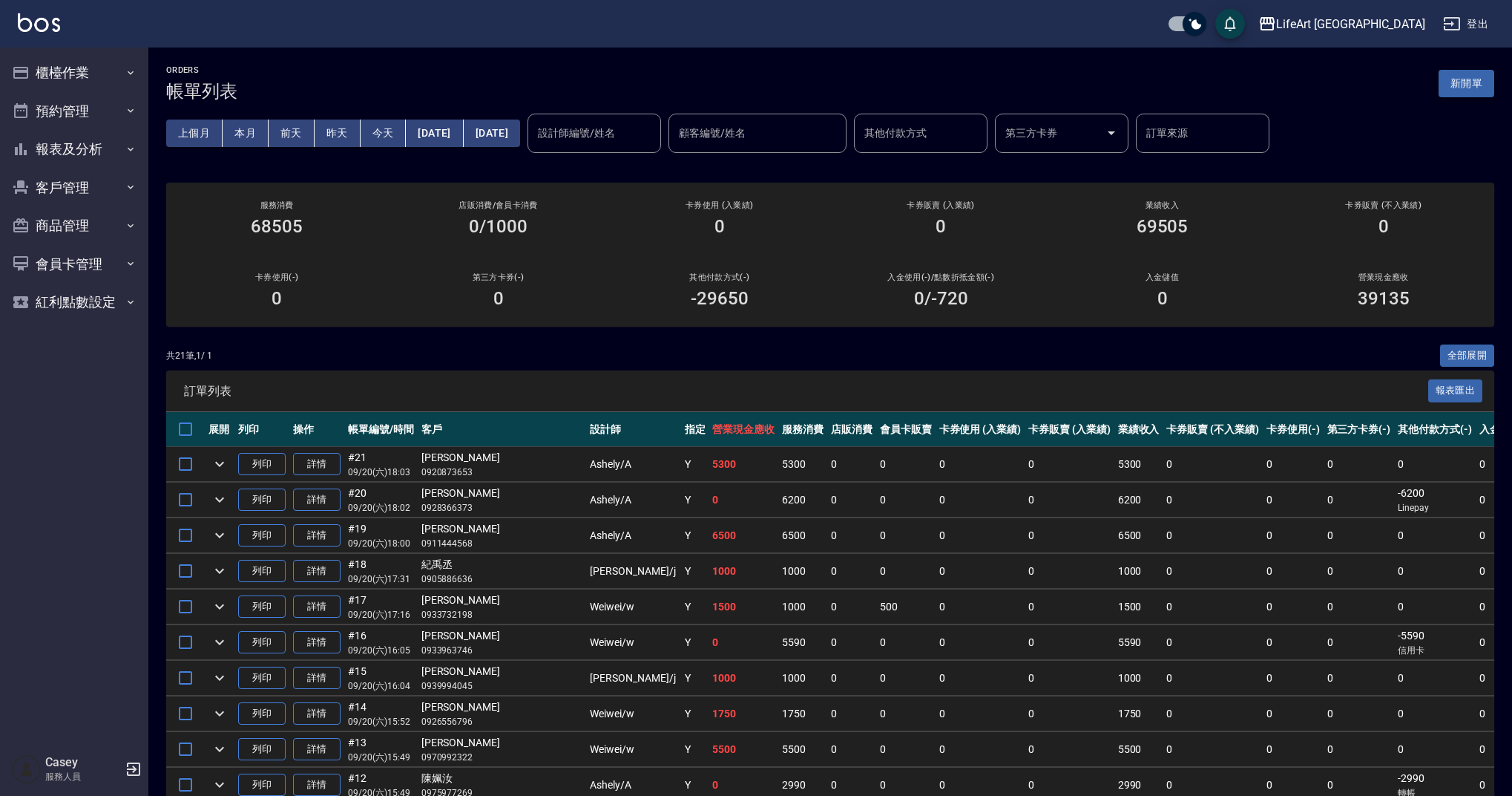
click at [1458, 89] on button "新開單" at bounding box center [1466, 84] width 55 height 27
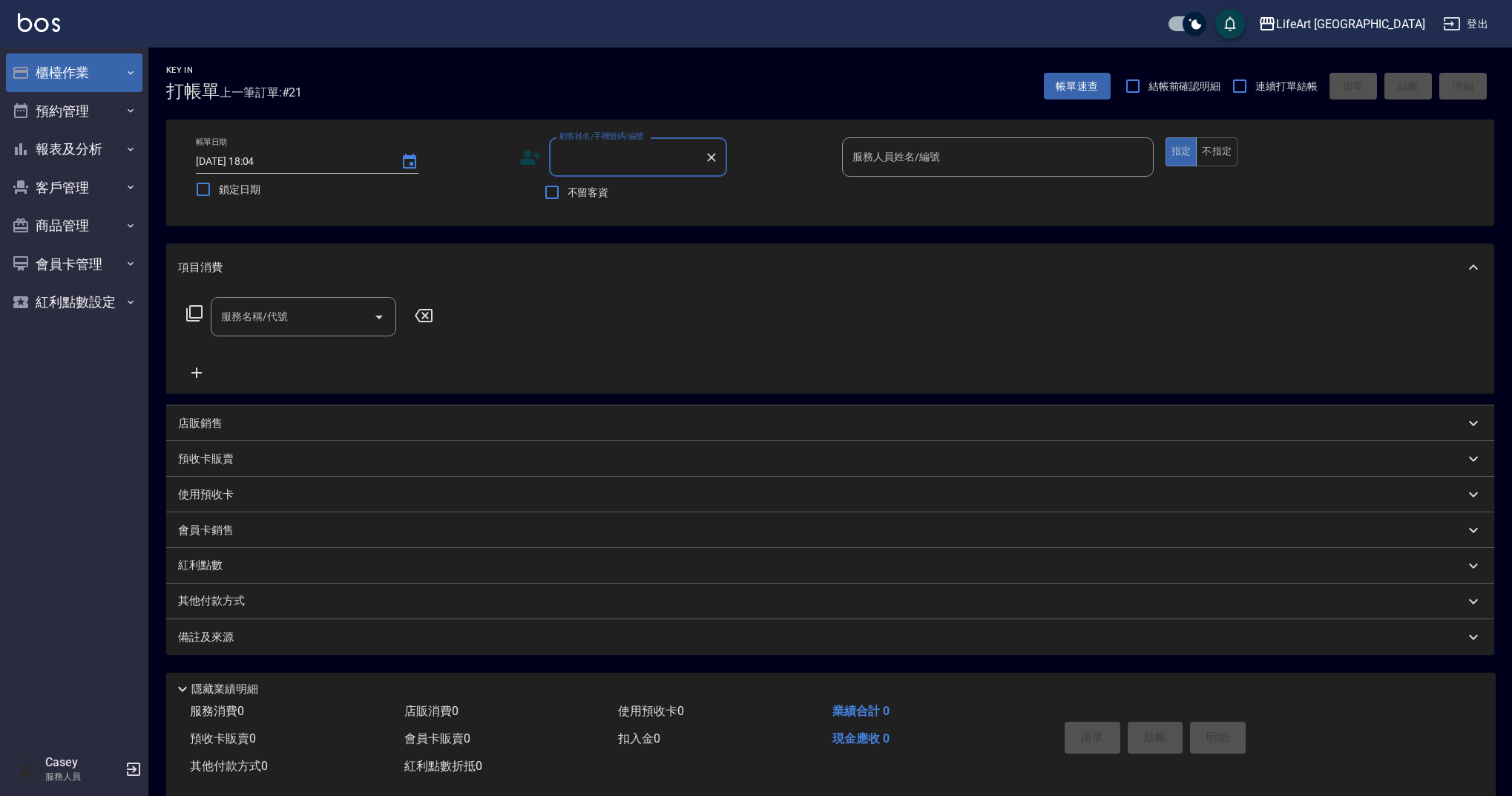
click at [75, 79] on button "櫃檯作業" at bounding box center [74, 73] width 136 height 38
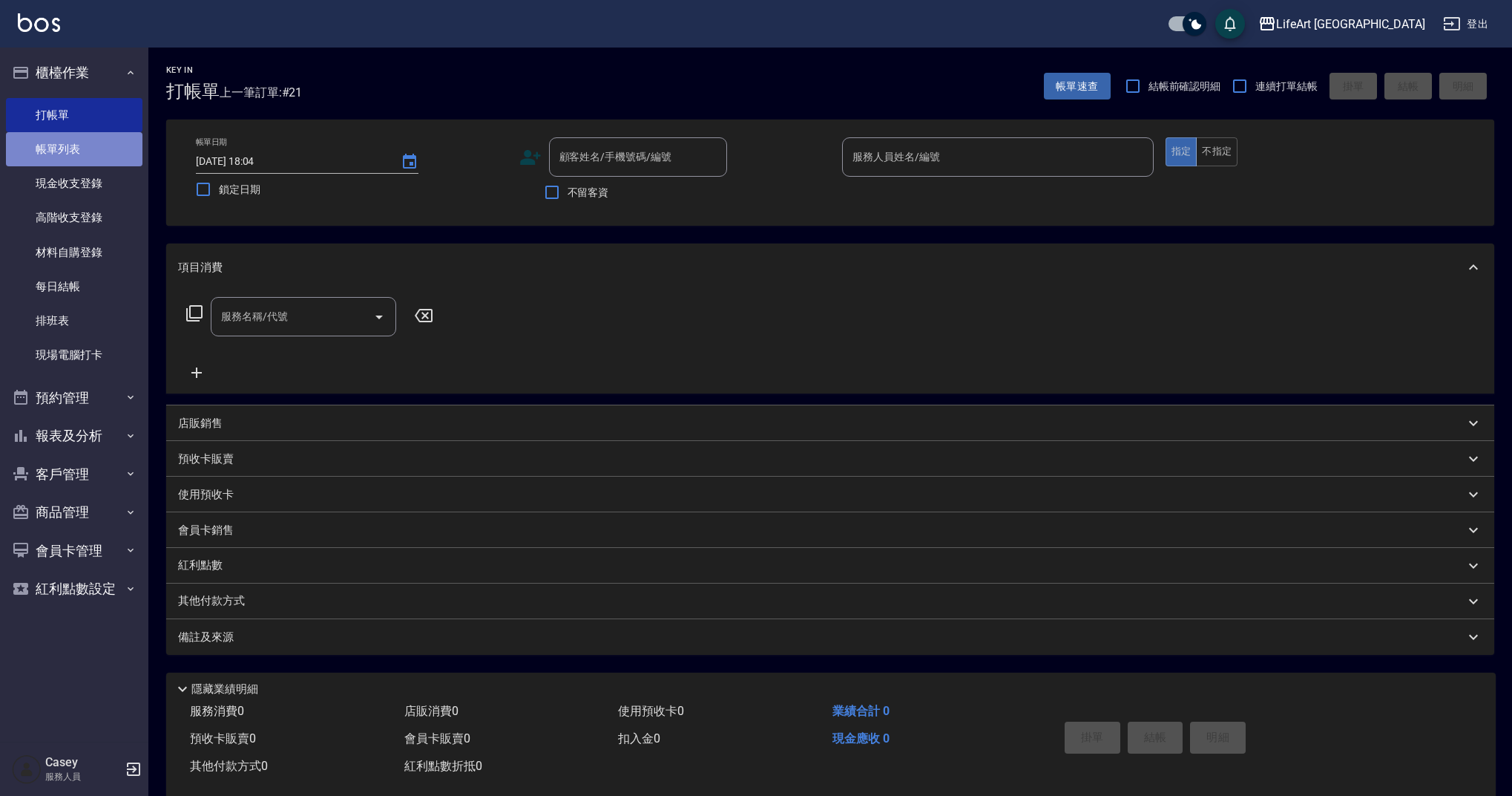
click at [76, 140] on link "帳單列表" at bounding box center [74, 149] width 136 height 35
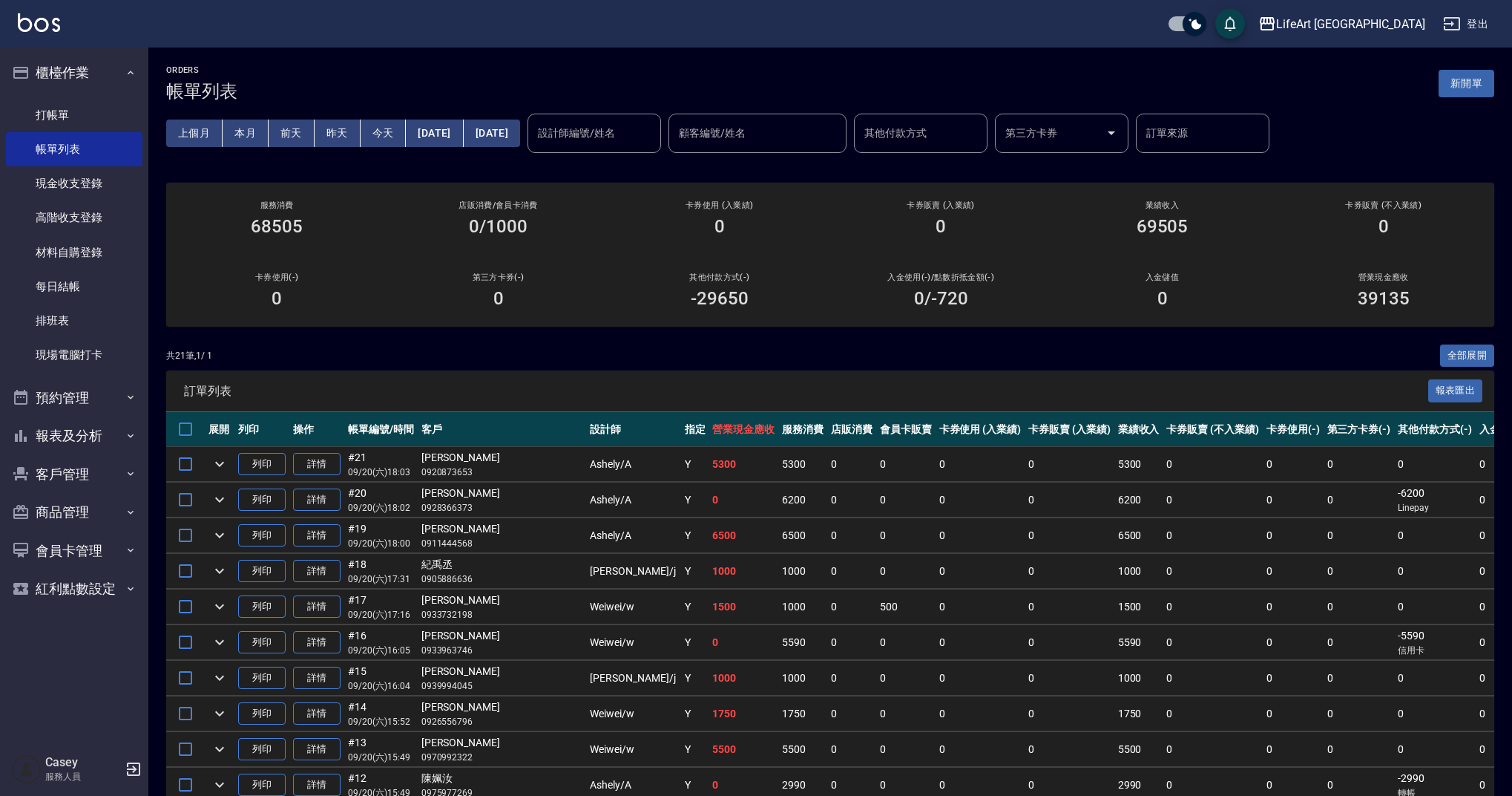
click at [615, 368] on div "共 21 筆, 1 / 1 全部展開 訂單列表 報表匯出 展開 列印 操作 帳單編號/時間 客戶 設計師 指定 營業現金應收 服務消費 店販消費 會員卡販賣 …" at bounding box center [830, 790] width 1329 height 891
click at [316, 469] on link "詳情" at bounding box center [317, 463] width 47 height 23
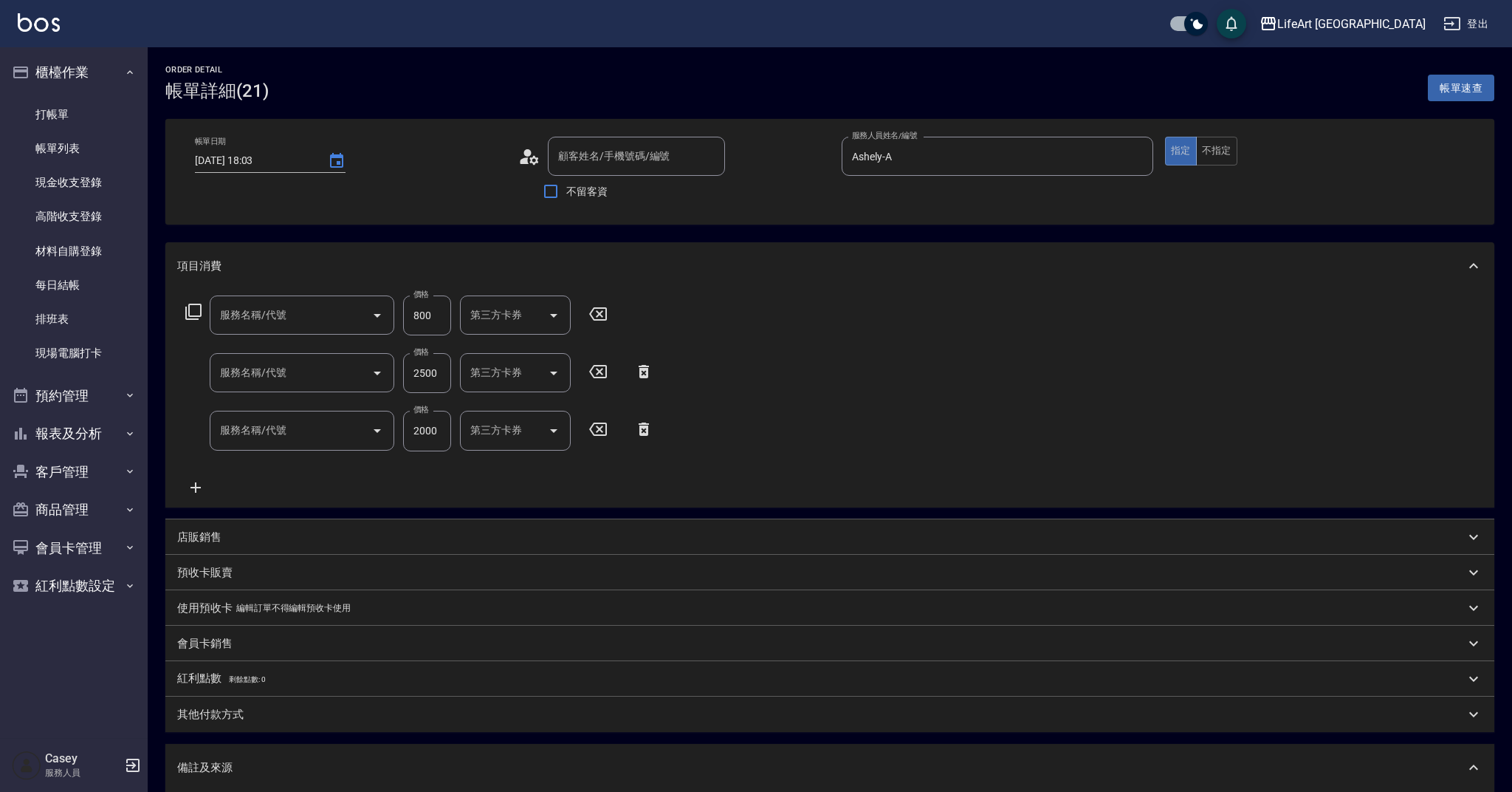
type input "2025/09/20 18:03"
type input "Ashely-A"
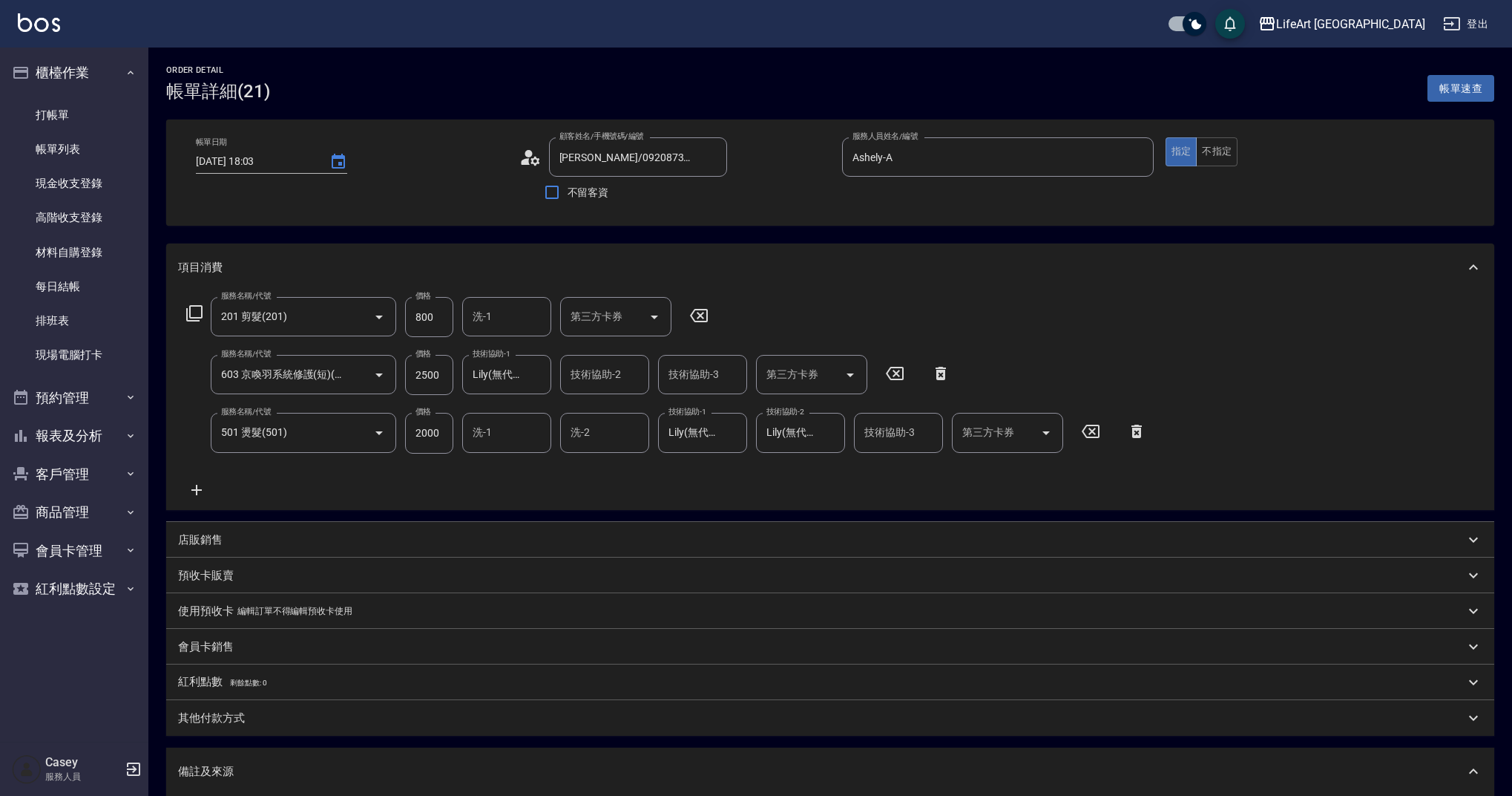
type input "郭仟怡/0920873653/"
type input "201 剪髮(201)"
type input "603 京喚羽系統修護(短)(603)"
type input "501 燙髮(501)"
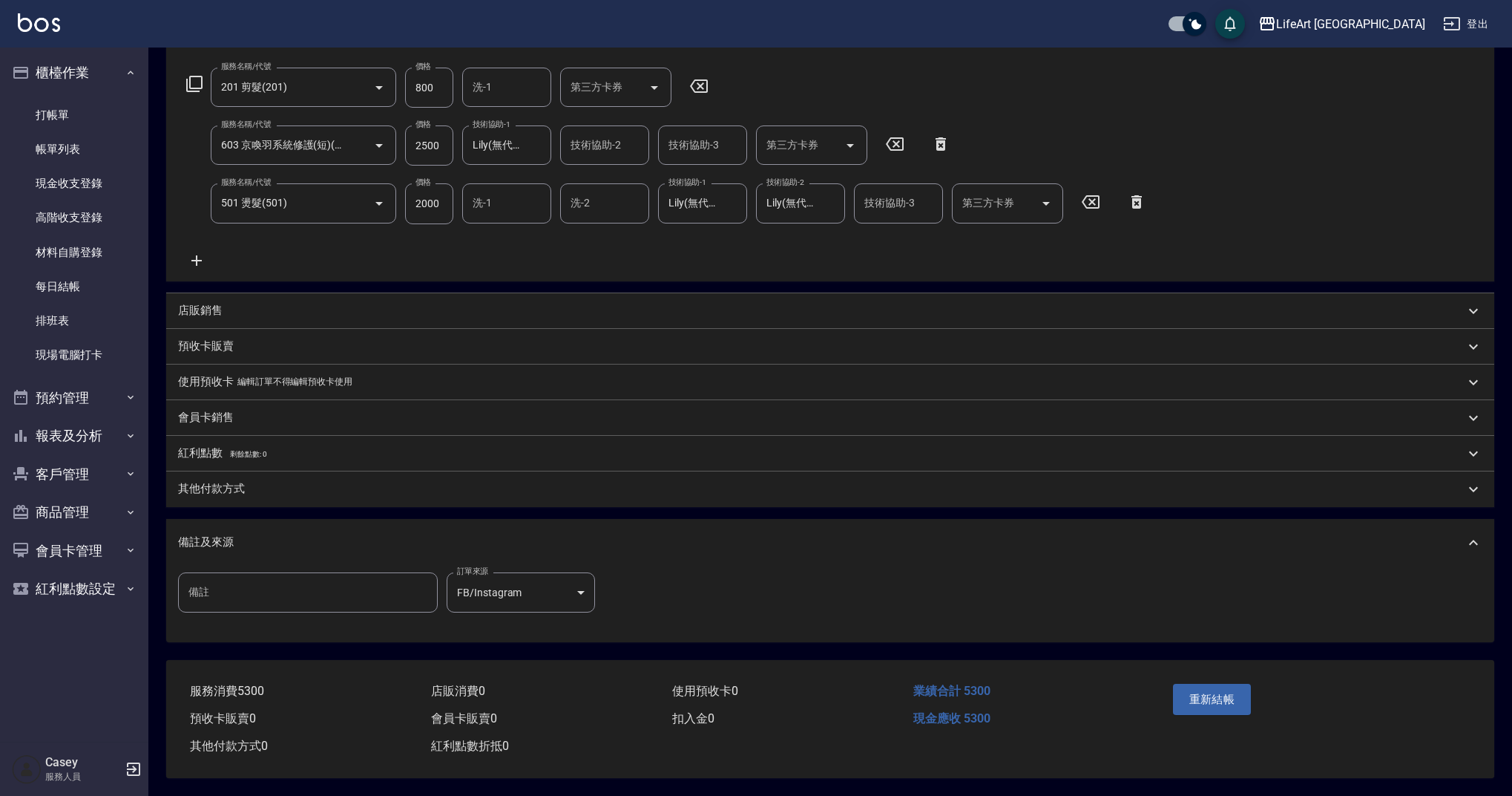
click at [233, 484] on p "其他付款方式" at bounding box center [212, 488] width 67 height 15
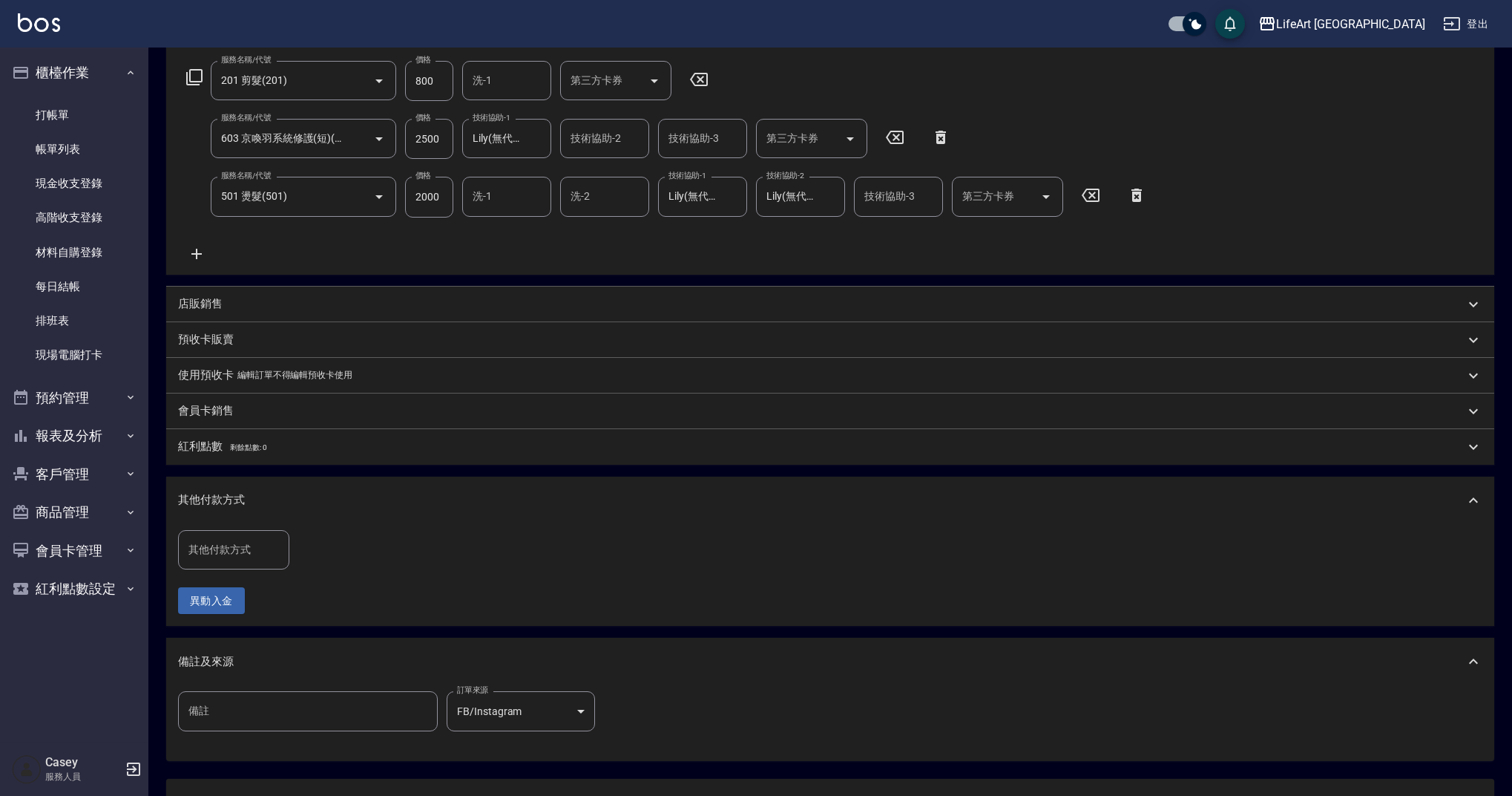
click at [239, 556] on input "其他付款方式" at bounding box center [233, 550] width 98 height 26
click at [235, 611] on span "Linepay" at bounding box center [233, 612] width 112 height 25
type input "Linepay"
click at [367, 547] on input "0" at bounding box center [353, 550] width 112 height 40
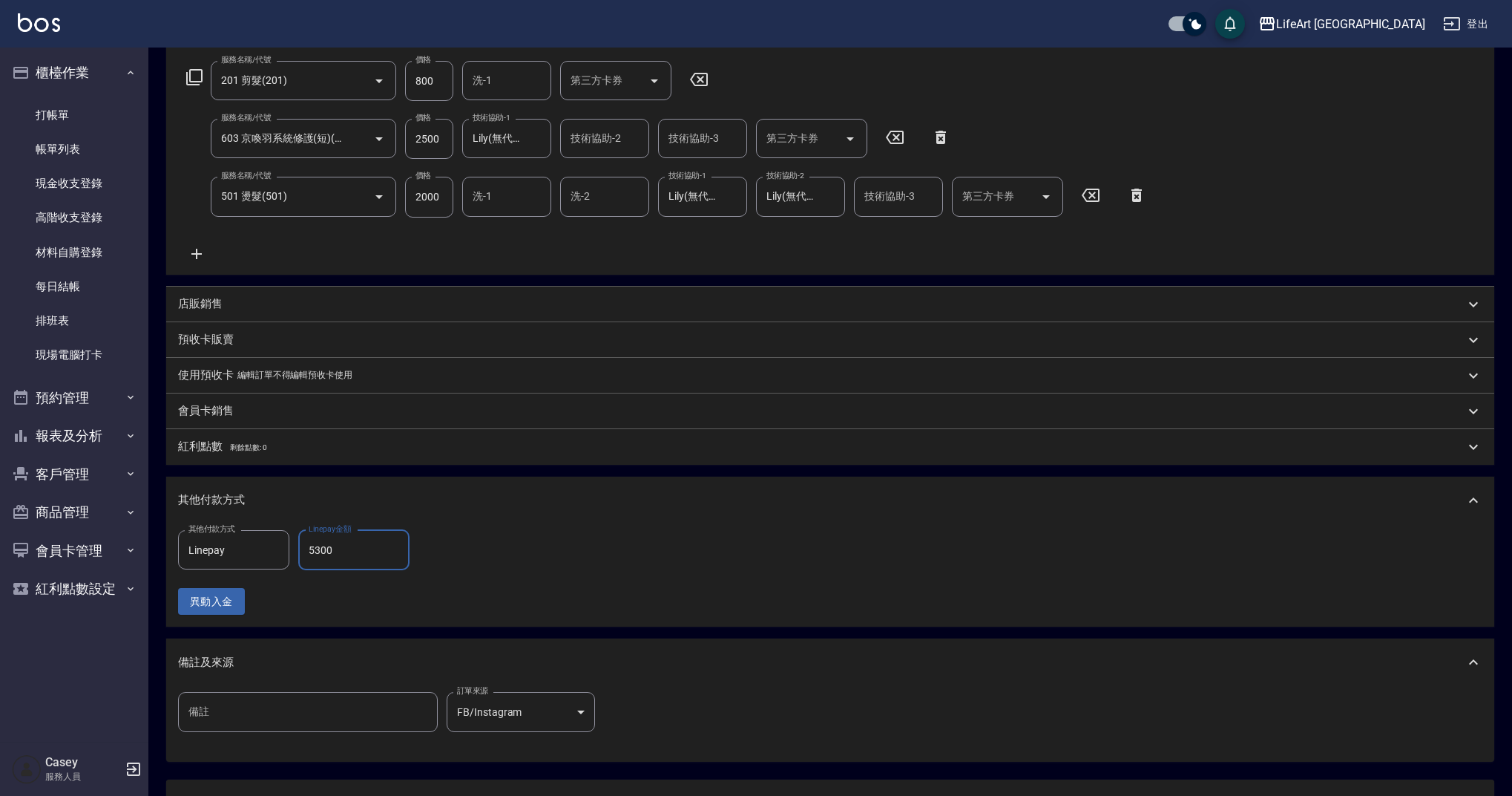
scroll to position [363, 0]
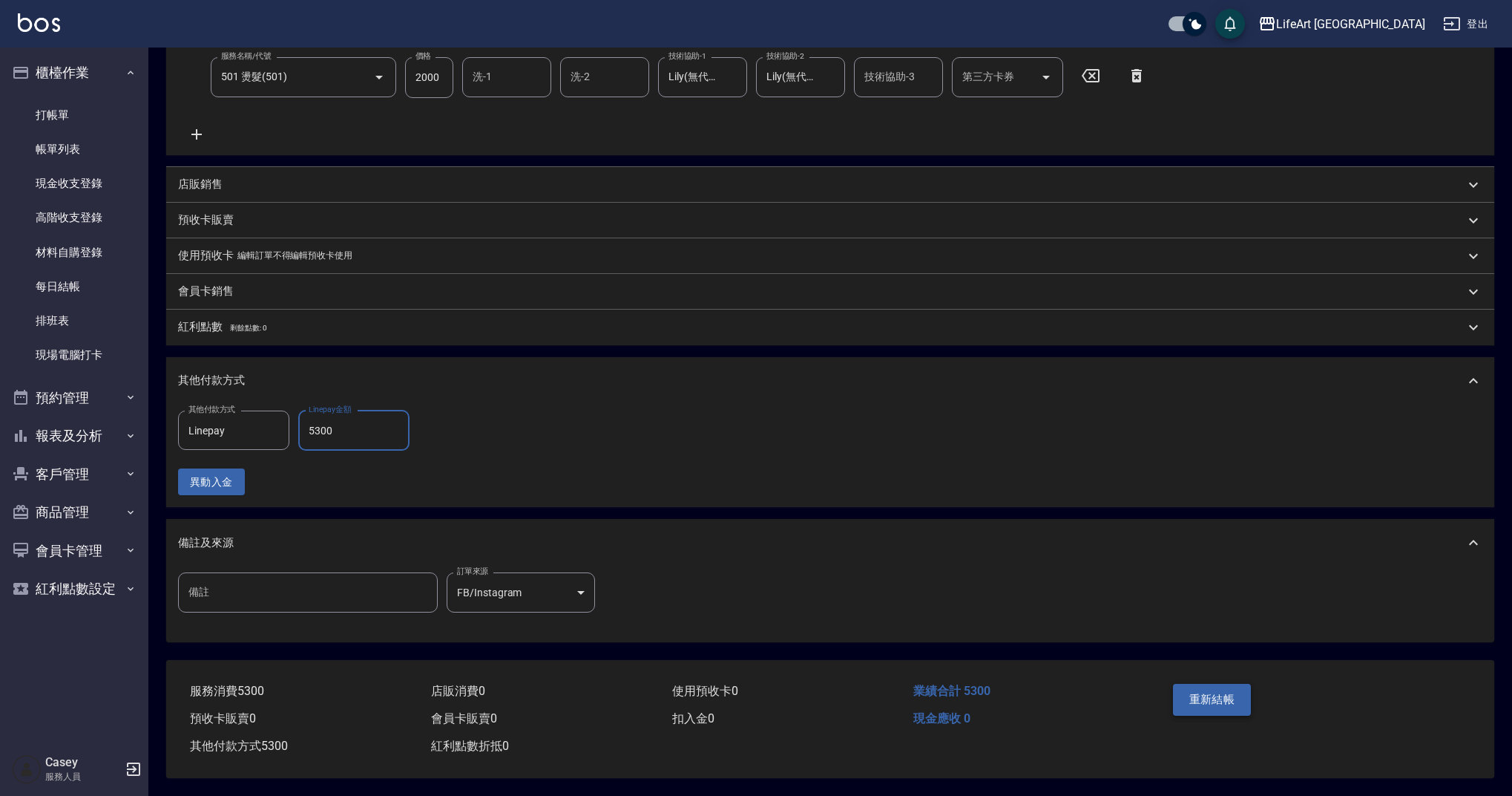
type input "5300"
click at [1228, 700] on button "重新結帳" at bounding box center [1212, 700] width 79 height 31
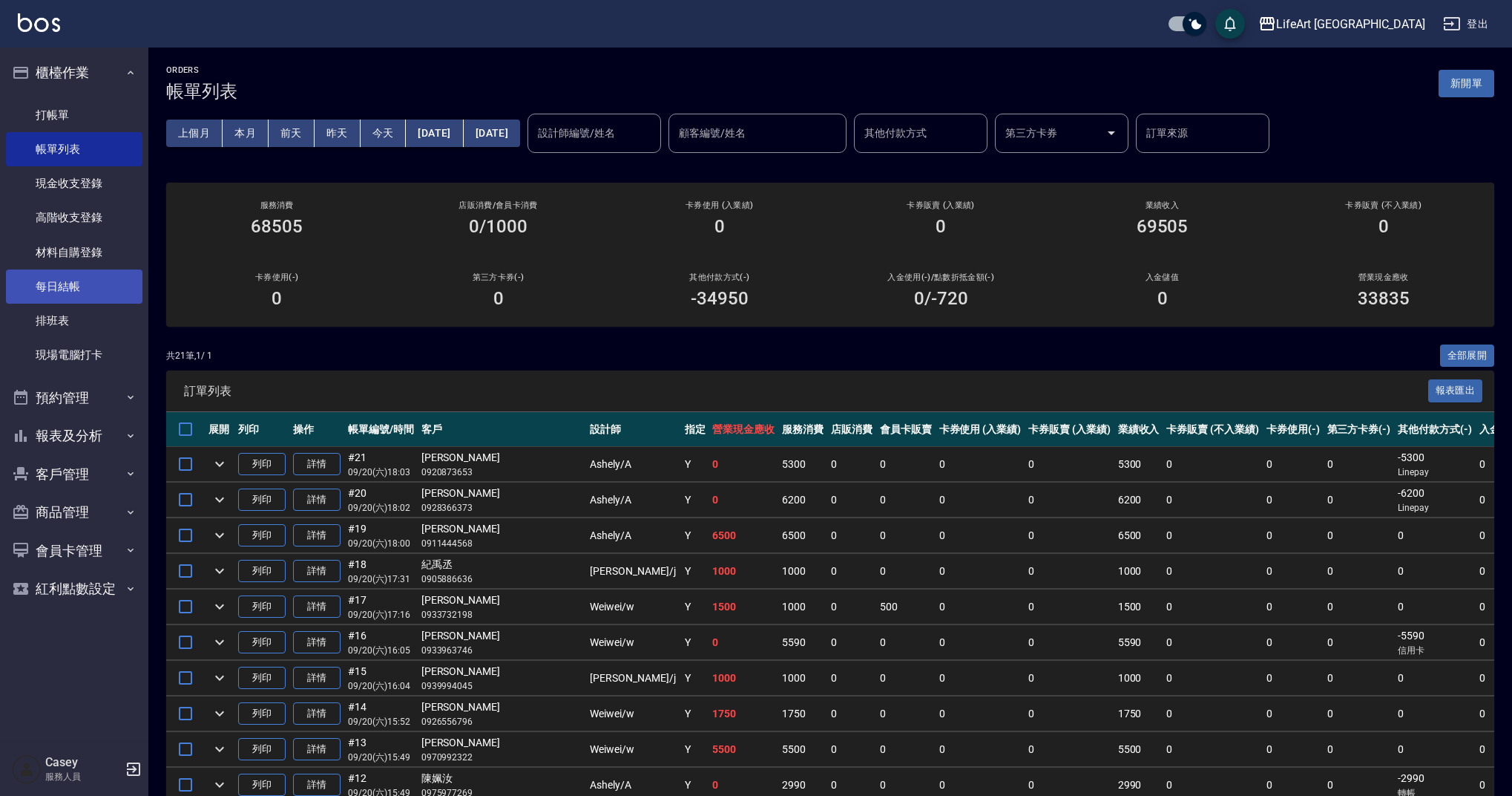
click at [80, 278] on link "每日結帳" at bounding box center [74, 287] width 136 height 35
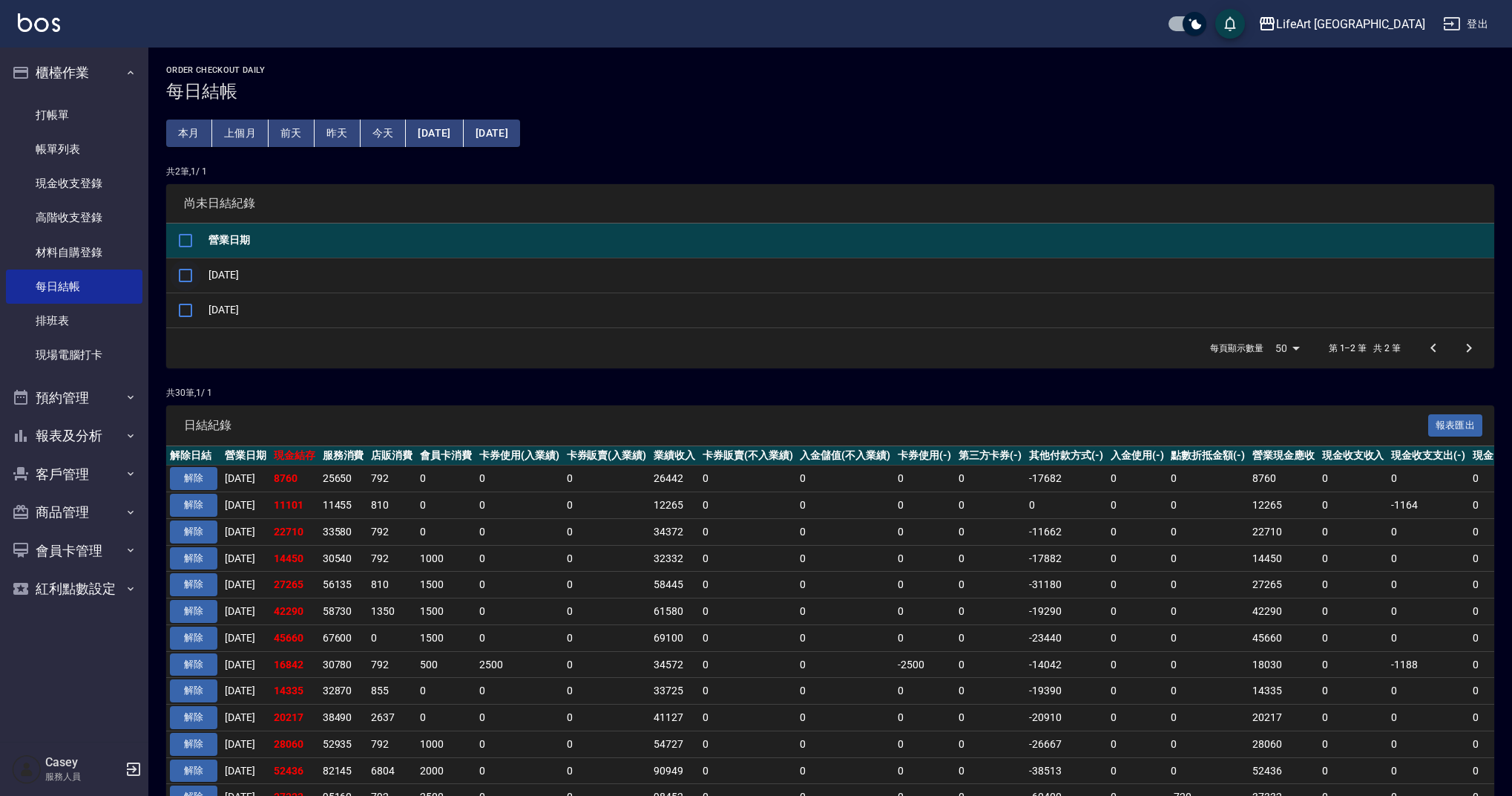
click at [187, 274] on input "checkbox" at bounding box center [185, 275] width 31 height 31
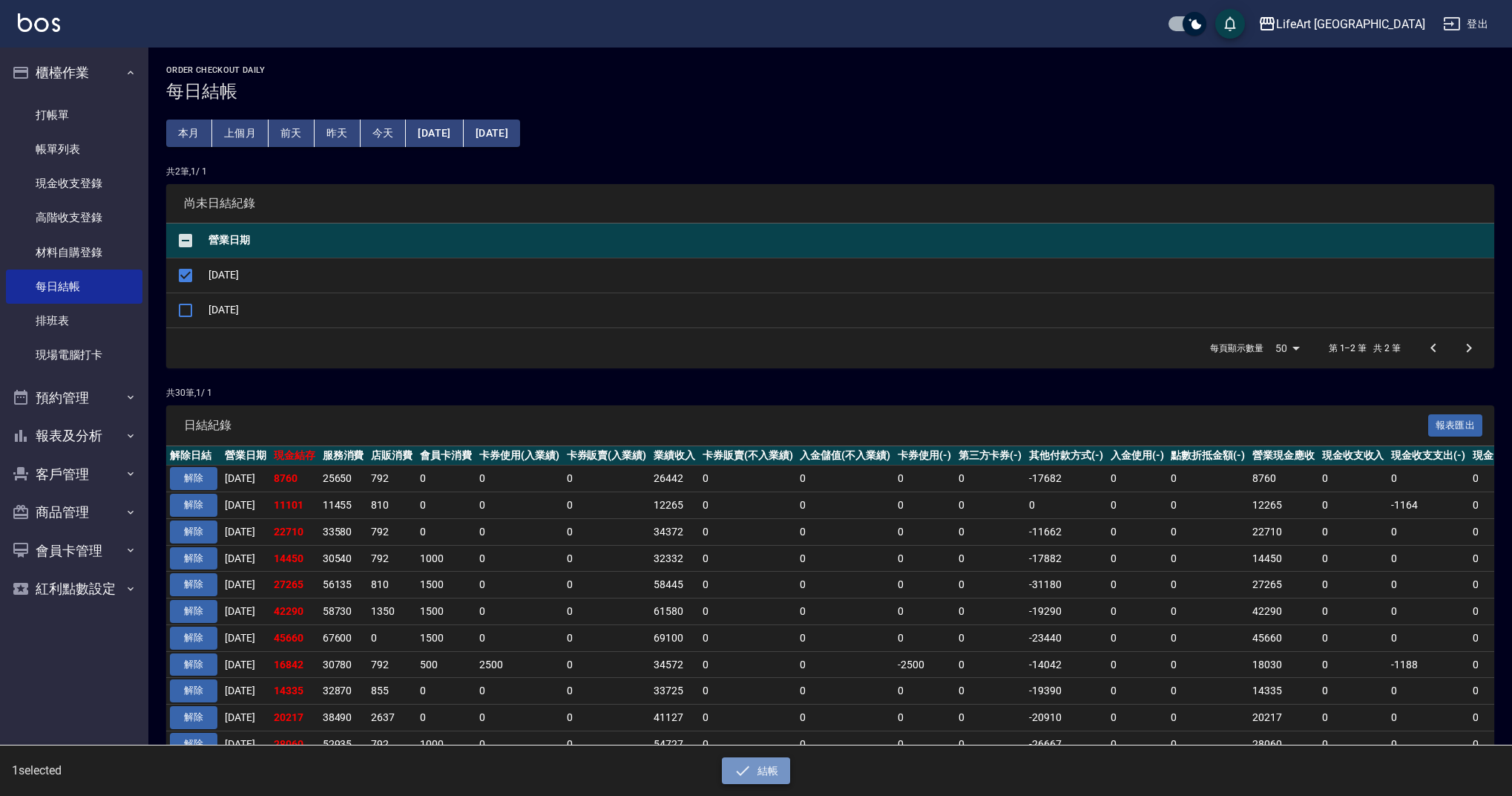
click at [777, 777] on button "結帳" at bounding box center [756, 771] width 69 height 27
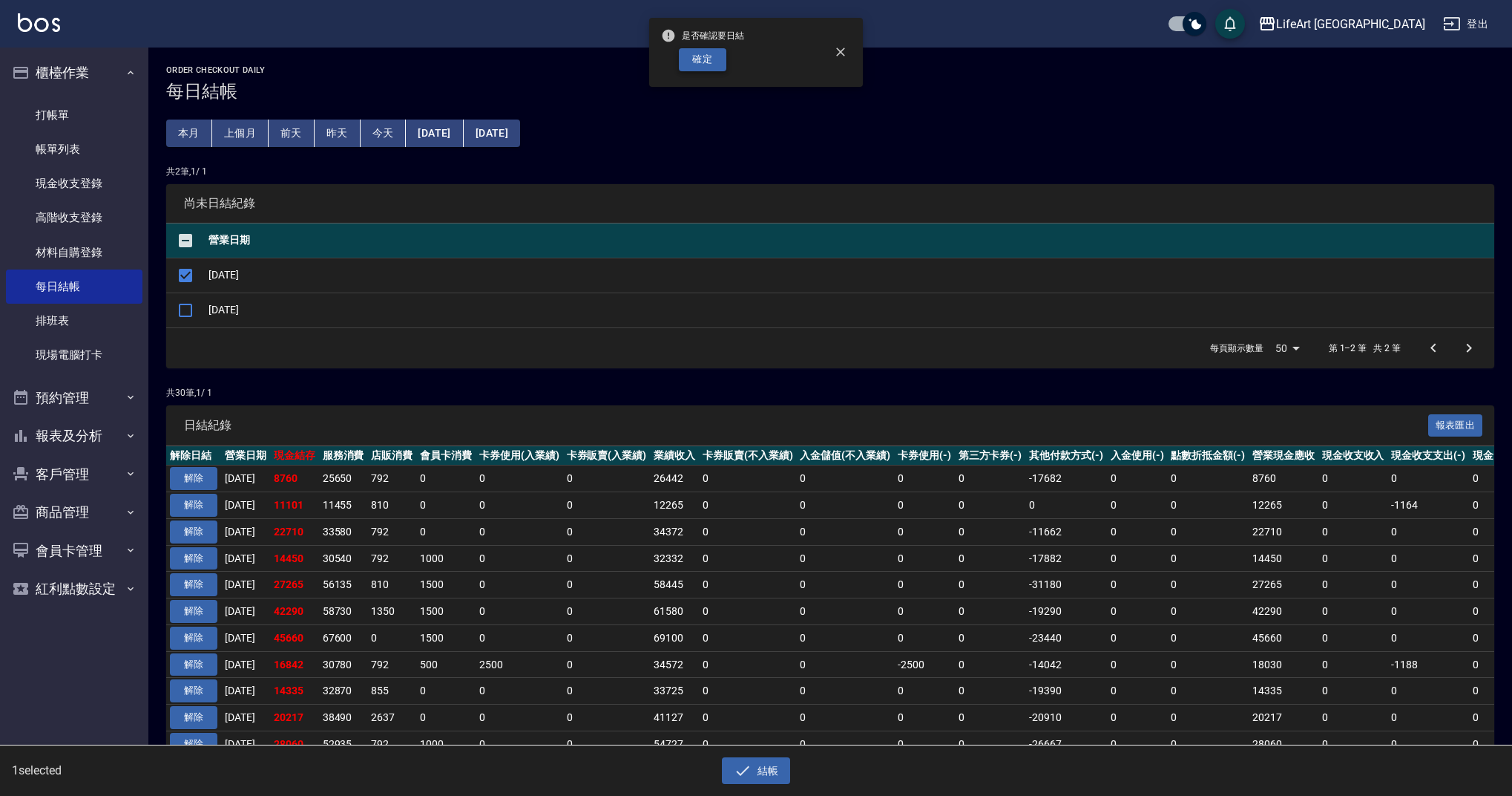
click at [707, 65] on button "確定" at bounding box center [703, 59] width 47 height 23
checkbox input "false"
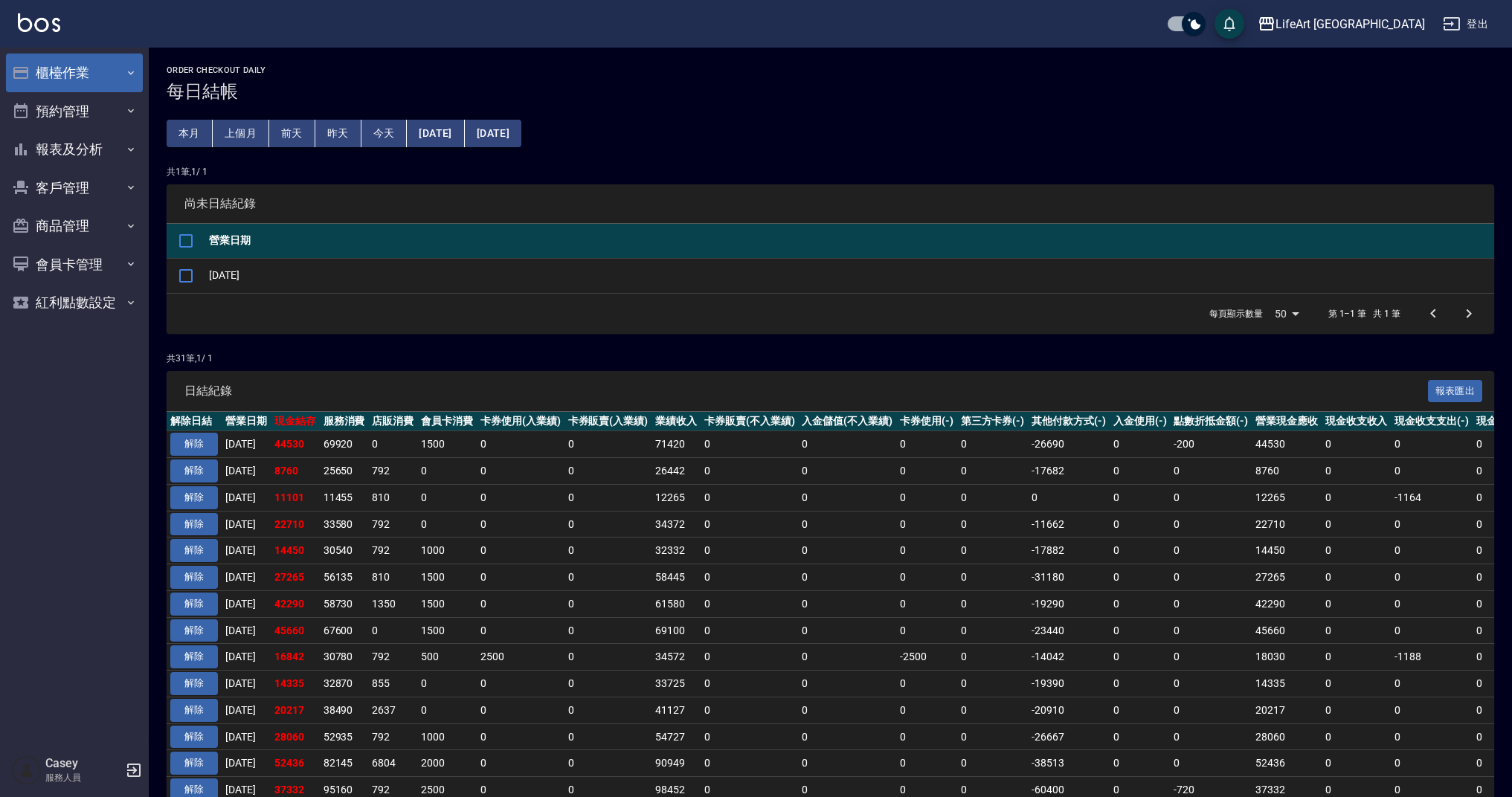
click at [79, 76] on button "櫃檯作業" at bounding box center [75, 73] width 137 height 38
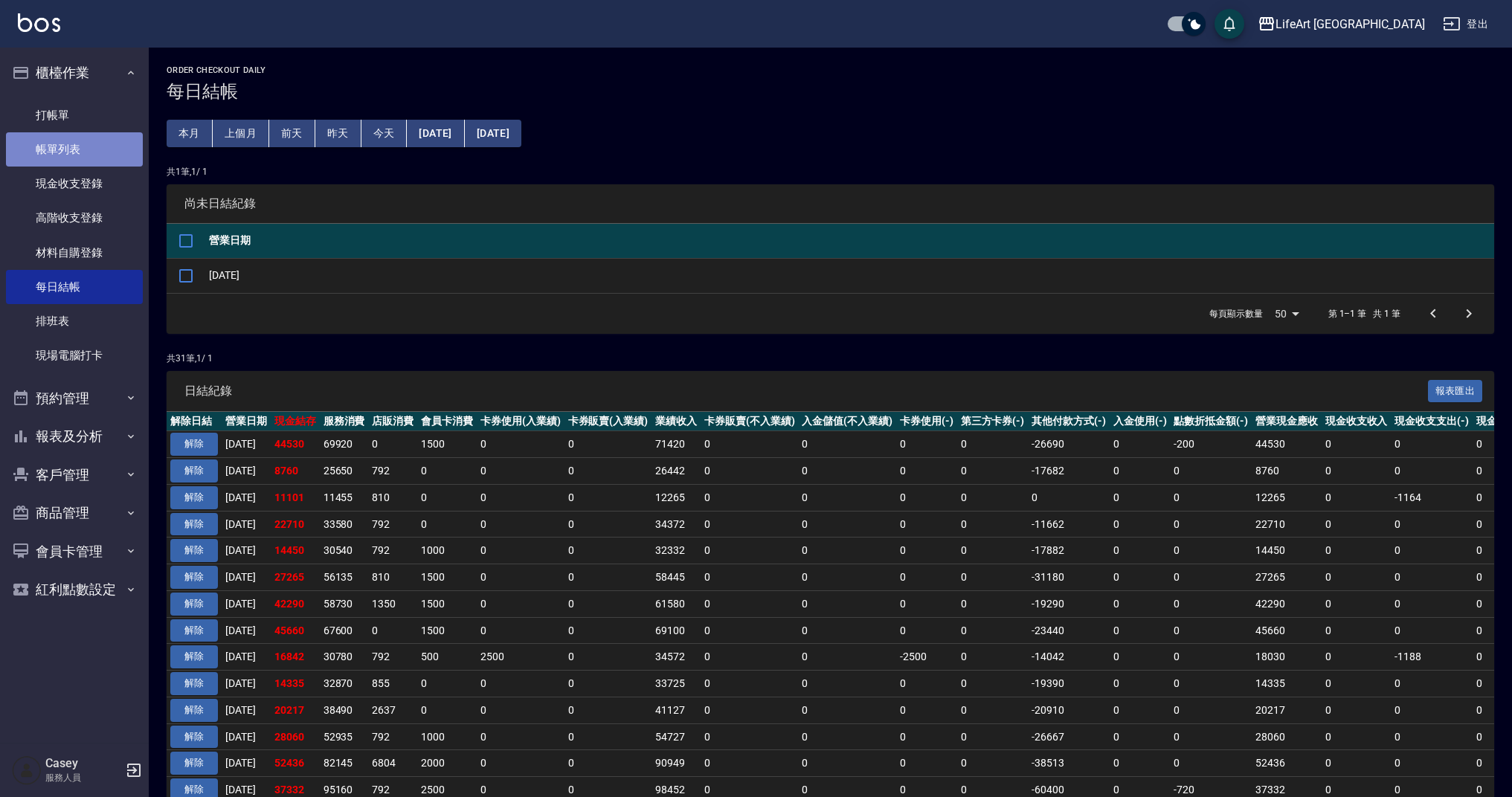
click at [69, 165] on link "帳單列表" at bounding box center [75, 149] width 137 height 35
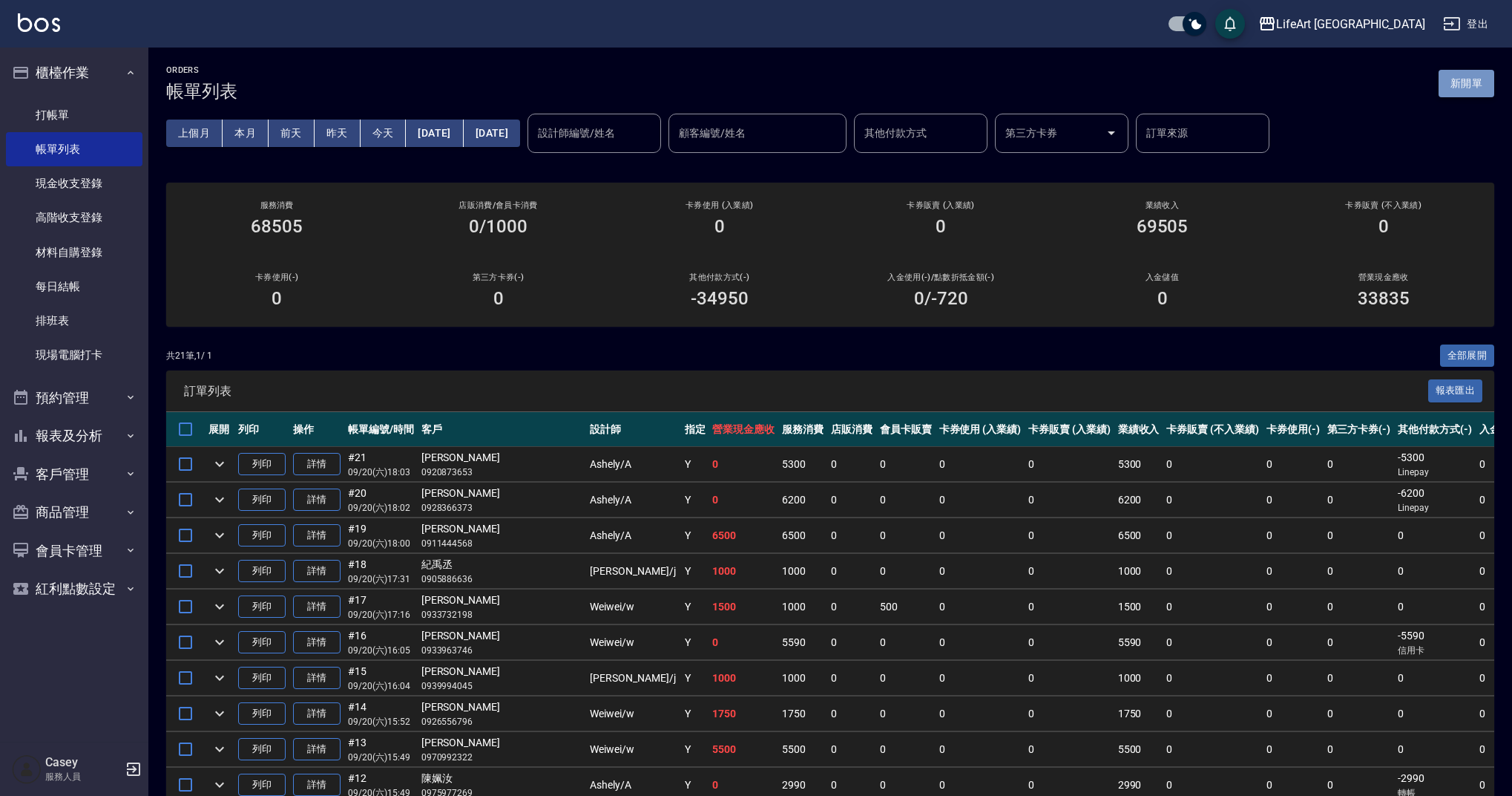
click at [1466, 82] on button "新開單" at bounding box center [1466, 84] width 55 height 27
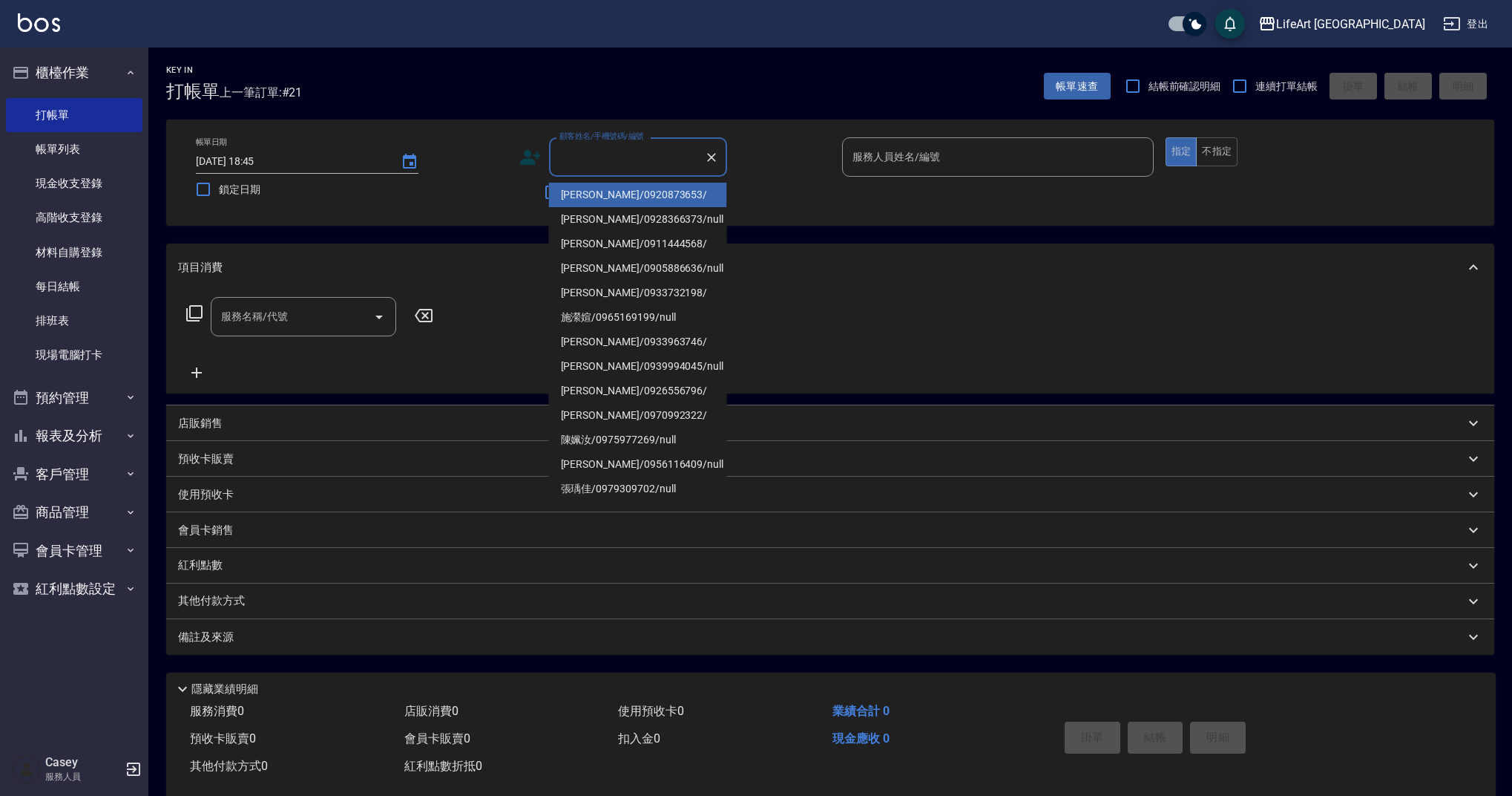
click at [599, 156] on input "顧客姓名/手機號碼/編號" at bounding box center [627, 157] width 143 height 26
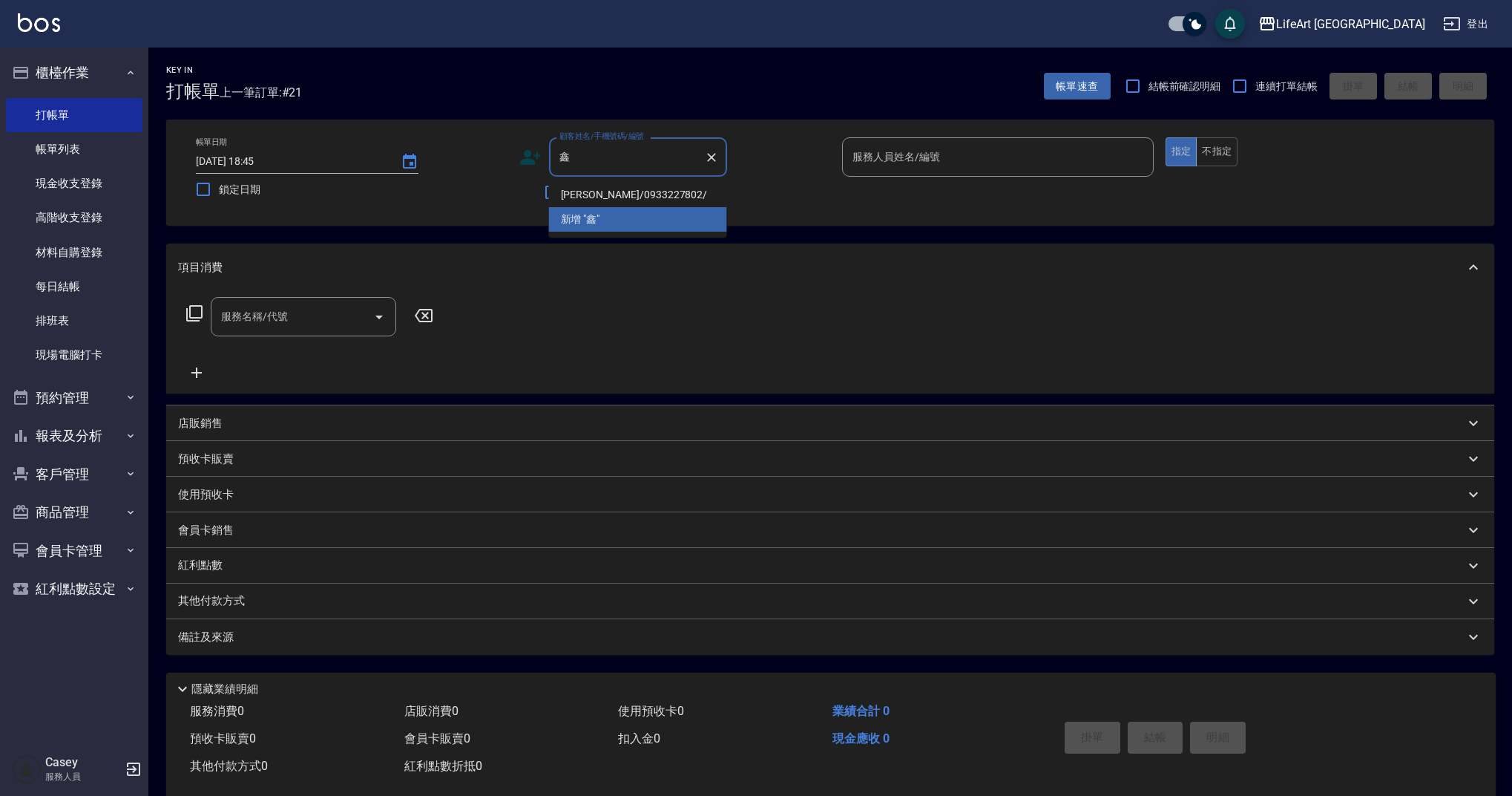
click at [618, 199] on li "[PERSON_NAME]/0933227802/" at bounding box center [638, 194] width 178 height 25
type input "[PERSON_NAME]/0933227802/"
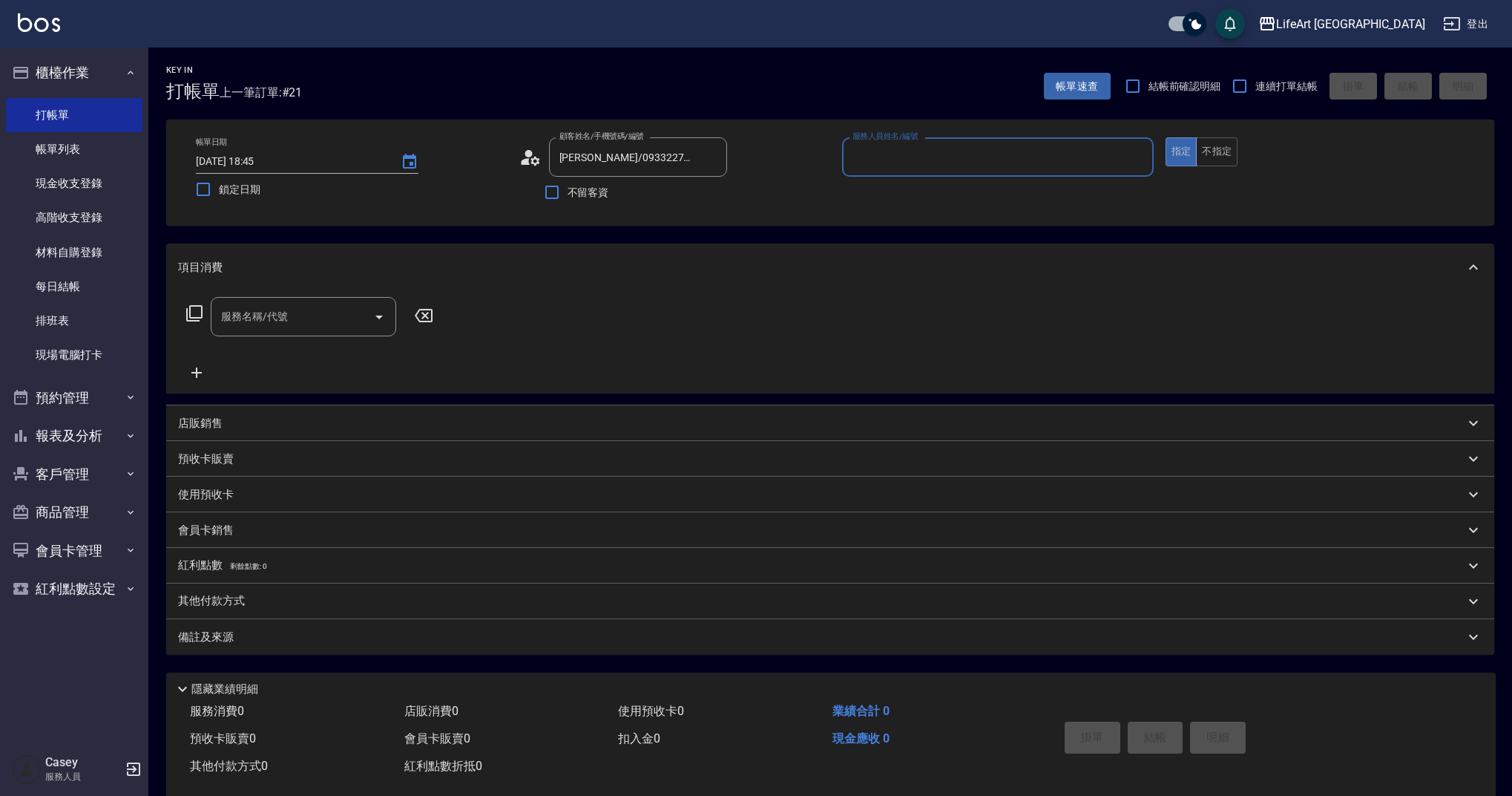
type input "Weiwei-w"
click at [533, 163] on icon at bounding box center [535, 161] width 9 height 9
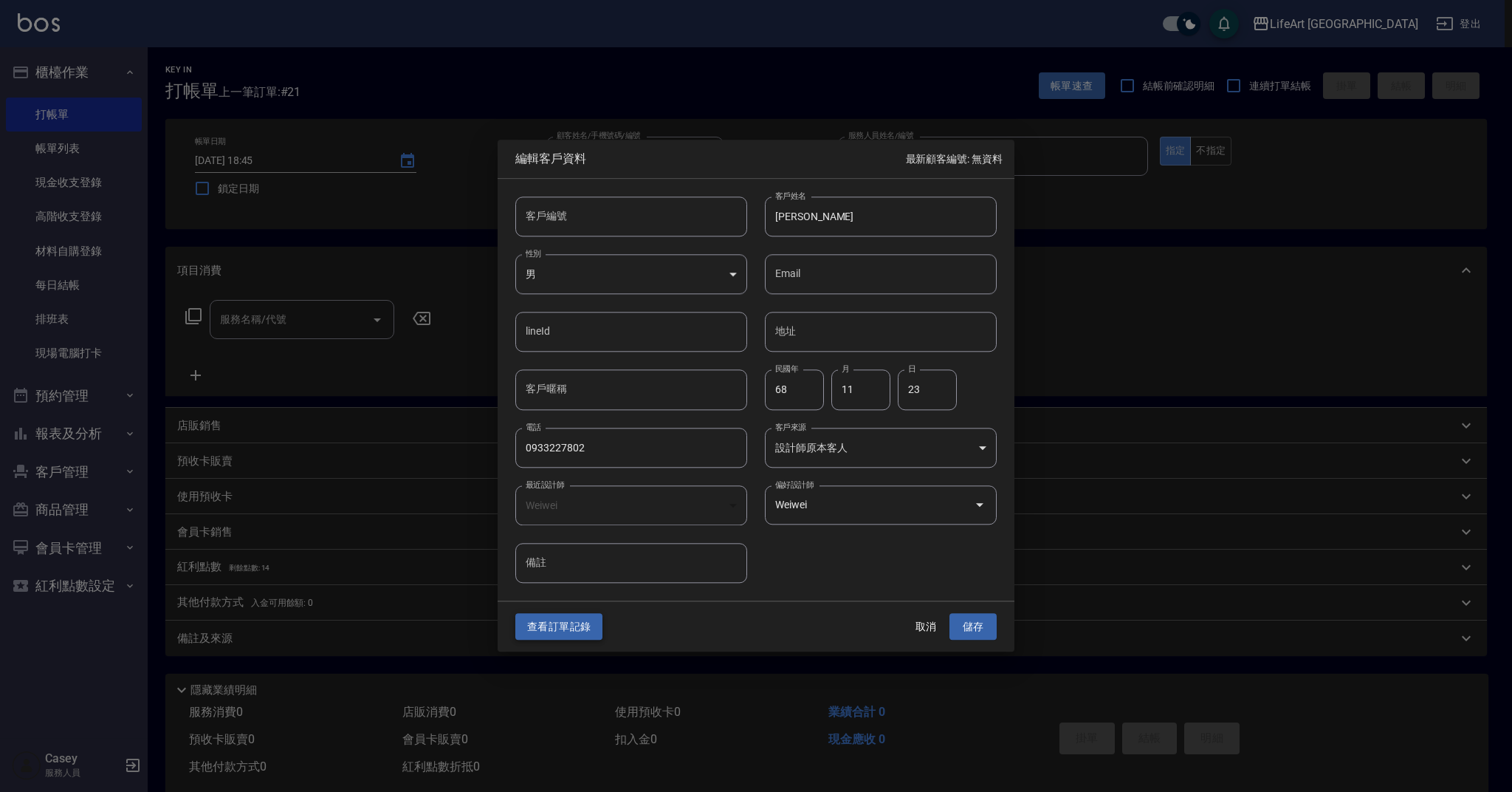
click at [583, 622] on button "查看訂單記錄" at bounding box center [559, 627] width 87 height 27
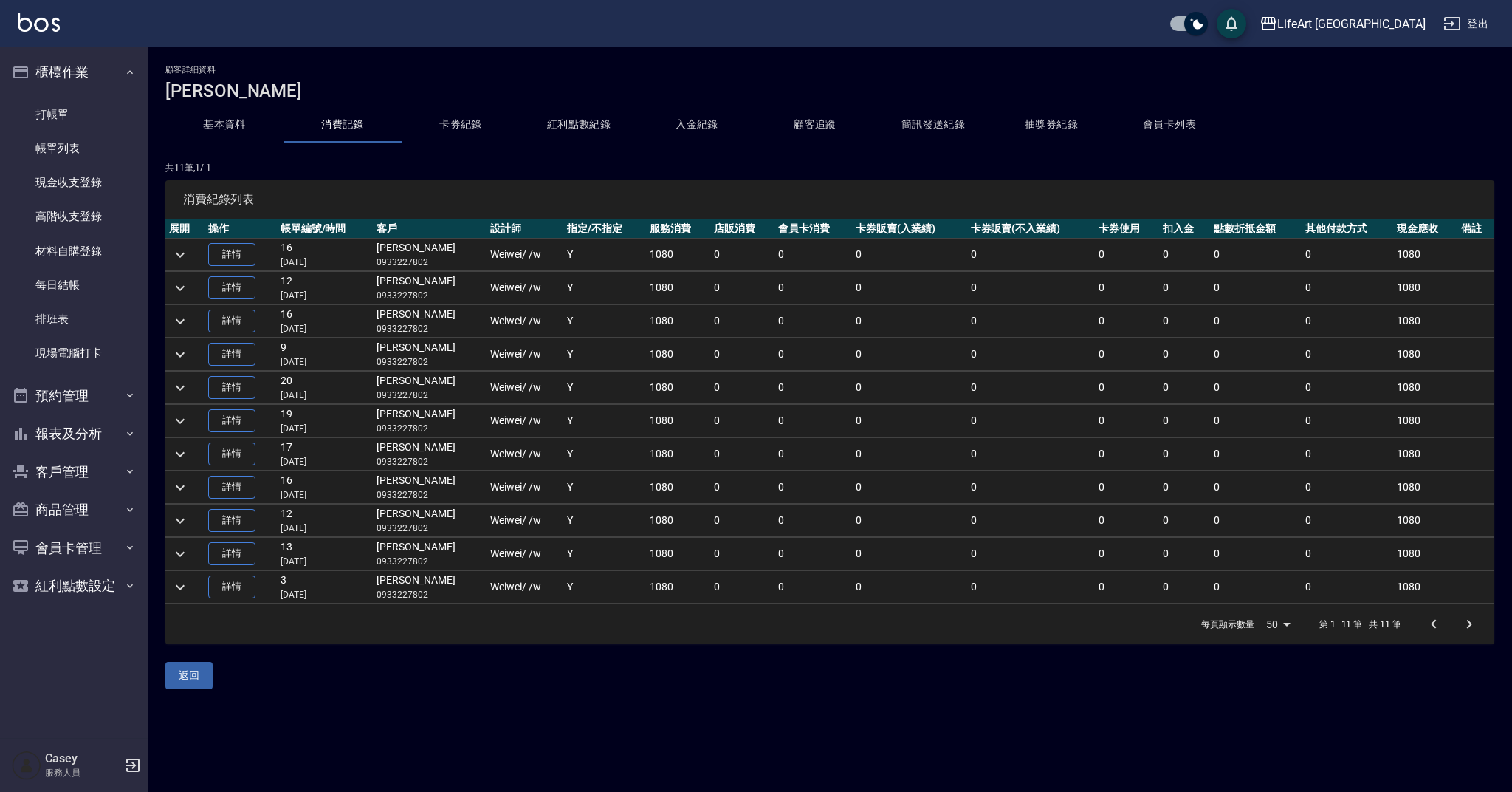
click at [411, 262] on p "0933227802" at bounding box center [430, 262] width 107 height 14
copy p "0933227802"
click at [184, 258] on icon "expand row" at bounding box center [181, 255] width 18 height 18
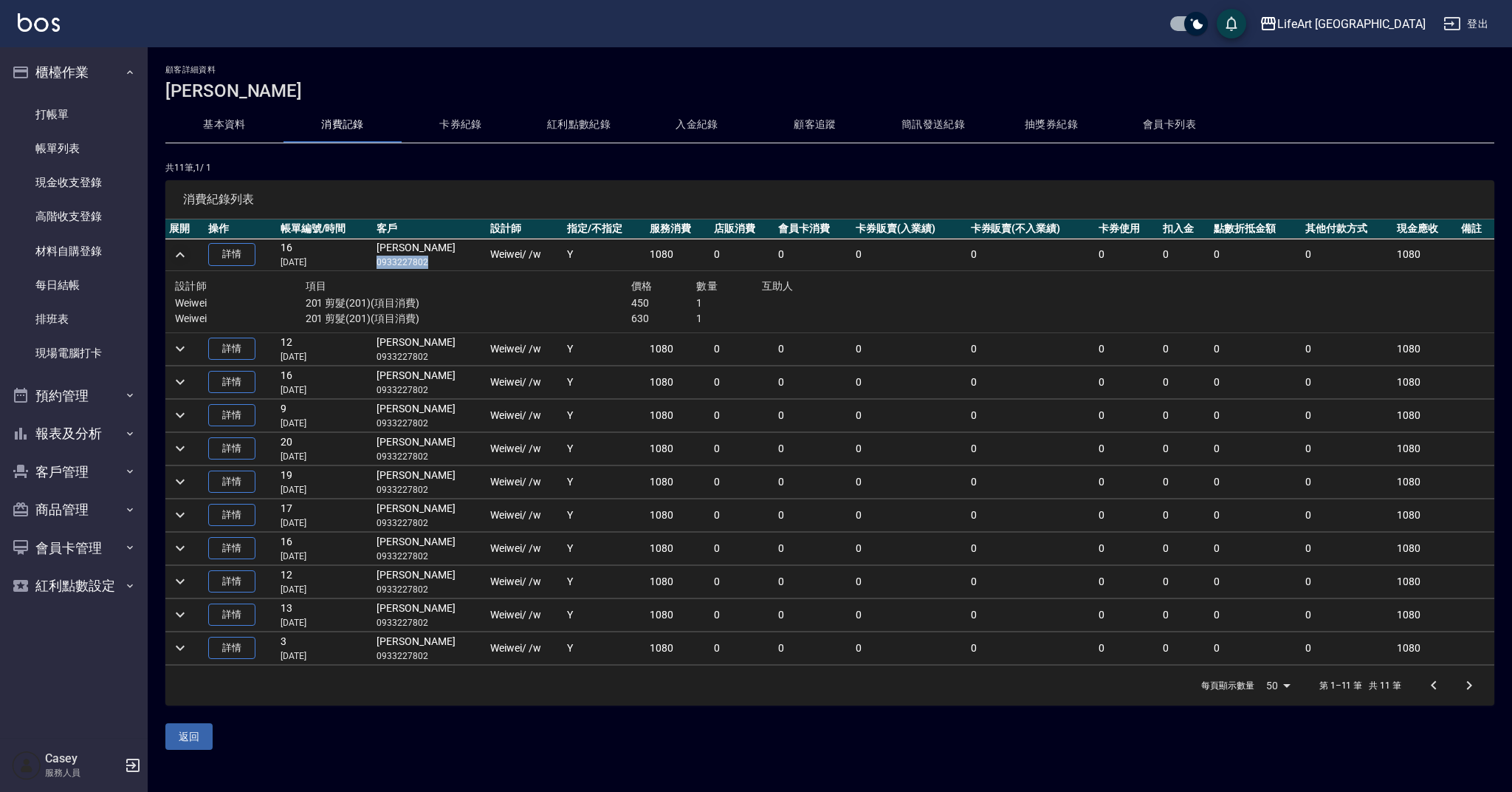
click at [184, 258] on icon "expand row" at bounding box center [181, 255] width 18 height 18
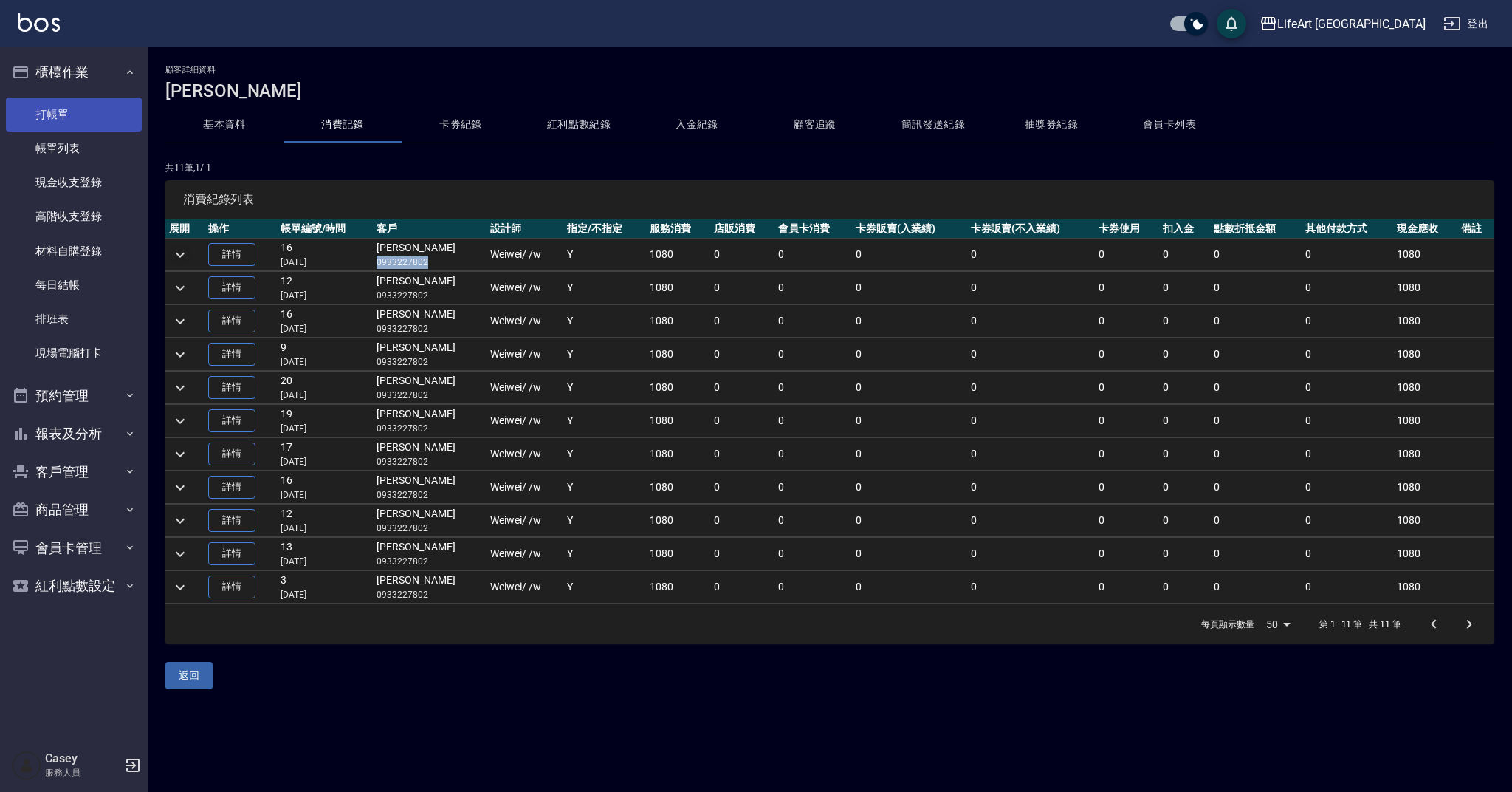
click at [60, 120] on link "打帳單" at bounding box center [74, 115] width 136 height 34
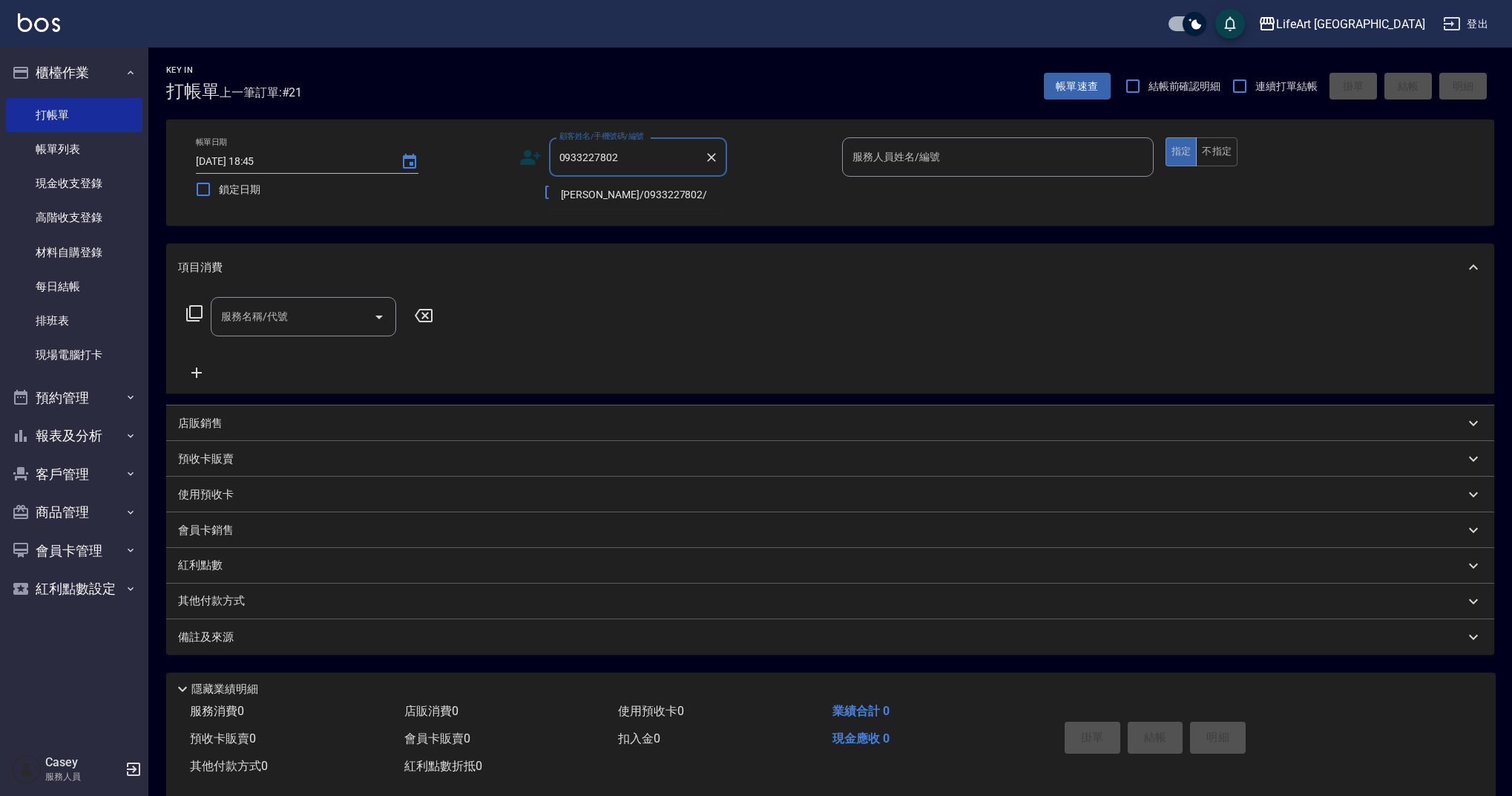
click at [677, 197] on li "[PERSON_NAME]/0933227802/" at bounding box center [638, 194] width 178 height 25
type input "[PERSON_NAME]/0933227802/"
type input "Weiwei-w"
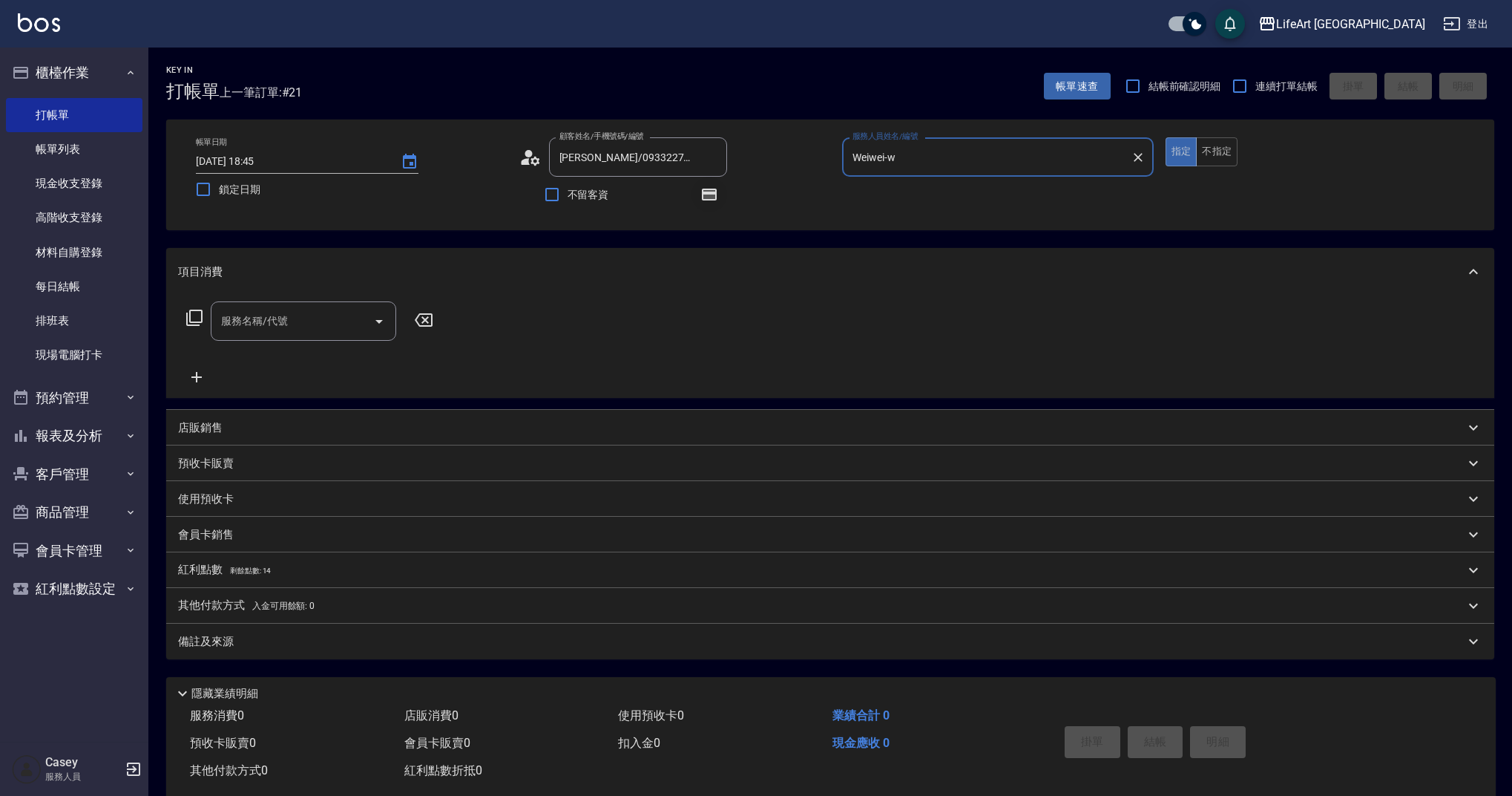
click at [703, 198] on icon "button" at bounding box center [709, 194] width 15 height 12
click at [301, 315] on input "服務名稱/代號" at bounding box center [292, 321] width 150 height 26
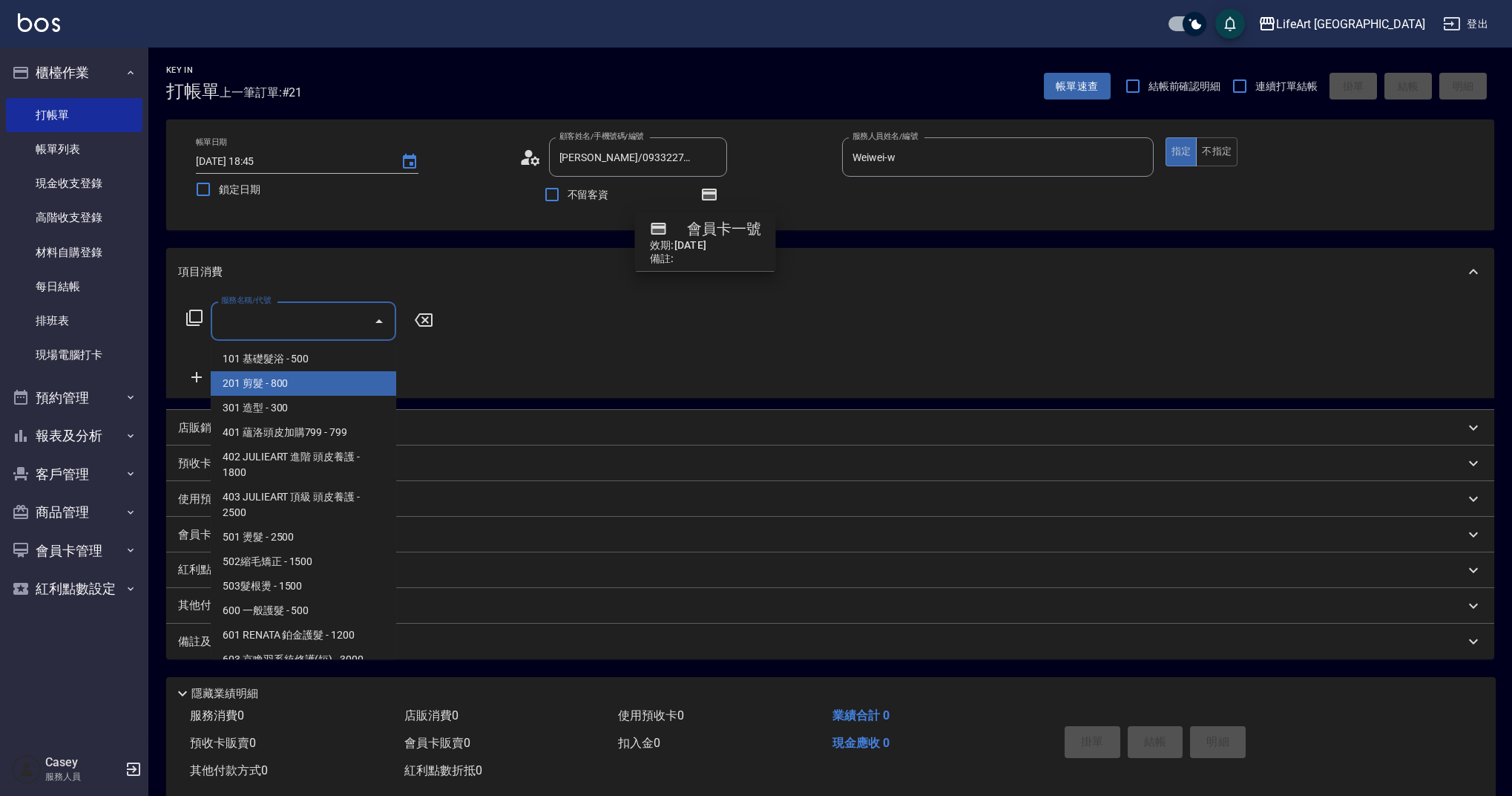
click at [294, 383] on span "201 剪髮 - 800" at bounding box center [303, 383] width 185 height 25
type input "201 剪髮(201)"
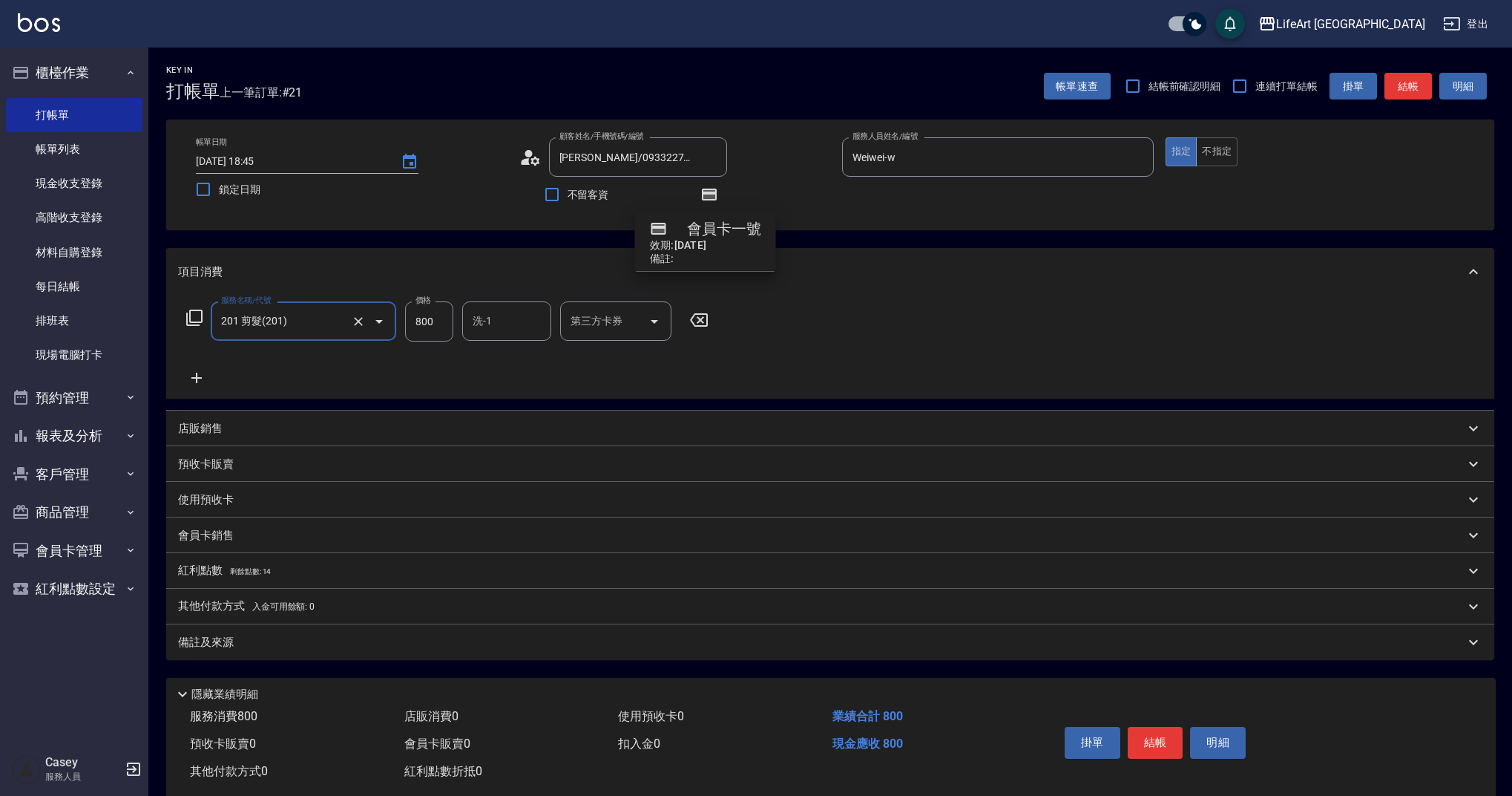
click at [200, 377] on icon at bounding box center [196, 377] width 10 height 10
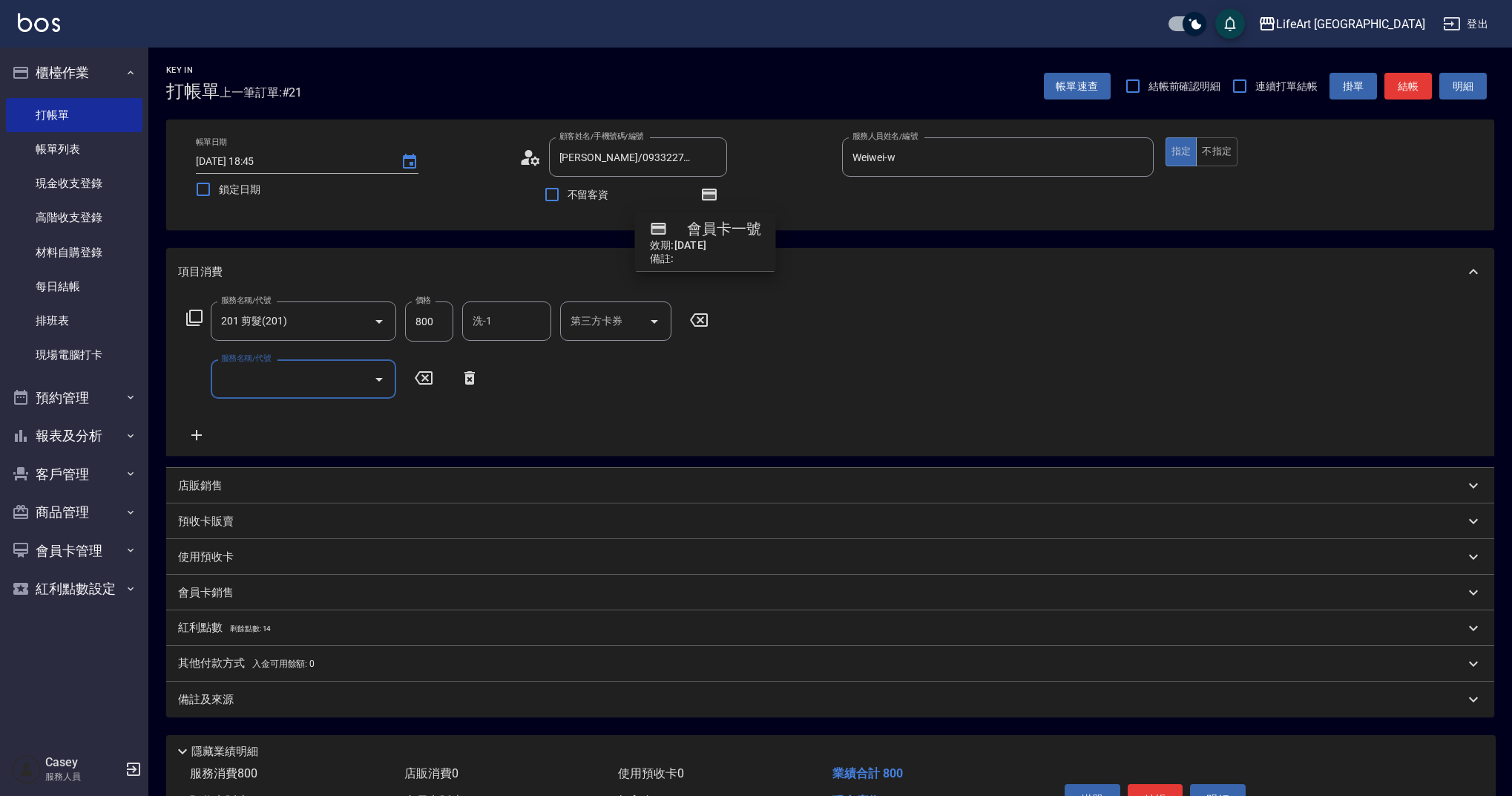
click at [242, 372] on input "服務名稱/代號" at bounding box center [292, 379] width 150 height 26
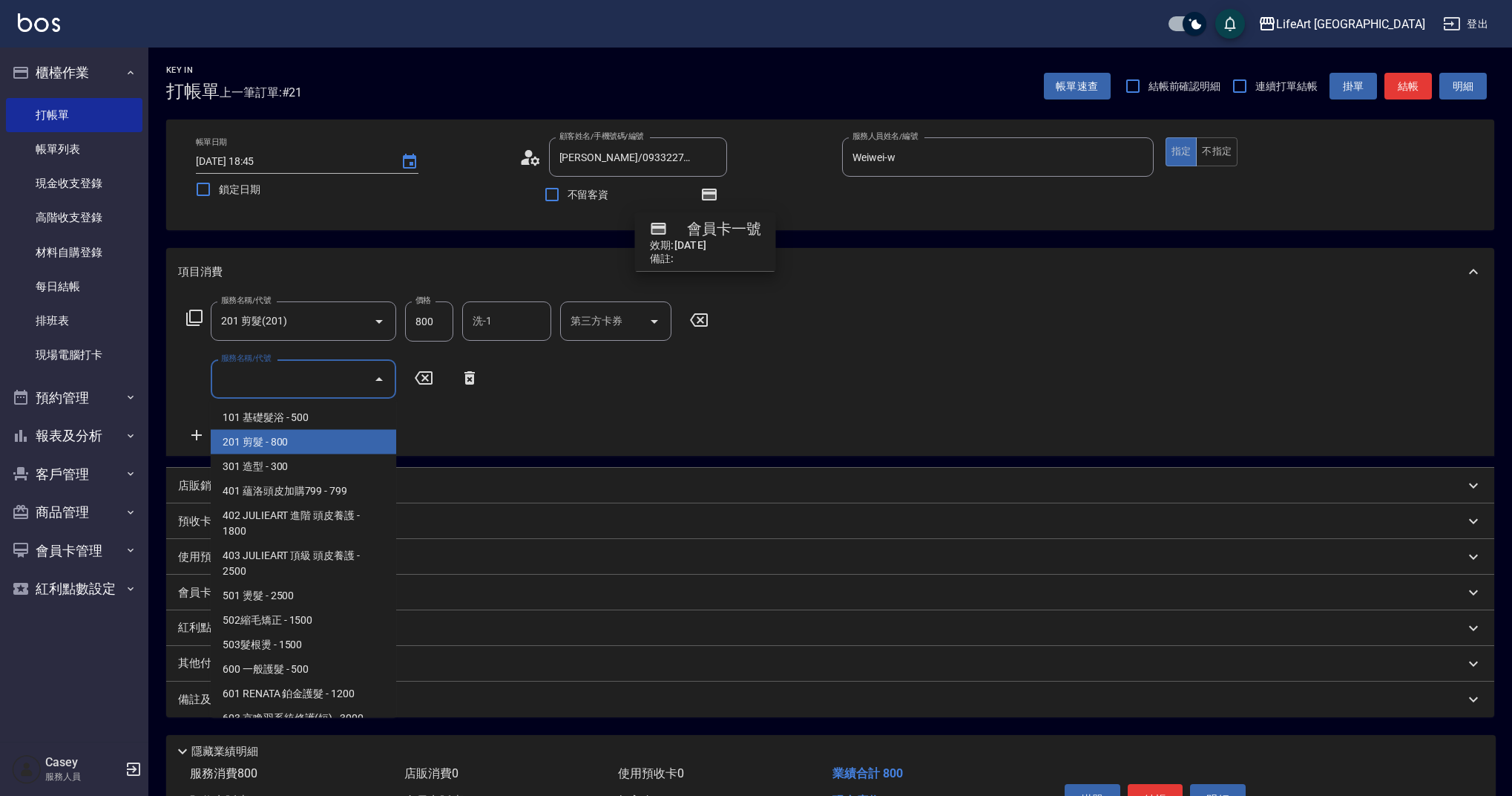
click at [297, 443] on span "201 剪髮 - 800" at bounding box center [303, 442] width 185 height 25
type input "201 剪髮(201)"
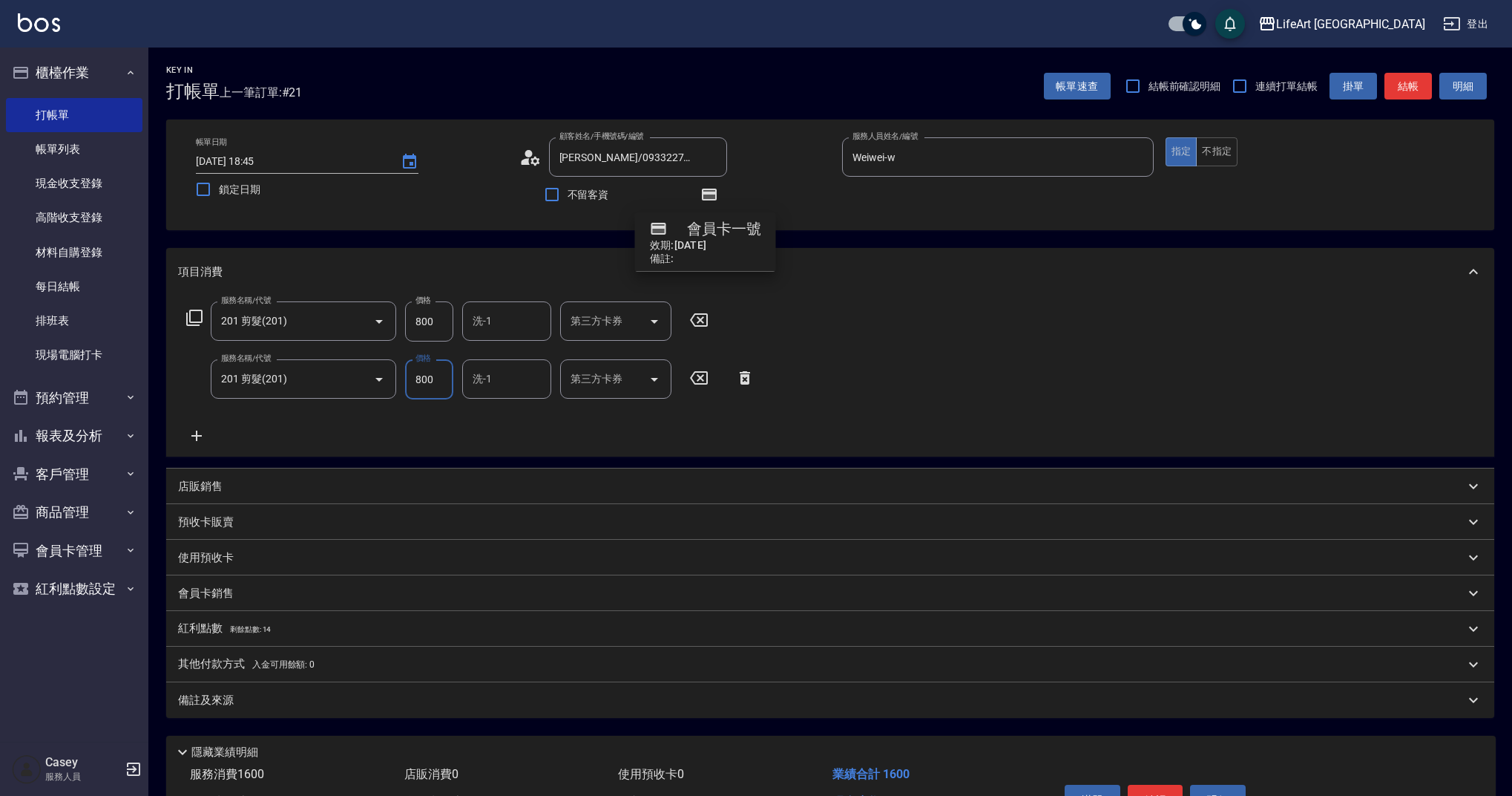
click at [446, 328] on input "800" at bounding box center [429, 322] width 48 height 40
click at [440, 319] on input "800" at bounding box center [429, 322] width 48 height 40
type input "450"
click at [442, 380] on input "800" at bounding box center [429, 379] width 48 height 40
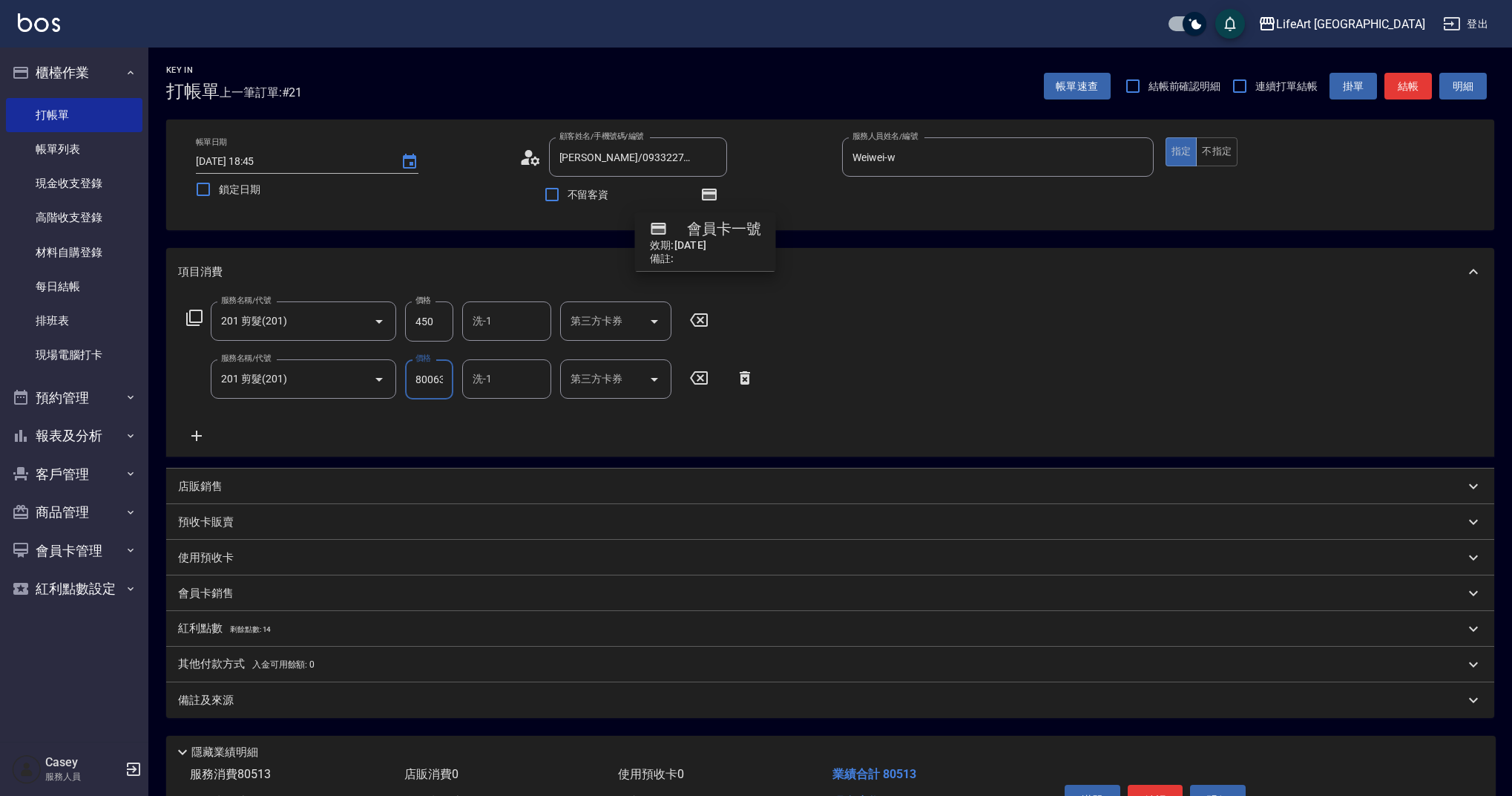
click at [442, 380] on input "80063" at bounding box center [429, 379] width 48 height 40
type input "630"
click at [474, 436] on div "服務名稱/代號 201 剪髮(201) 服務名稱/代號 價格 450 價格 洗-1 洗-1 第三方卡券 第三方卡券 服務名稱/代號 201 剪髮(201) 服…" at bounding box center [470, 373] width 586 height 144
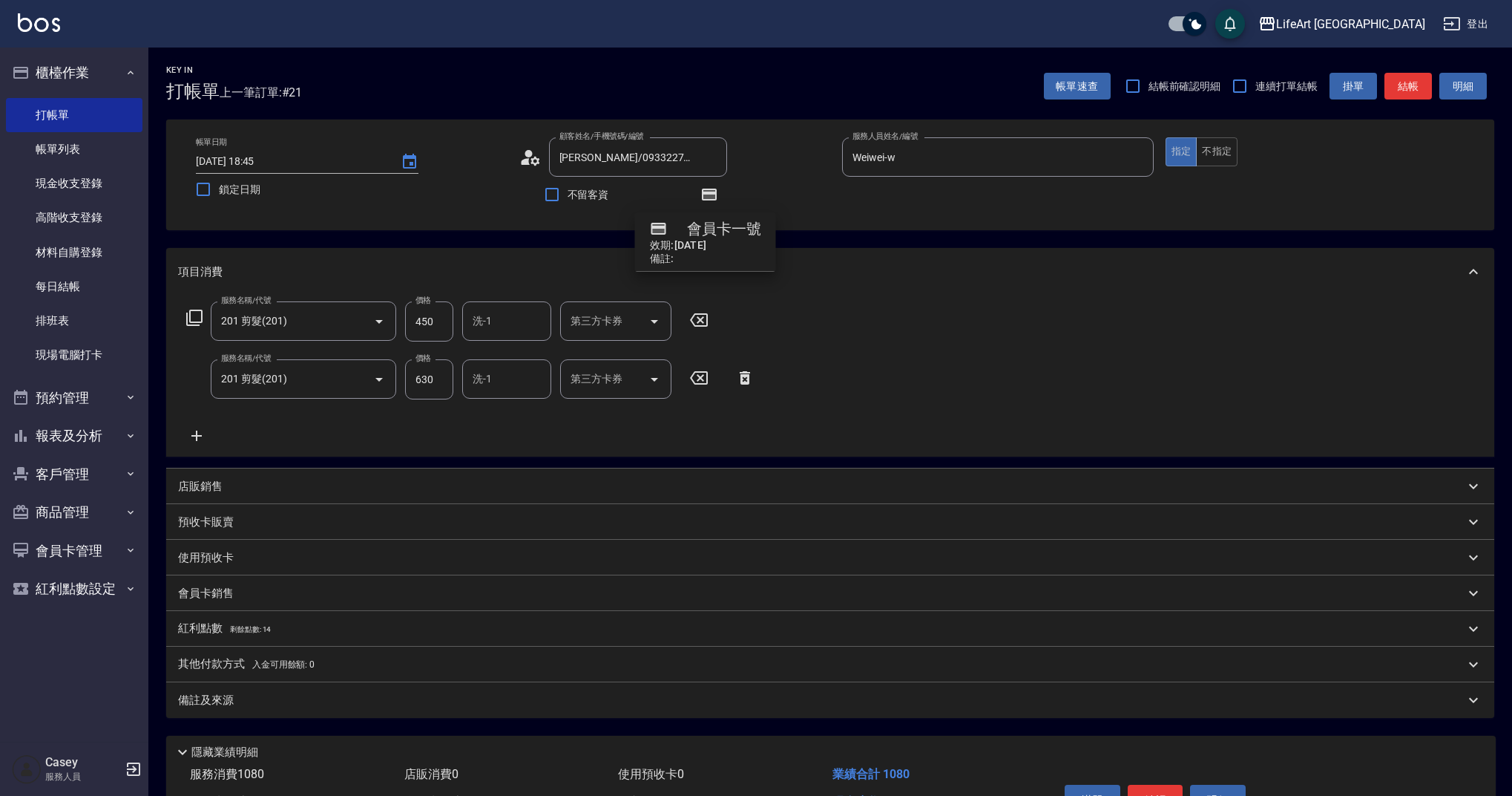
scroll to position [90, 0]
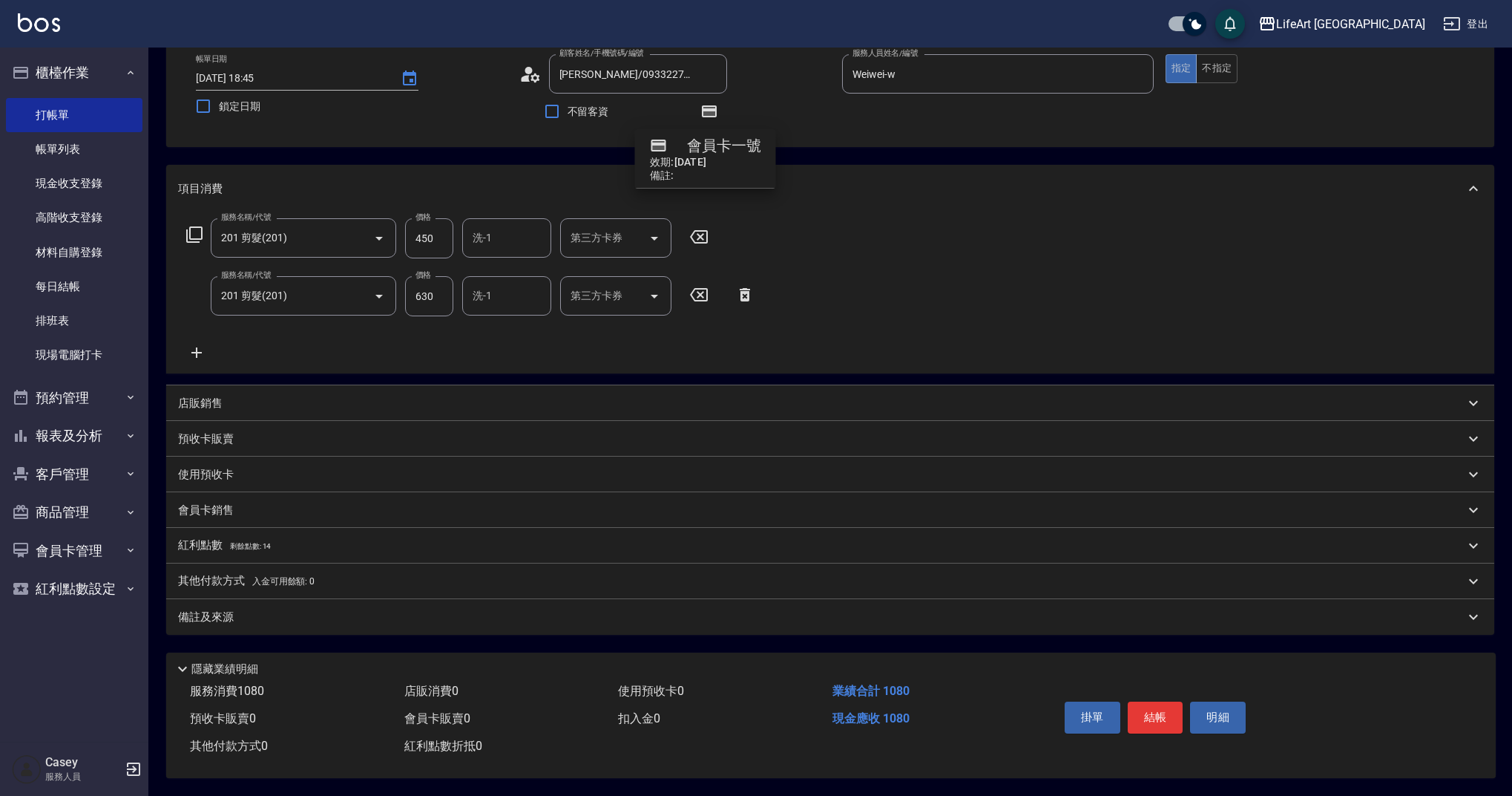
click at [829, 124] on div "帳單日期 2025/09/20 18:45 鎖定日期 顧客姓名/手機號碼/編號 徐煥鑫/0933227802/ 顧客姓名/手機號碼/編號 不留客資 服務人員姓…" at bounding box center [830, 92] width 1329 height 111
click at [707, 105] on icon "button" at bounding box center [709, 111] width 15 height 12
click at [290, 600] on div "備註及來源" at bounding box center [830, 616] width 1329 height 35
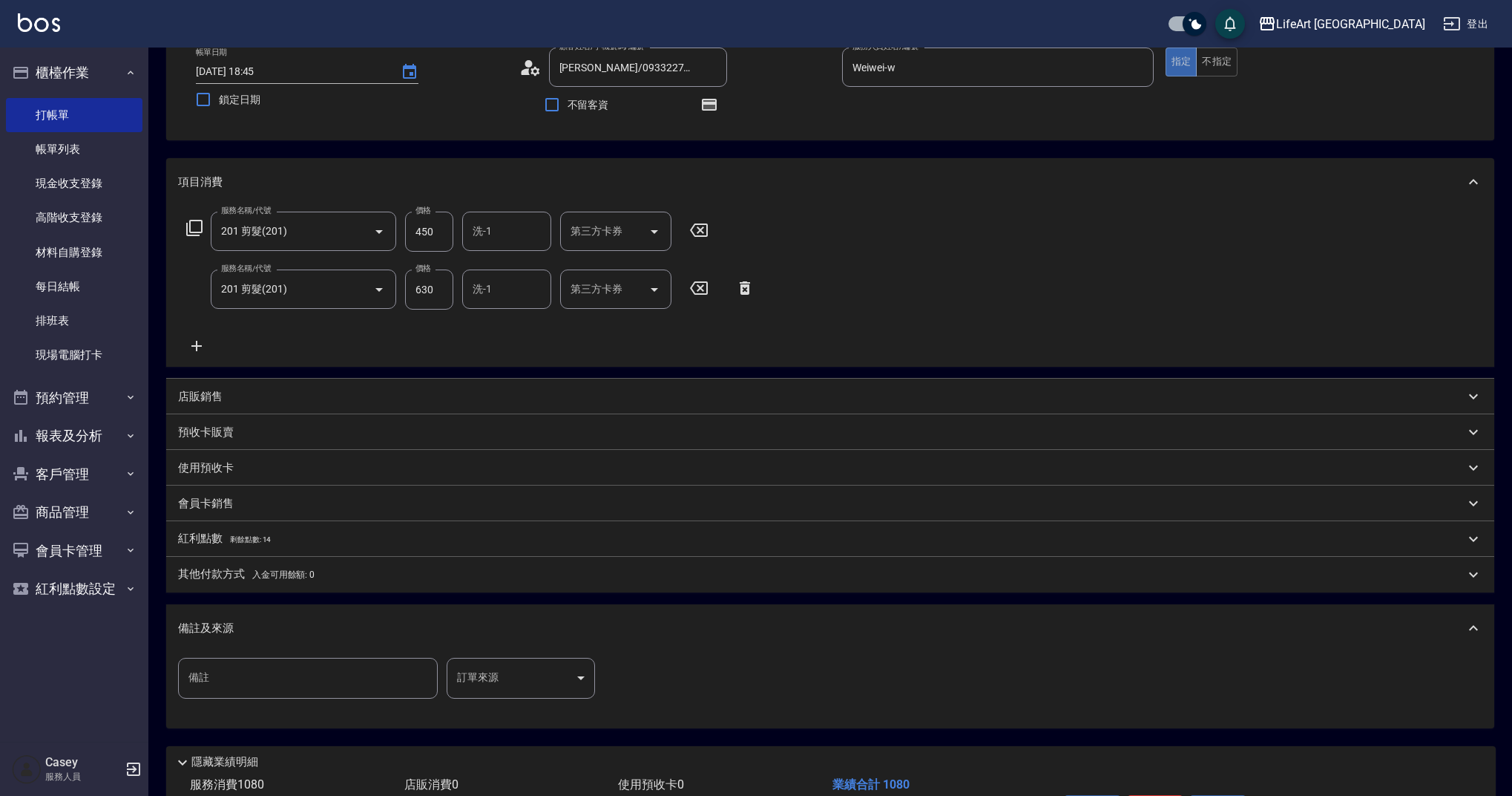
click at [494, 672] on body "LifeArt 蘆洲 登出 櫃檯作業 打帳單 帳單列表 現金收支登錄 高階收支登錄 材料自購登錄 每日結帳 排班表 現場電腦打卡 預約管理 預約管理 單日預約…" at bounding box center [756, 400] width 1512 height 980
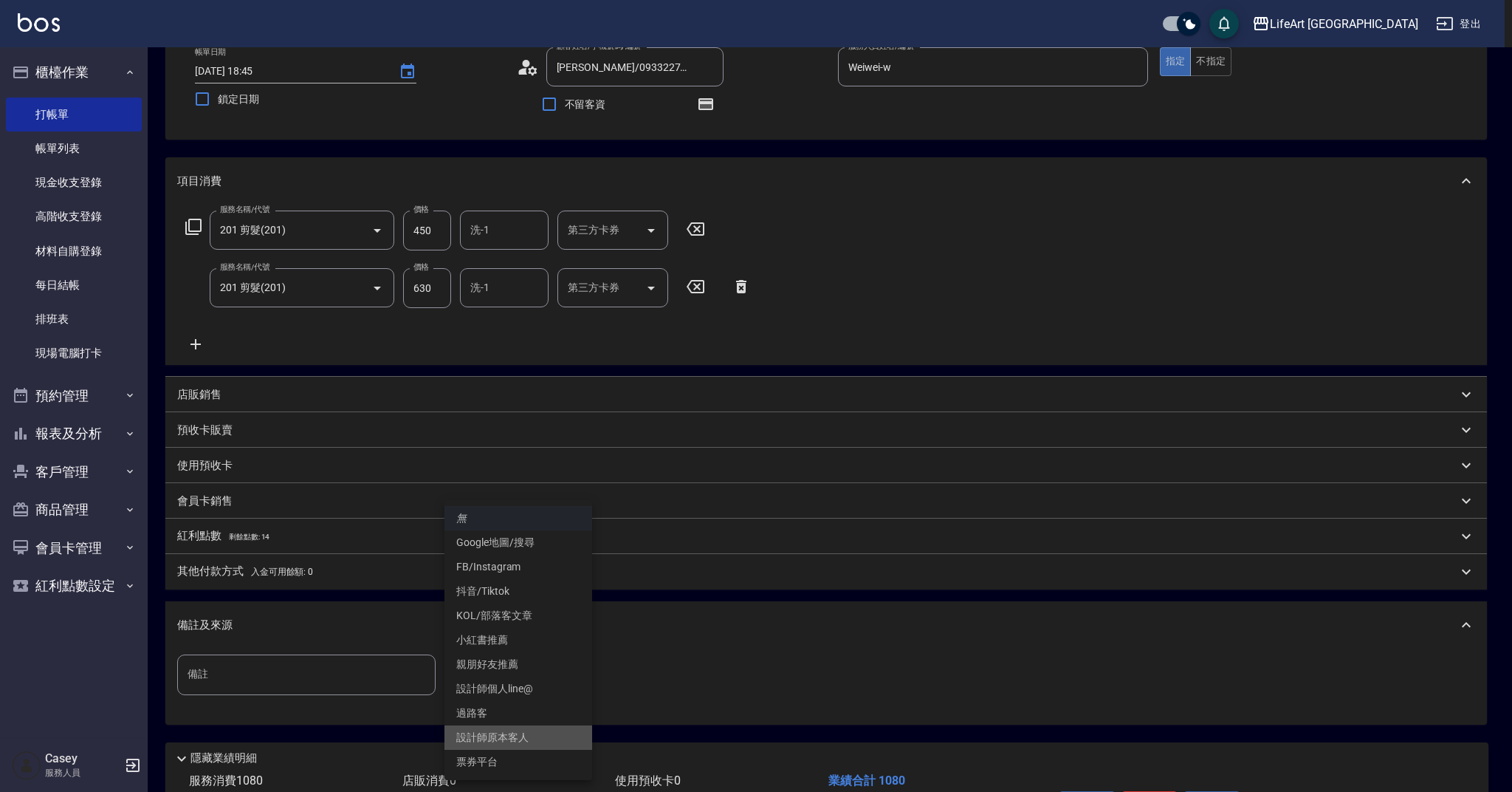
click at [521, 732] on li "設計師原本客人" at bounding box center [518, 737] width 147 height 24
type input "設計師原本客人"
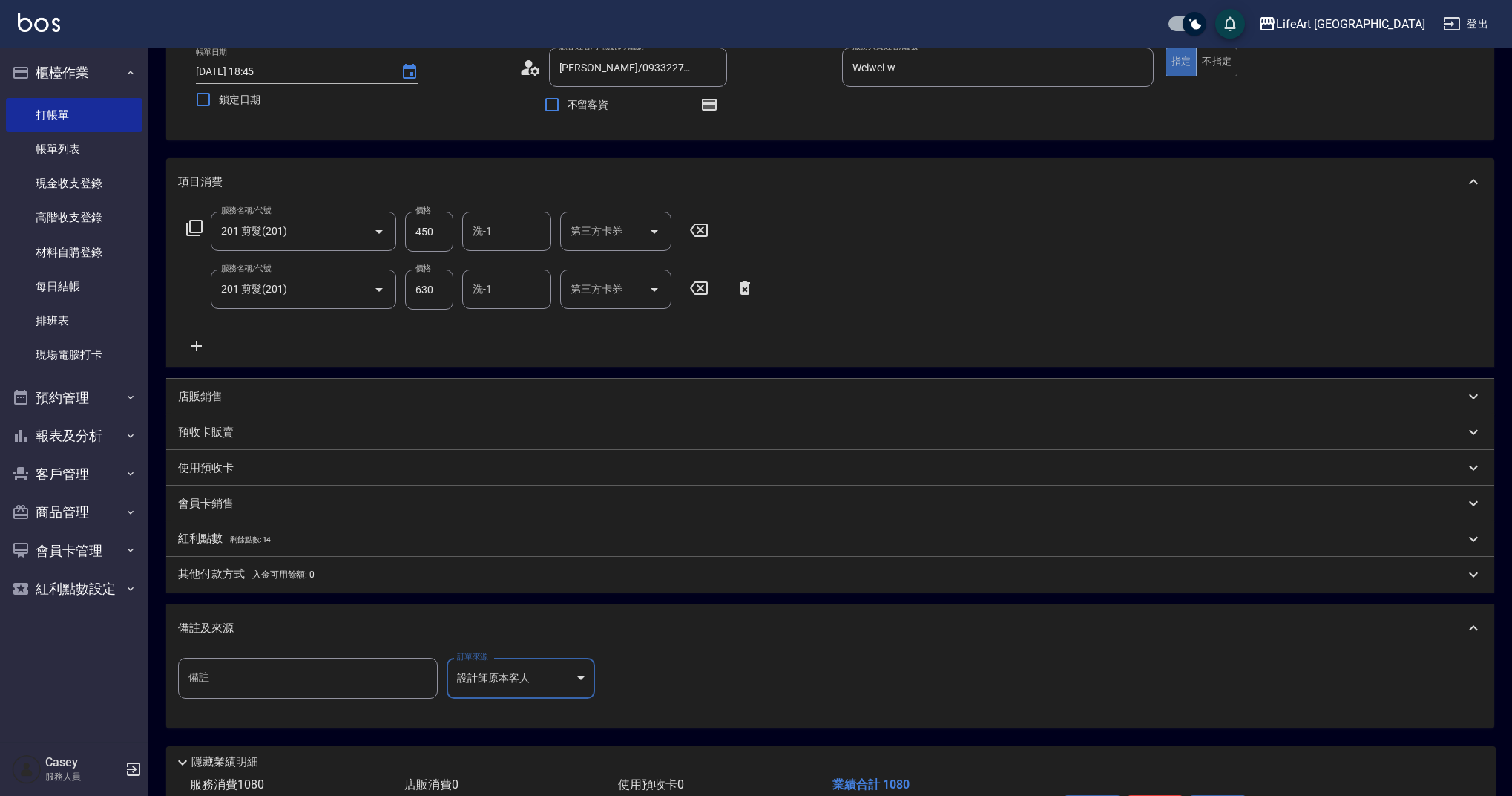
scroll to position [189, 0]
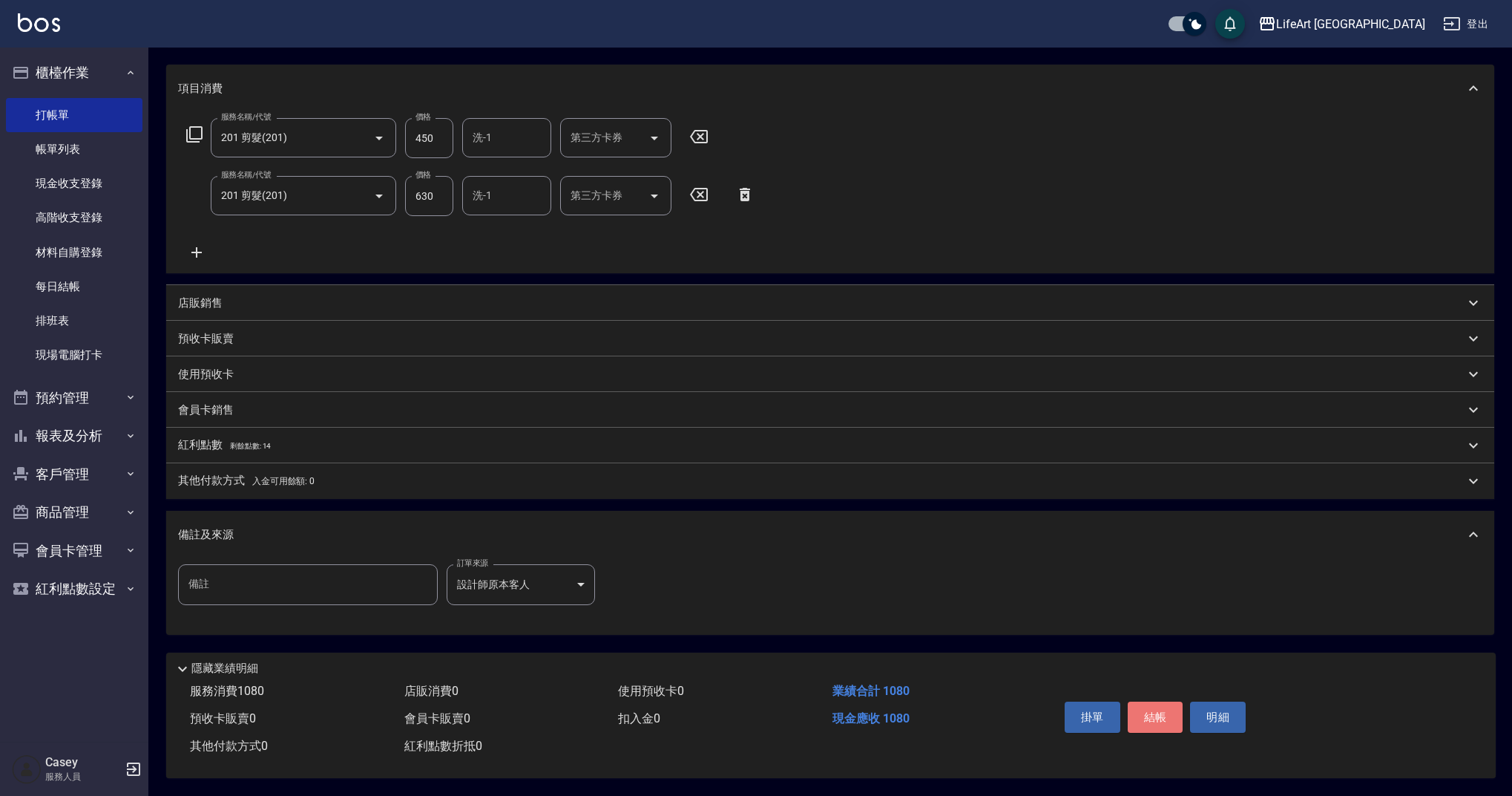
click at [1161, 708] on button "結帳" at bounding box center [1155, 717] width 55 height 31
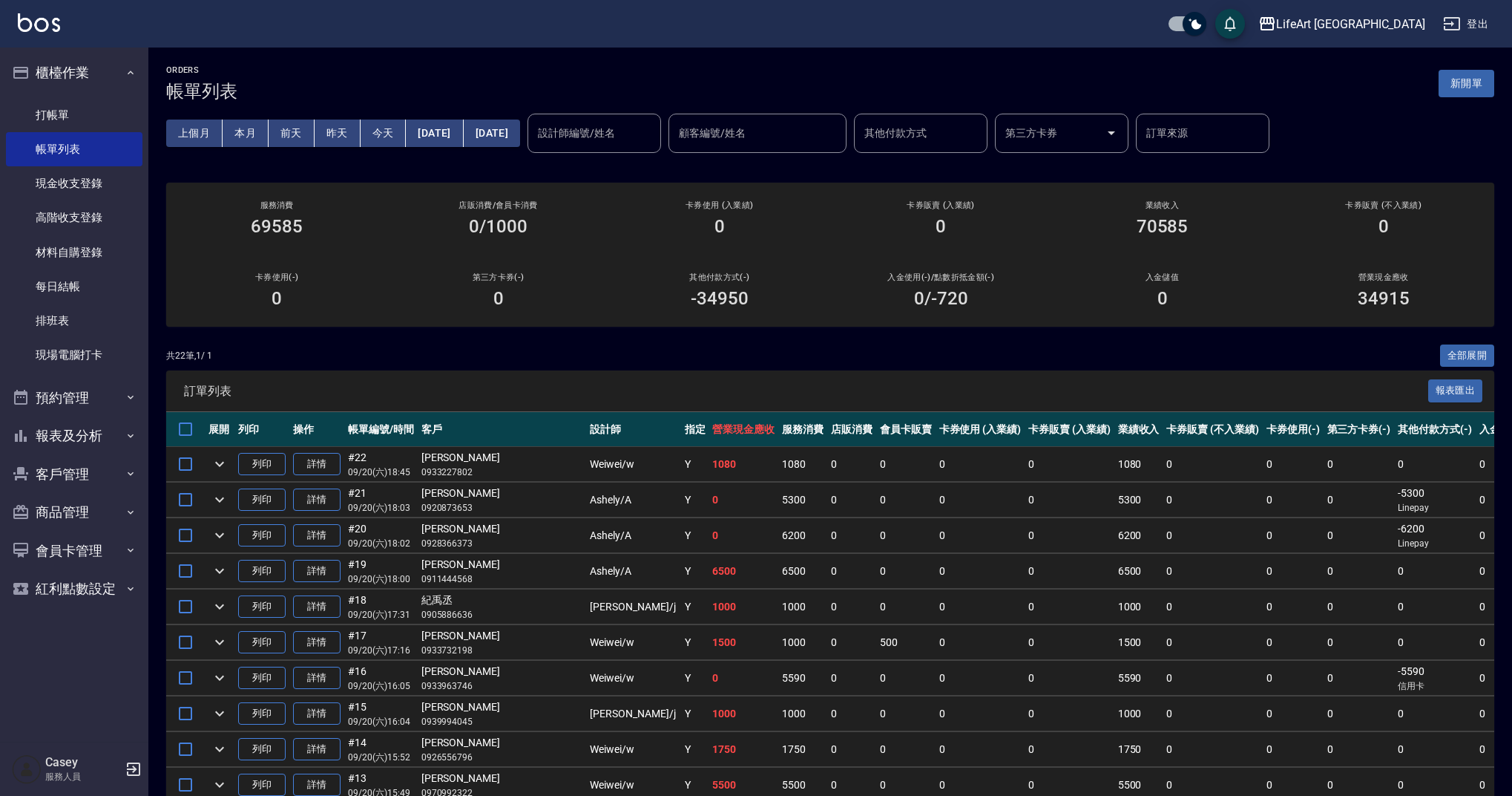
click at [651, 118] on div "設計師編號/姓名" at bounding box center [594, 133] width 133 height 39
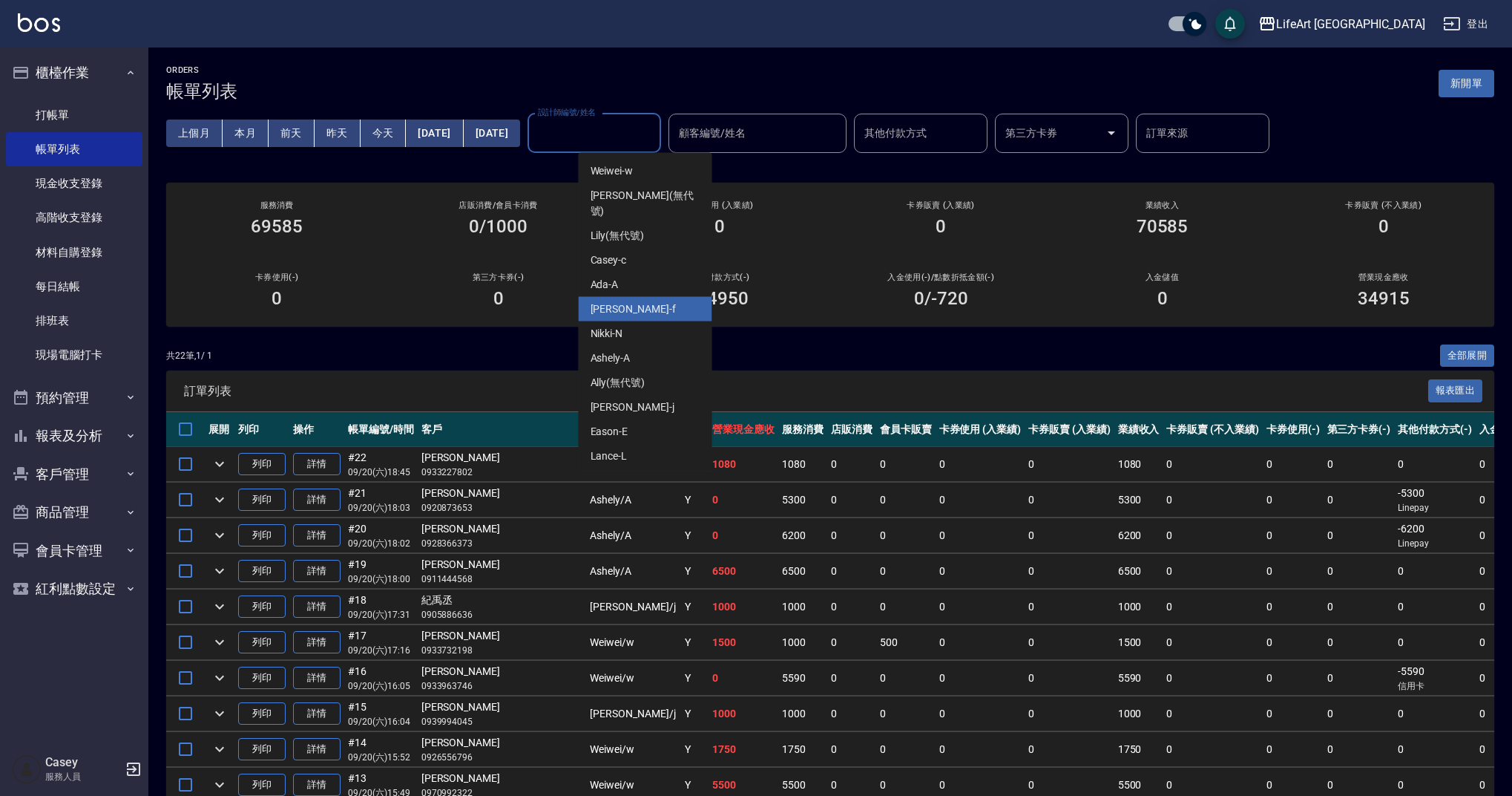
click at [667, 300] on div "Finney -f" at bounding box center [645, 309] width 133 height 25
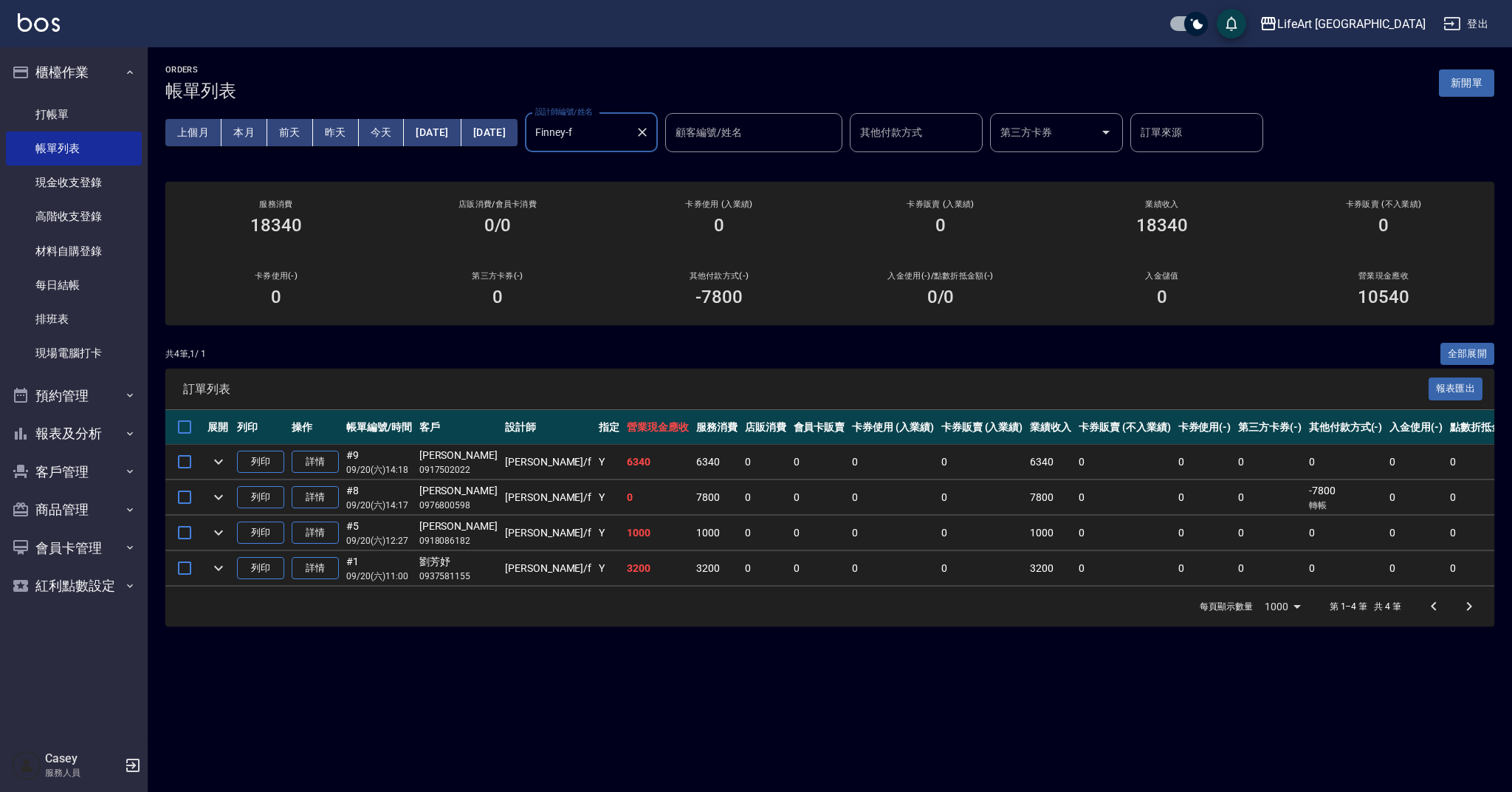
click at [629, 138] on input "Finney-f" at bounding box center [580, 132] width 98 height 26
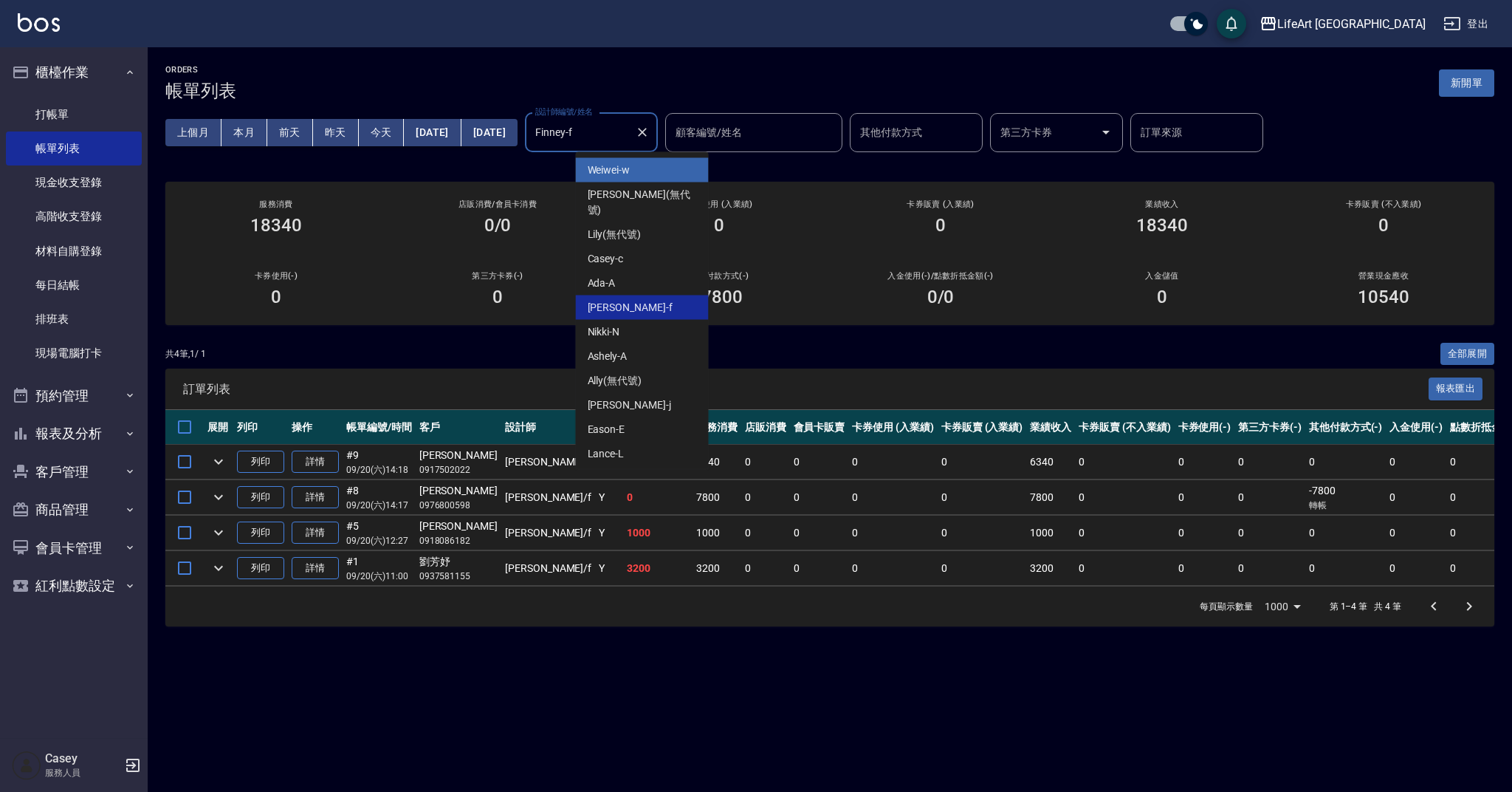
click at [634, 174] on div "Weiwei -w" at bounding box center [642, 170] width 133 height 24
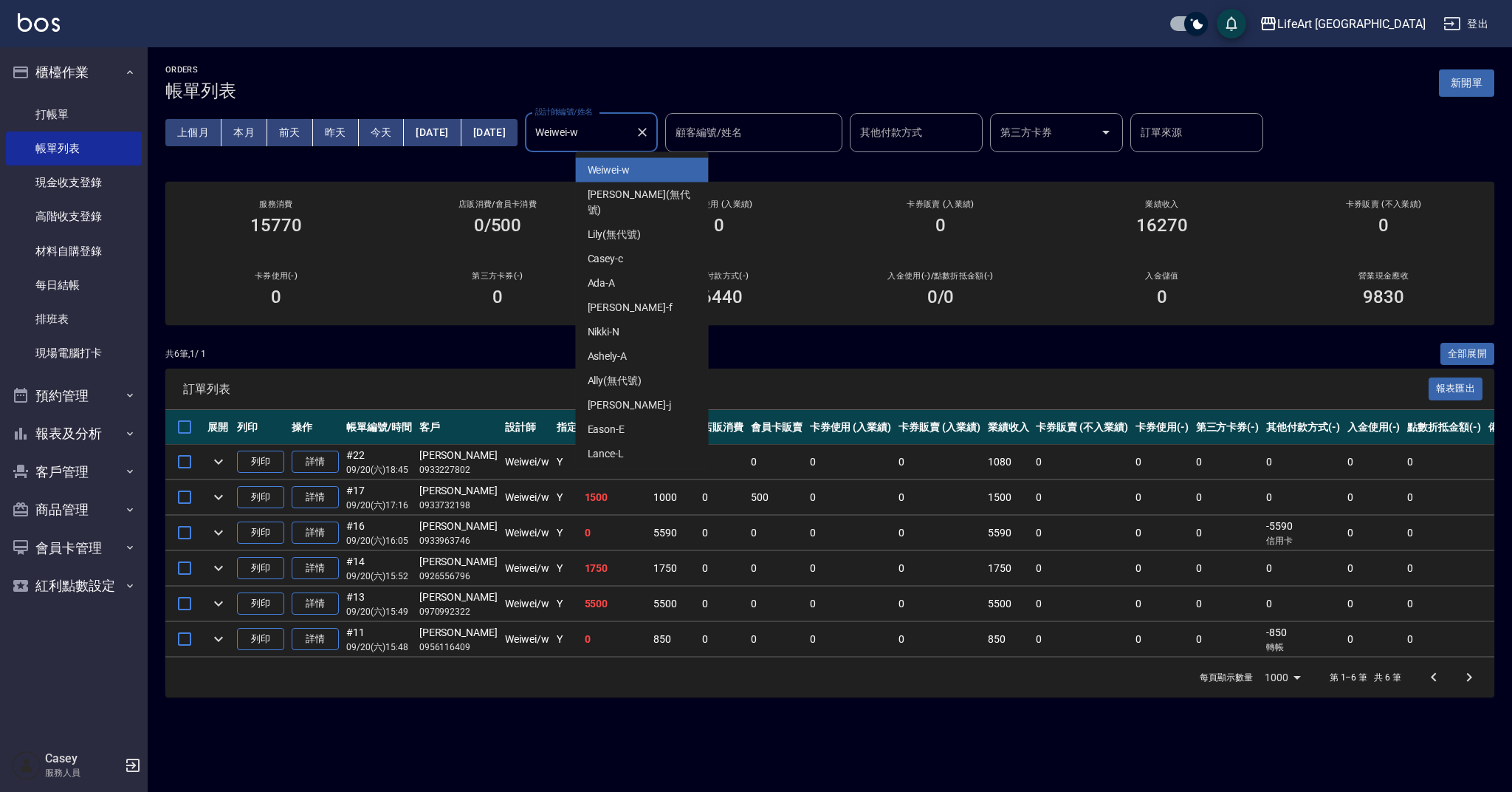
click at [629, 119] on input "Weiwei-w" at bounding box center [580, 132] width 98 height 26
click at [641, 393] on div "Jessica -j" at bounding box center [642, 405] width 133 height 24
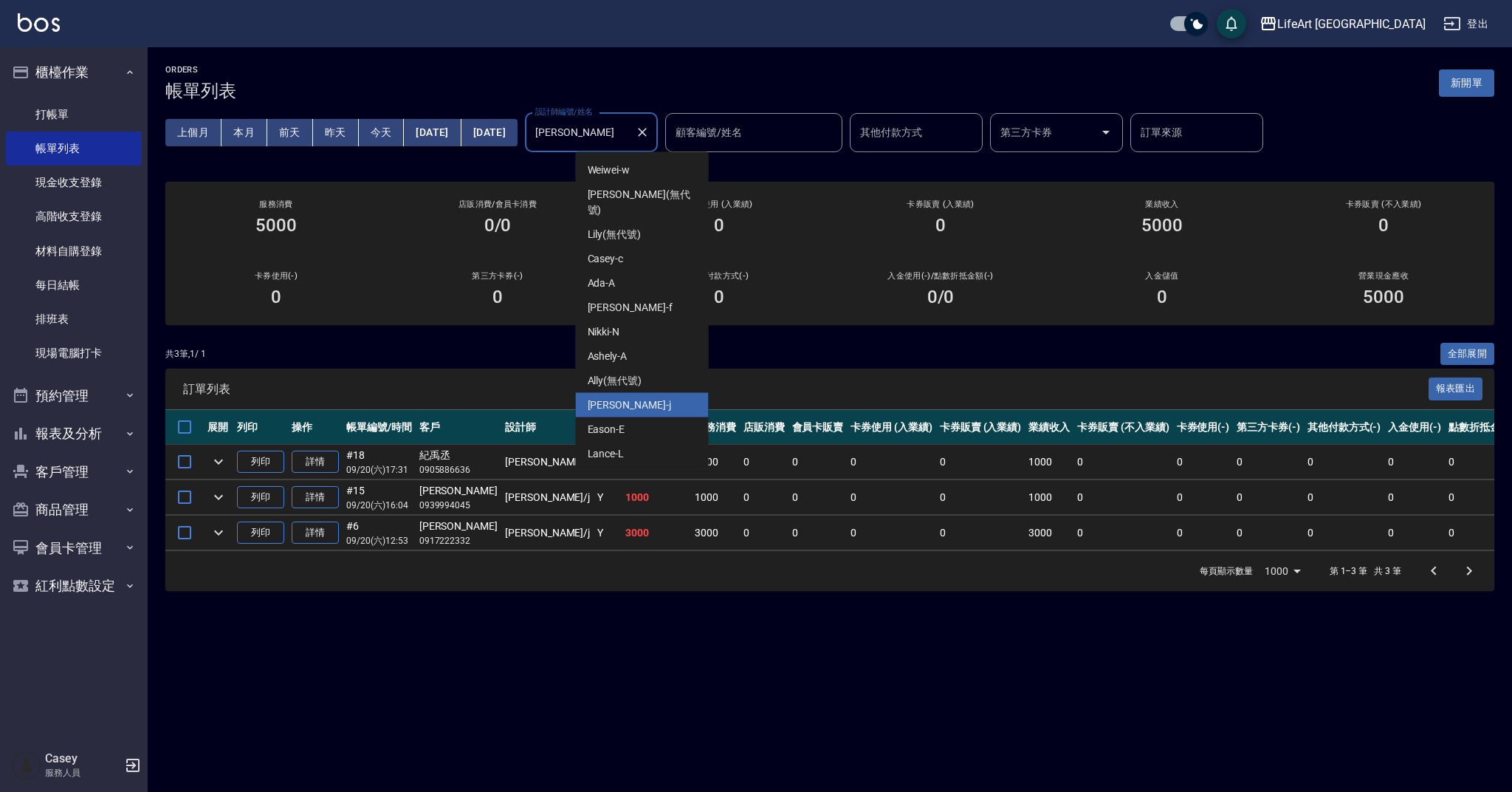
click at [625, 143] on input "[PERSON_NAME]" at bounding box center [580, 132] width 98 height 26
click at [657, 171] on div "Weiwei -w" at bounding box center [642, 170] width 133 height 24
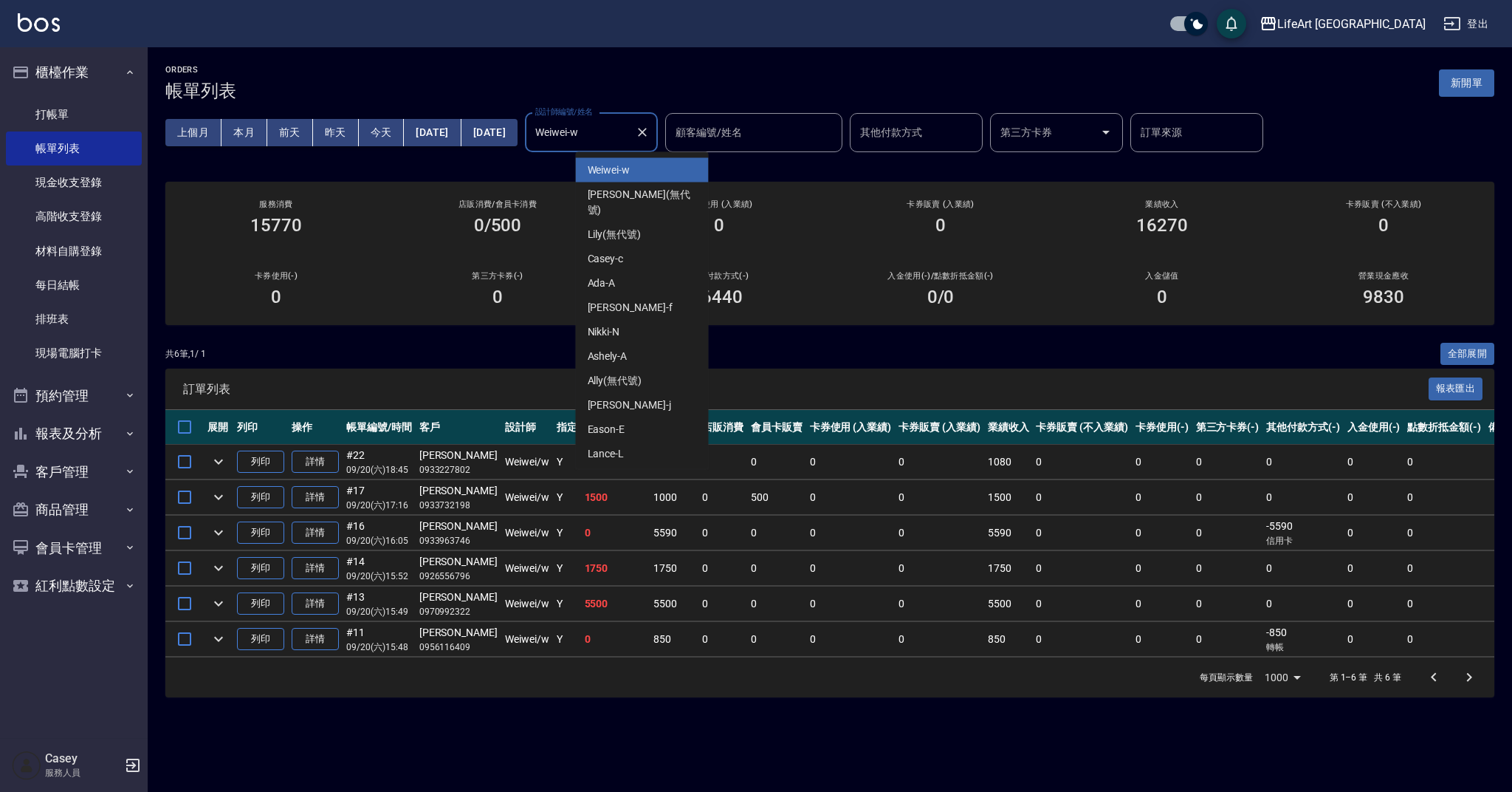
click at [629, 143] on input "Weiwei-w" at bounding box center [580, 132] width 98 height 26
click at [663, 304] on div "Finney -f" at bounding box center [642, 307] width 133 height 24
type input "Finney-f"
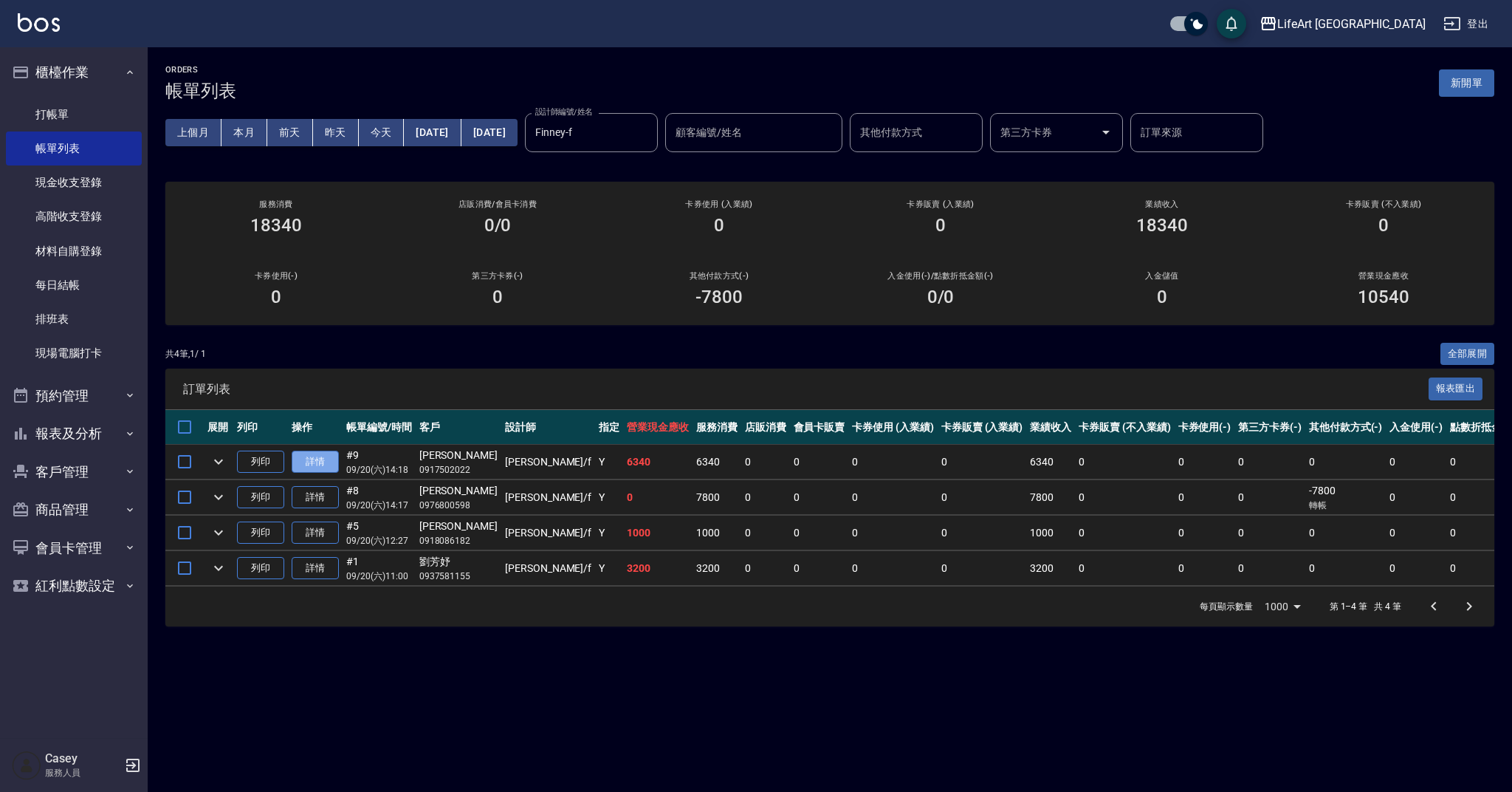
click at [320, 456] on link "詳情" at bounding box center [315, 461] width 47 height 23
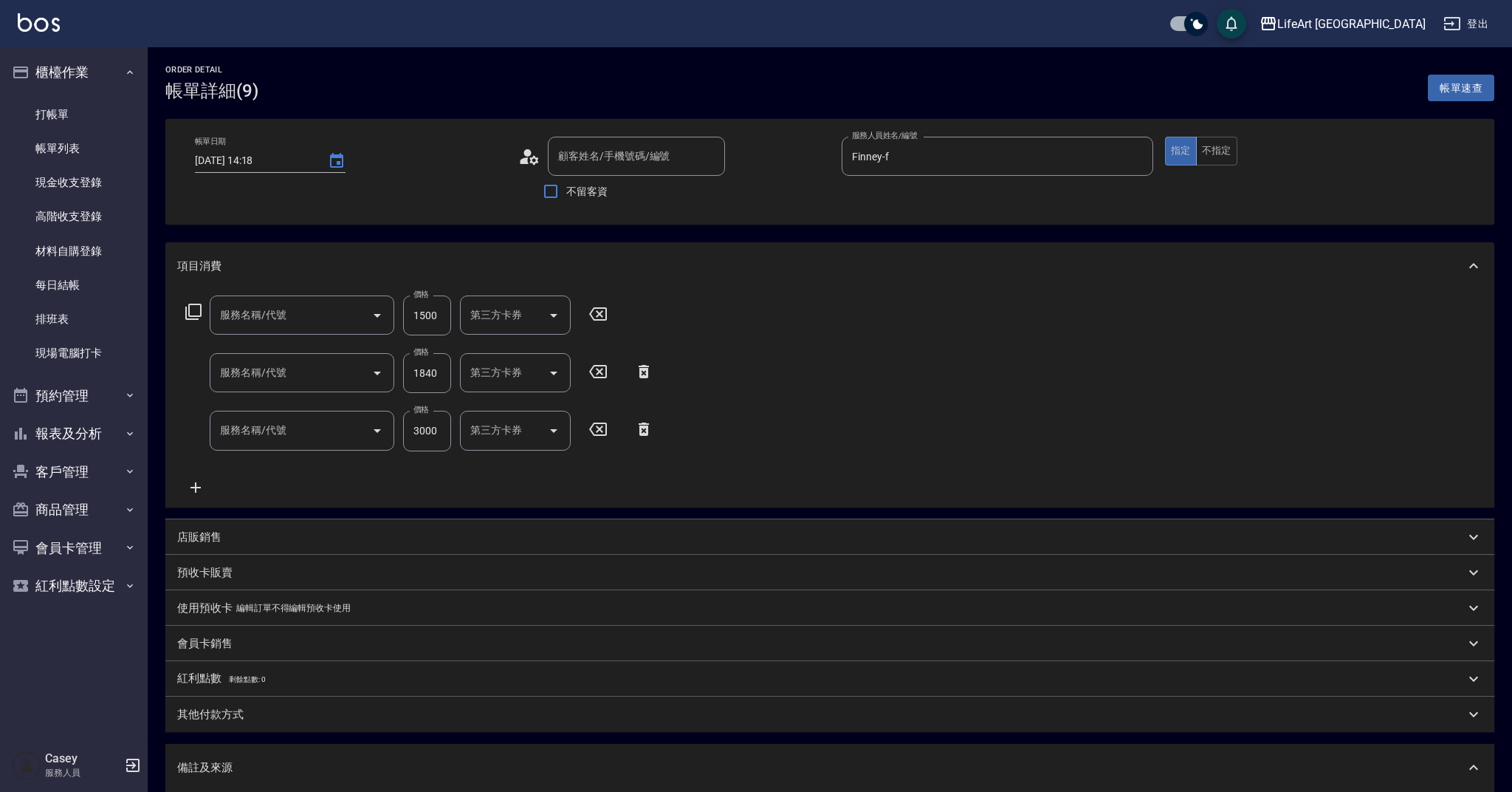
type input "2025/09/20 14:18"
type input "Finney-f"
type input "FB/Instagram"
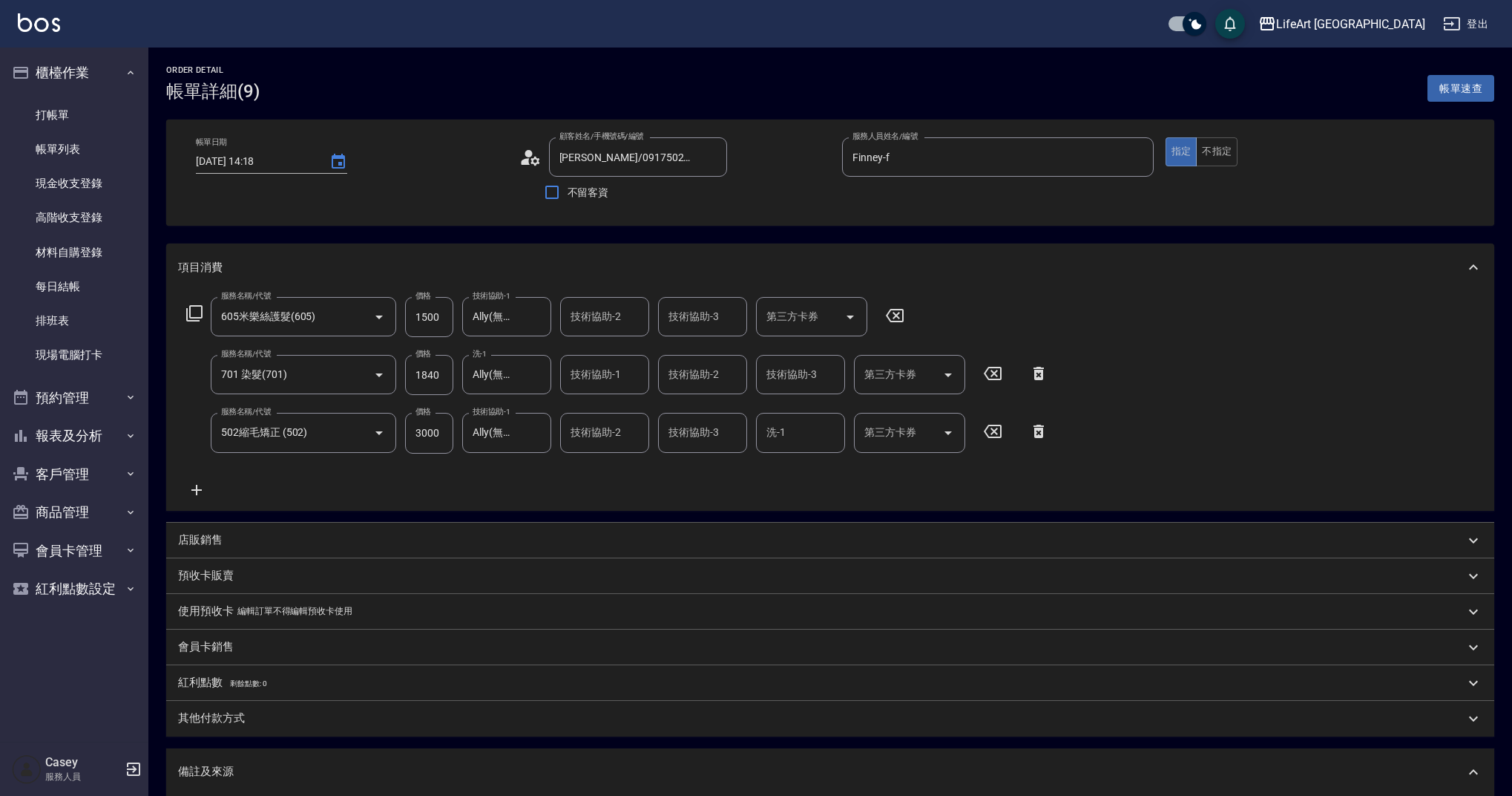
type input "[PERSON_NAME]/0917502022/null"
type input "605米樂絲護髮(605)"
type input "701 染髮(701)"
type input "502縮毛矯正 (502)"
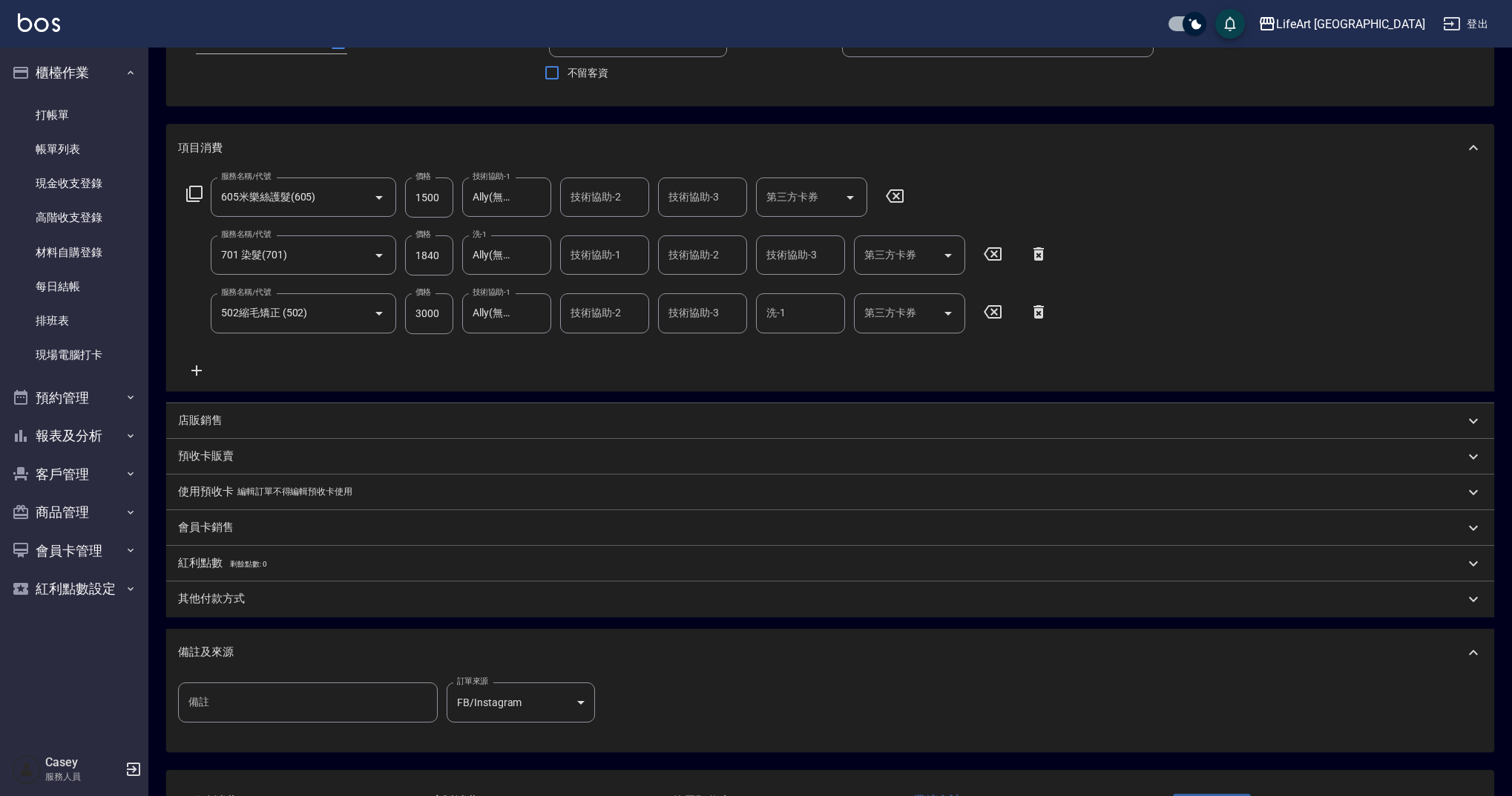
scroll to position [236, 0]
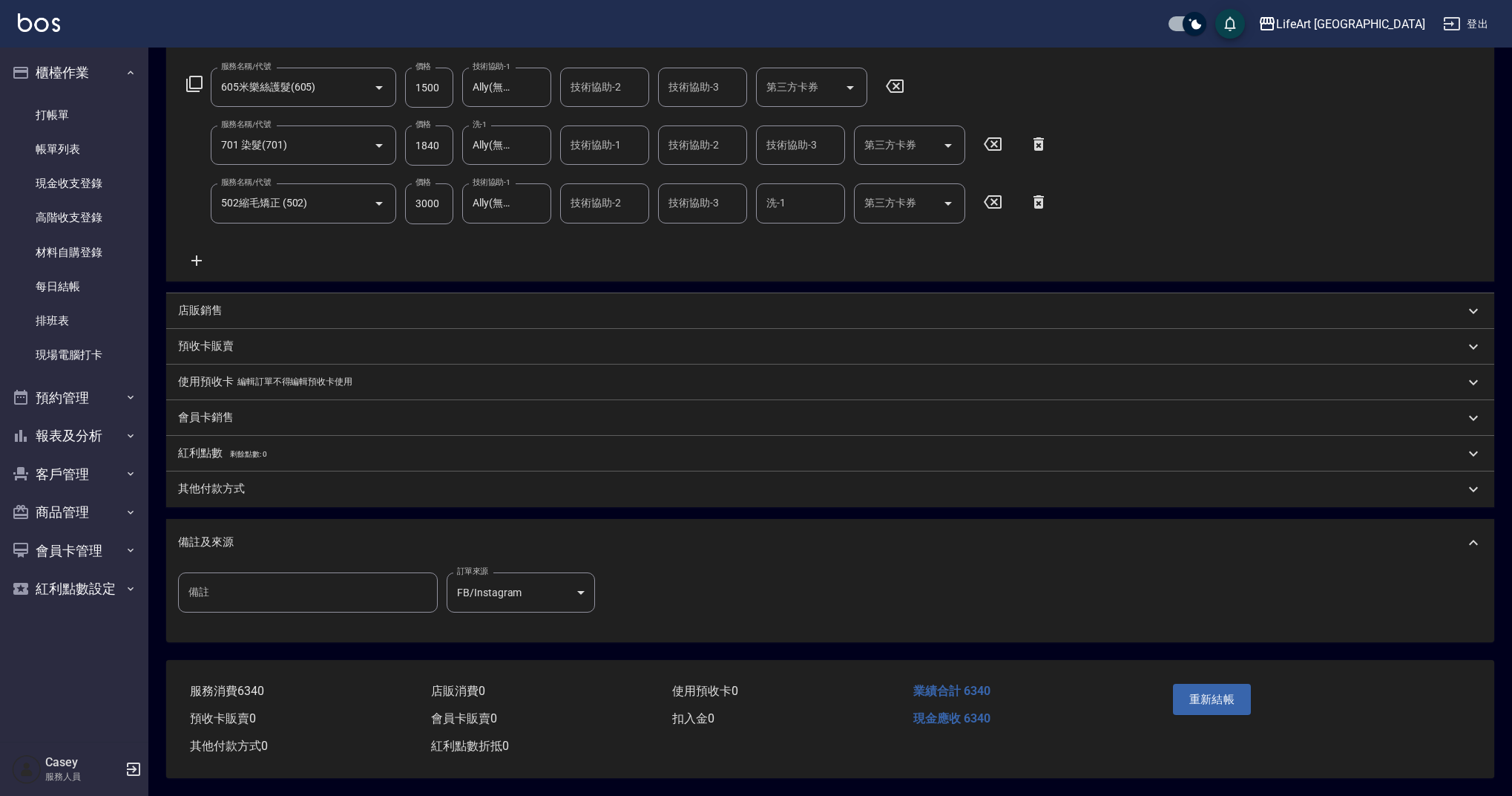
click at [262, 489] on div "其他付款方式" at bounding box center [821, 488] width 1287 height 15
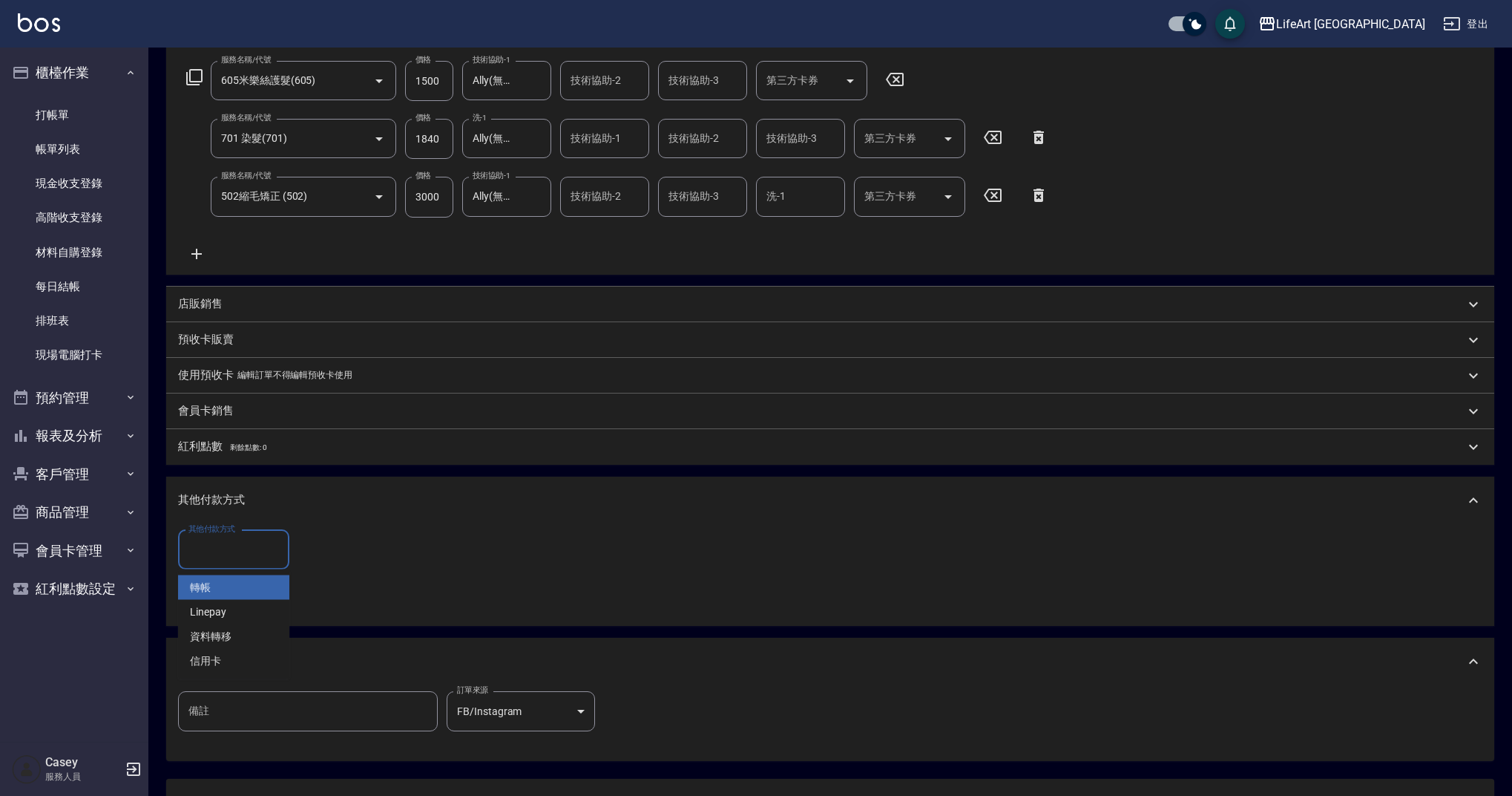
click at [263, 542] on input "其他付款方式" at bounding box center [233, 550] width 98 height 26
click at [263, 587] on span "轉帳" at bounding box center [233, 587] width 112 height 25
type input "轉帳"
click at [336, 546] on input "0" at bounding box center [353, 550] width 112 height 40
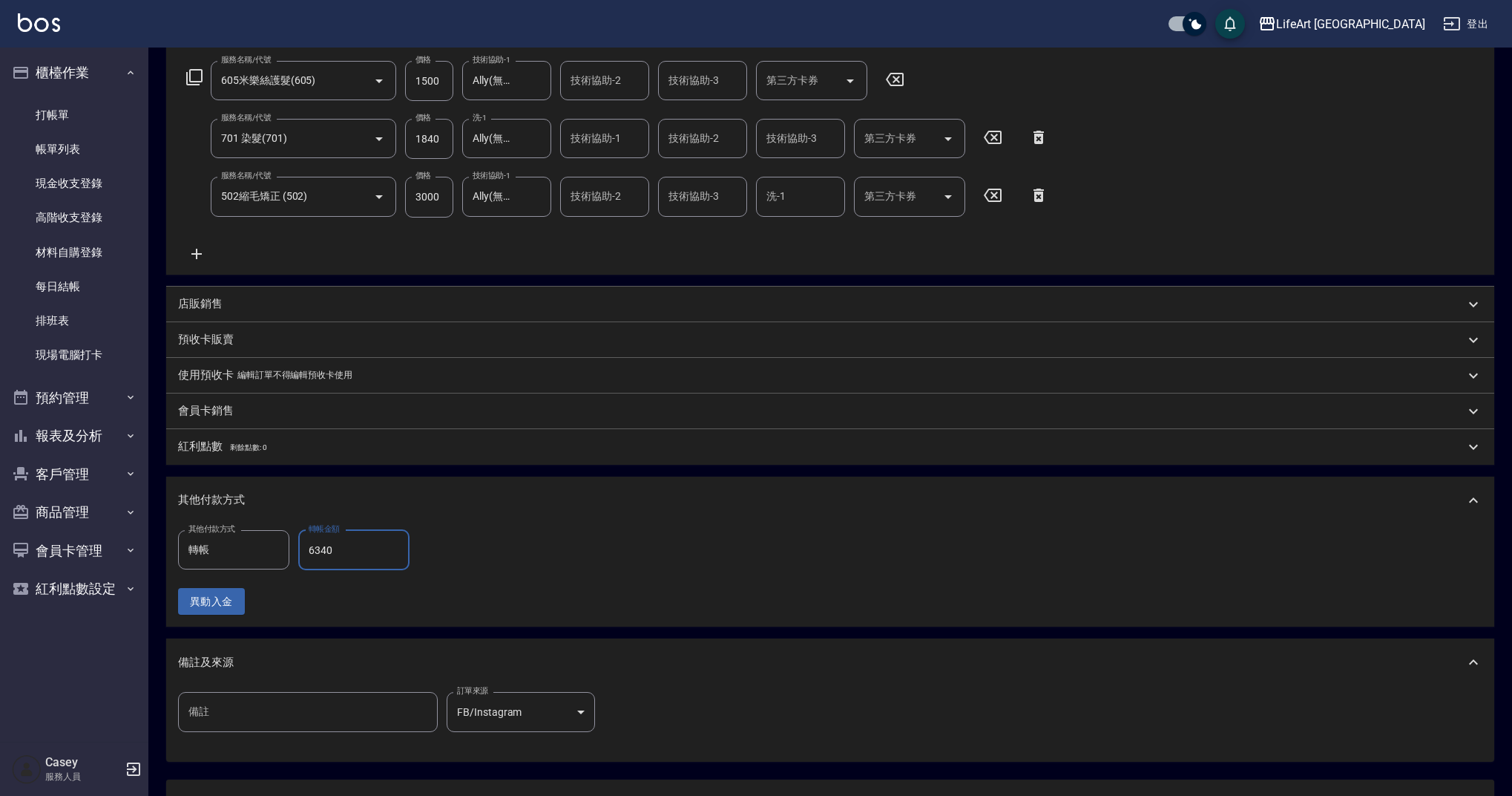
scroll to position [363, 0]
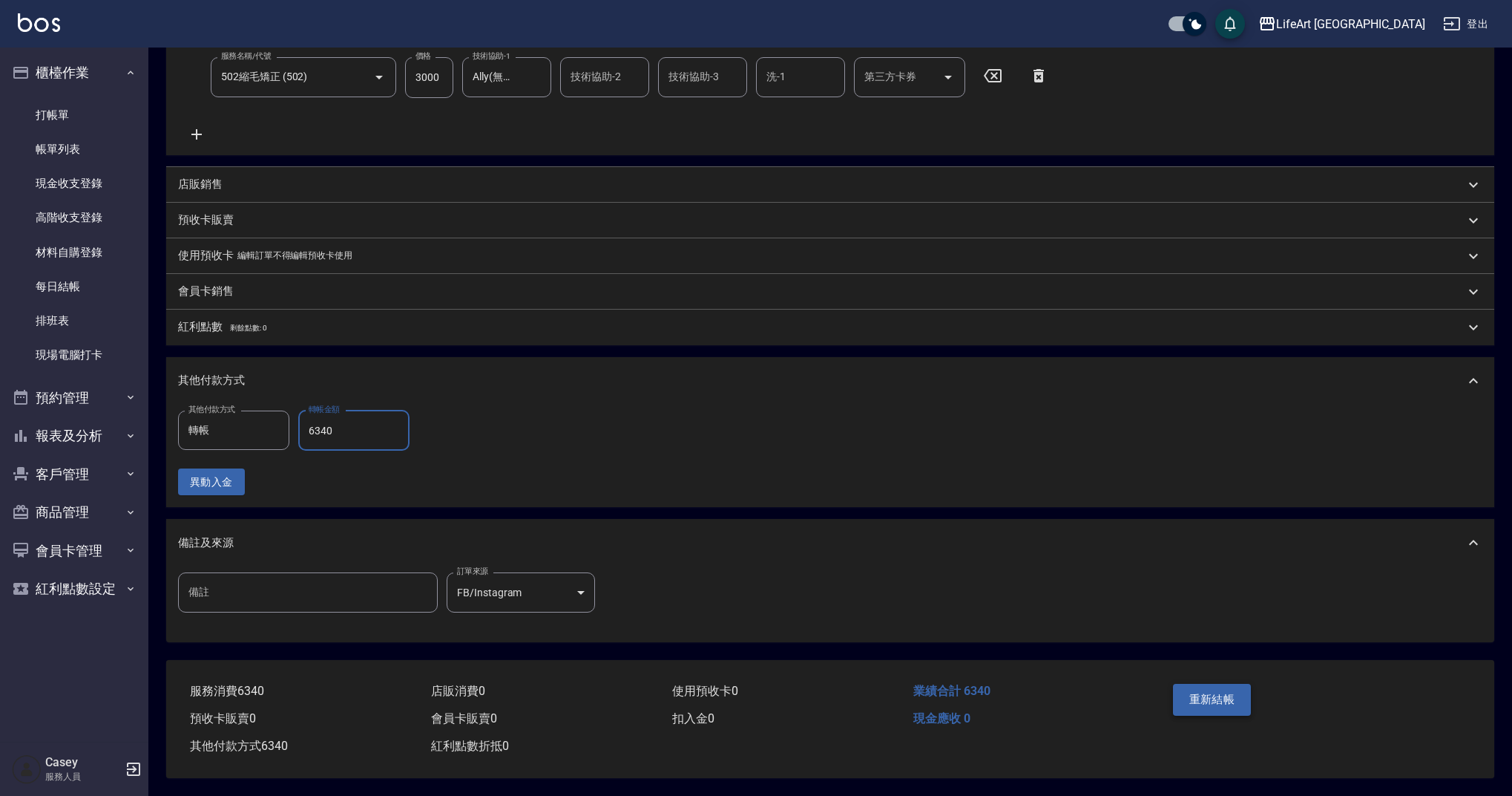
type input "6340"
click at [1242, 692] on button "重新結帳" at bounding box center [1212, 700] width 79 height 31
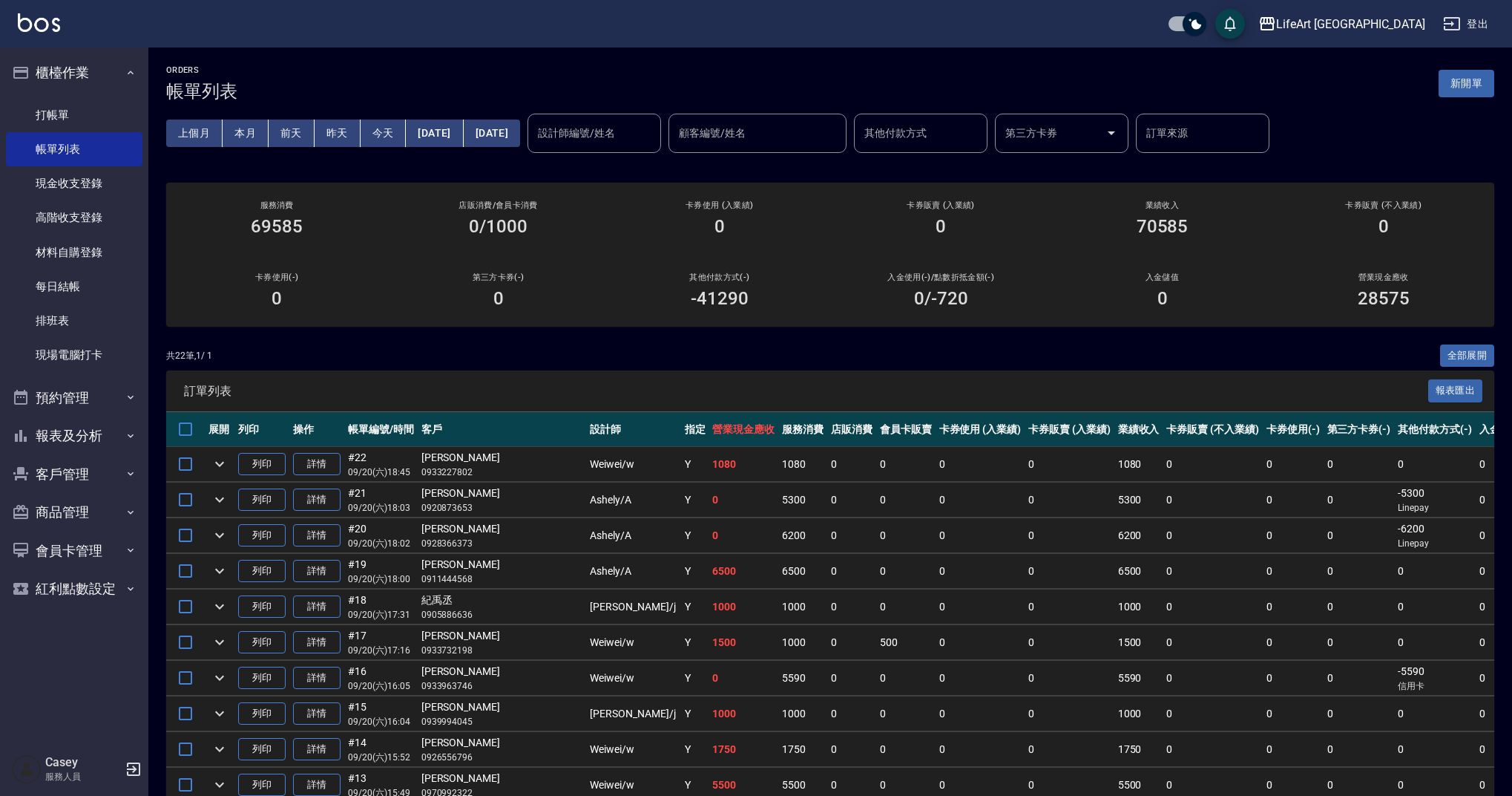
click at [655, 128] on input "設計師編號/姓名" at bounding box center [594, 133] width 120 height 26
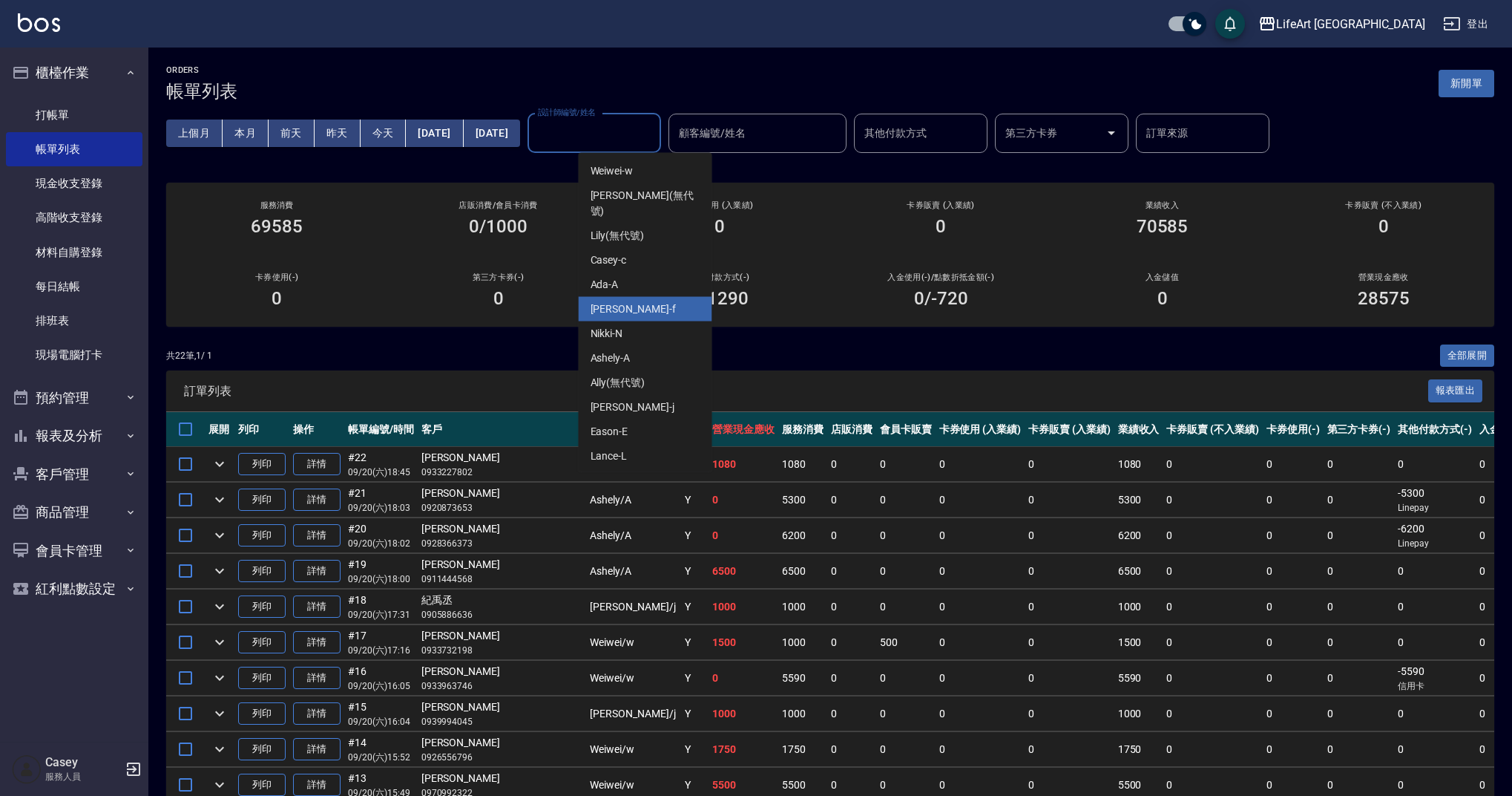
click at [655, 297] on div "Finney -f" at bounding box center [645, 309] width 133 height 25
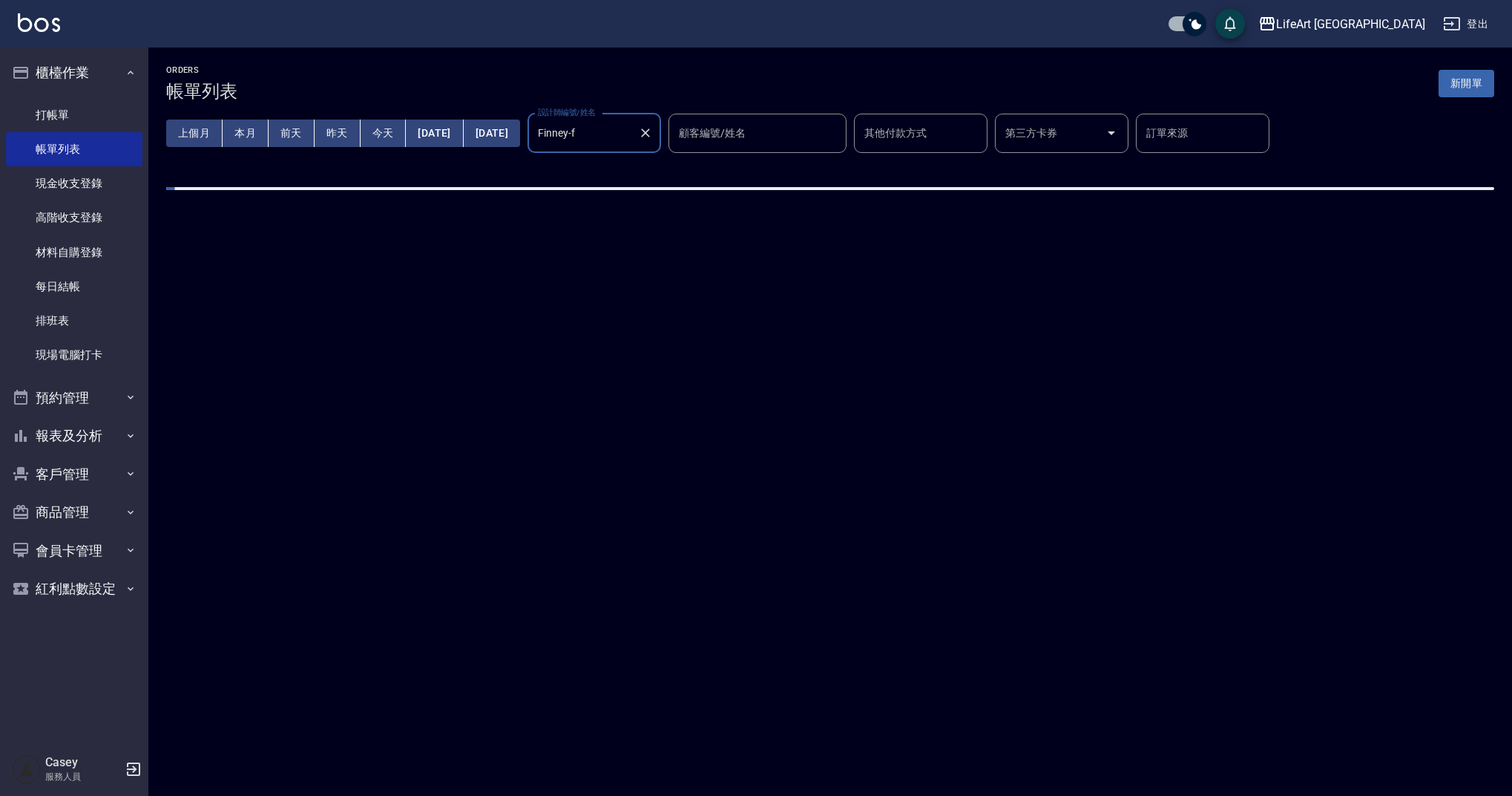
type input "Finney-f"
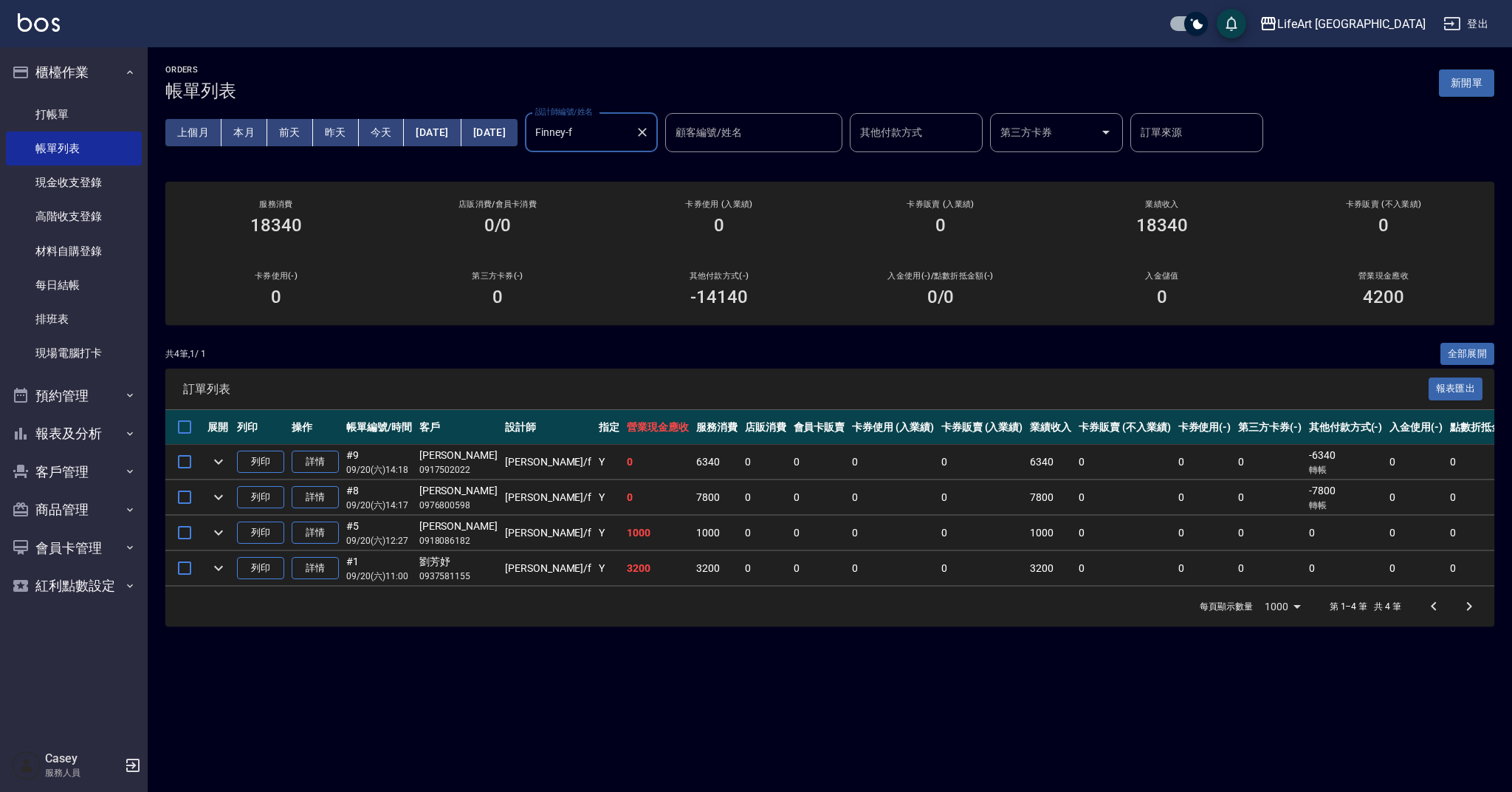
click at [1474, 80] on button "新開單" at bounding box center [1466, 83] width 55 height 27
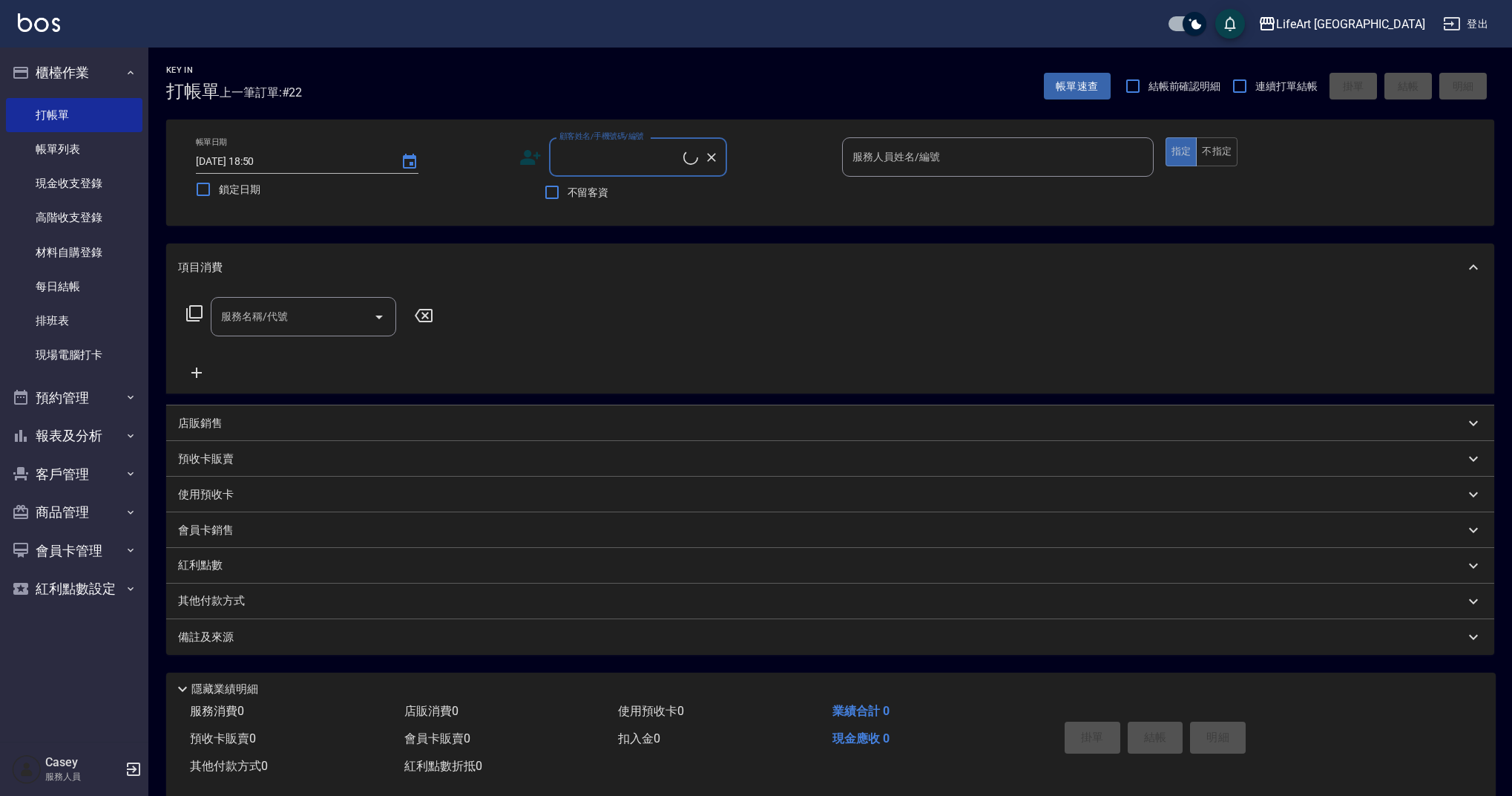
click at [610, 167] on input "顧客姓名/手機號碼/編號" at bounding box center [619, 157] width 128 height 26
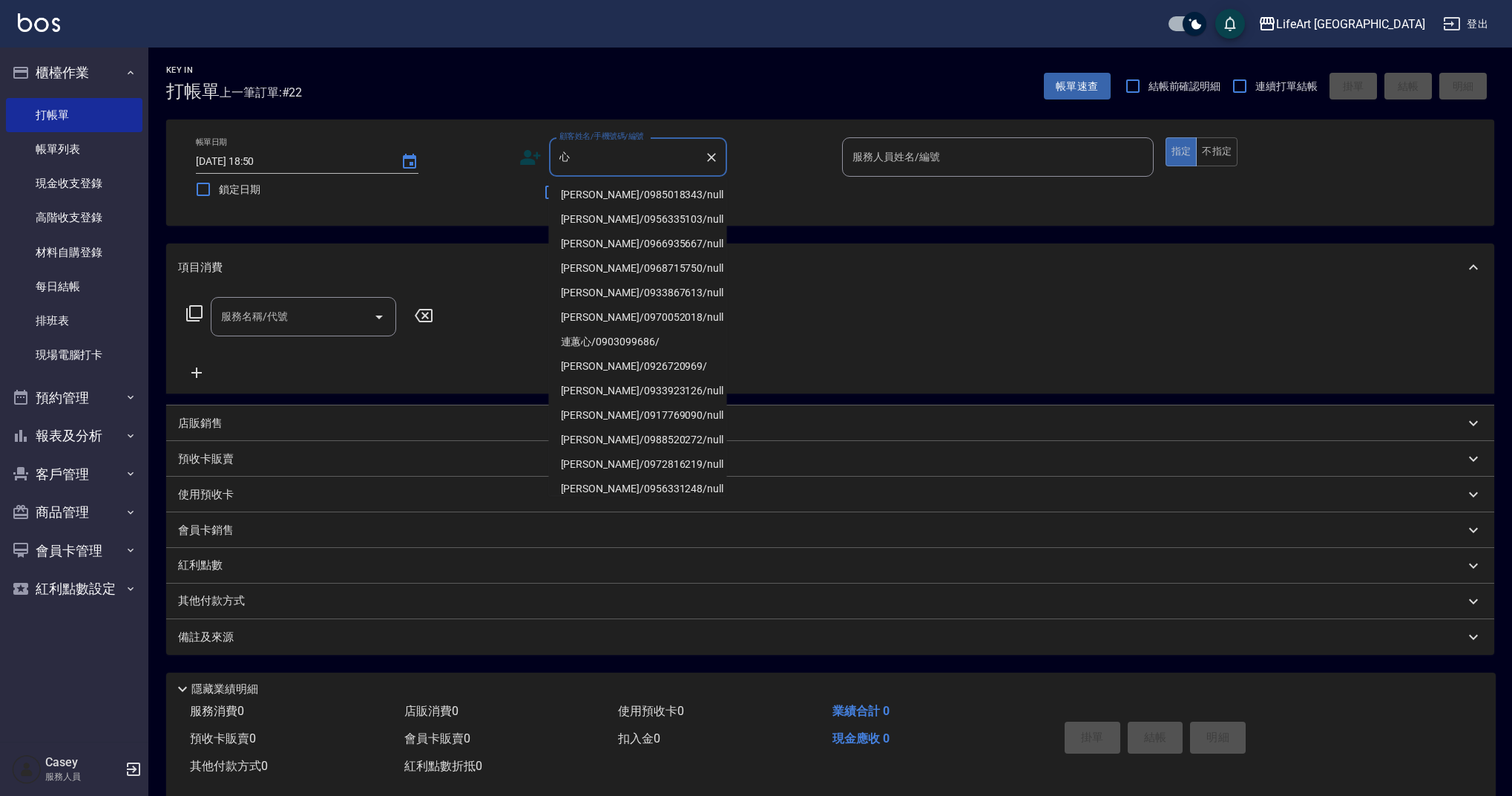
click at [643, 197] on li "李心彤/0985018343/null" at bounding box center [638, 194] width 178 height 25
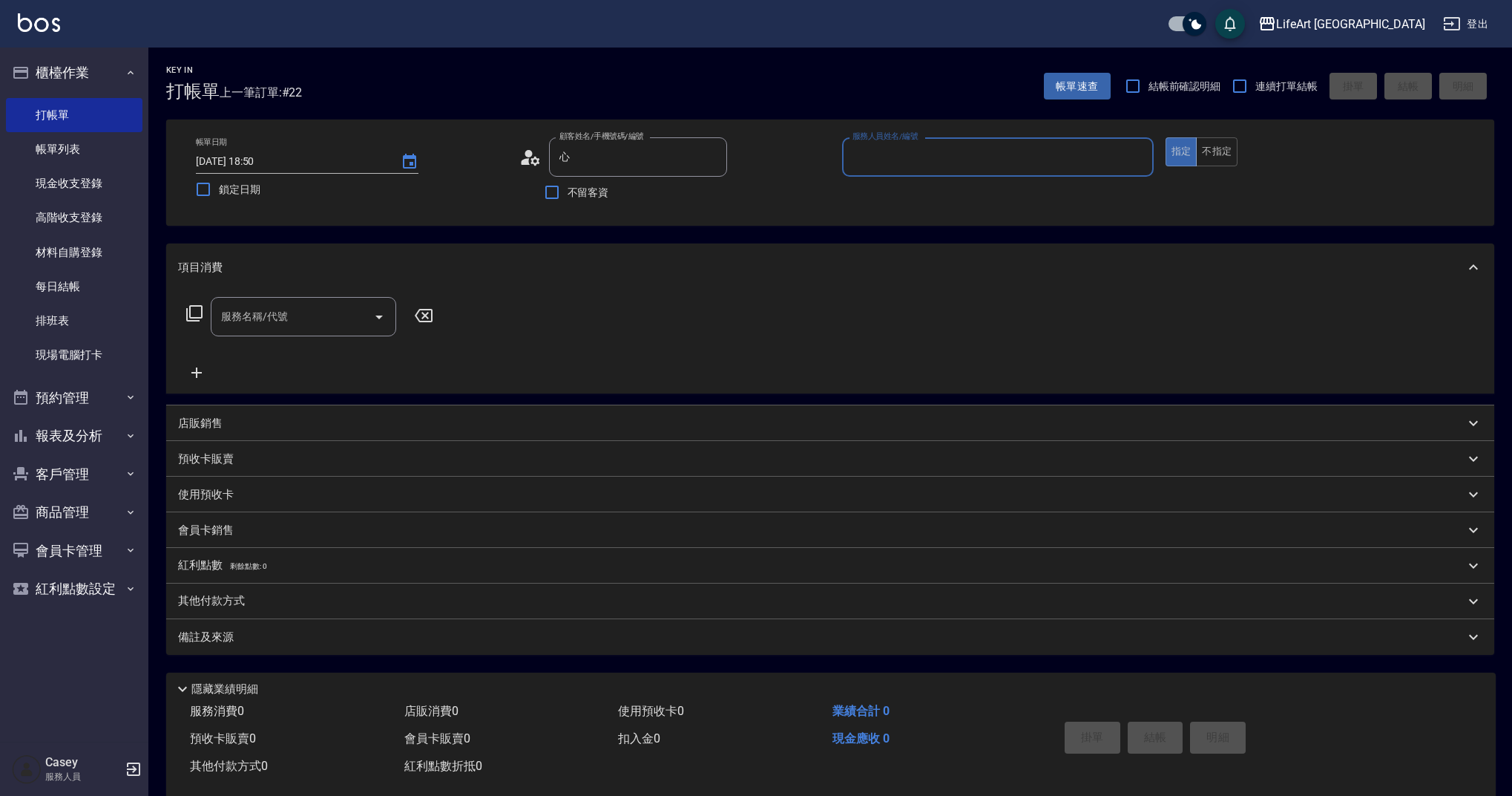
type input "李心彤/0985018343/null"
type input "Finney-f"
click at [298, 323] on input "服務名稱/代號" at bounding box center [292, 316] width 150 height 26
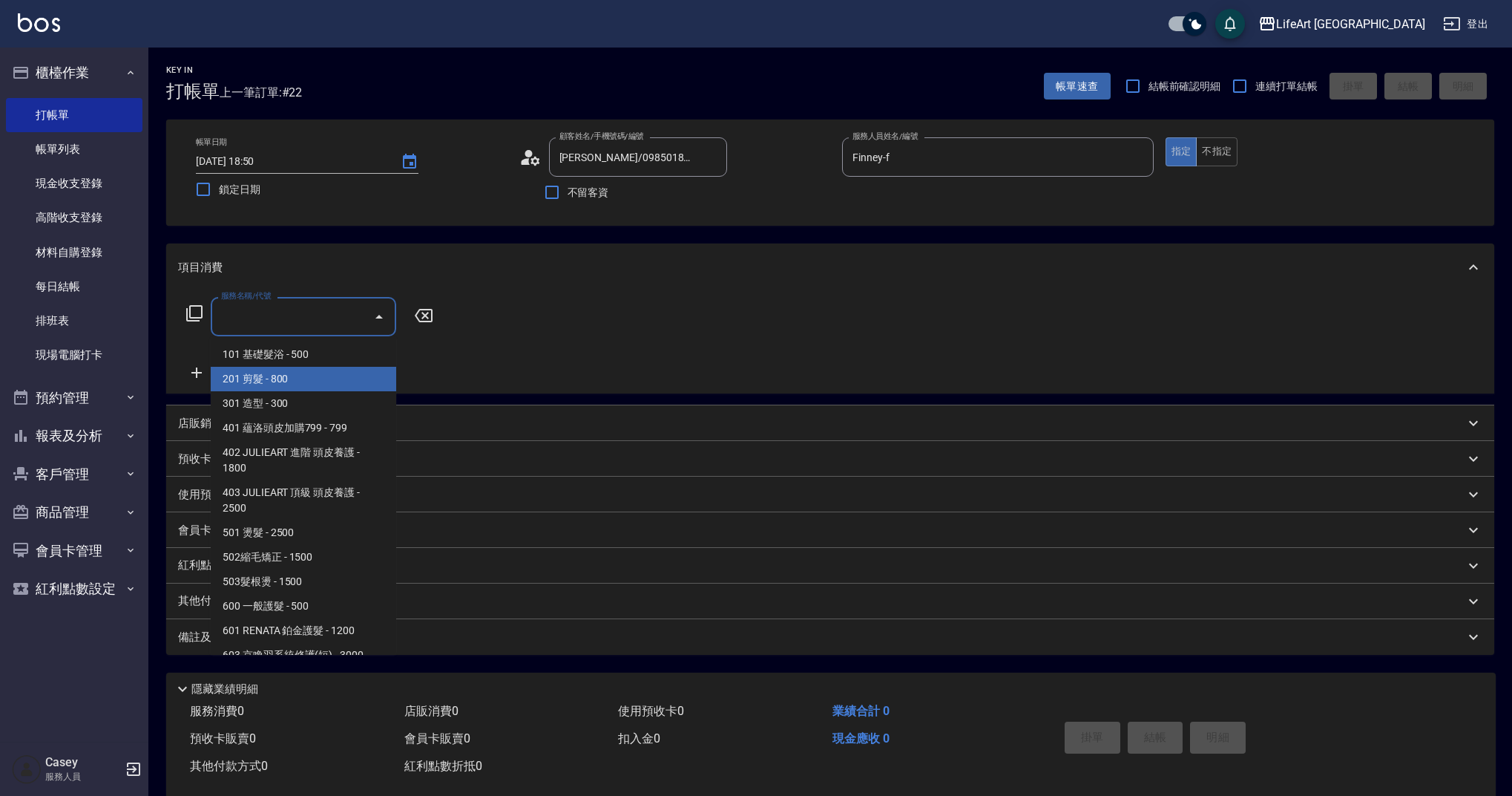
click at [313, 383] on span "201 剪髮 - 800" at bounding box center [303, 379] width 185 height 25
type input "201 剪髮(201)"
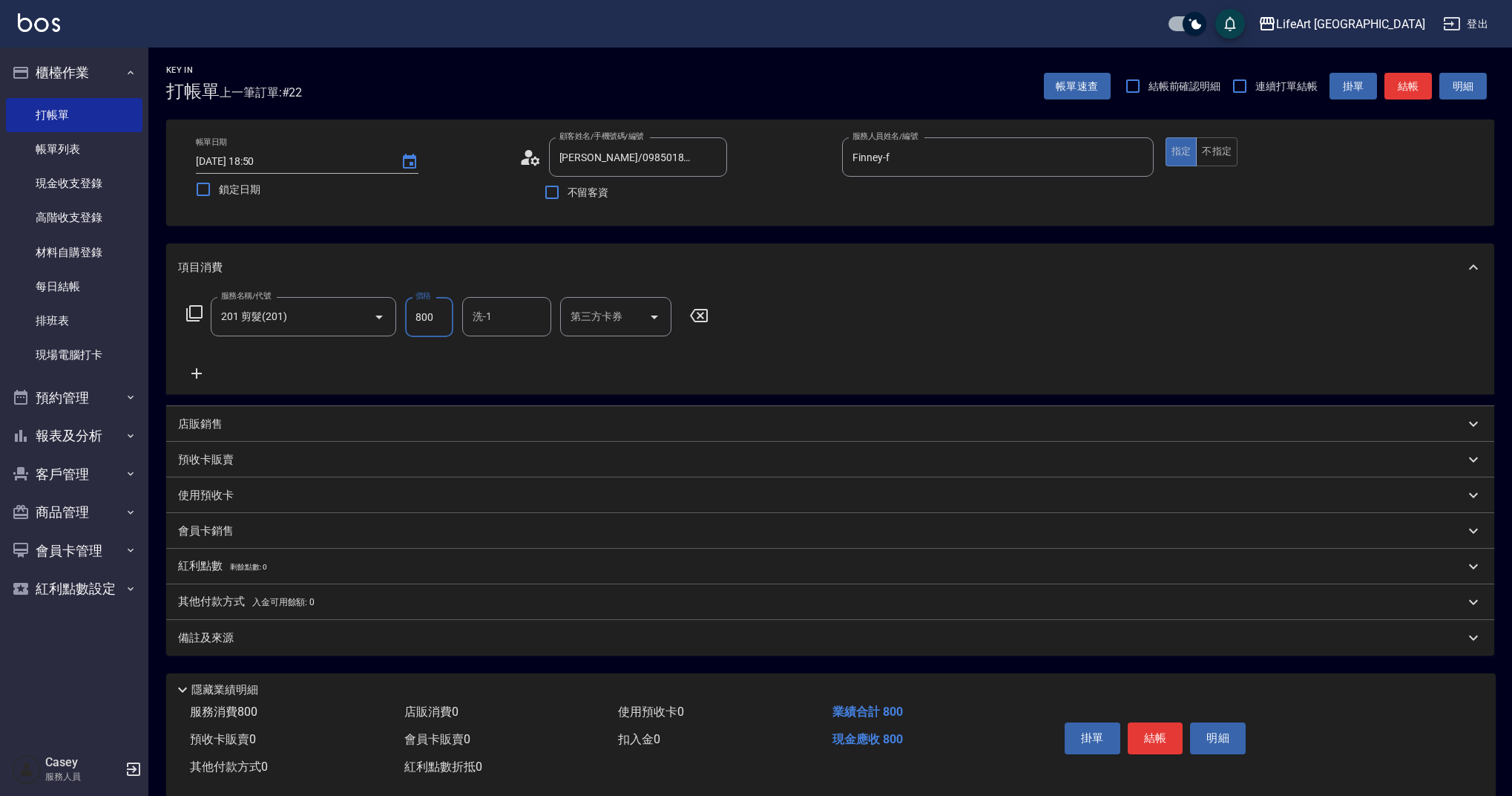
click at [434, 317] on input "800" at bounding box center [429, 317] width 48 height 40
type input "1000"
click at [485, 319] on input "洗-1" at bounding box center [506, 316] width 75 height 26
click at [499, 358] on span "Ally (無代號)" at bounding box center [501, 354] width 54 height 15
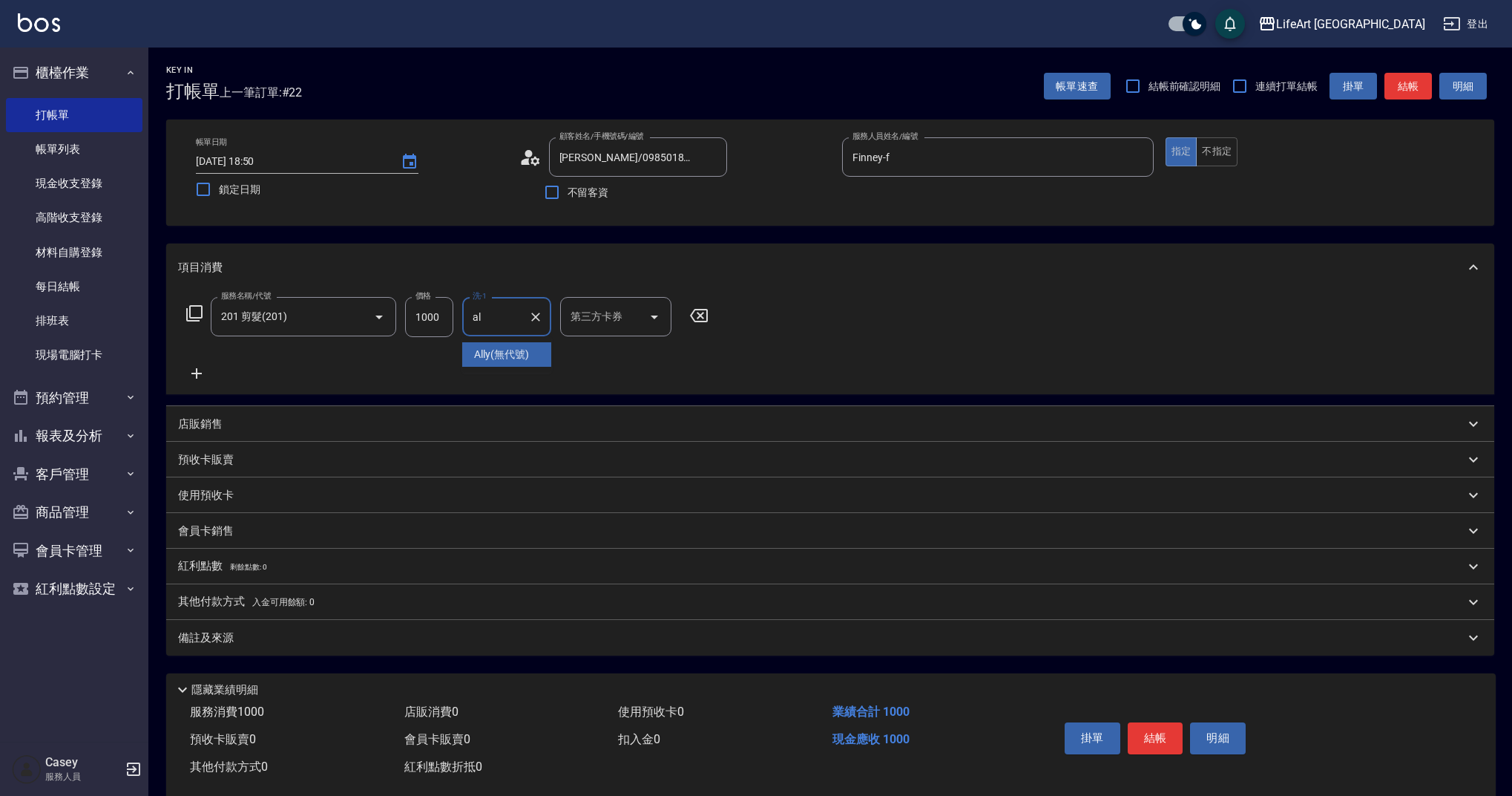
type input "Ally(無代號)"
click at [351, 639] on div "備註及來源" at bounding box center [821, 638] width 1287 height 15
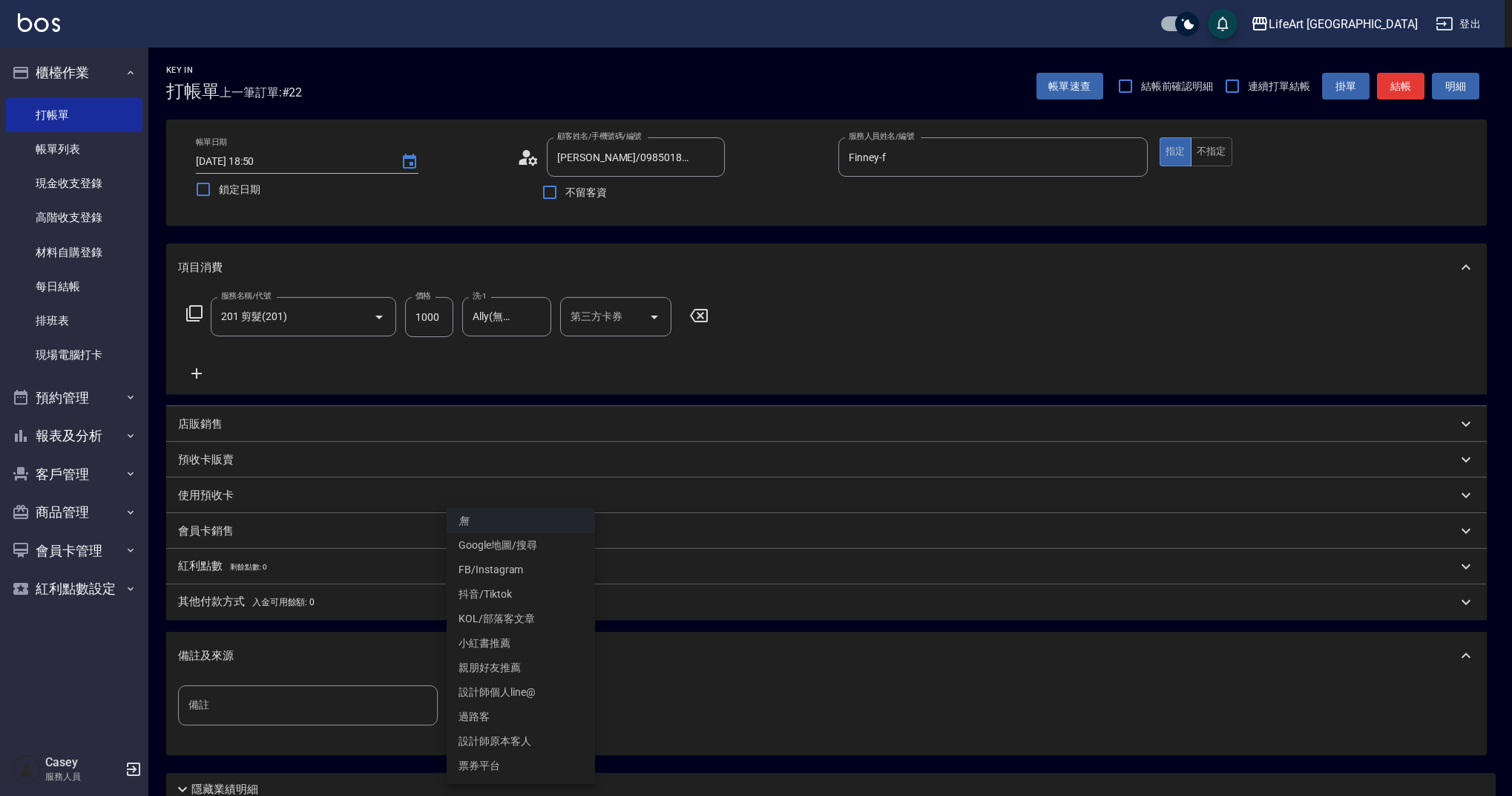
click at [492, 711] on body "LifeArt 蘆洲 登出 櫃檯作業 打帳單 帳單列表 現金收支登錄 高階收支登錄 材料自購登錄 每日結帳 排班表 現場電腦打卡 預約管理 預約管理 單日預約…" at bounding box center [756, 458] width 1512 height 916
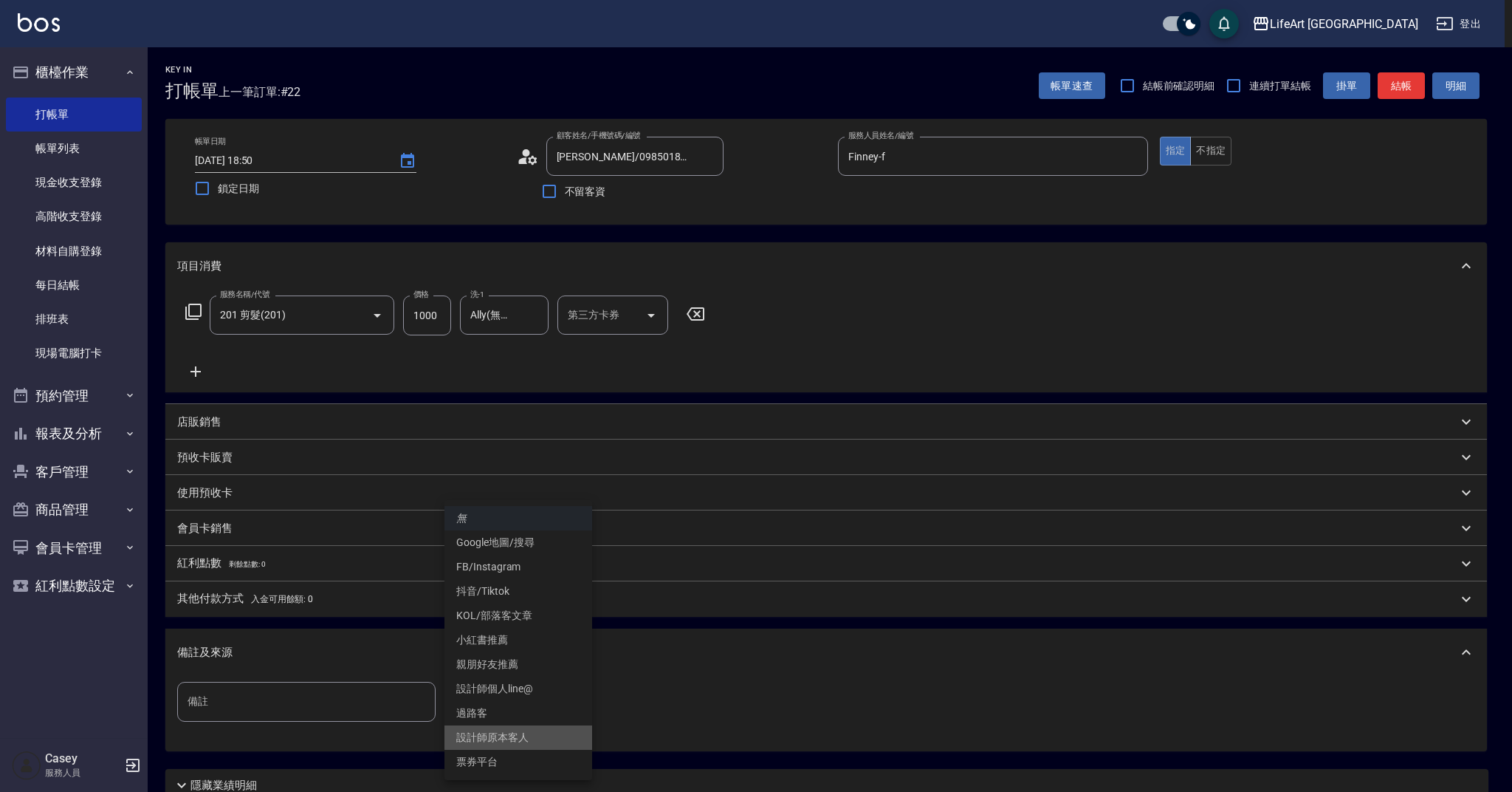
click at [536, 740] on li "設計師原本客人" at bounding box center [518, 737] width 147 height 24
type input "設計師原本客人"
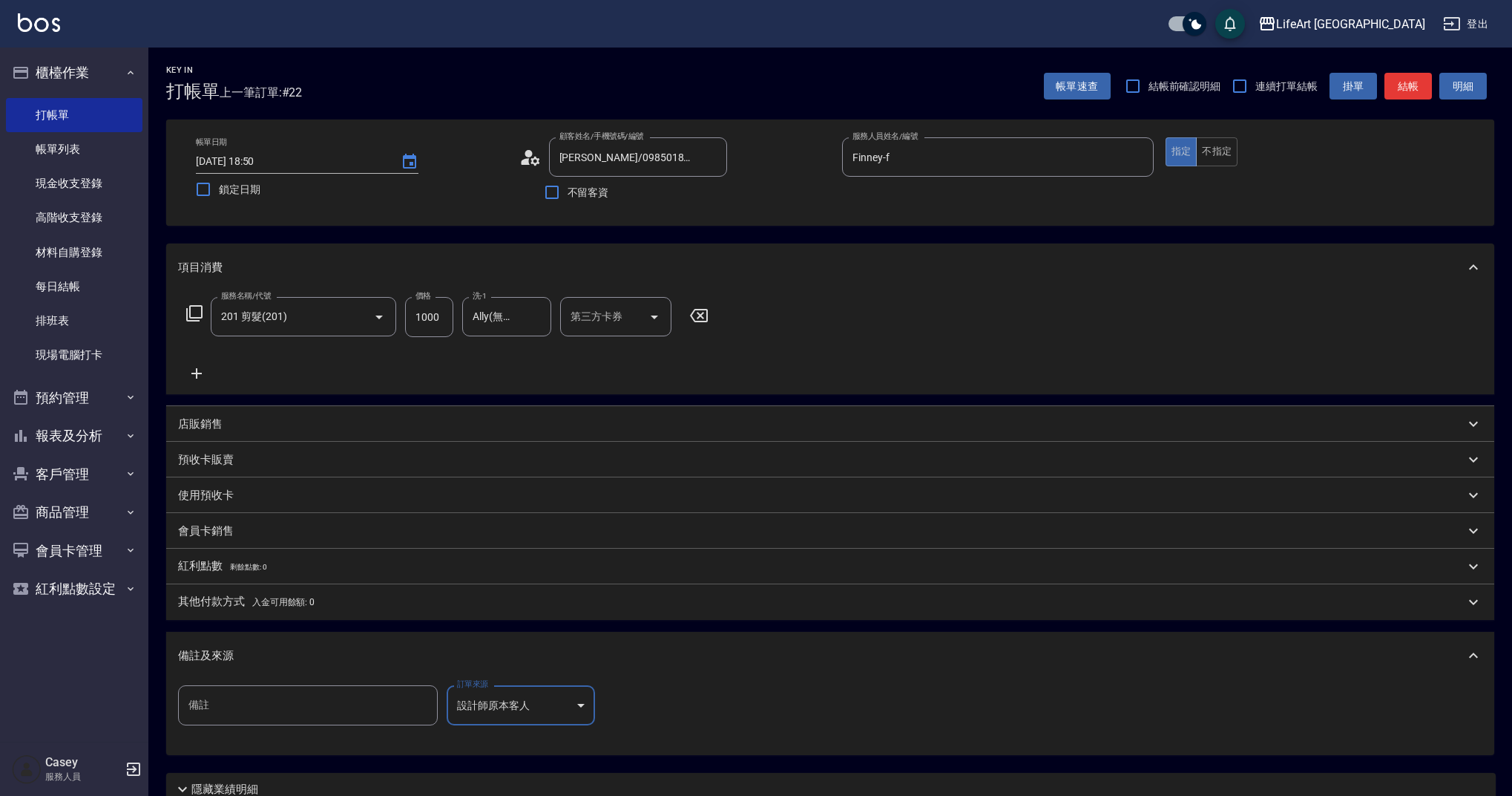
click at [574, 707] on body "LifeArt 蘆洲 登出 櫃檯作業 打帳單 帳單列表 現金收支登錄 高階收支登錄 材料自購登錄 每日結帳 排班表 現場電腦打卡 預約管理 預約管理 單日預約…" at bounding box center [756, 458] width 1512 height 916
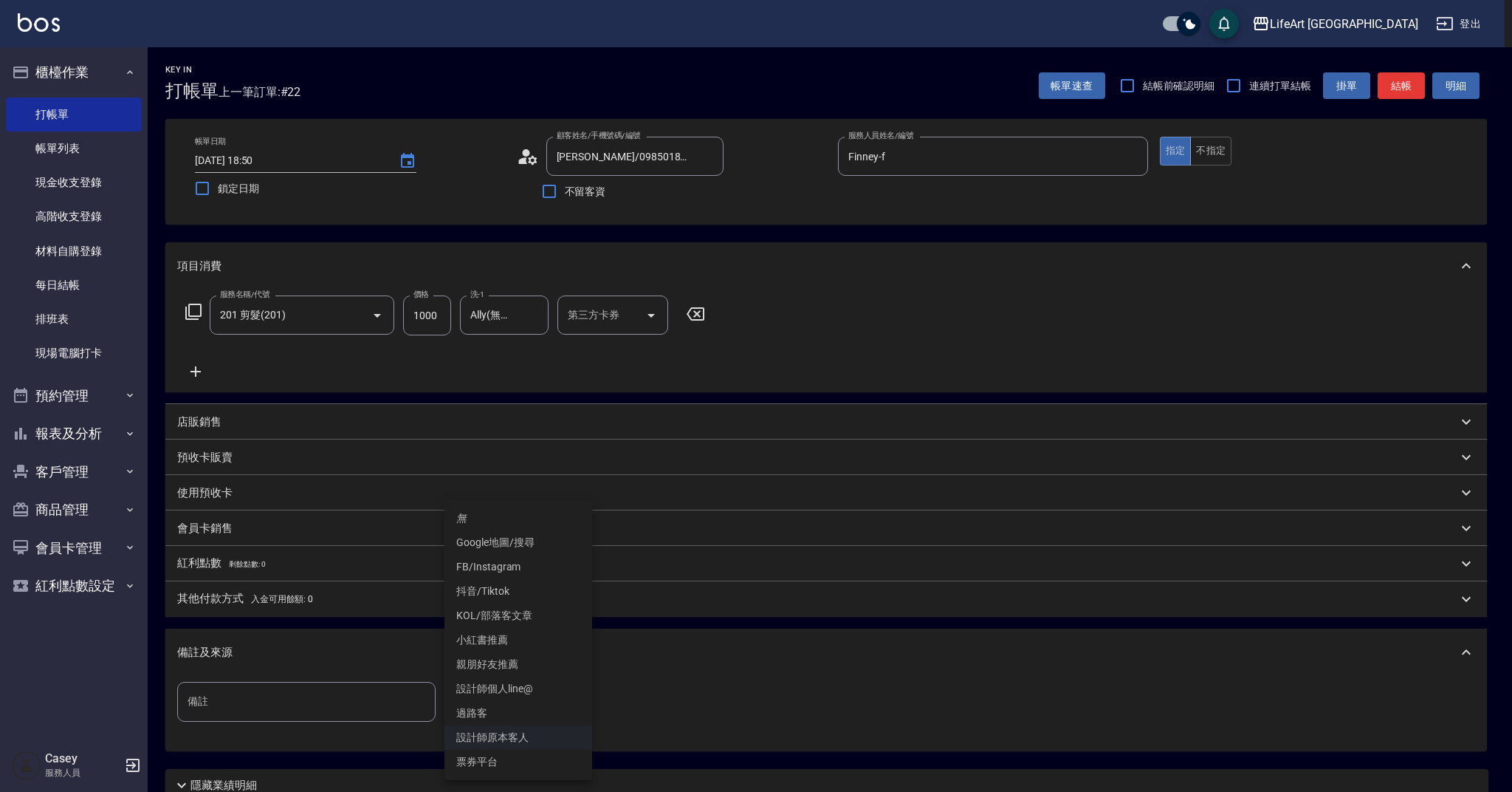
click at [483, 514] on li "無" at bounding box center [518, 518] width 147 height 24
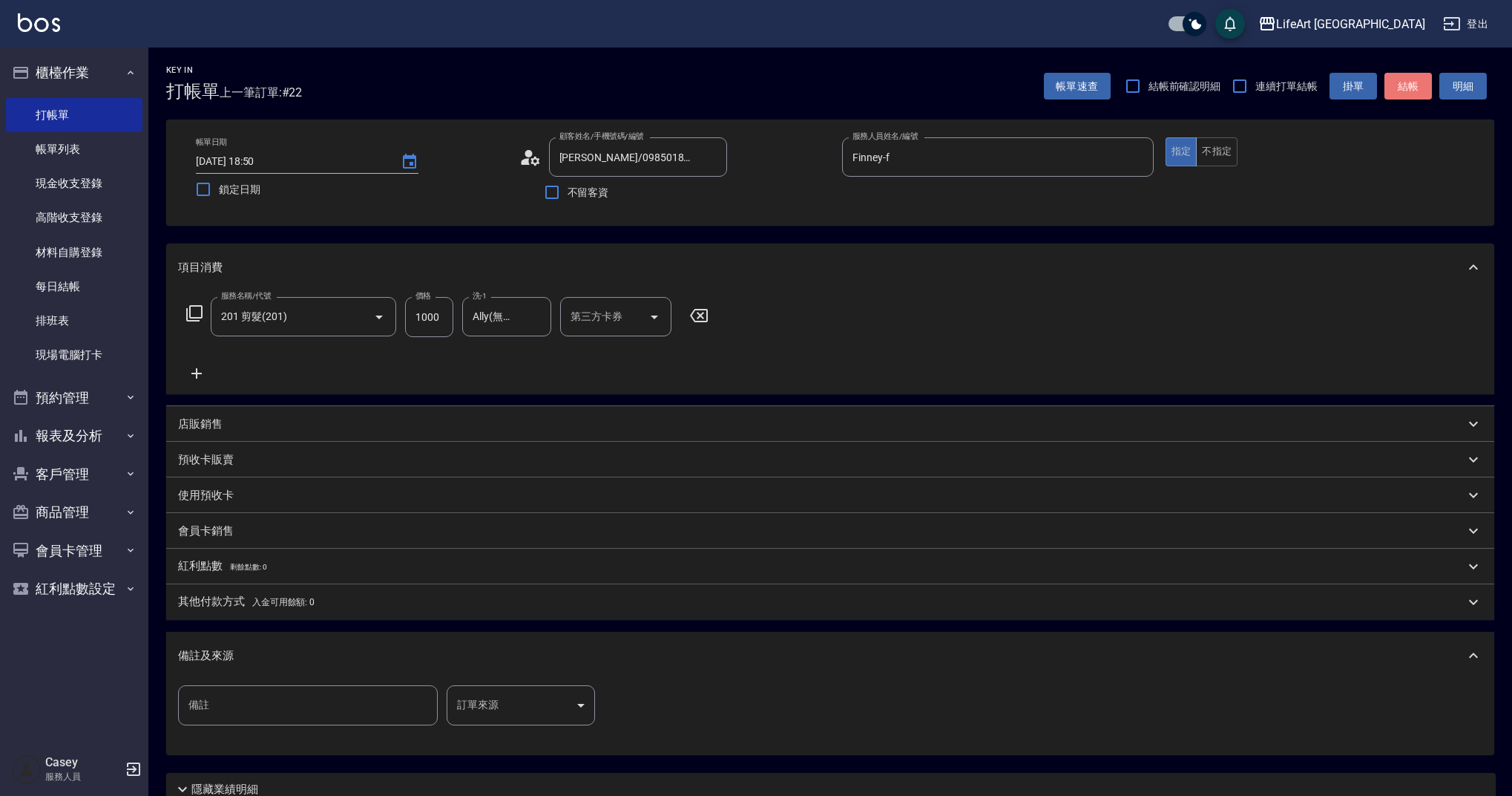
click at [1398, 87] on button "結帳" at bounding box center [1408, 86] width 47 height 27
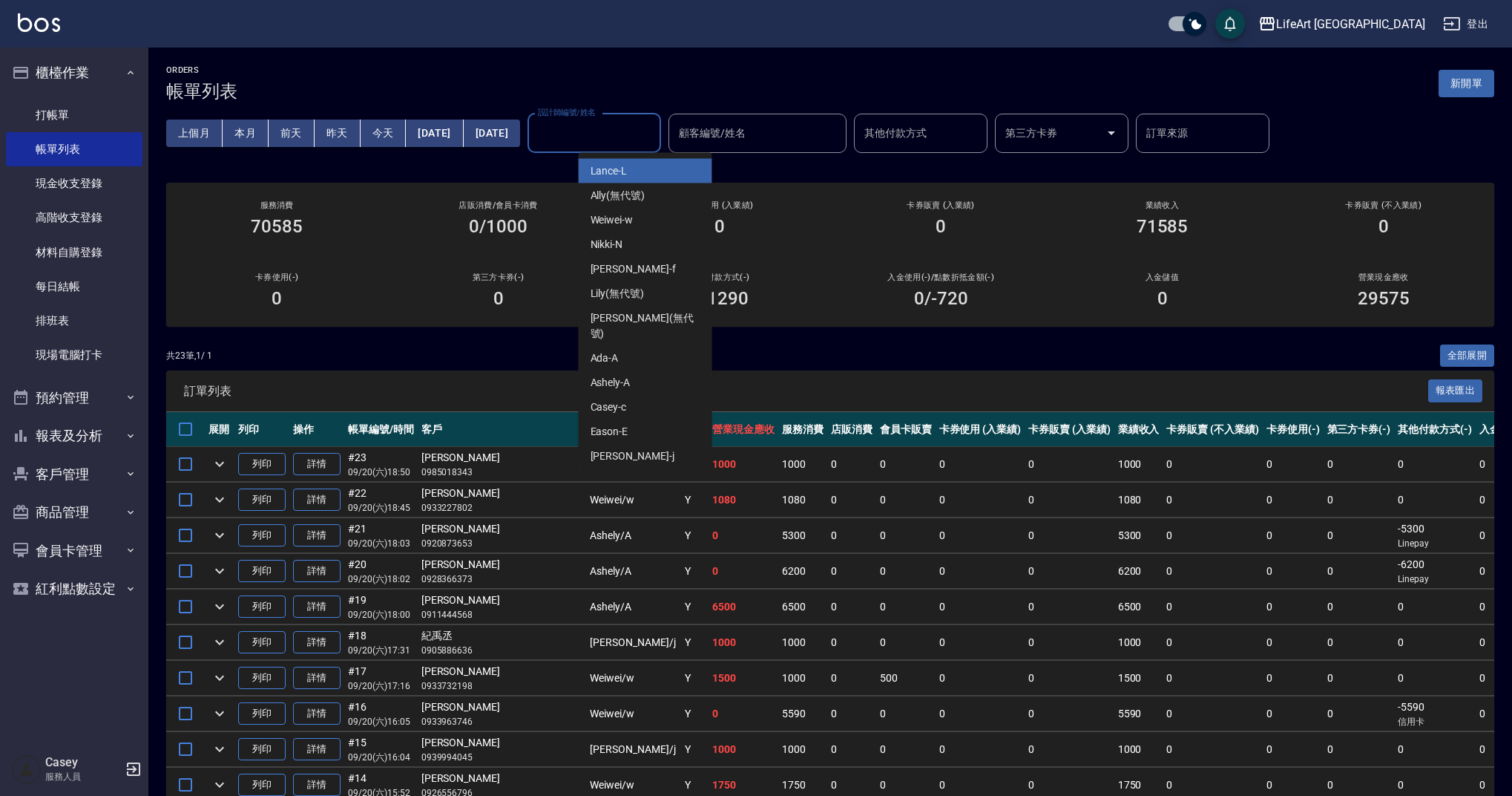
click at [641, 128] on input "設計師編號/姓名" at bounding box center [594, 133] width 120 height 26
click at [632, 265] on div "Finney -f" at bounding box center [645, 269] width 133 height 25
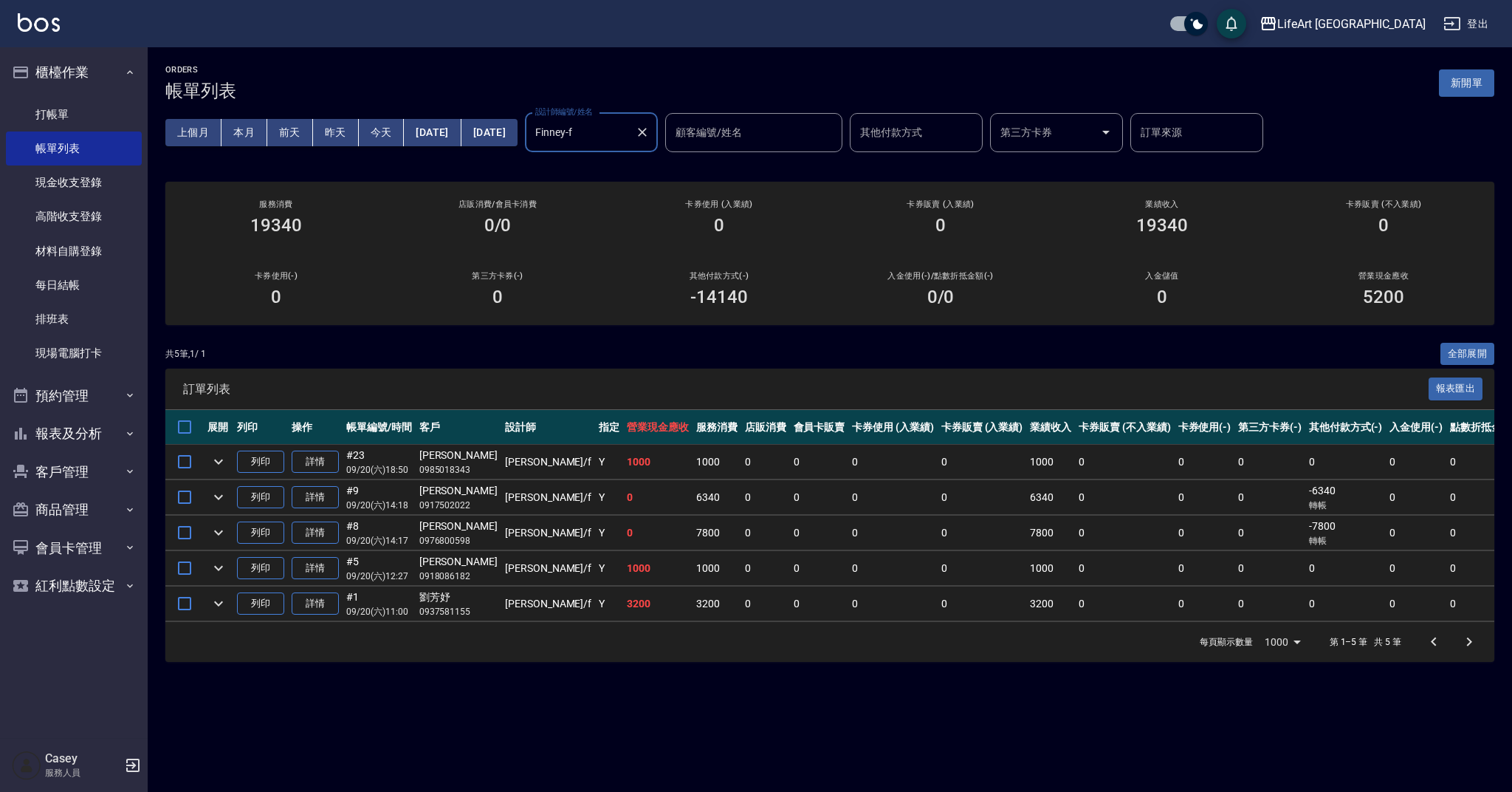
click at [629, 140] on input "Finney-f" at bounding box center [580, 132] width 98 height 26
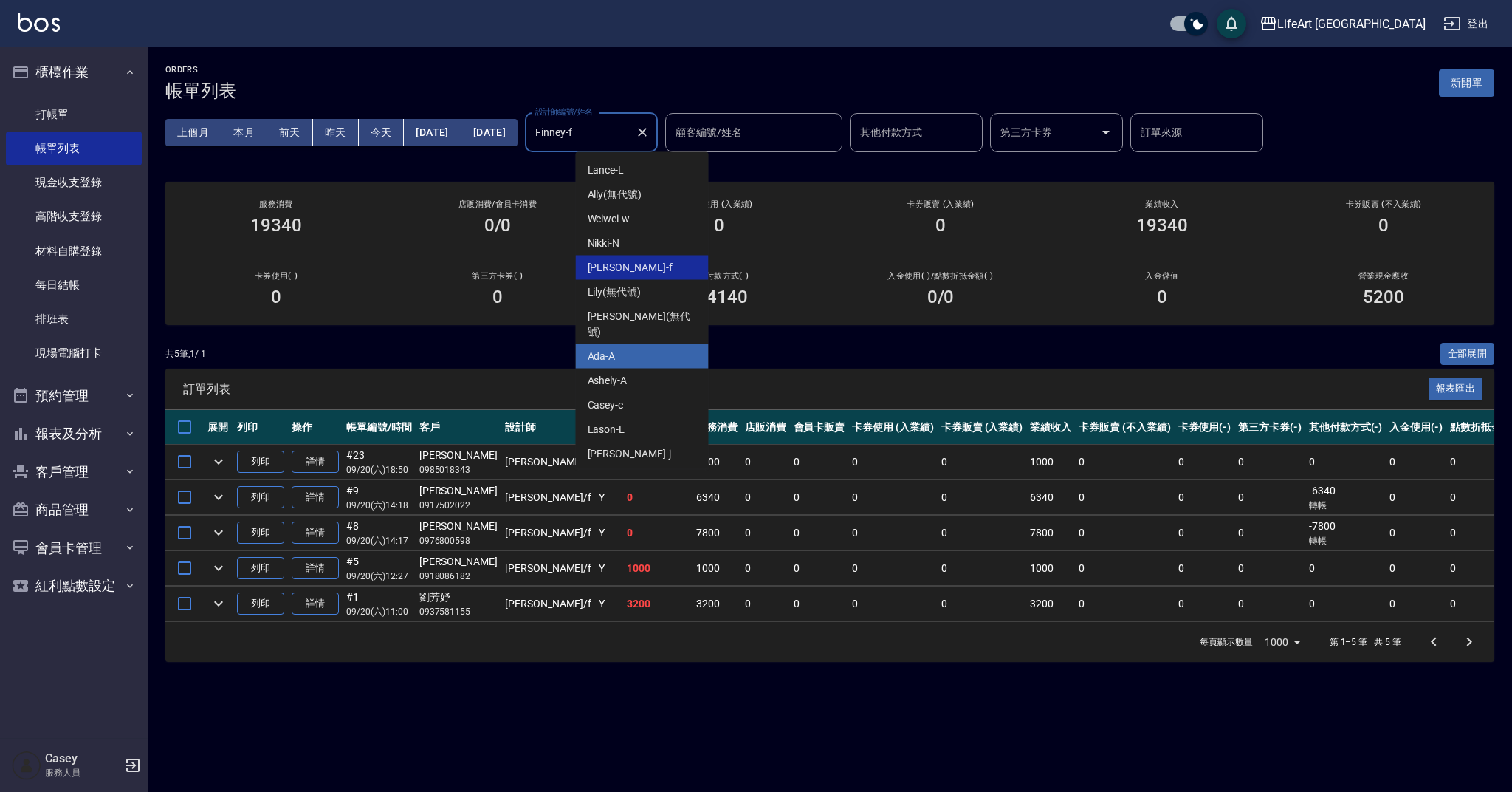
click at [640, 344] on div "Ada -A" at bounding box center [642, 356] width 133 height 24
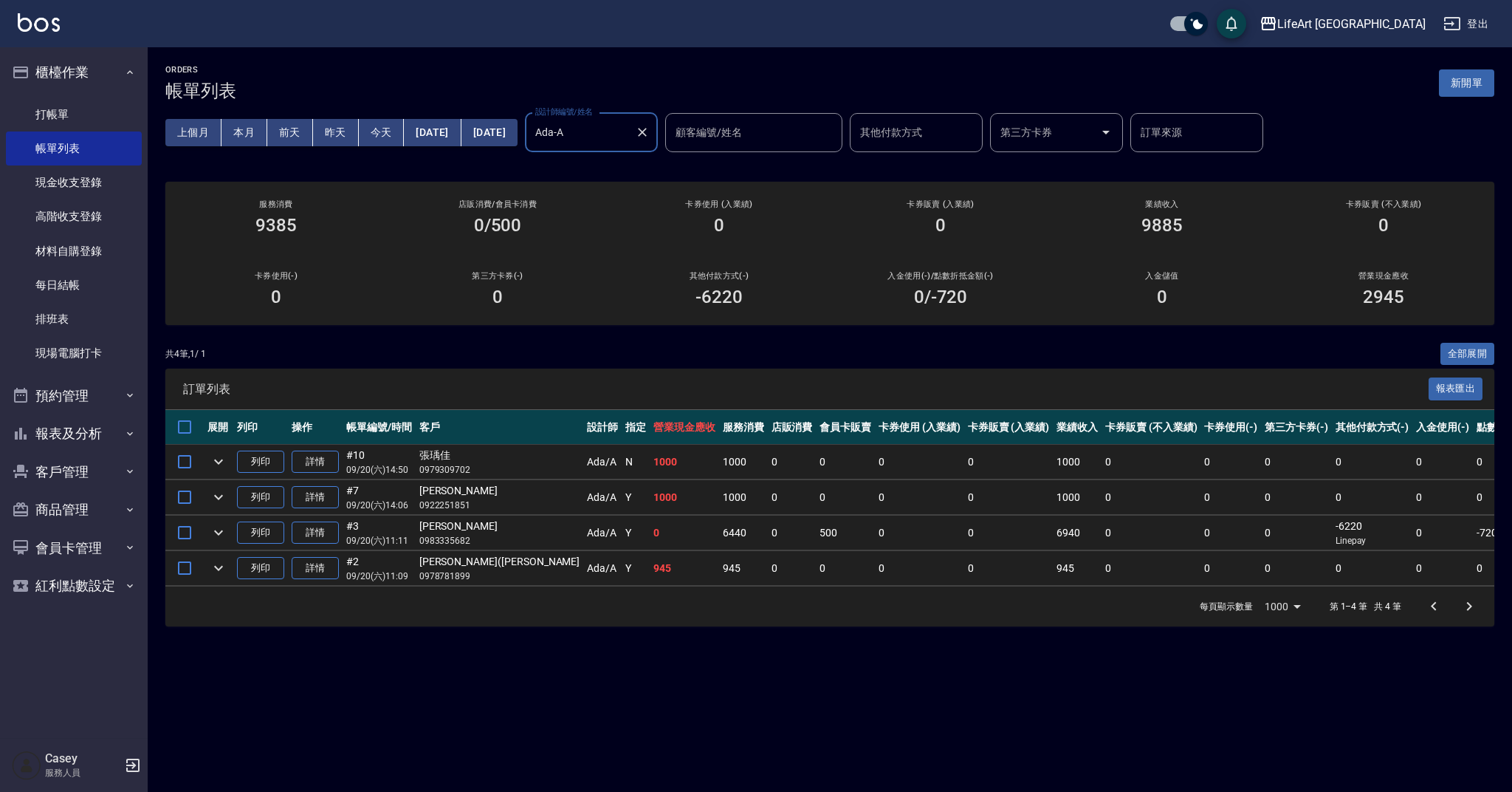
click at [629, 130] on input "Ada-A" at bounding box center [580, 132] width 98 height 26
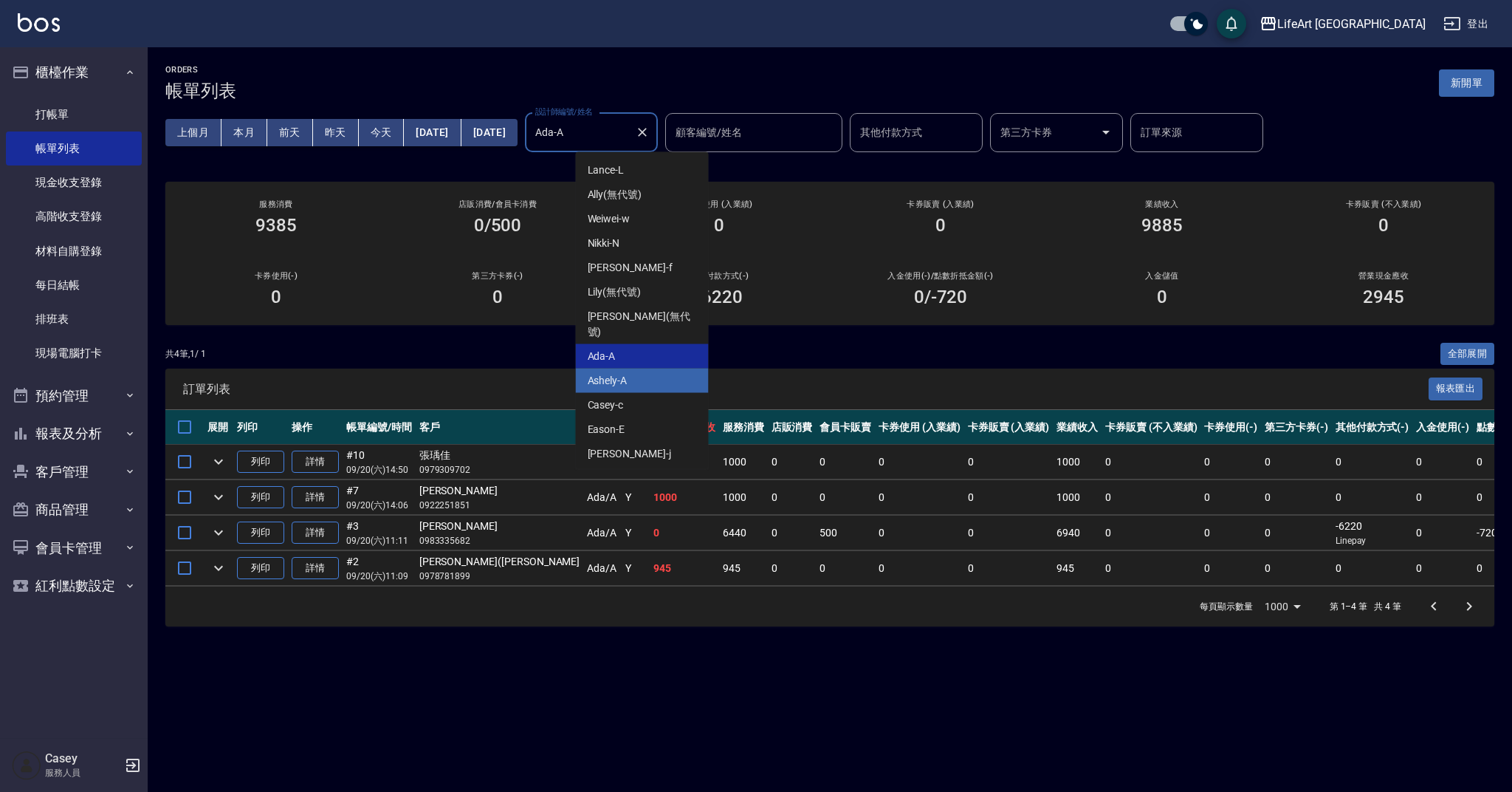
click at [646, 369] on div "Ashely -A" at bounding box center [642, 381] width 133 height 24
type input "Ashely-A"
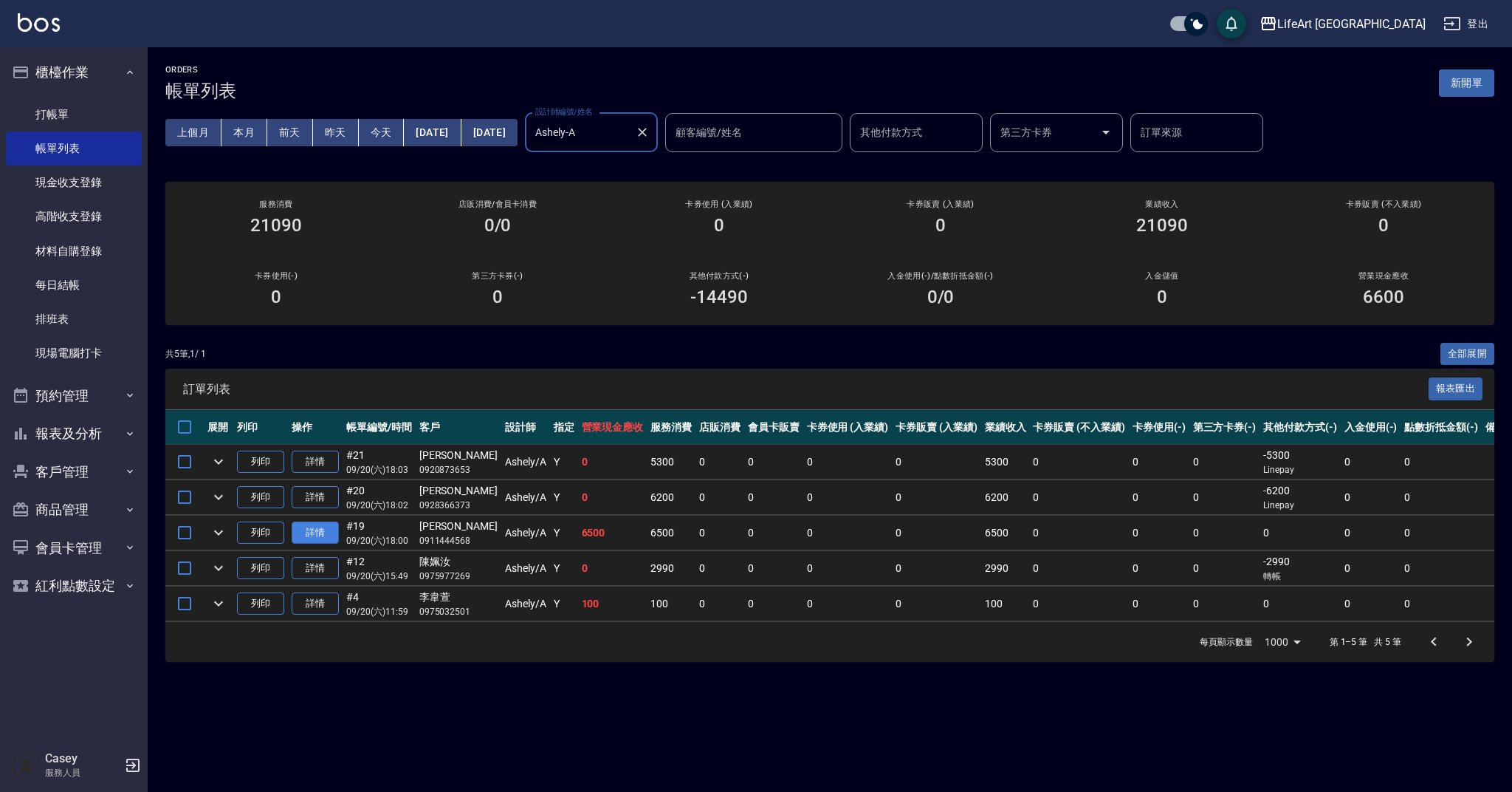
click at [317, 526] on link "詳情" at bounding box center [315, 533] width 47 height 23
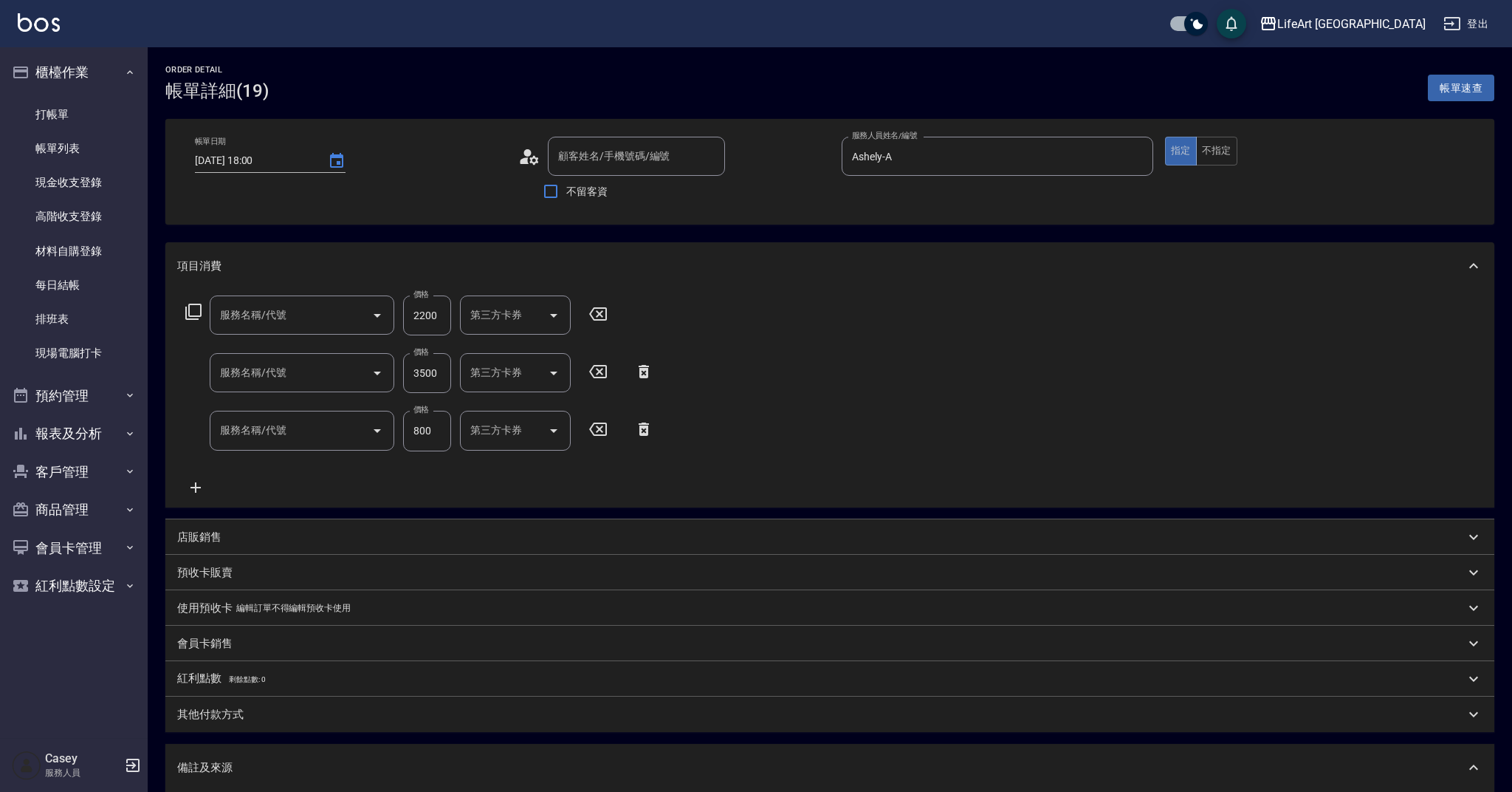
type input "2025/09/20 18:00"
type input "Ashely-A"
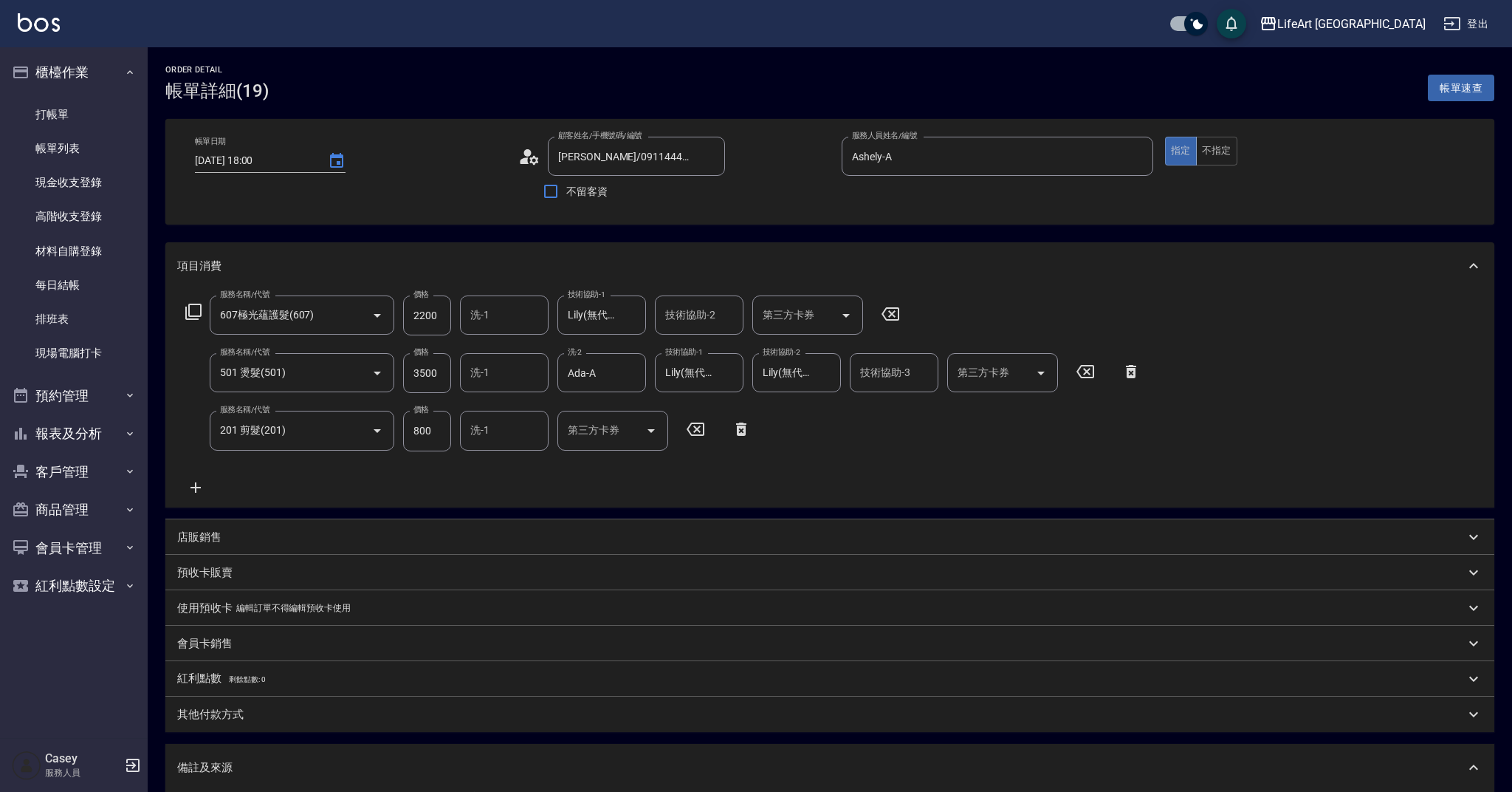
type input "楊佩涵 /0911444568/"
type input "607極光蘊護髮(607)"
type input "501 燙髮(501)"
type input "201 剪髮(201)"
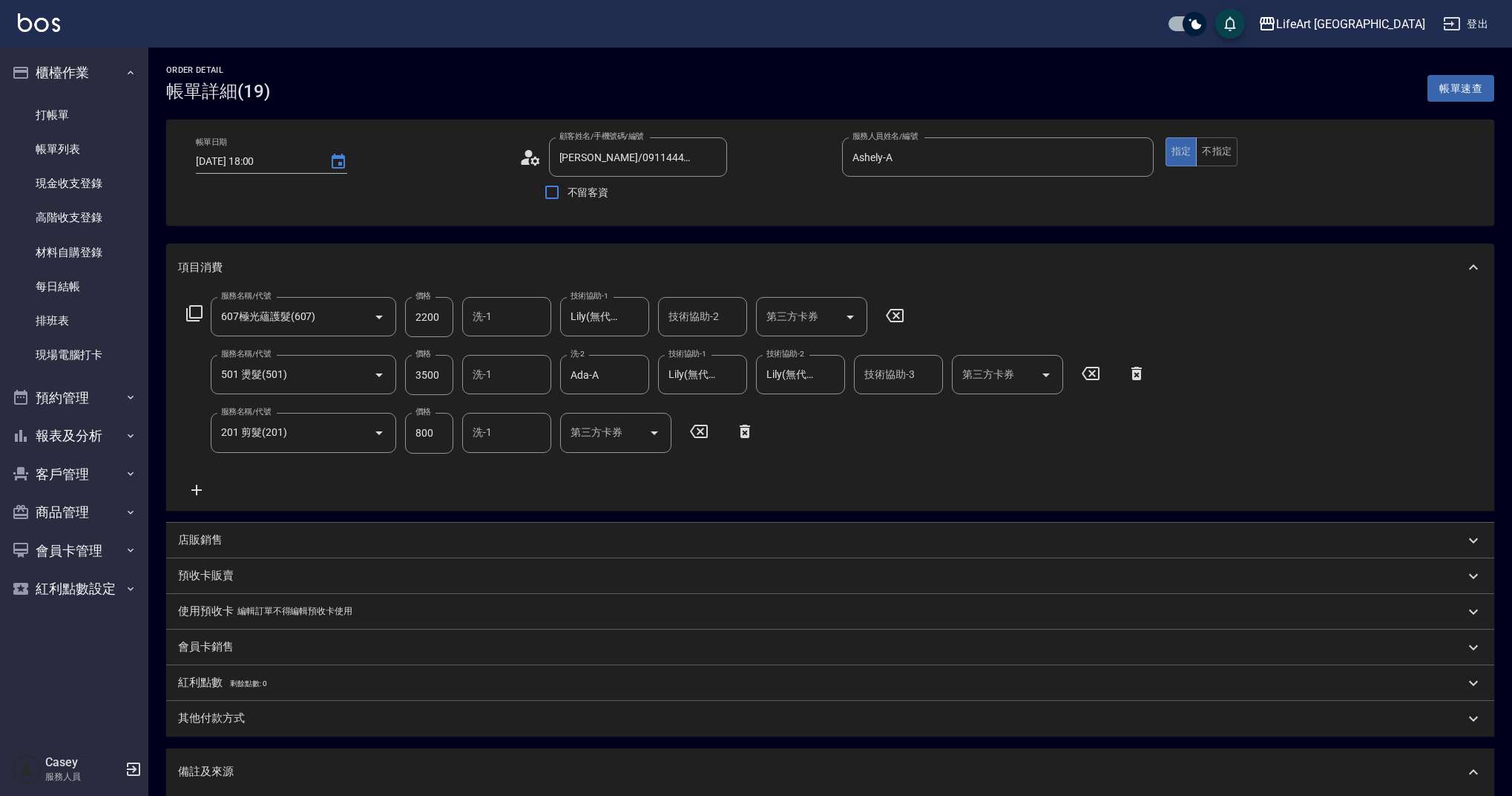
click at [247, 715] on div "其他付款方式" at bounding box center [821, 718] width 1287 height 15
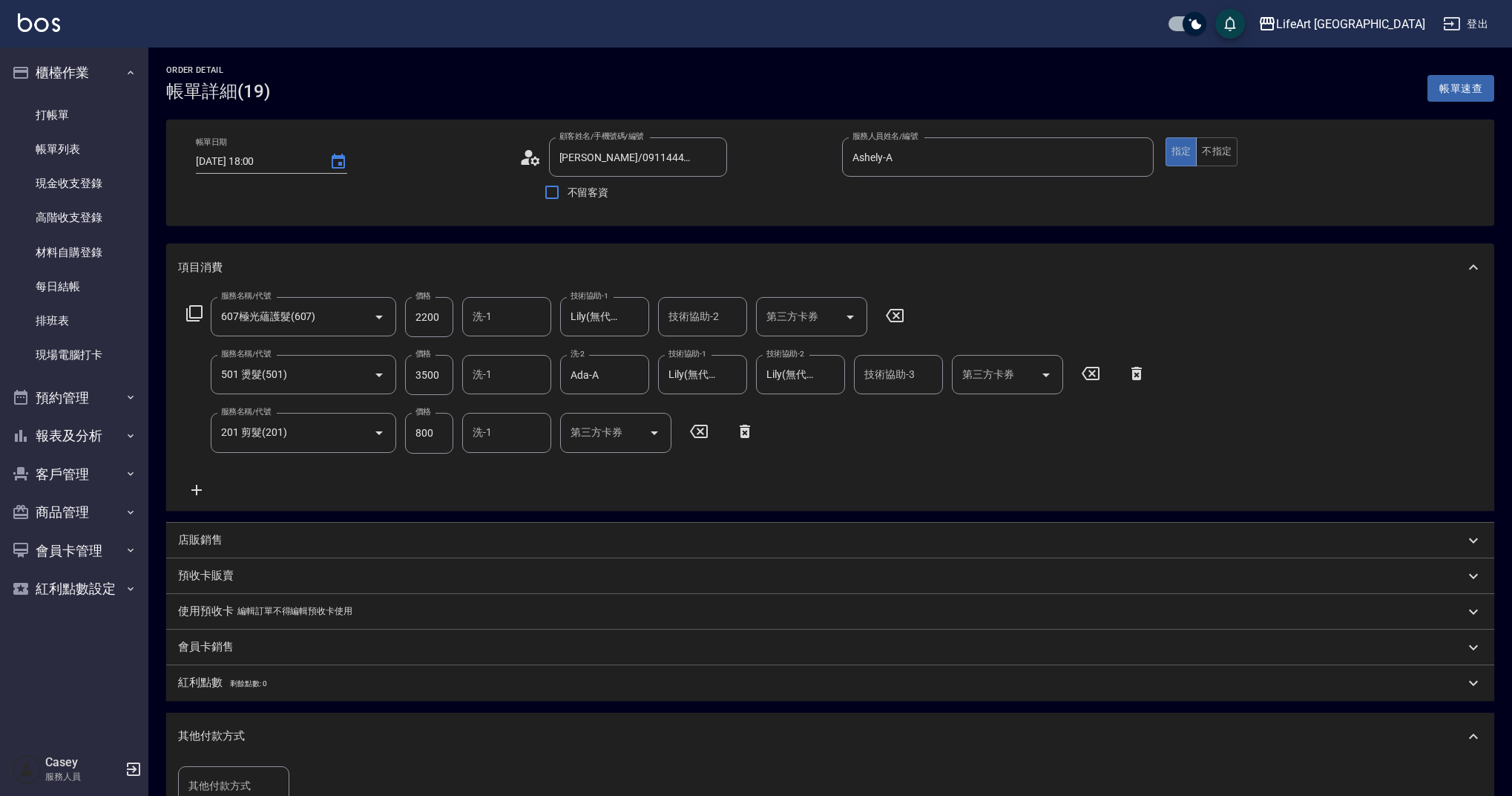
click at [250, 781] on input "其他付款方式" at bounding box center [233, 786] width 98 height 26
click at [242, 697] on span "Linepay" at bounding box center [233, 699] width 112 height 25
type input "Linepay"
click at [377, 791] on input "0" at bounding box center [353, 786] width 112 height 40
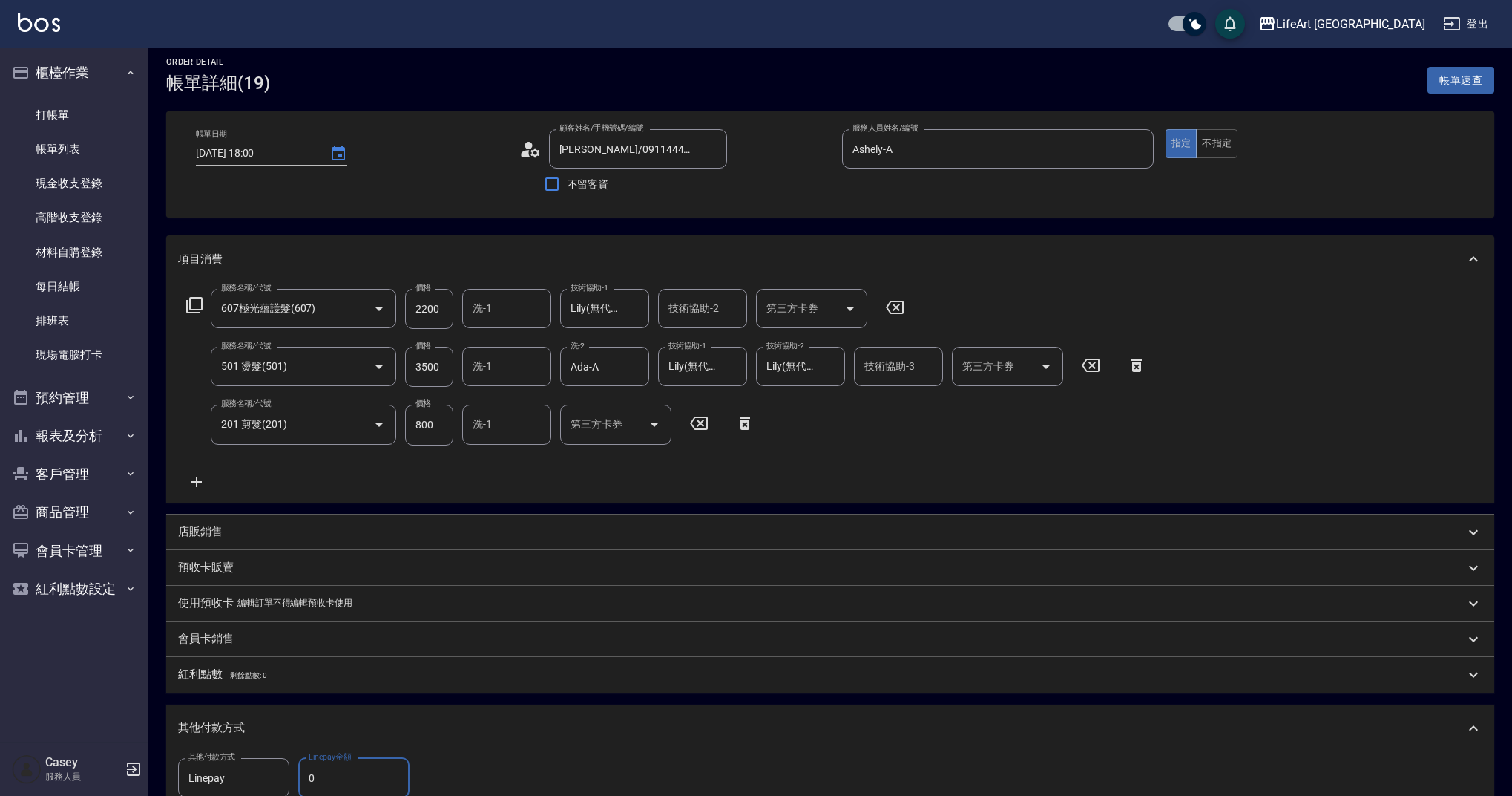
click at [376, 791] on input "0" at bounding box center [353, 778] width 112 height 40
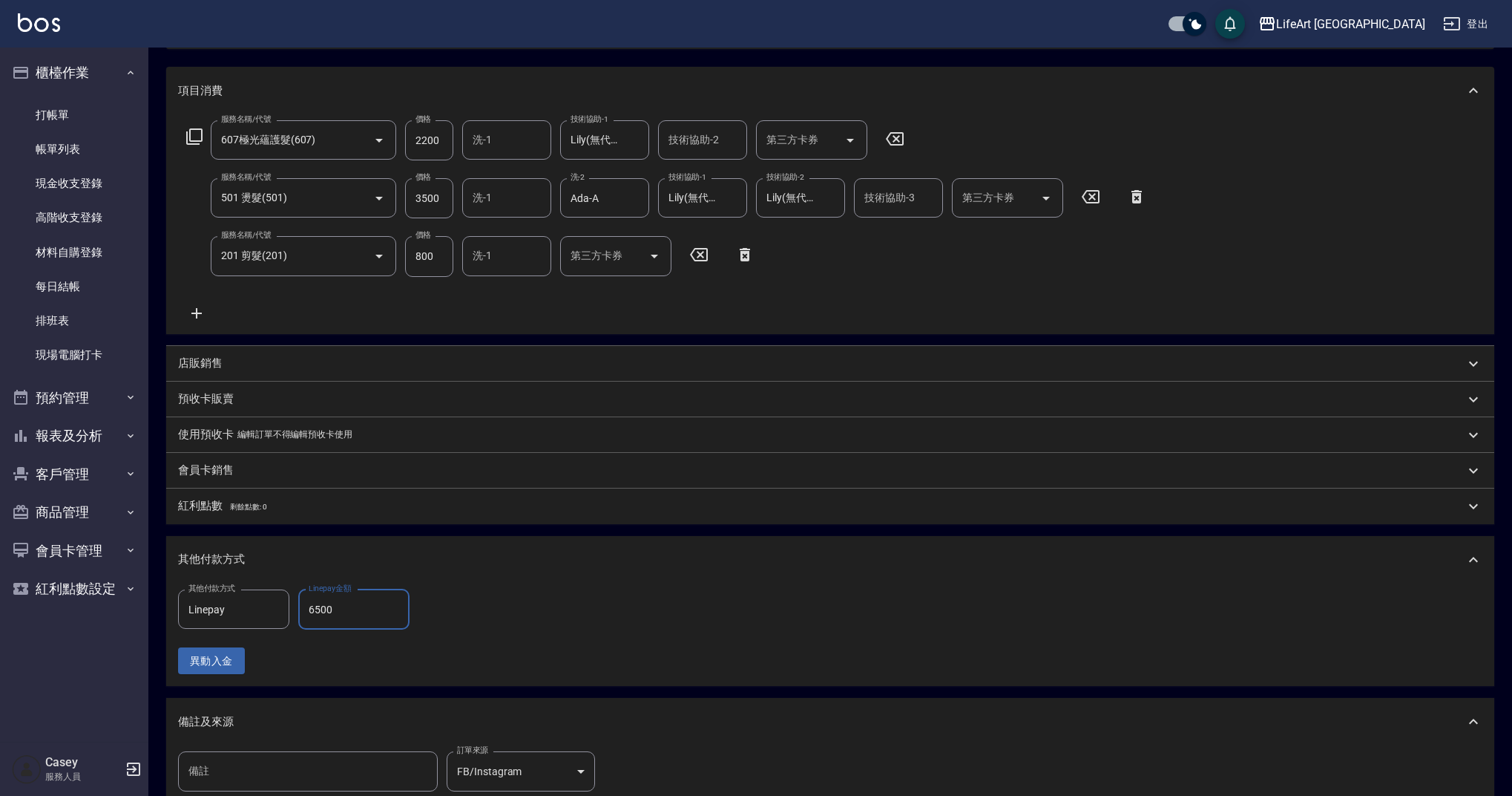
scroll to position [344, 0]
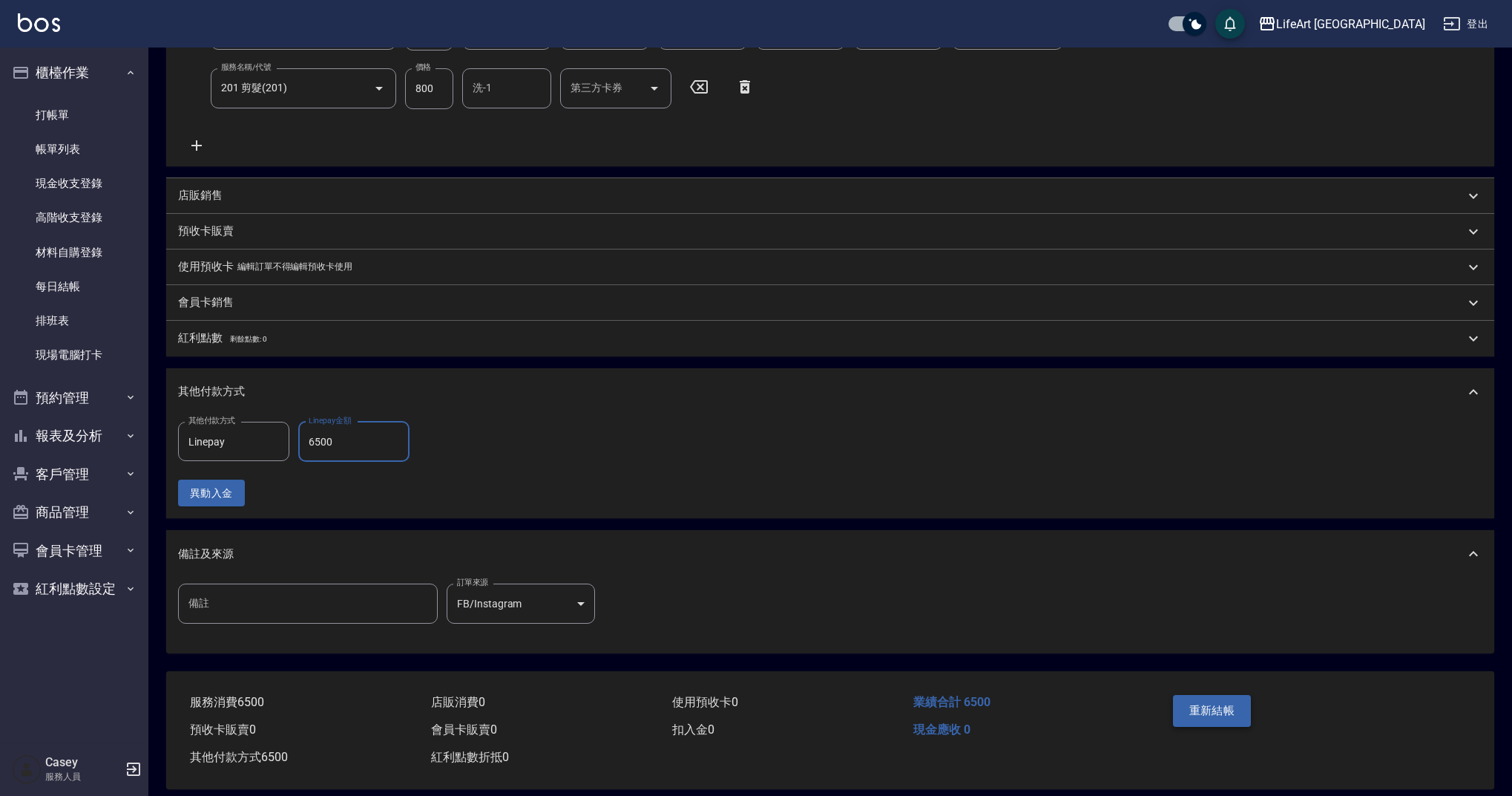
type input "6500"
click at [1204, 724] on button "重新結帳" at bounding box center [1212, 711] width 79 height 31
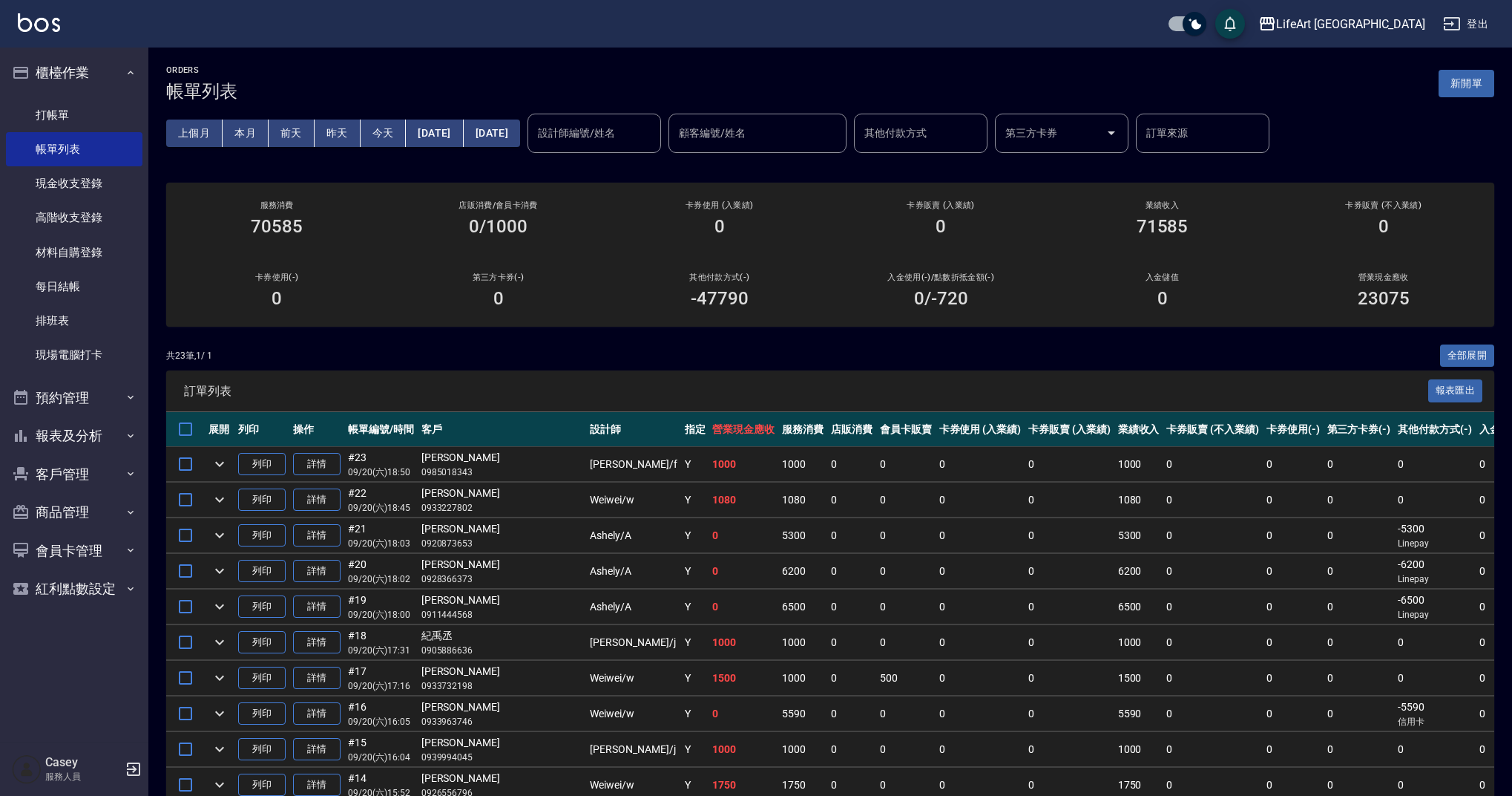
click at [655, 141] on input "設計師編號/姓名" at bounding box center [594, 133] width 120 height 26
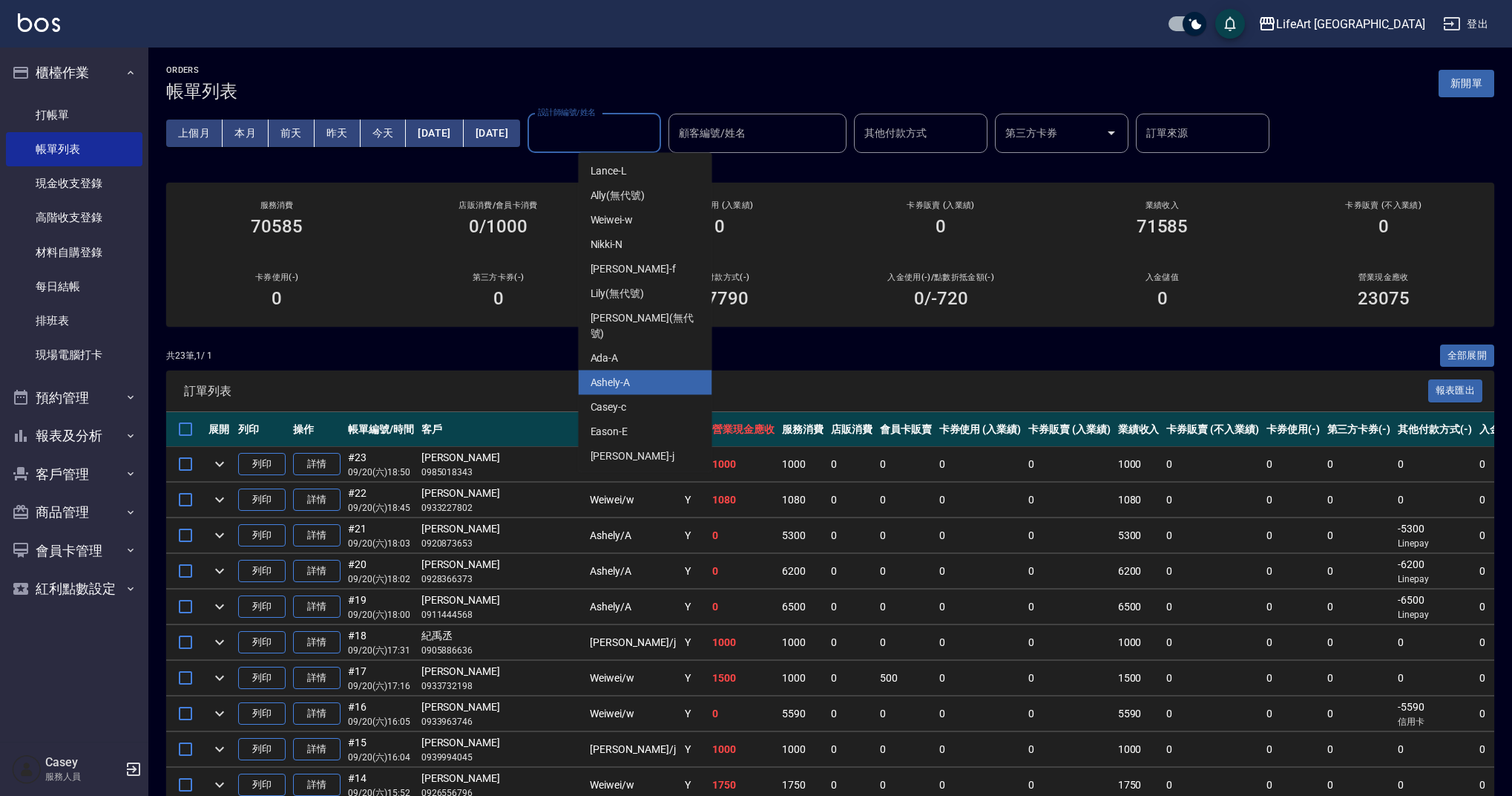
click at [651, 371] on div "Ashely -A" at bounding box center [645, 383] width 133 height 25
type input "Ashely-A"
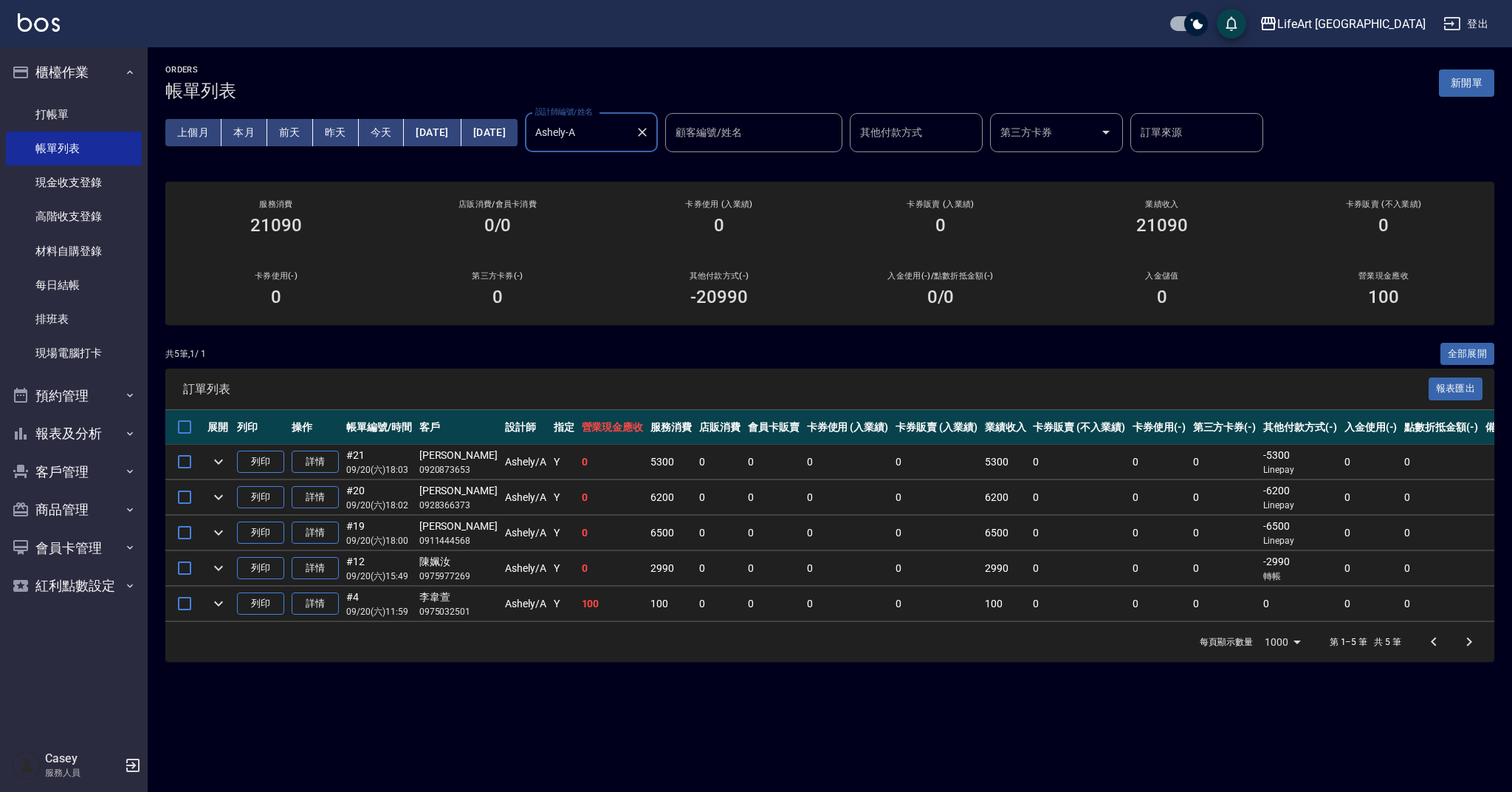
click at [650, 135] on icon "Clear" at bounding box center [643, 132] width 14 height 14
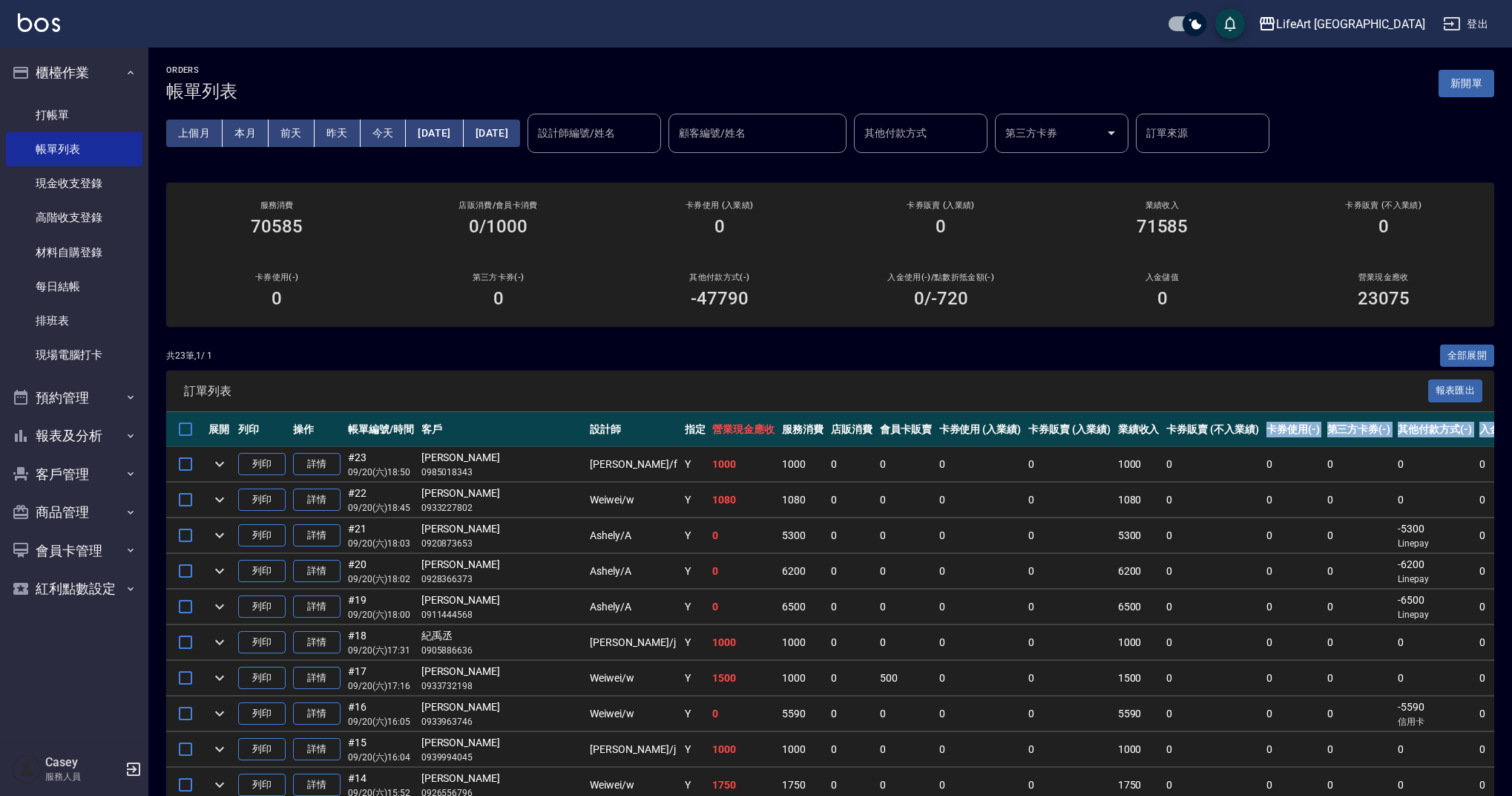
scroll to position [0, 87]
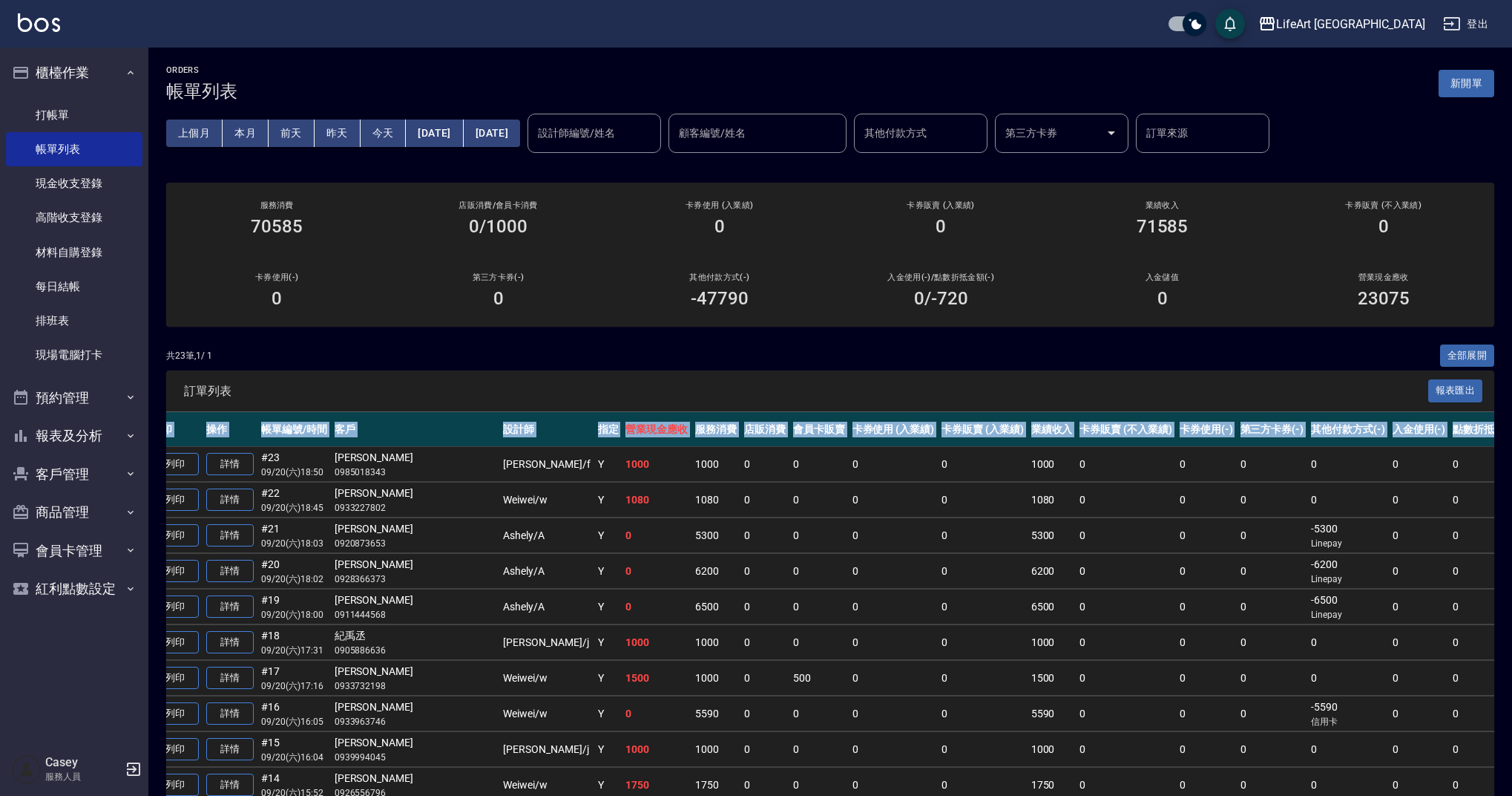
drag, startPoint x: 1492, startPoint y: 441, endPoint x: 1519, endPoint y: 610, distance: 171.1
click at [1507, 610] on html "LifeArt 蘆洲 登出 櫃檯作業 打帳單 帳單列表 現金收支登錄 高階收支登錄 材料自購登錄 每日結帳 排班表 現場電腦打卡 預約管理 預約管理 單日預約…" at bounding box center [756, 662] width 1512 height 1325
click at [1497, 493] on div "ORDERS 帳單列表 新開單 上個月 本月 前天 昨天 今天 2025/09/20 2025/09/20 設計師編號/姓名 設計師編號/姓名 顧客編號/姓名…" at bounding box center [830, 685] width 1364 height 1277
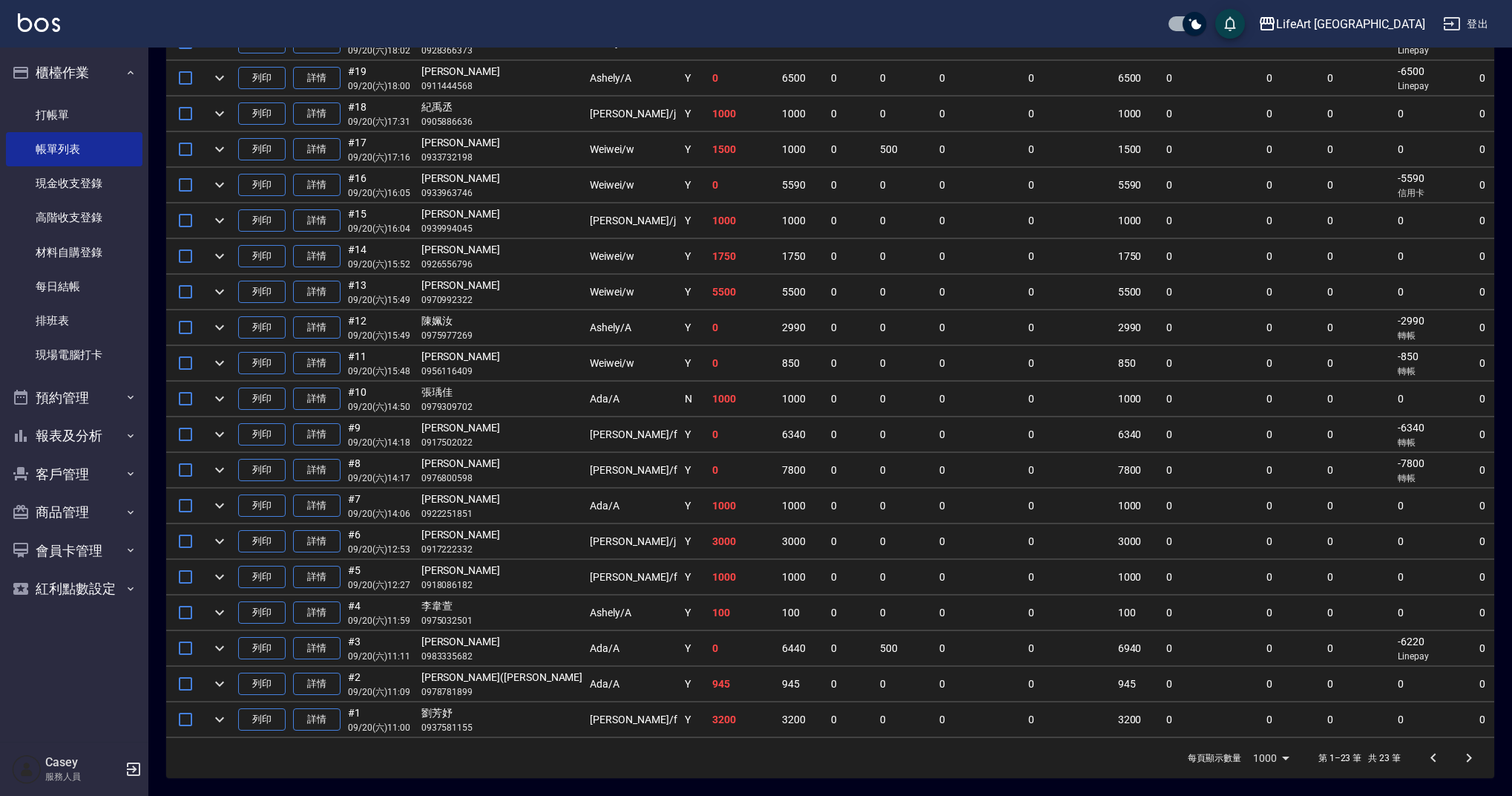
scroll to position [0, 0]
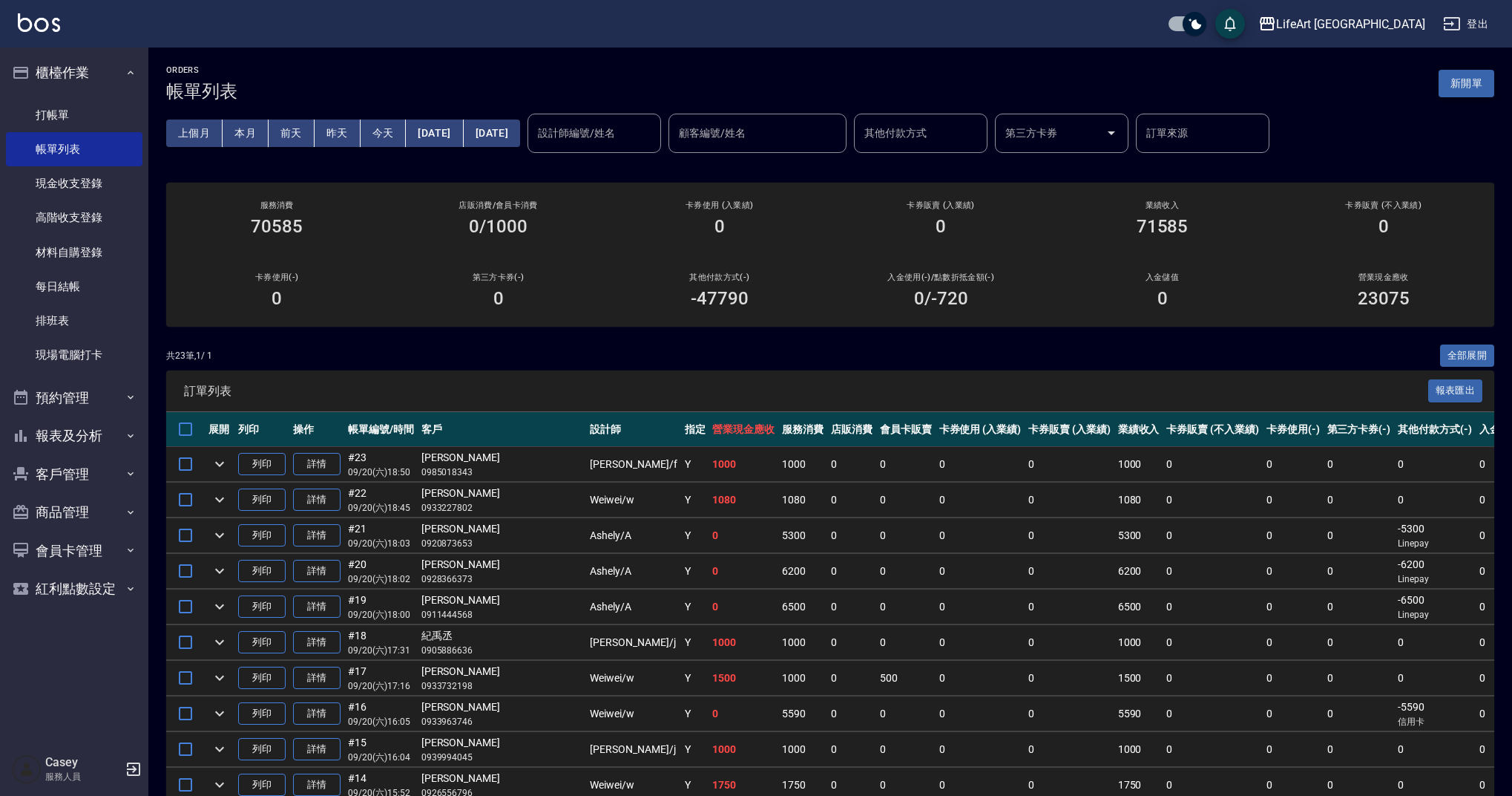
click at [1483, 95] on button "新開單" at bounding box center [1466, 84] width 55 height 27
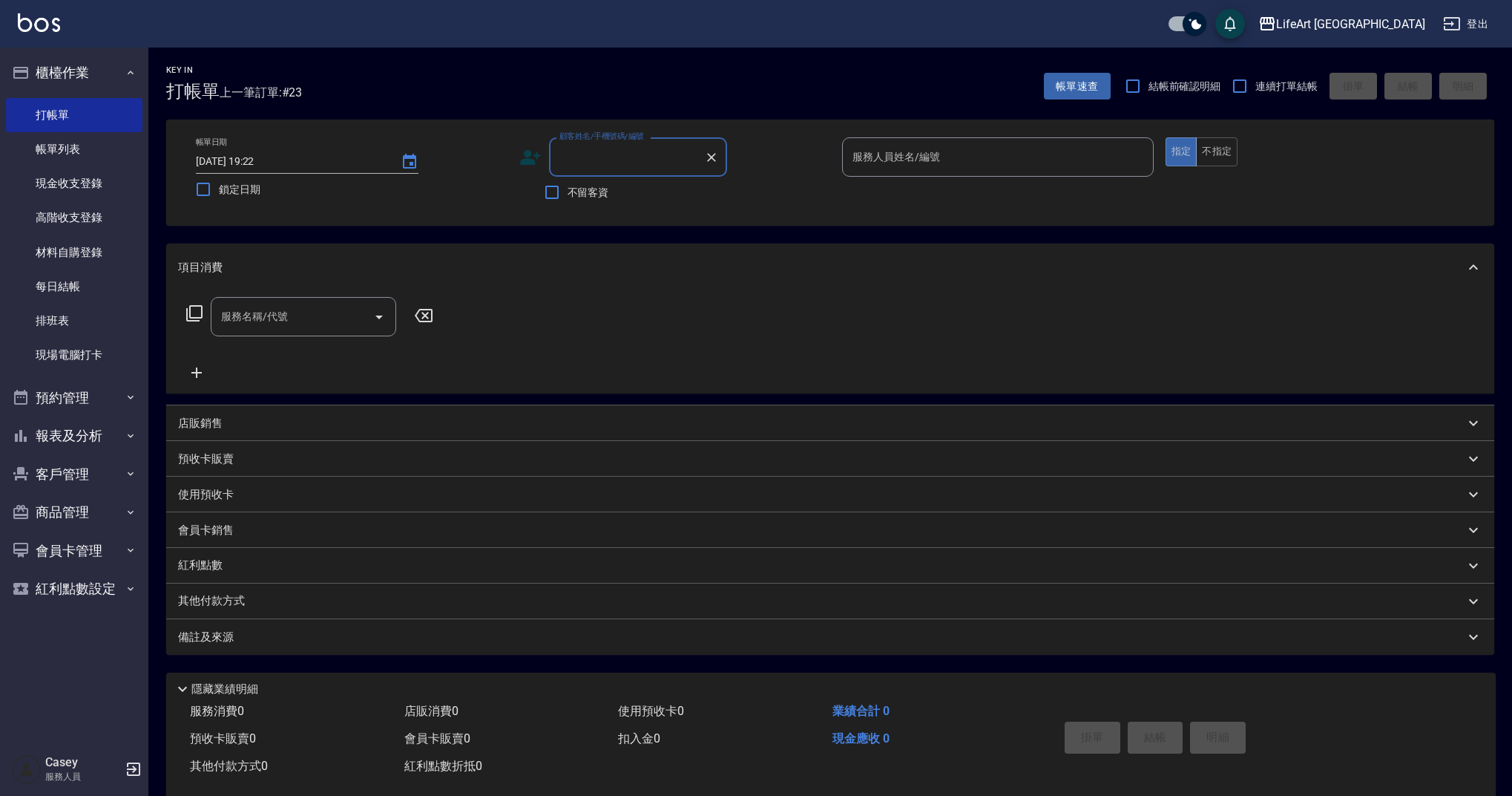
drag, startPoint x: 605, startPoint y: 170, endPoint x: 606, endPoint y: 159, distance: 11.0
click at [605, 170] on input "顧客姓名/手機號碼/編號" at bounding box center [627, 157] width 143 height 26
click at [606, 159] on input "顧客姓名/手機號碼/編號" at bounding box center [627, 157] width 143 height 26
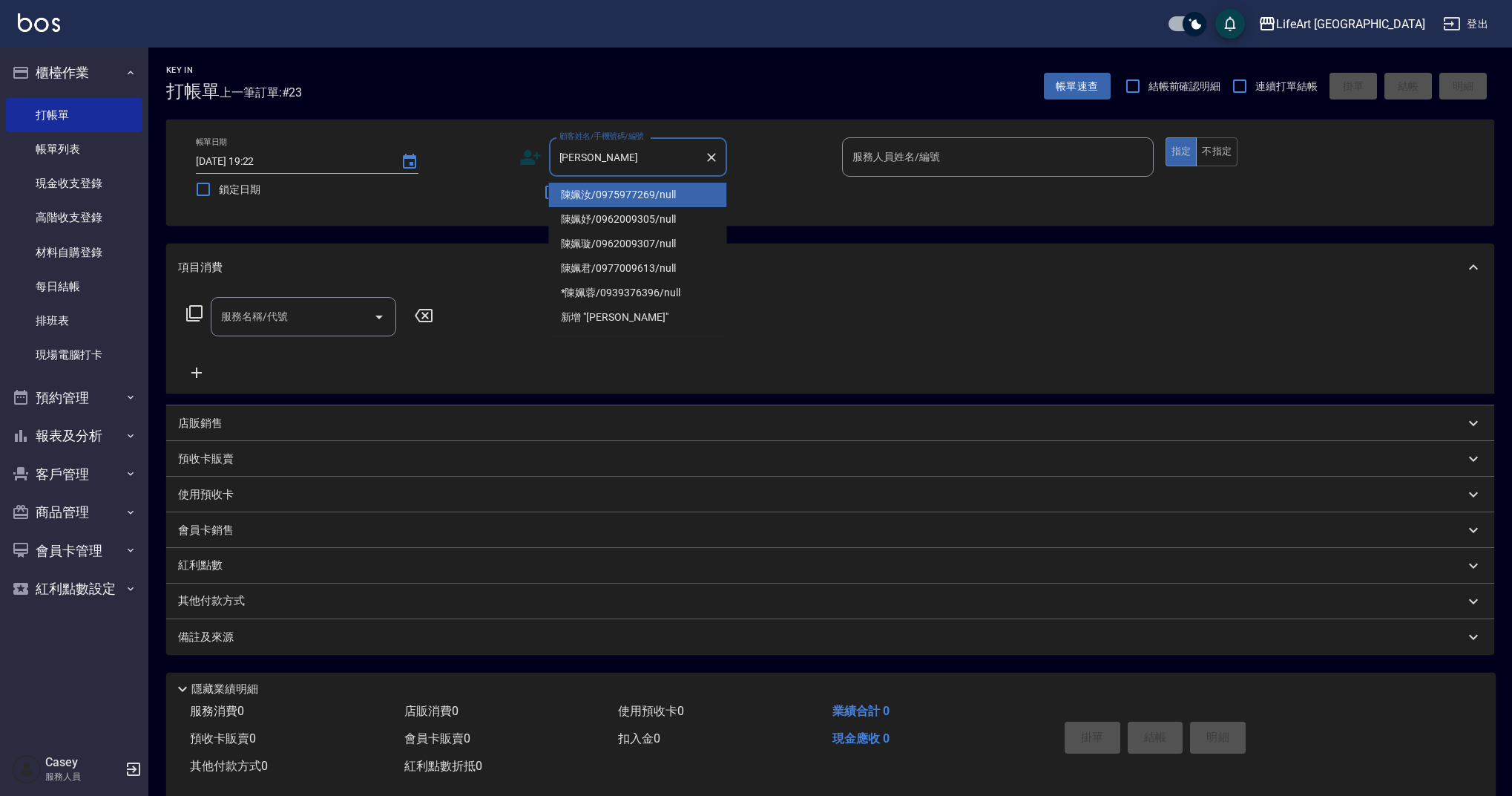
click at [611, 224] on li "陳姵妤/0962009305/null" at bounding box center [638, 219] width 178 height 25
type input "陳姵妤/0962009305/null"
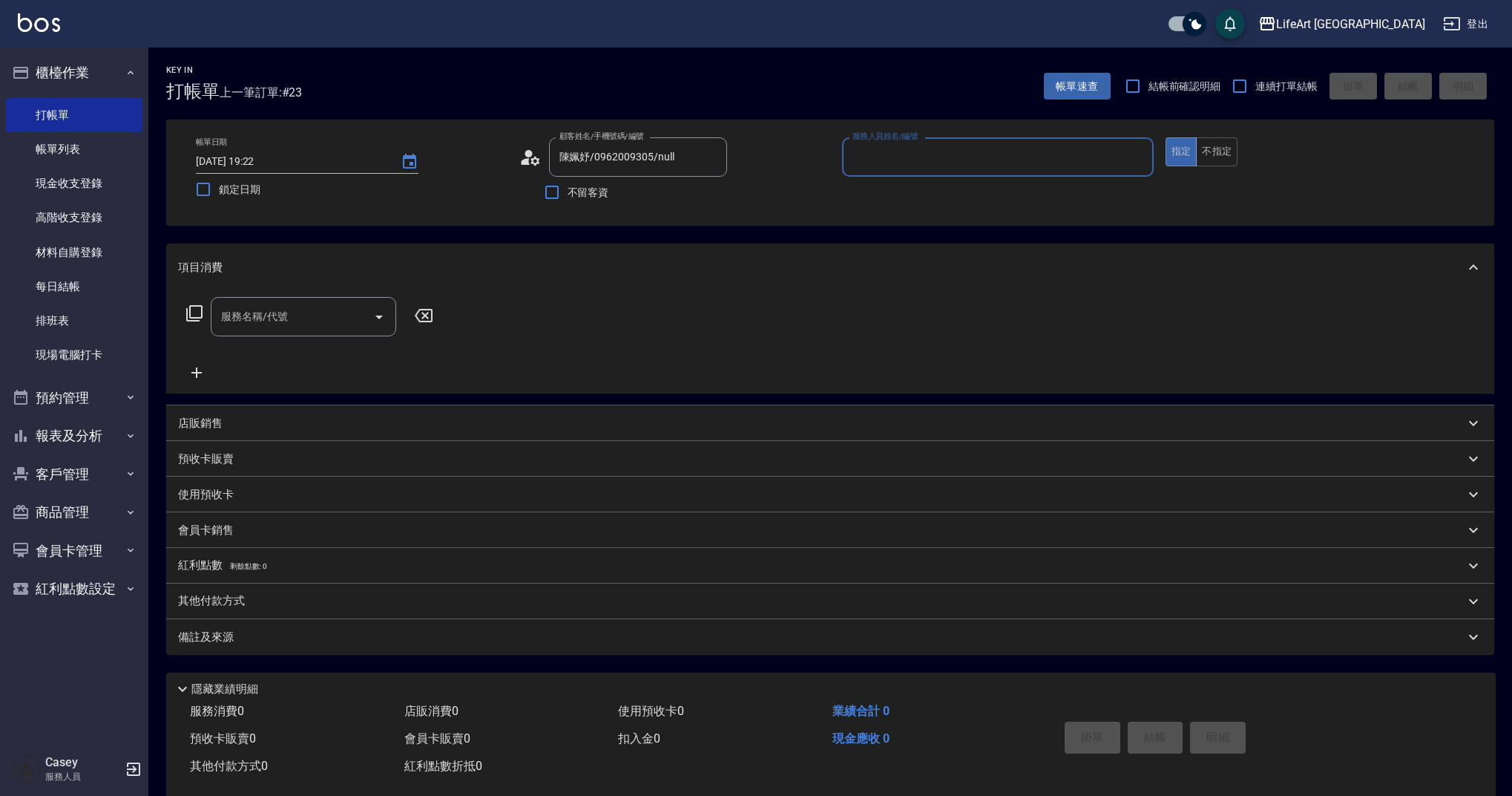
type input "[PERSON_NAME]"
click at [716, 193] on icon "button" at bounding box center [709, 194] width 15 height 12
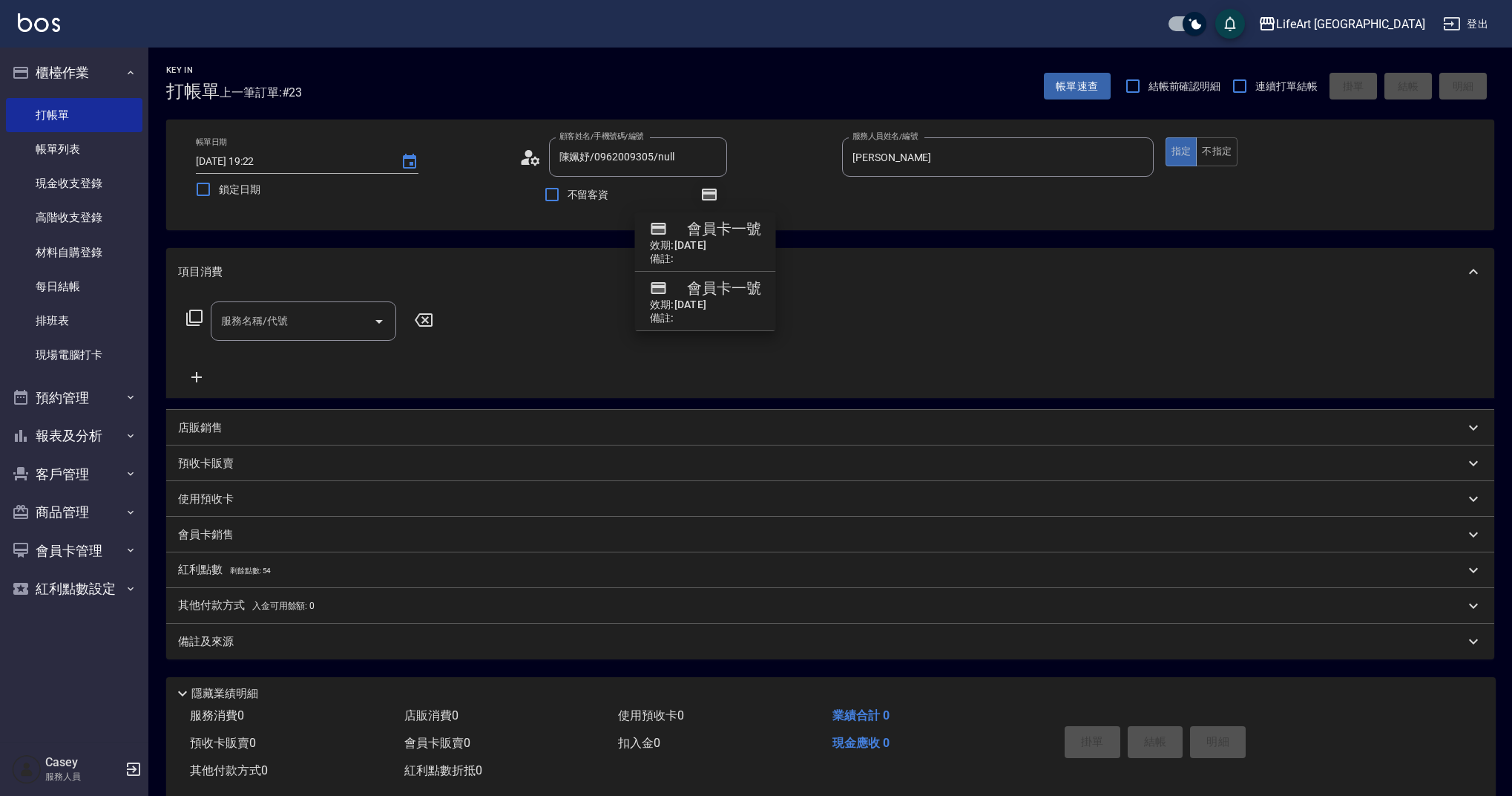
click at [714, 194] on icon "button" at bounding box center [709, 194] width 15 height 12
click at [273, 331] on input "服務名稱/代號" at bounding box center [292, 321] width 150 height 26
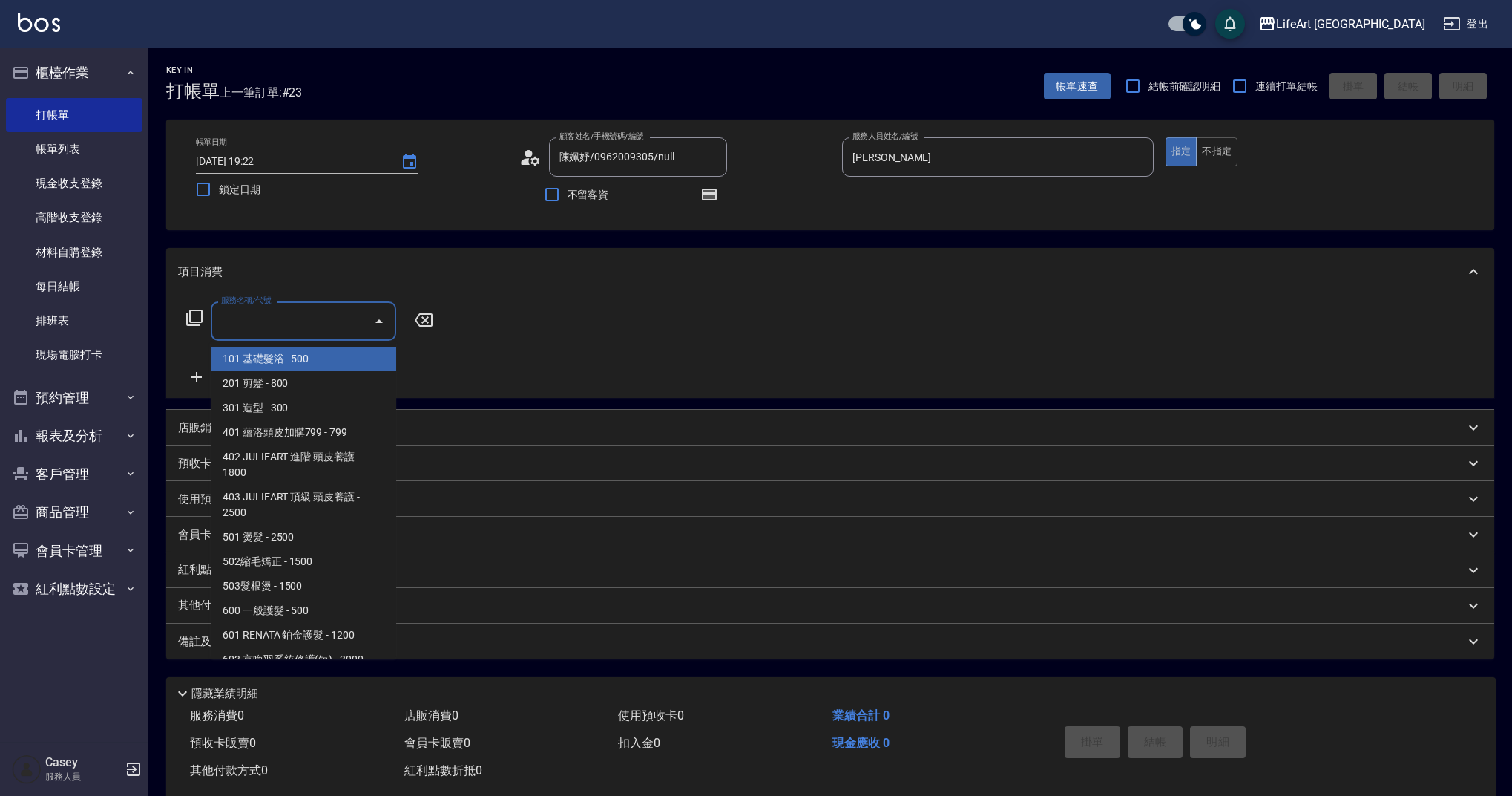
click at [274, 330] on input "服務名稱/代號" at bounding box center [292, 321] width 150 height 26
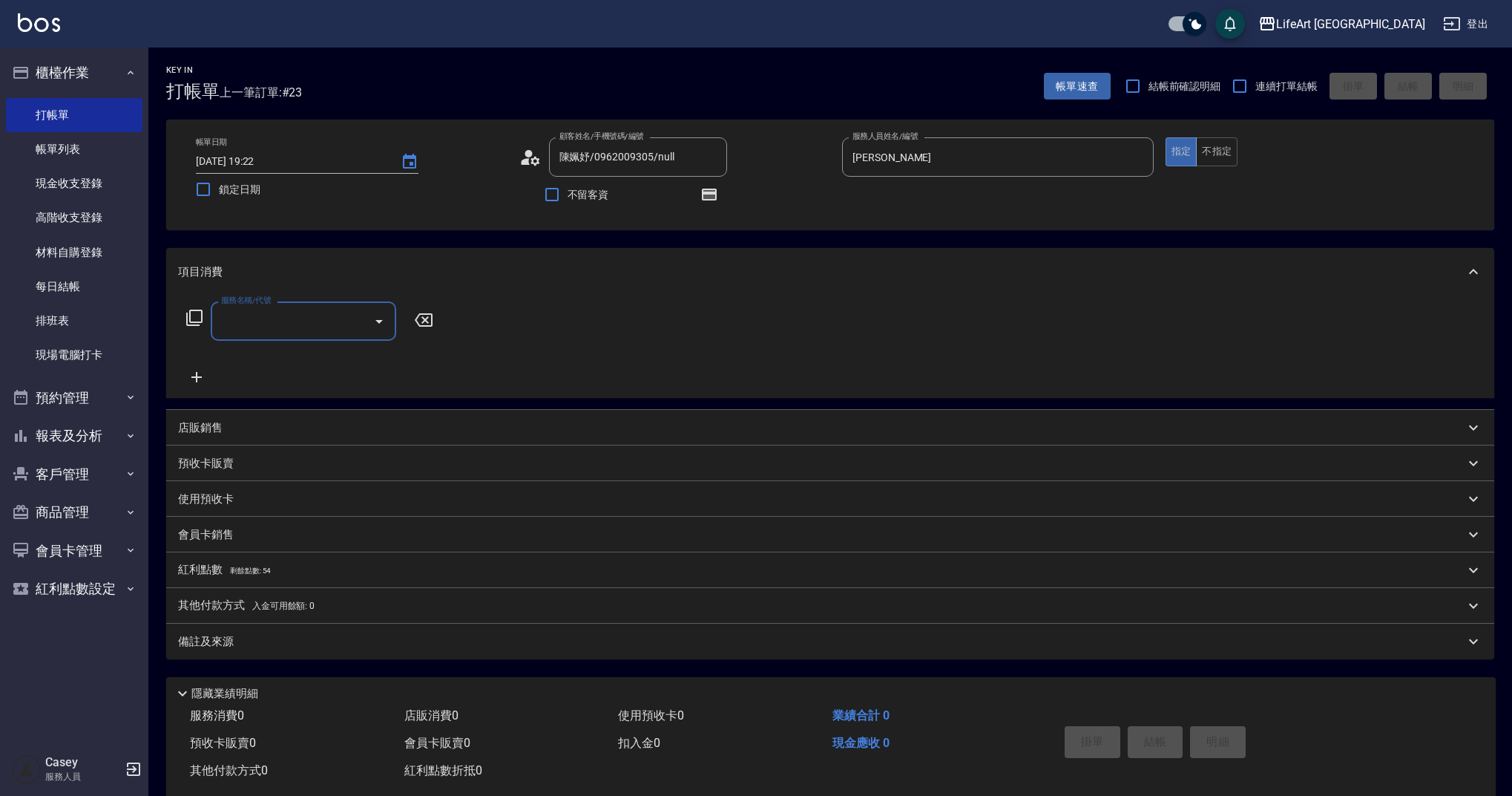
click at [218, 433] on p "店販銷售" at bounding box center [200, 427] width 44 height 15
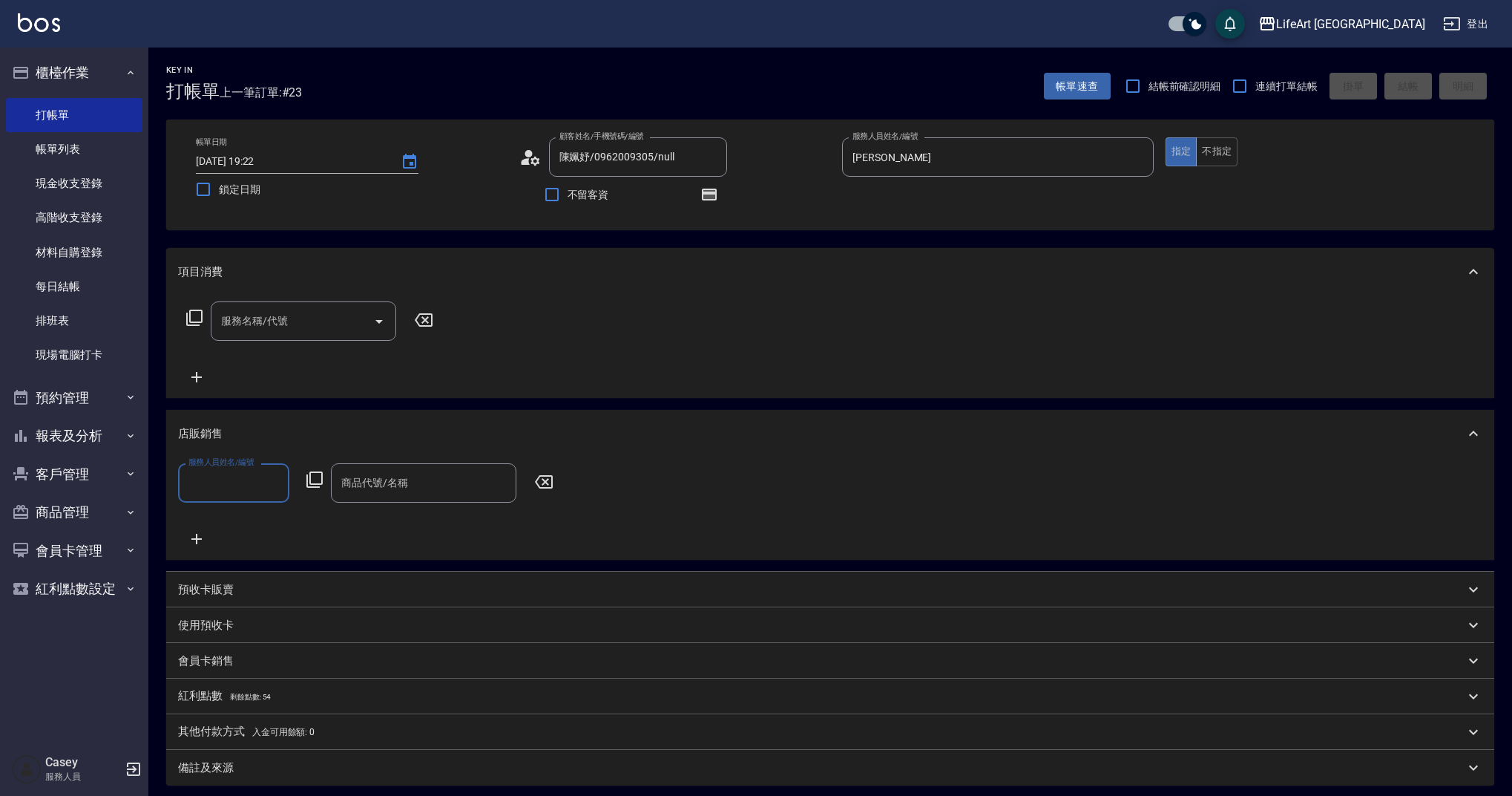
click at [221, 491] on input "服務人員姓名/編號" at bounding box center [233, 483] width 98 height 26
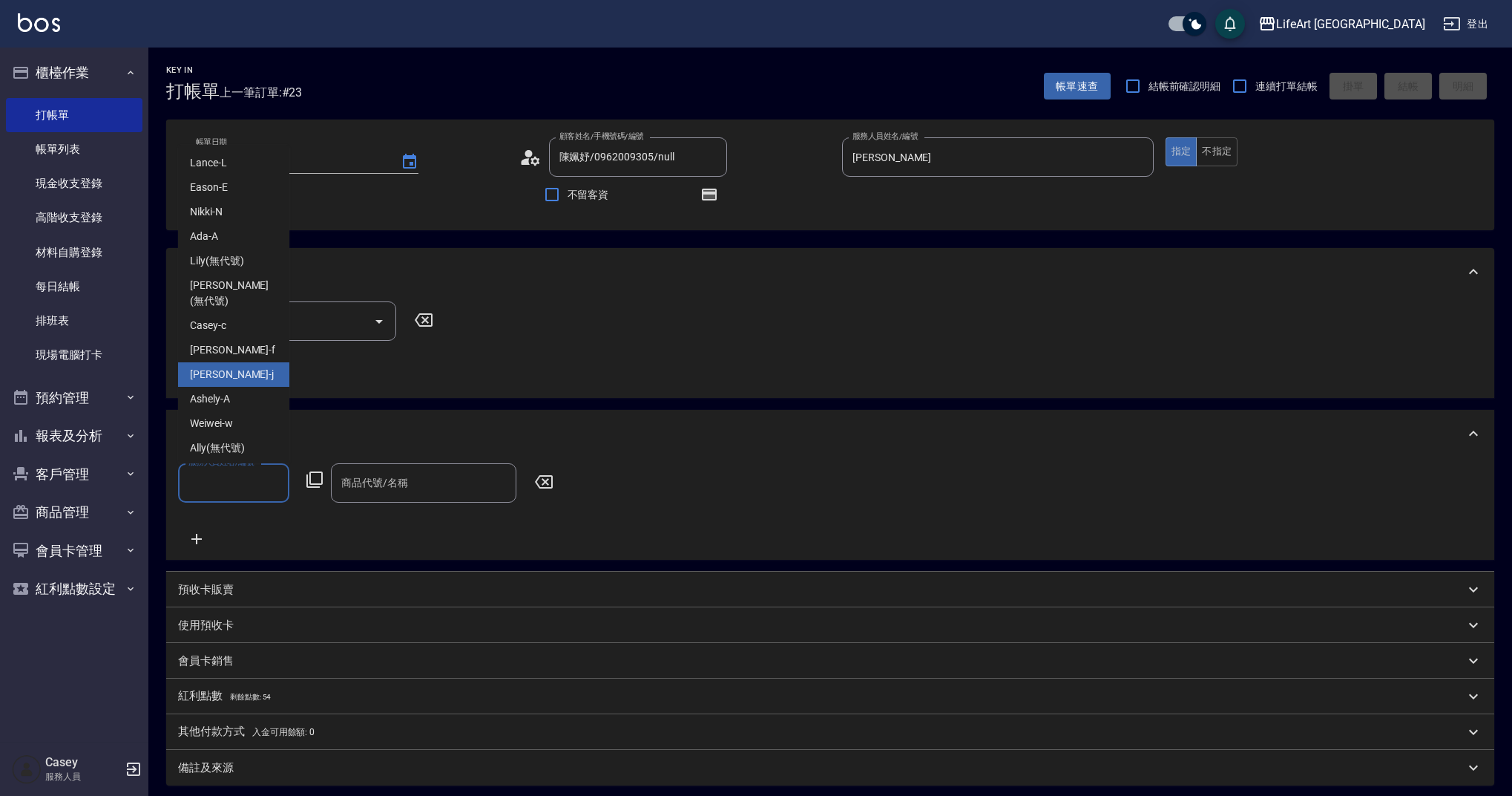
click at [233, 369] on div "Jessica -j" at bounding box center [233, 374] width 112 height 25
type input "[PERSON_NAME]"
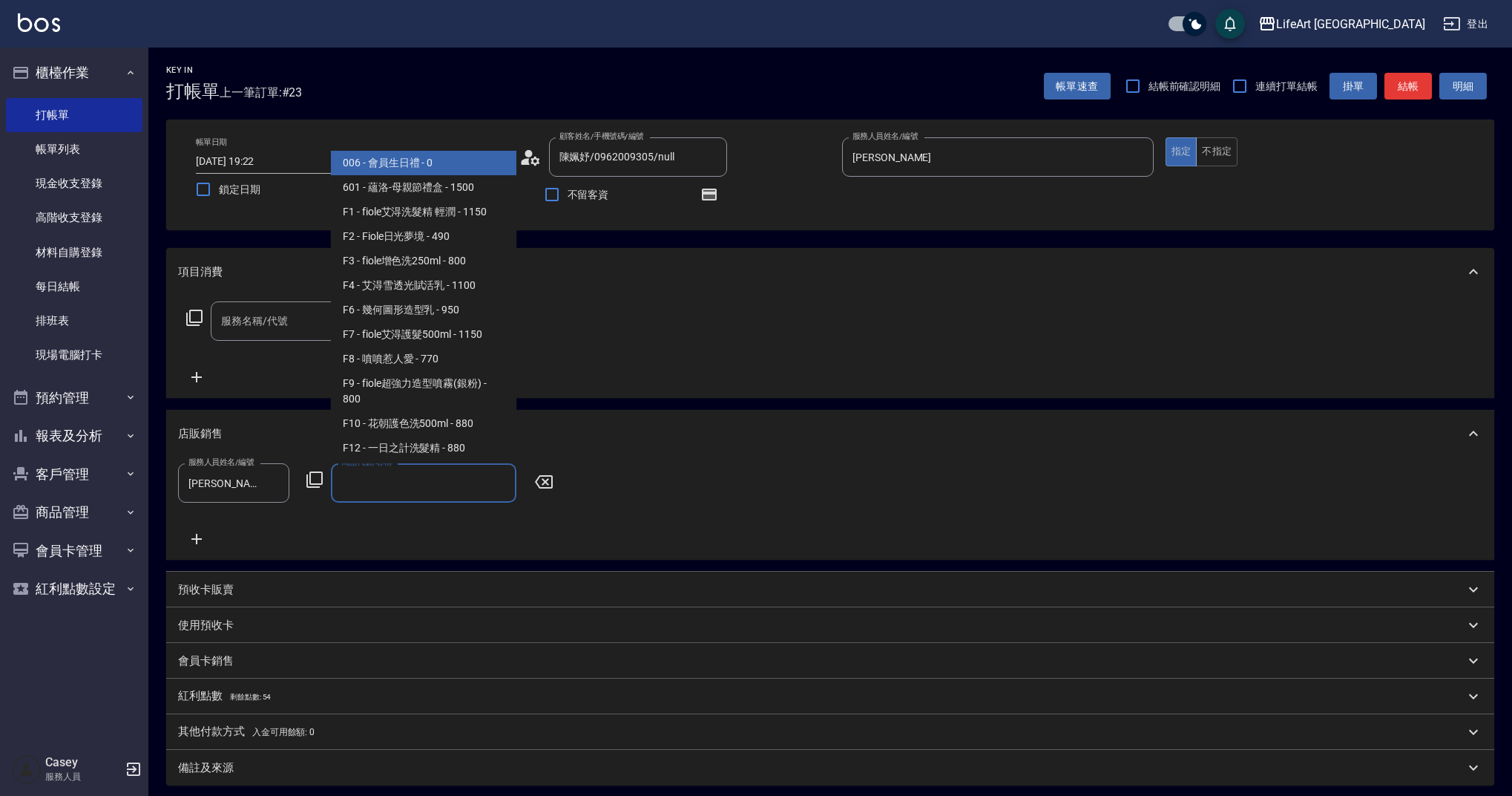
click at [404, 482] on input "商品代號/名稱" at bounding box center [424, 483] width 173 height 26
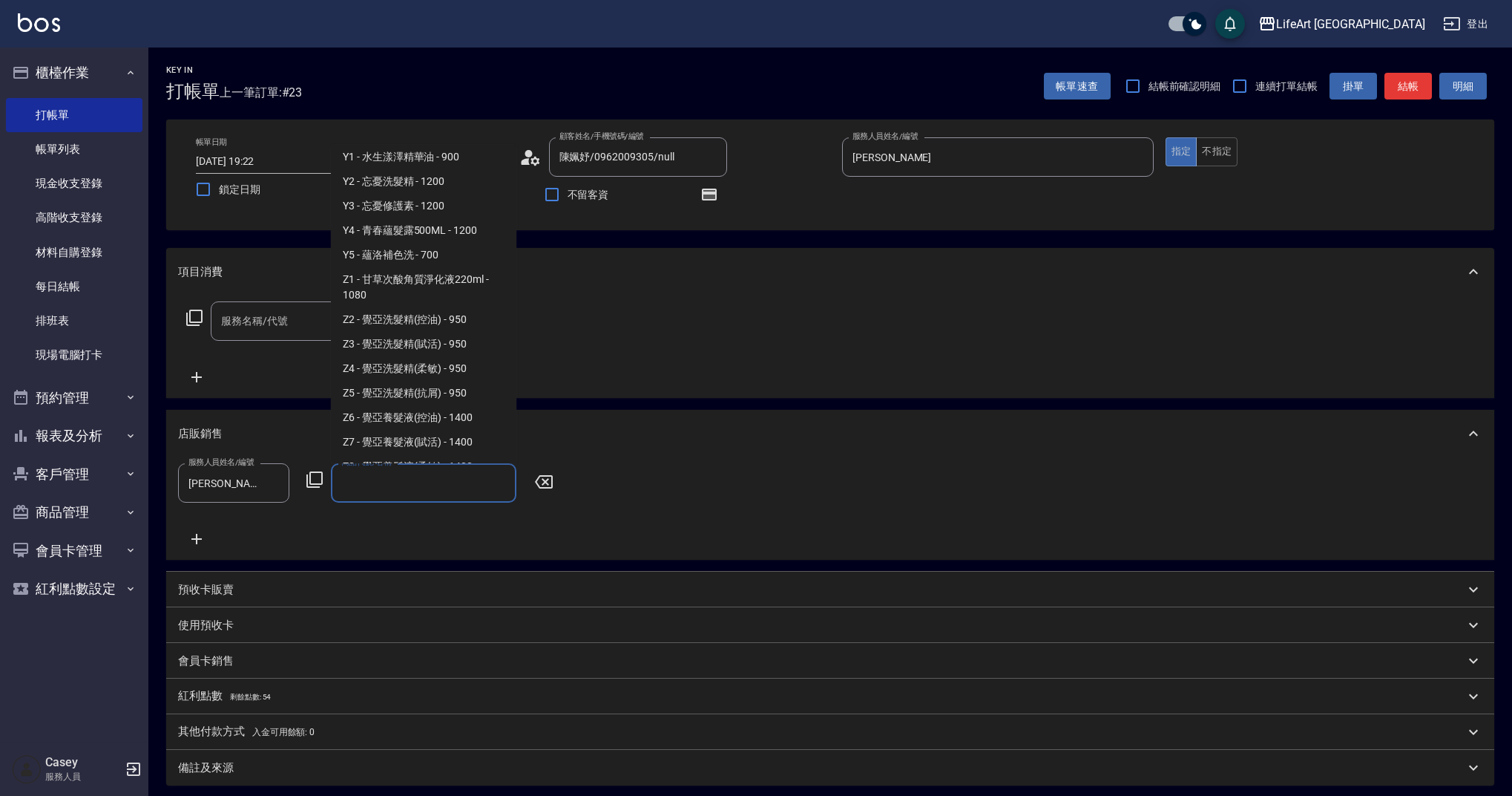
scroll to position [1196, 0]
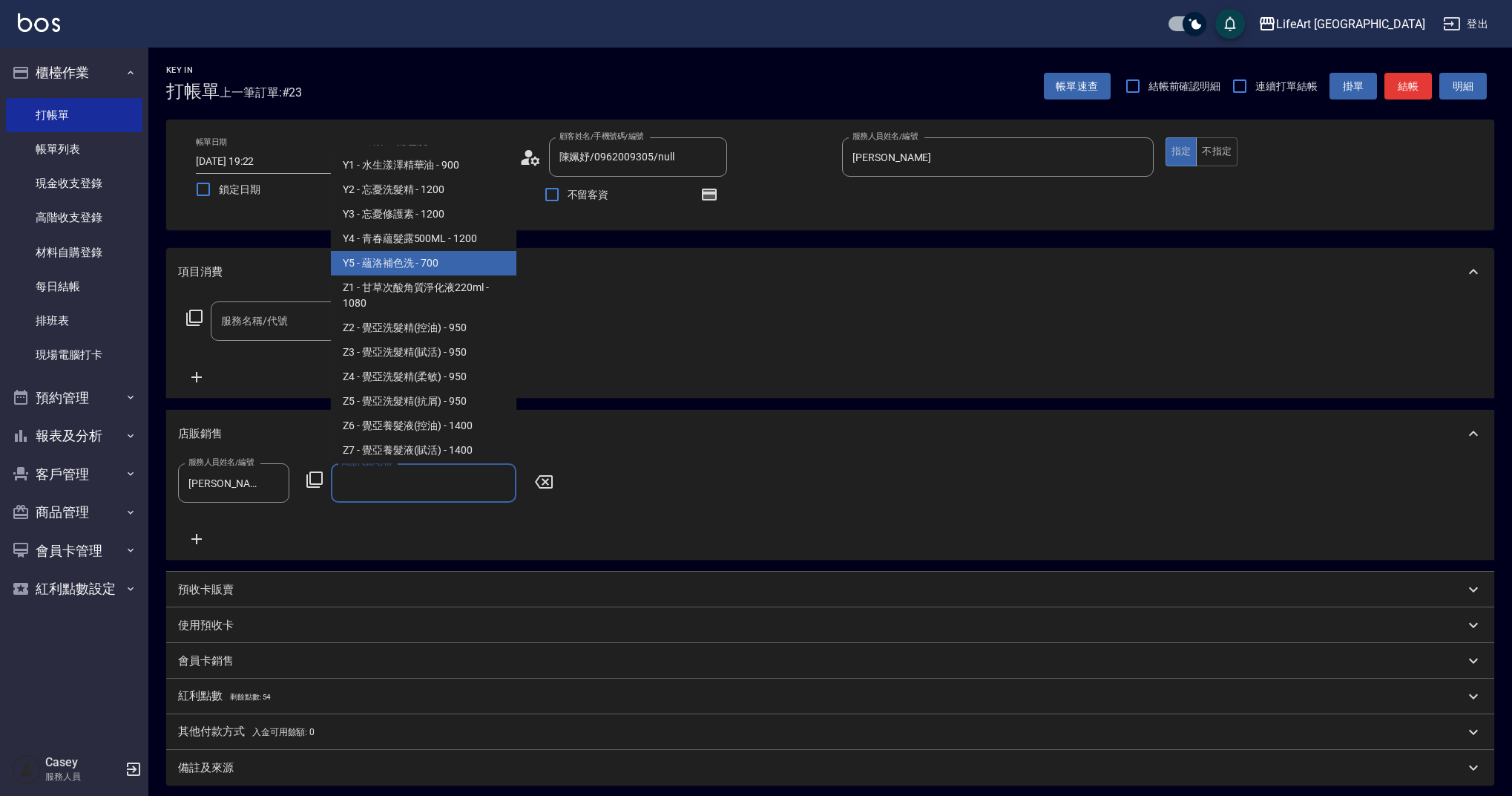
click at [452, 275] on span "Y5 - 蘊洛補色洗 - 700" at bounding box center [423, 263] width 185 height 25
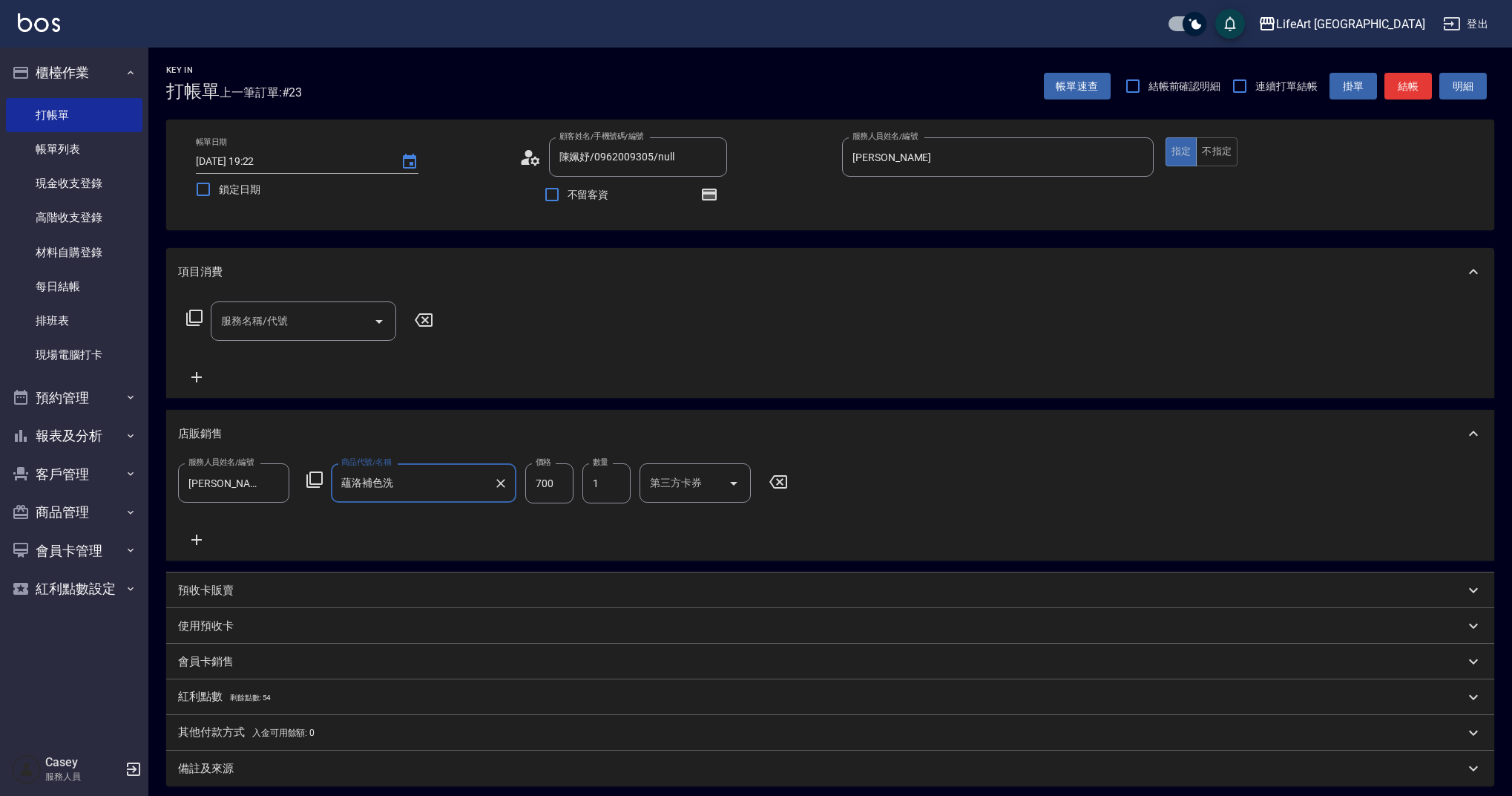
type input "蘊洛補色洗"
click at [549, 493] on input "700" at bounding box center [548, 483] width 48 height 40
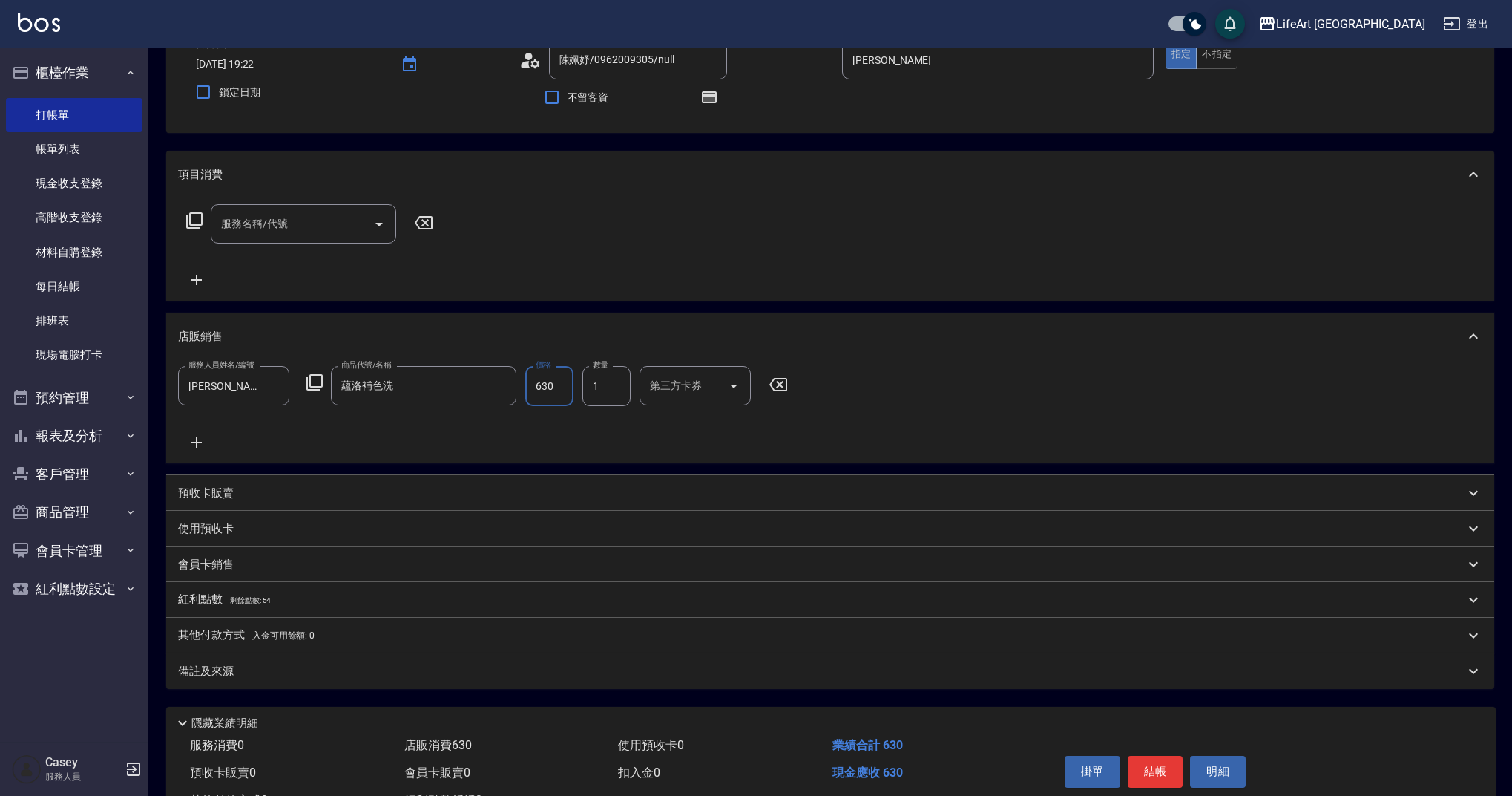
scroll to position [158, 0]
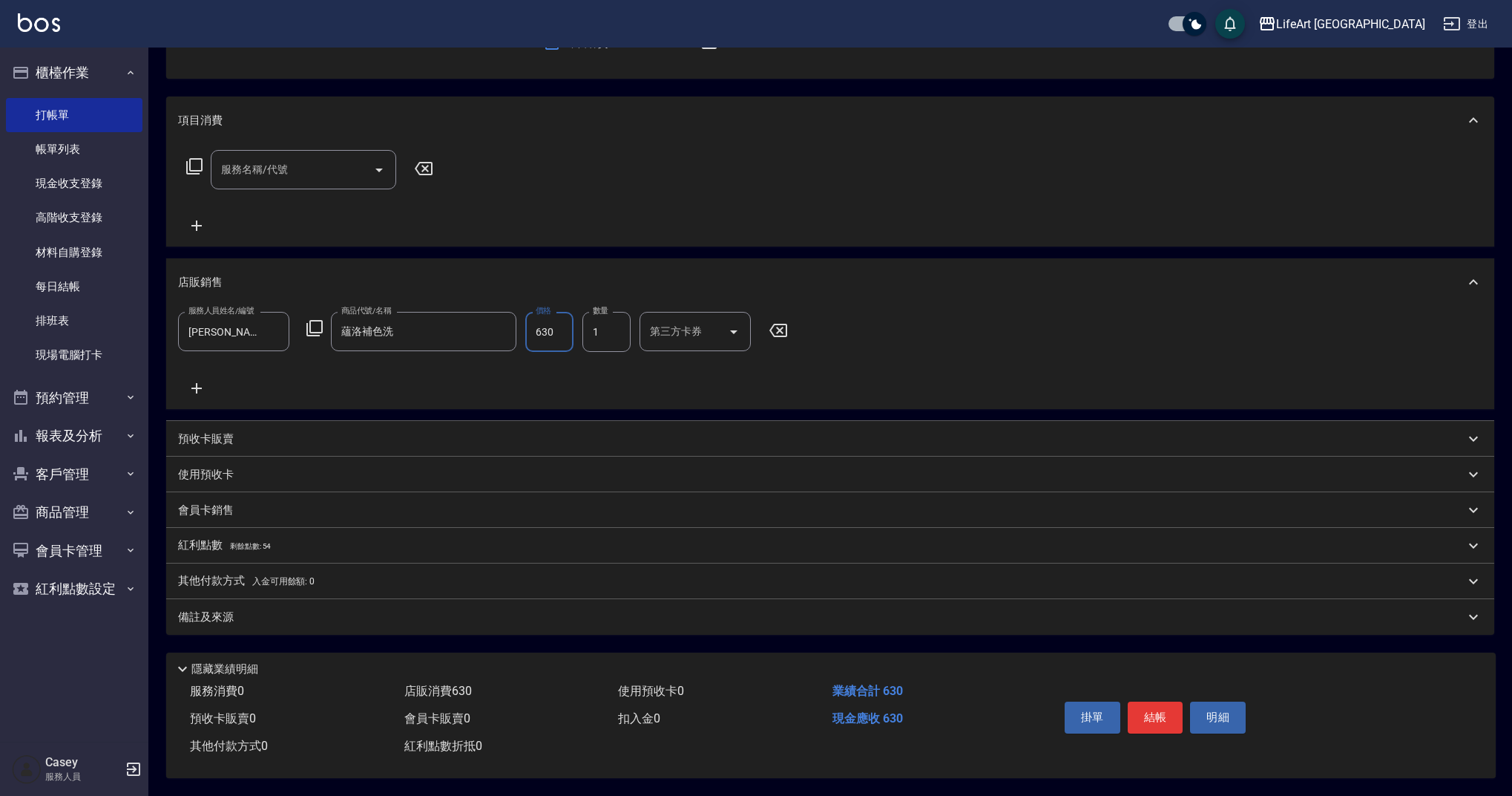
type input "630"
click at [290, 538] on div "紅利點數 剩餘點數: 54" at bounding box center [821, 546] width 1287 height 16
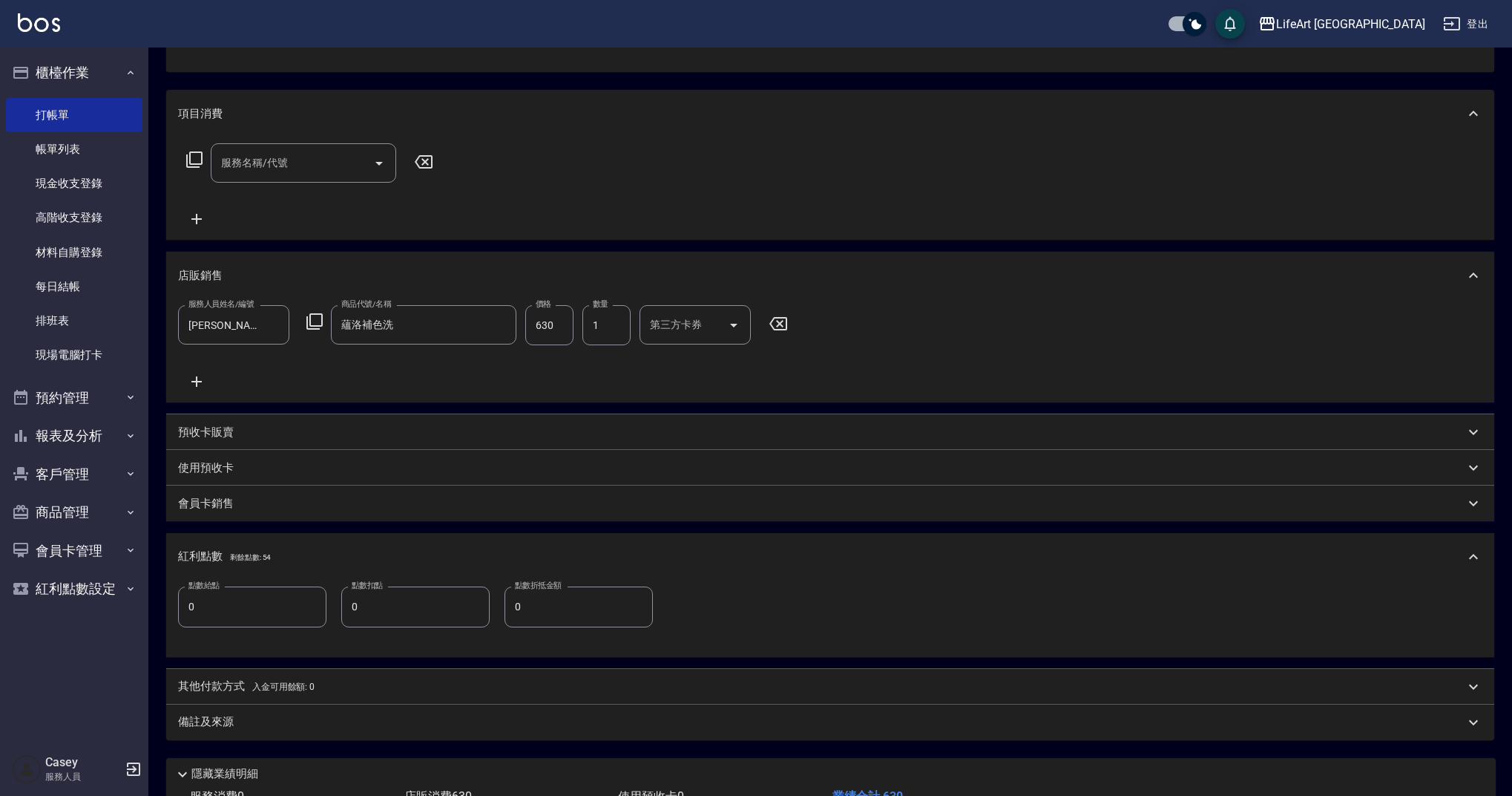
click at [253, 597] on input "0" at bounding box center [252, 606] width 148 height 40
click at [252, 598] on input "0" at bounding box center [252, 606] width 148 height 40
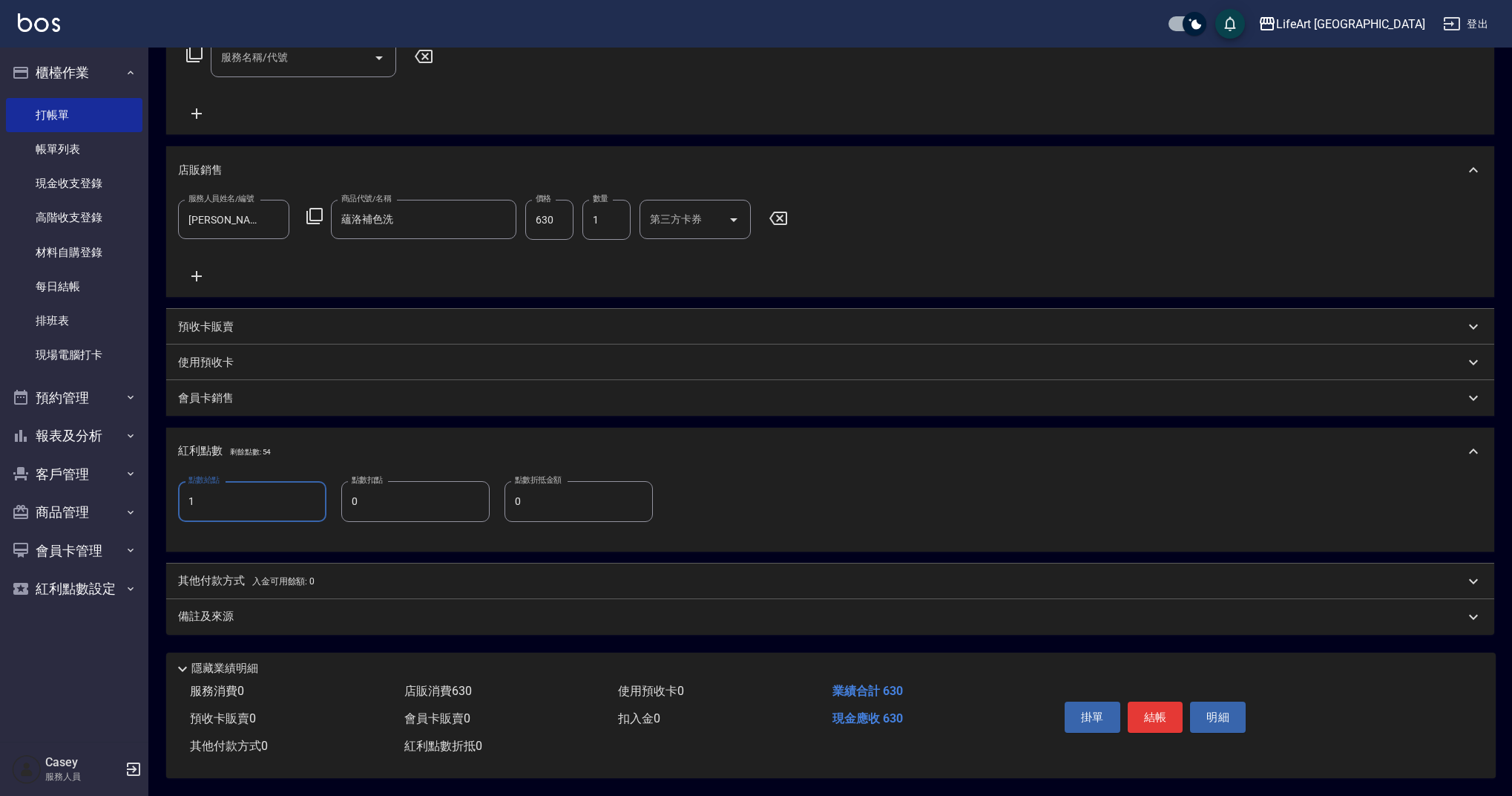
type input "1"
click at [480, 609] on div "備註及來源" at bounding box center [821, 616] width 1287 height 15
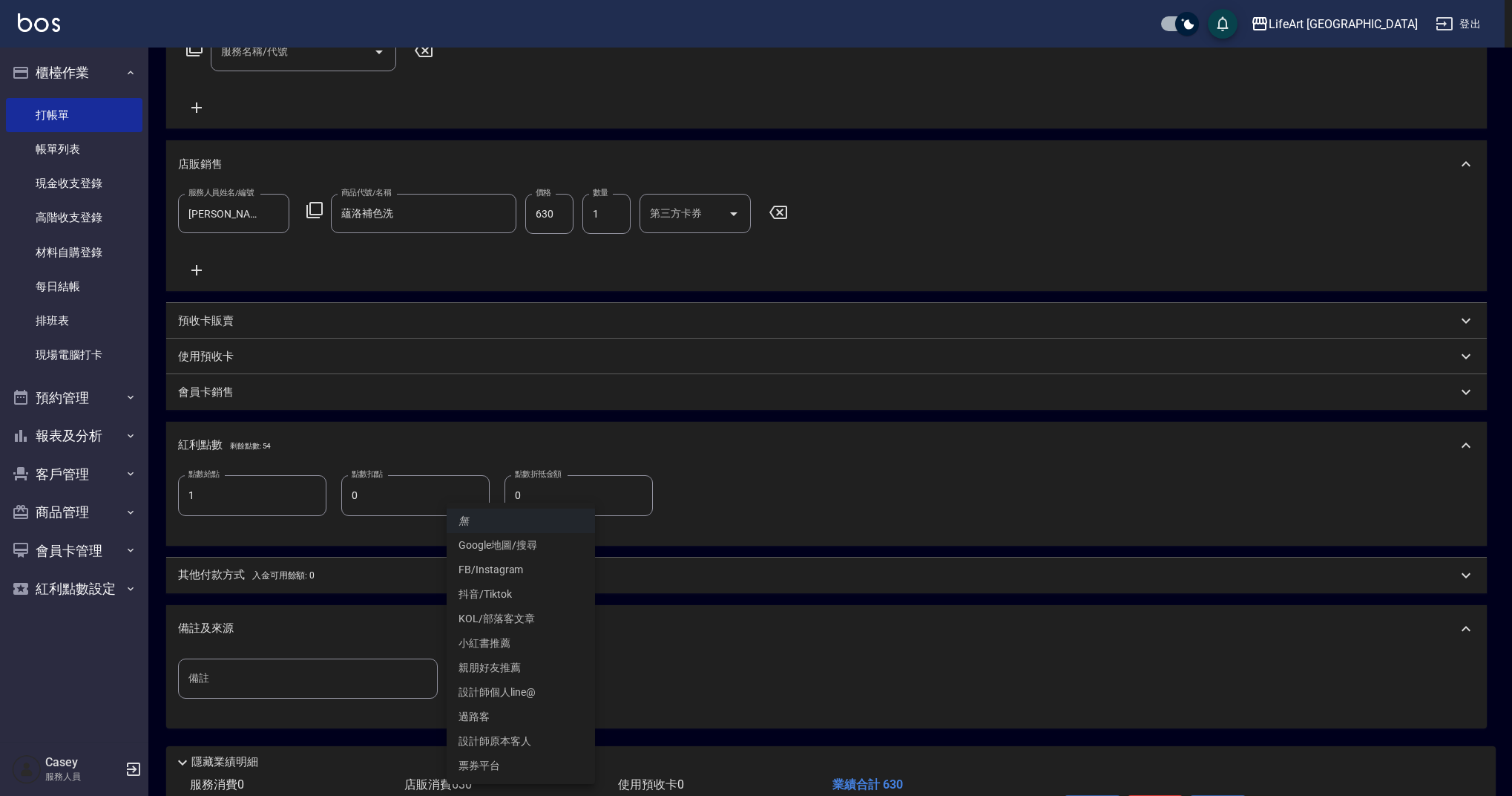
click at [558, 688] on body "LifeArt 蘆洲 登出 櫃檯作業 打帳單 帳單列表 現金收支登錄 高階收支登錄 材料自購登錄 每日結帳 排班表 現場電腦打卡 預約管理 預約管理 單日預約…" at bounding box center [756, 309] width 1512 height 1159
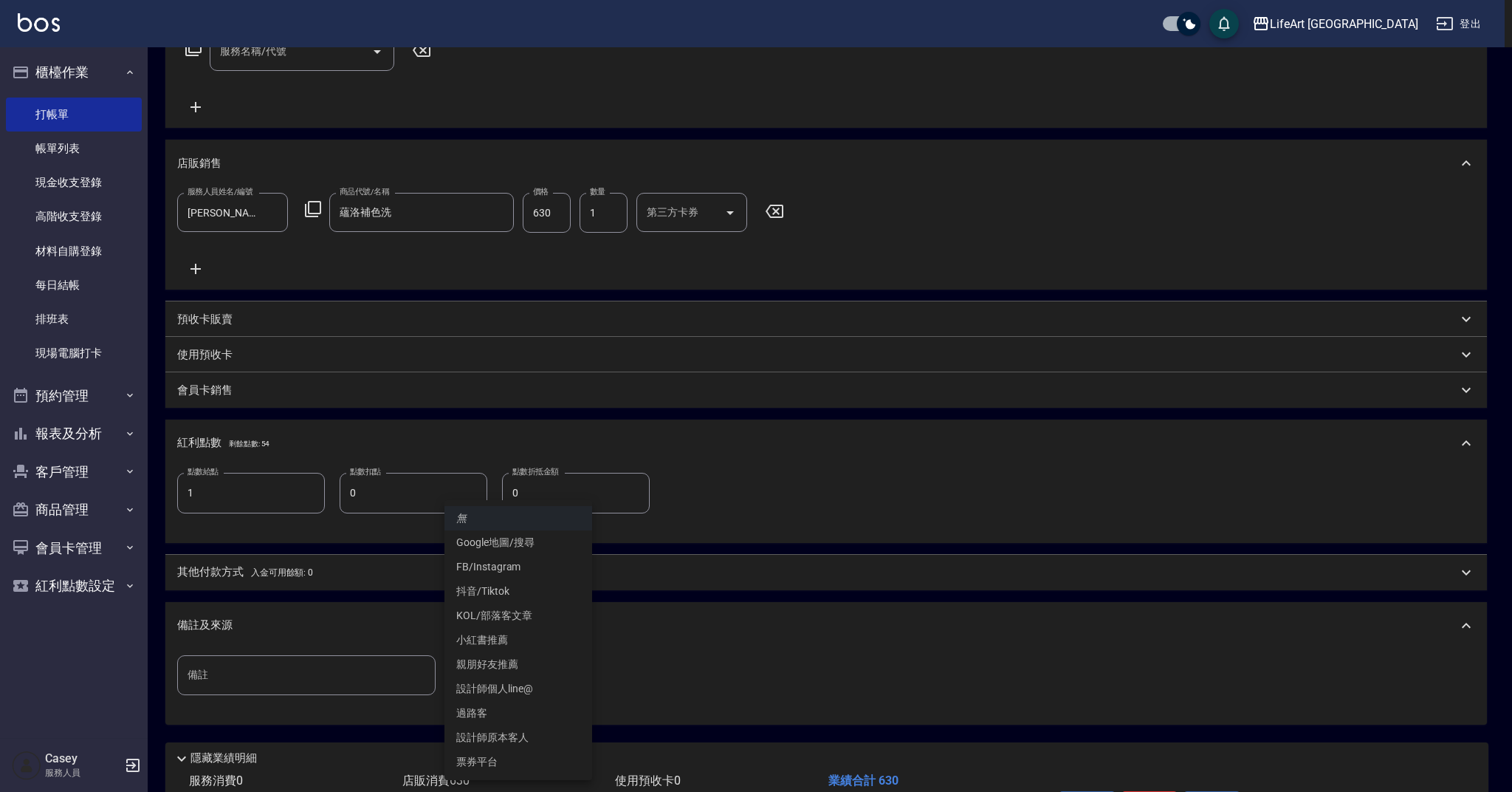
click at [577, 741] on li "設計師原本客人" at bounding box center [518, 737] width 147 height 24
type input "設計師原本客人"
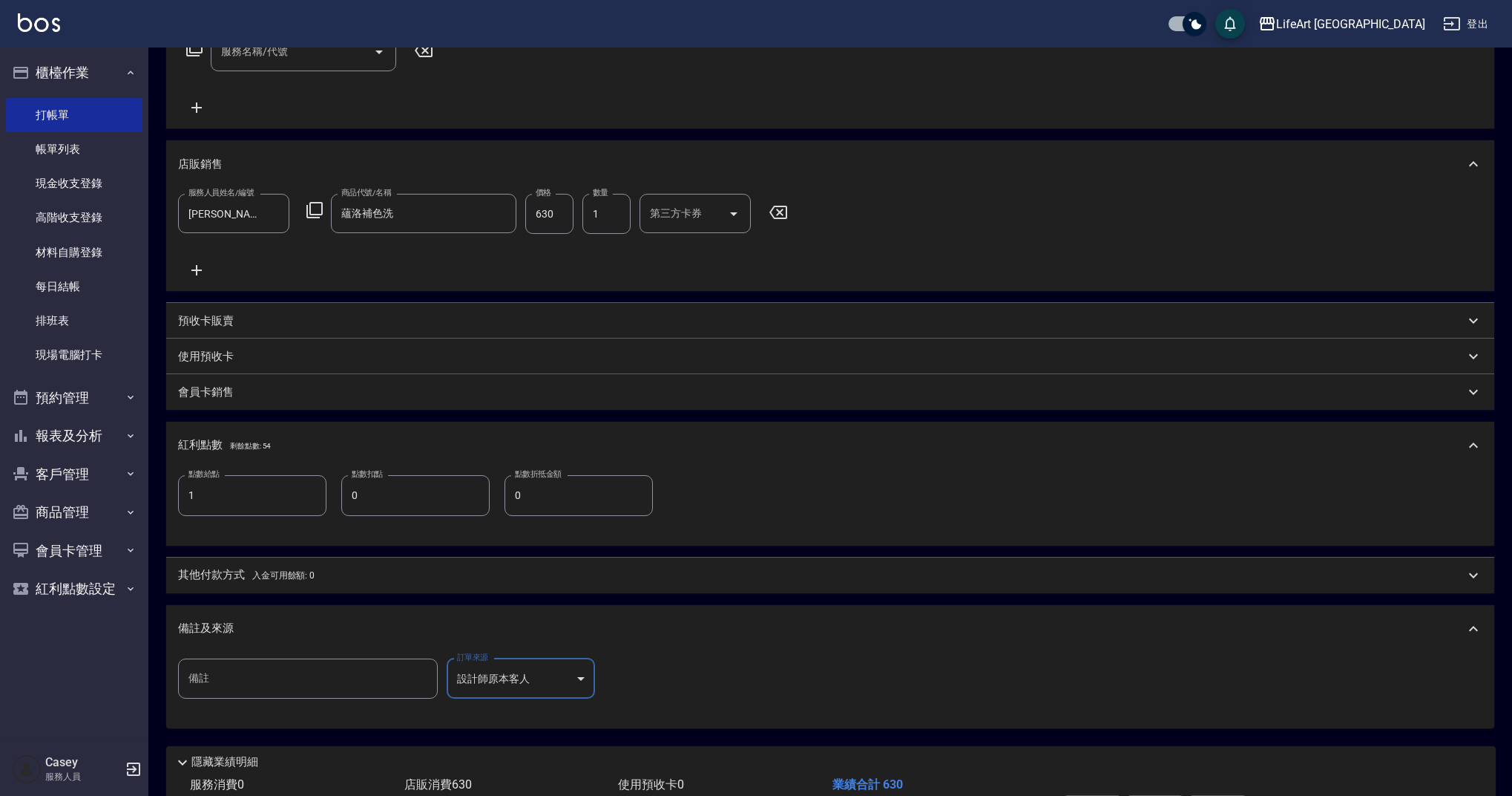
scroll to position [370, 0]
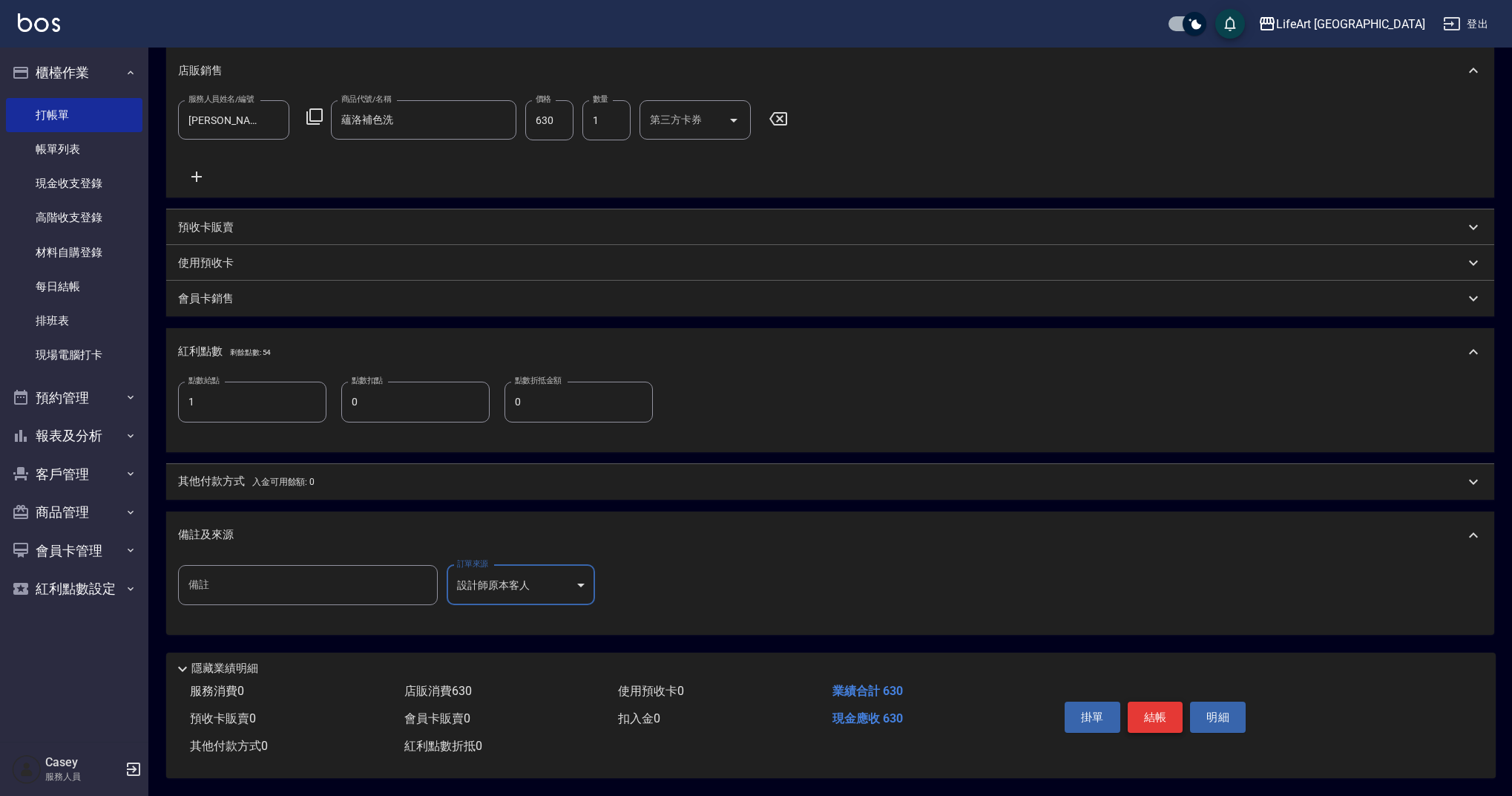
click at [1173, 701] on button "結帳" at bounding box center [1155, 717] width 55 height 31
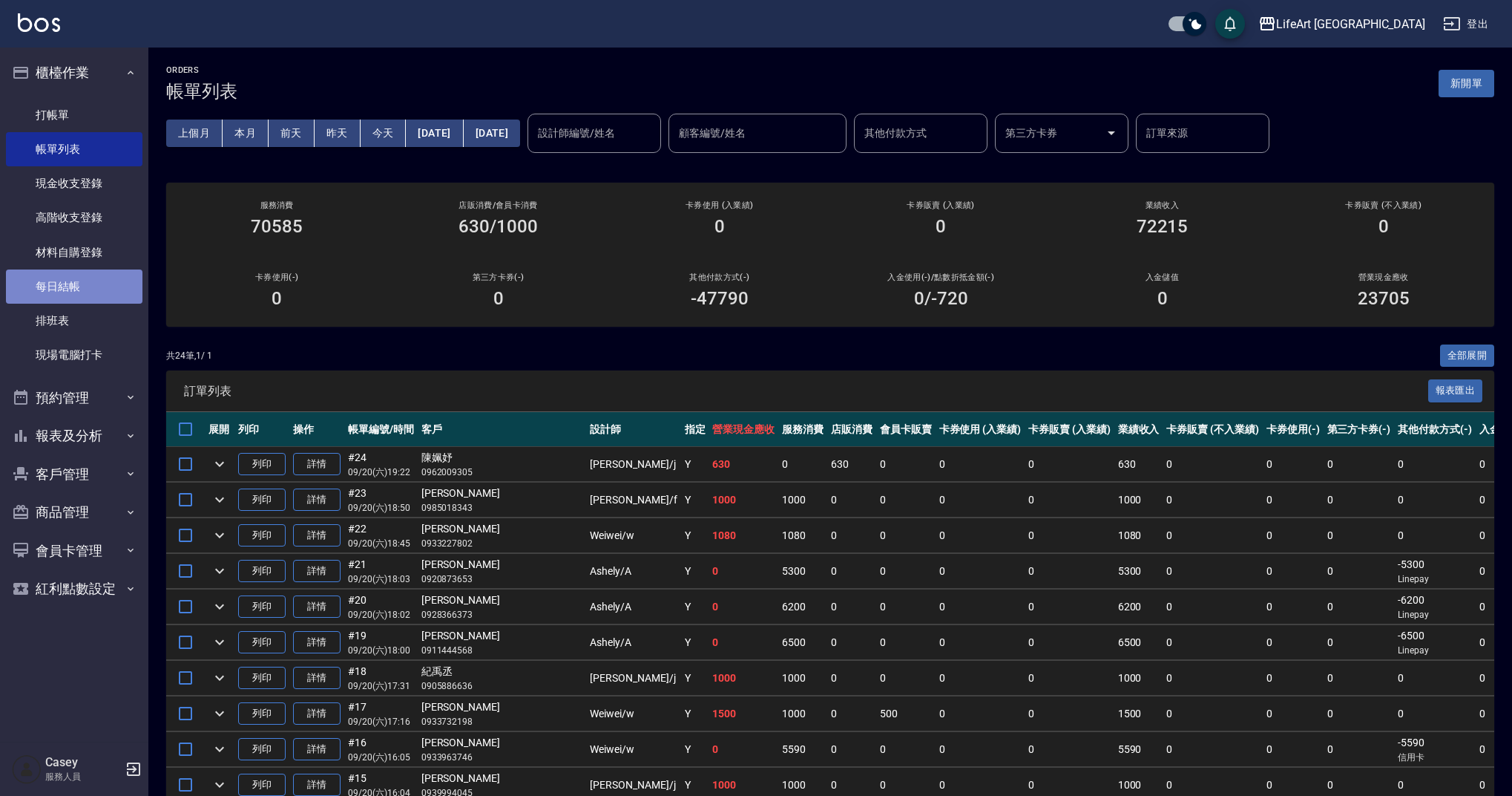
click at [100, 271] on link "每日結帳" at bounding box center [74, 287] width 136 height 35
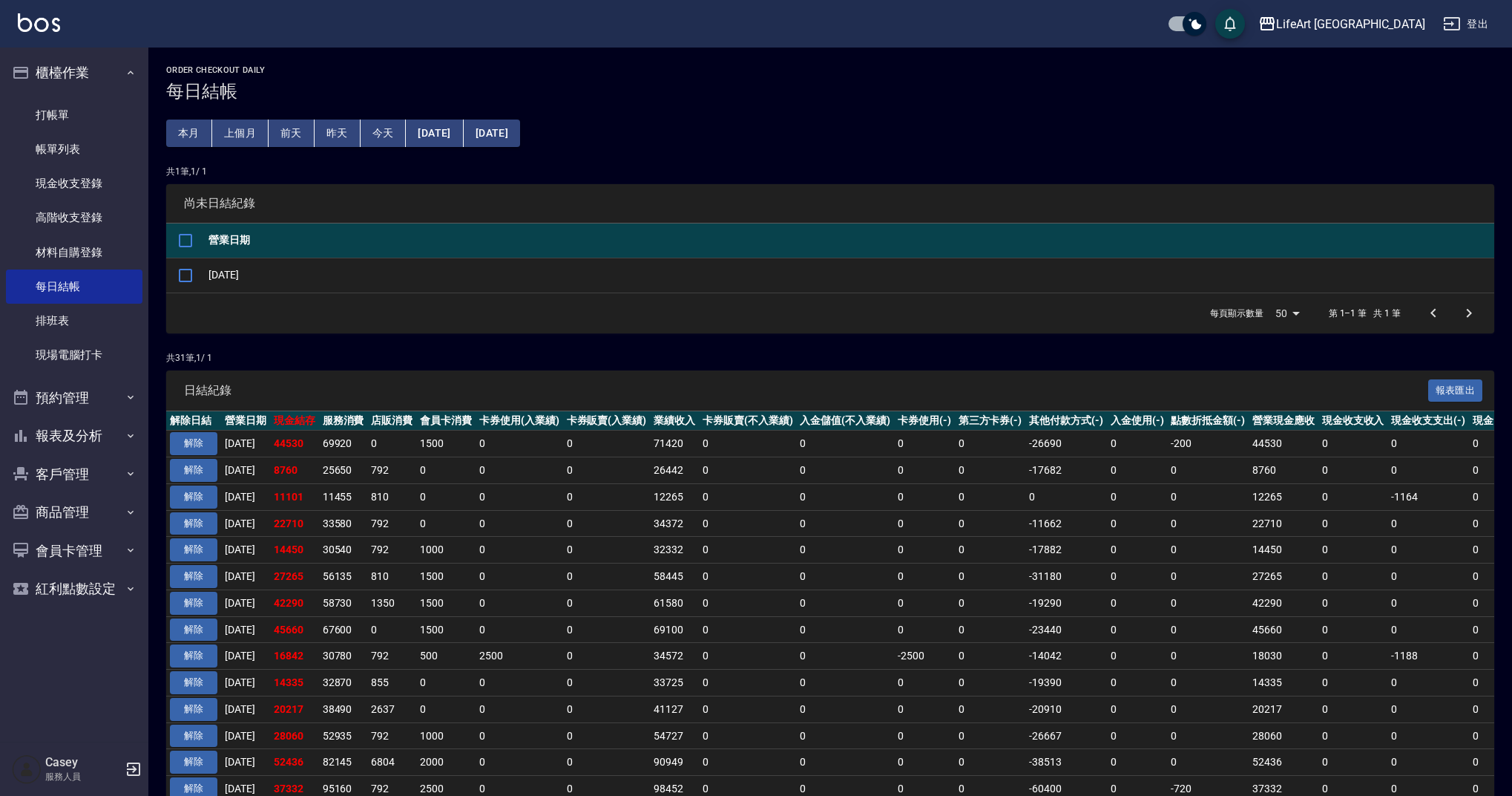
click at [248, 275] on td "[DATE]" at bounding box center [850, 275] width 1290 height 35
click at [181, 276] on input "checkbox" at bounding box center [185, 275] width 31 height 31
checkbox input "true"
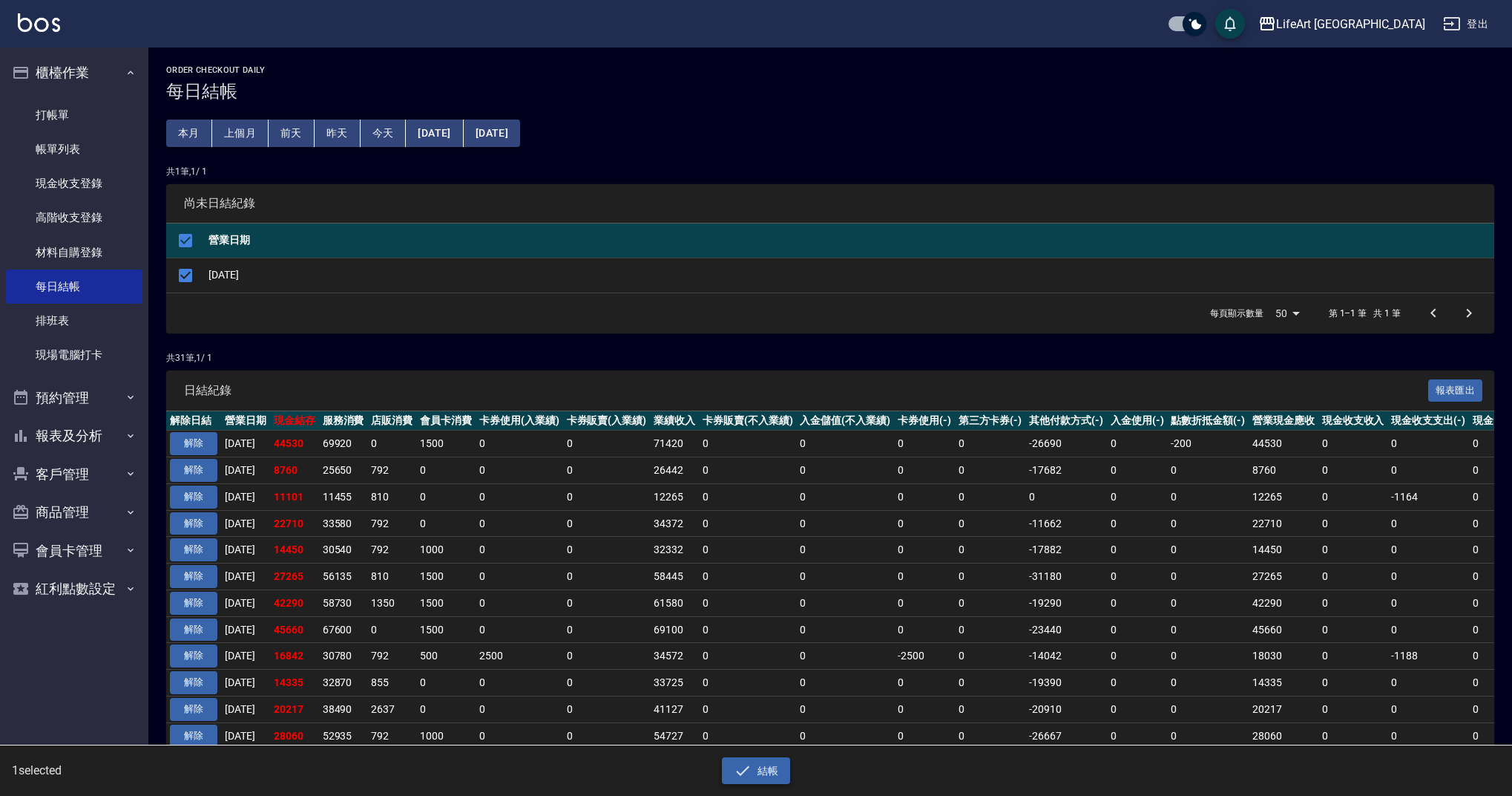
click at [756, 771] on button "結帳" at bounding box center [756, 771] width 69 height 27
click at [707, 53] on button "確定" at bounding box center [703, 59] width 47 height 23
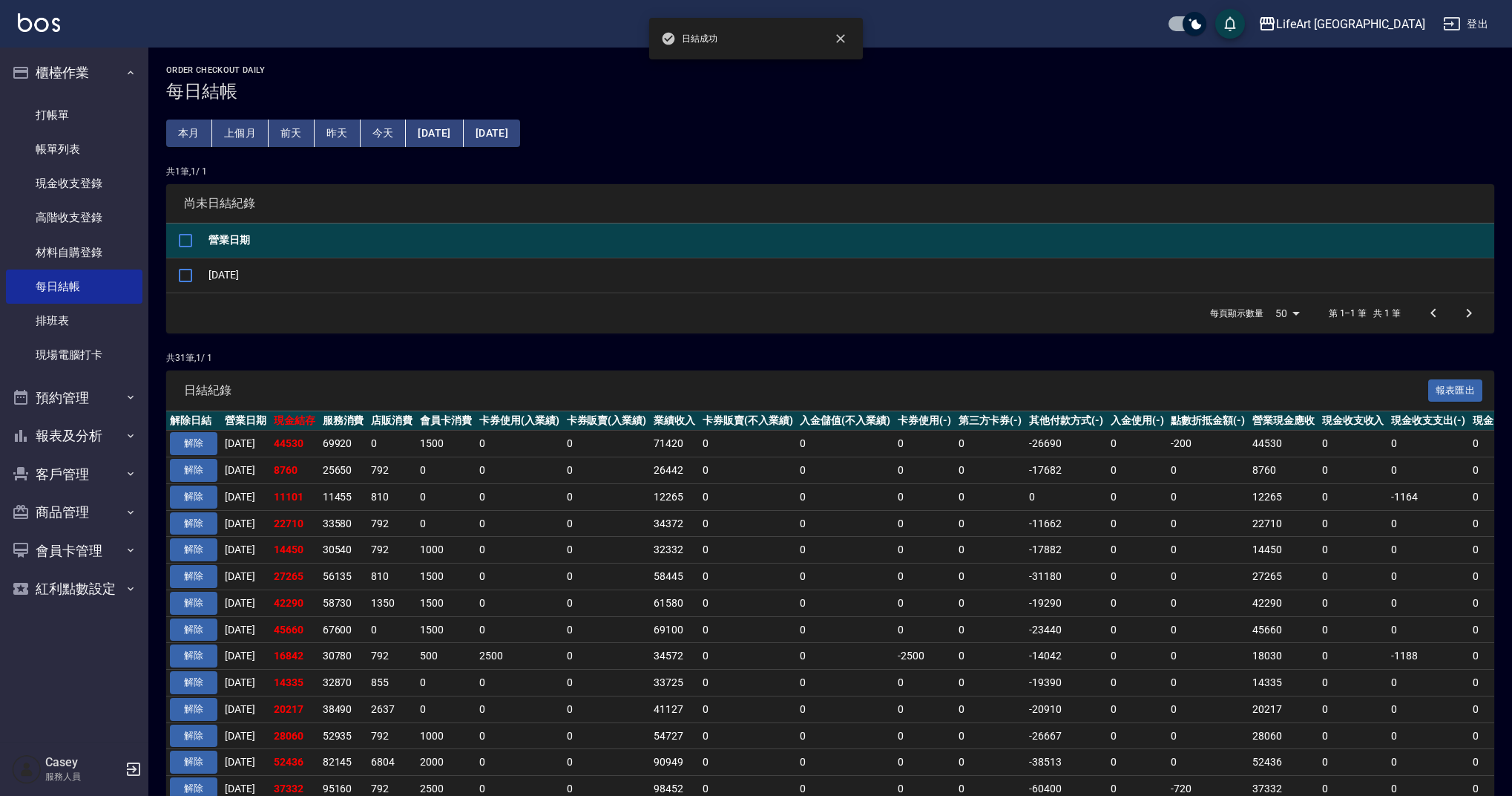
checkbox input "false"
